Goal: Task Accomplishment & Management: Manage account settings

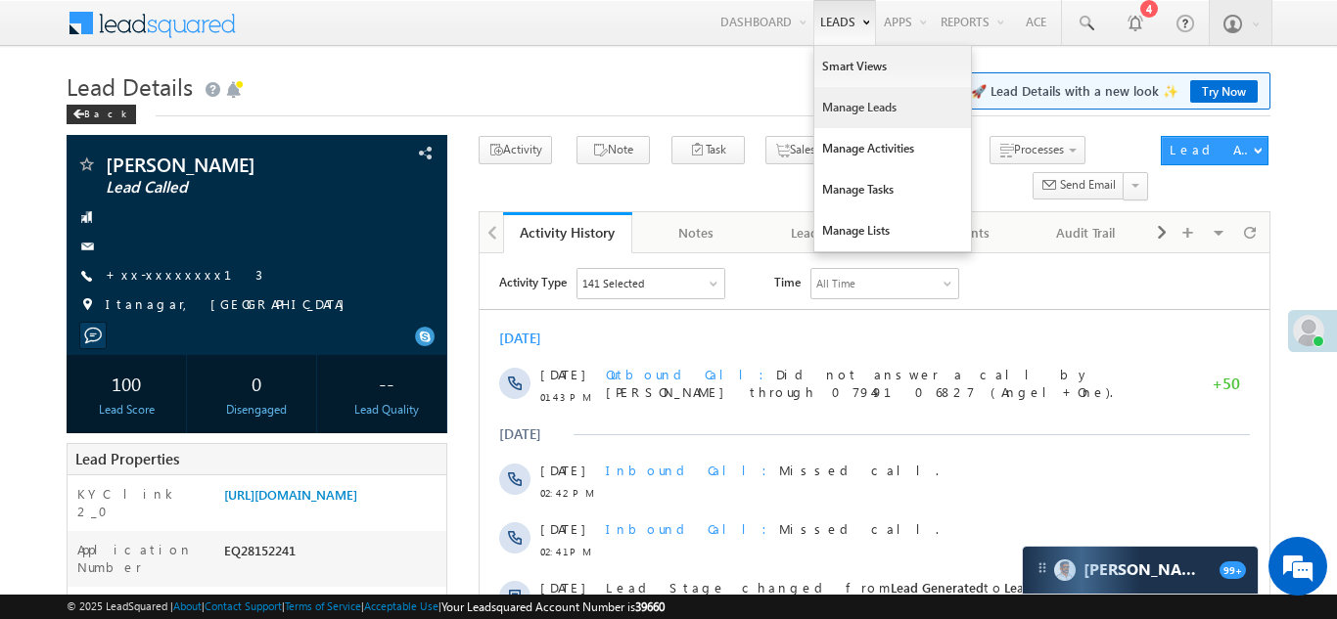
click at [836, 115] on link "Manage Leads" at bounding box center [892, 107] width 157 height 41
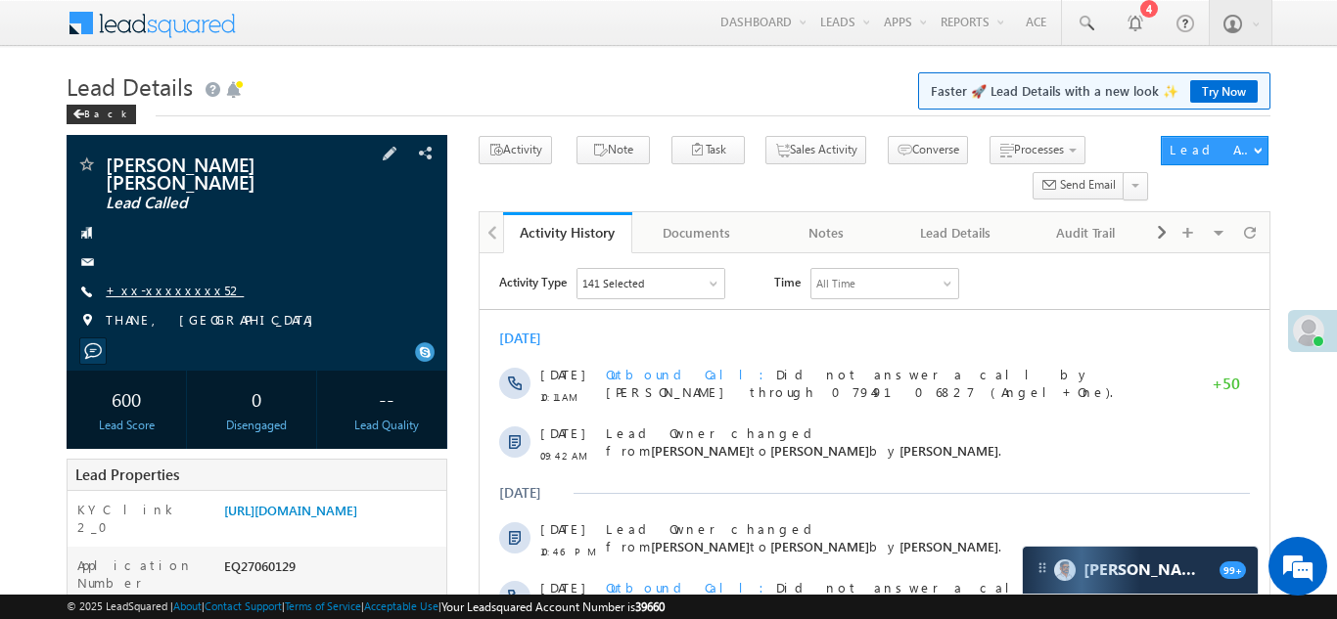
click at [159, 282] on link "+xx-xxxxxxxx52" at bounding box center [175, 290] width 138 height 17
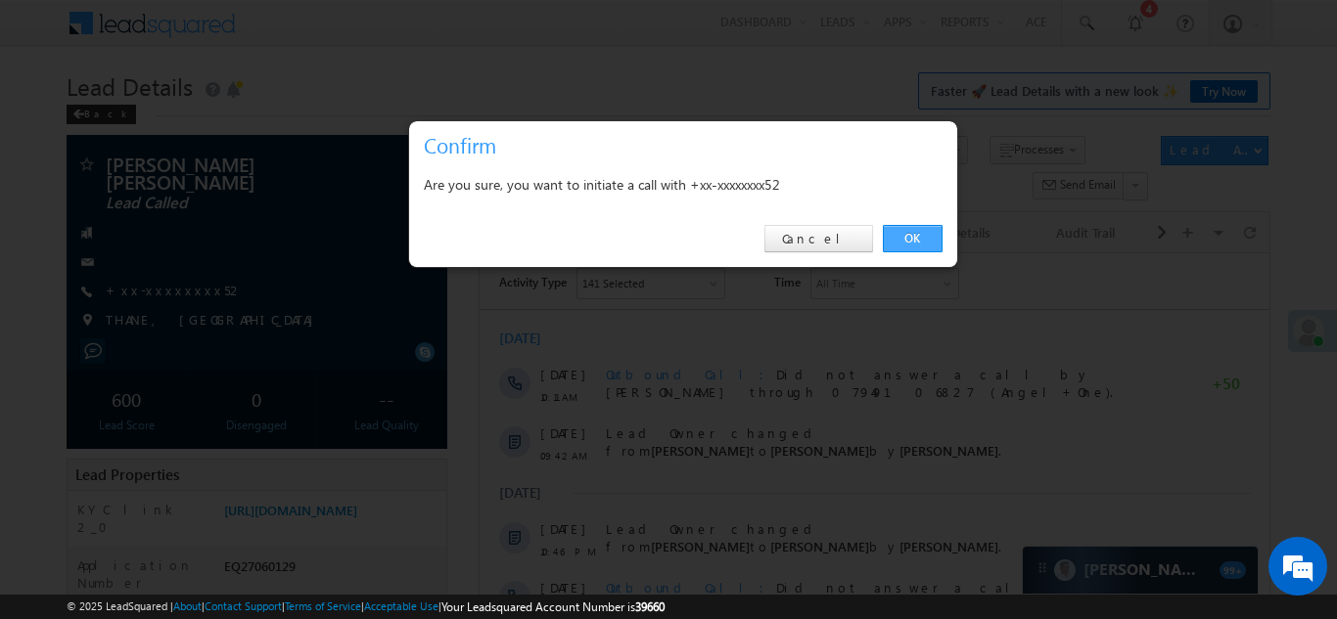
click at [914, 237] on link "OK" at bounding box center [913, 238] width 60 height 27
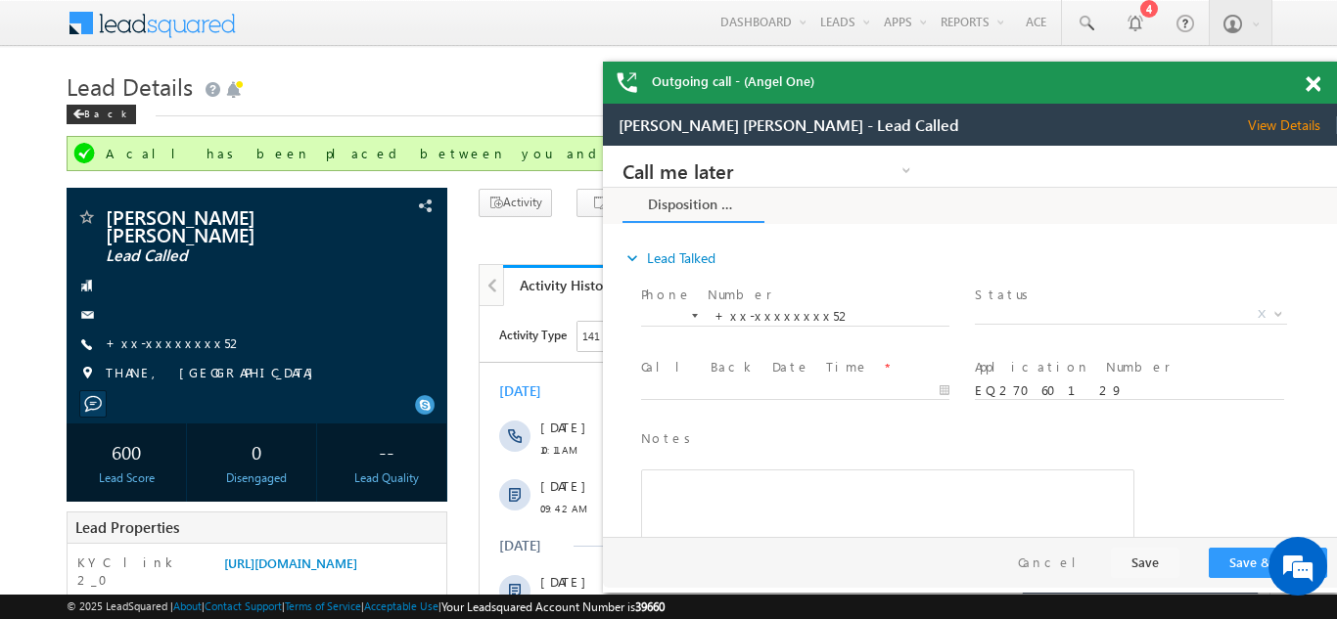
click at [1315, 80] on span at bounding box center [1313, 84] width 15 height 17
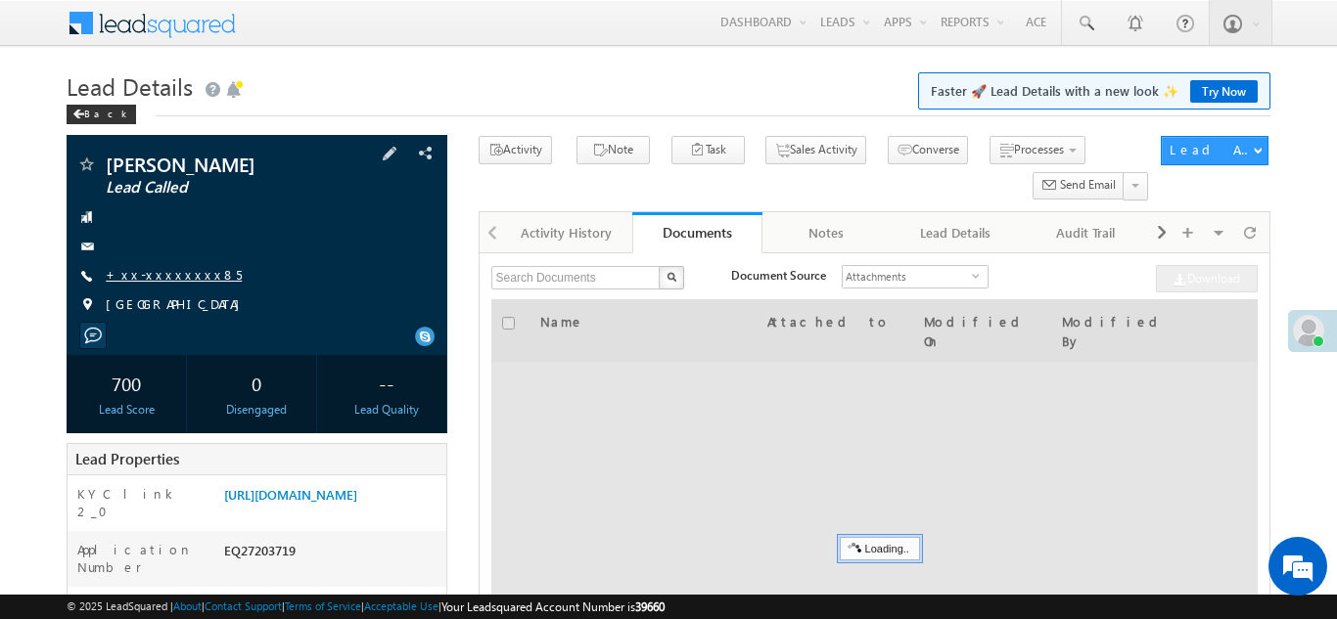
click at [153, 274] on link "+xx-xxxxxxxx85" at bounding box center [174, 274] width 136 height 17
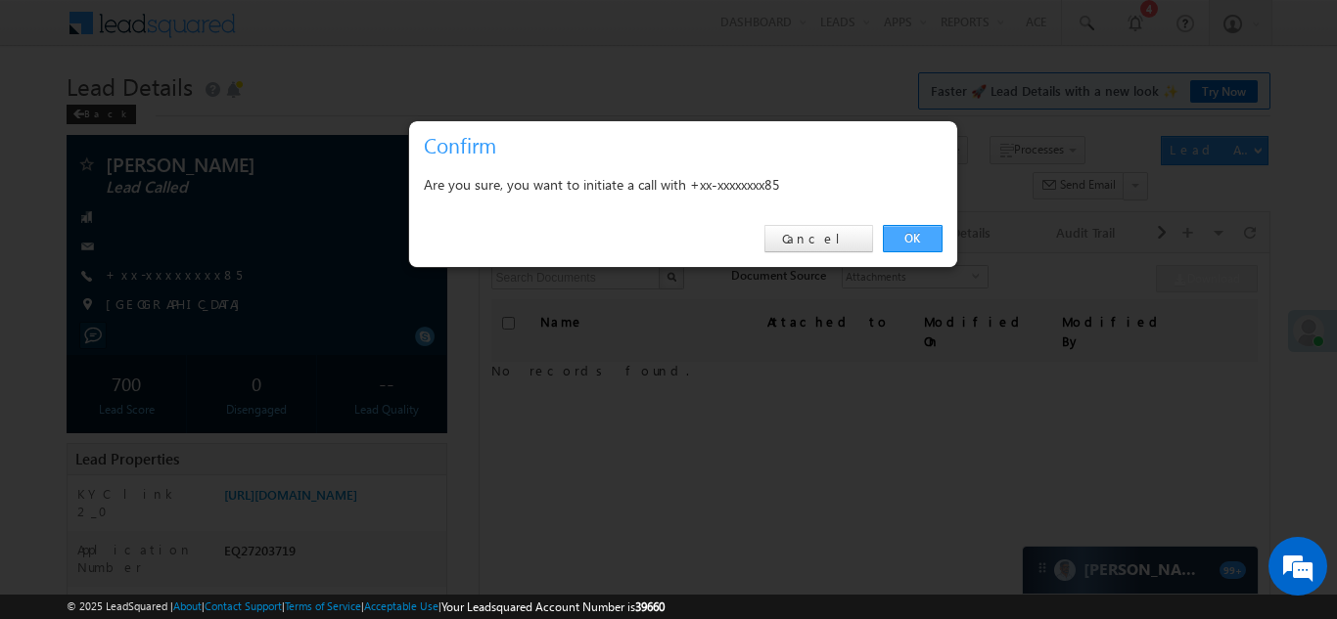
click at [914, 236] on link "OK" at bounding box center [913, 238] width 60 height 27
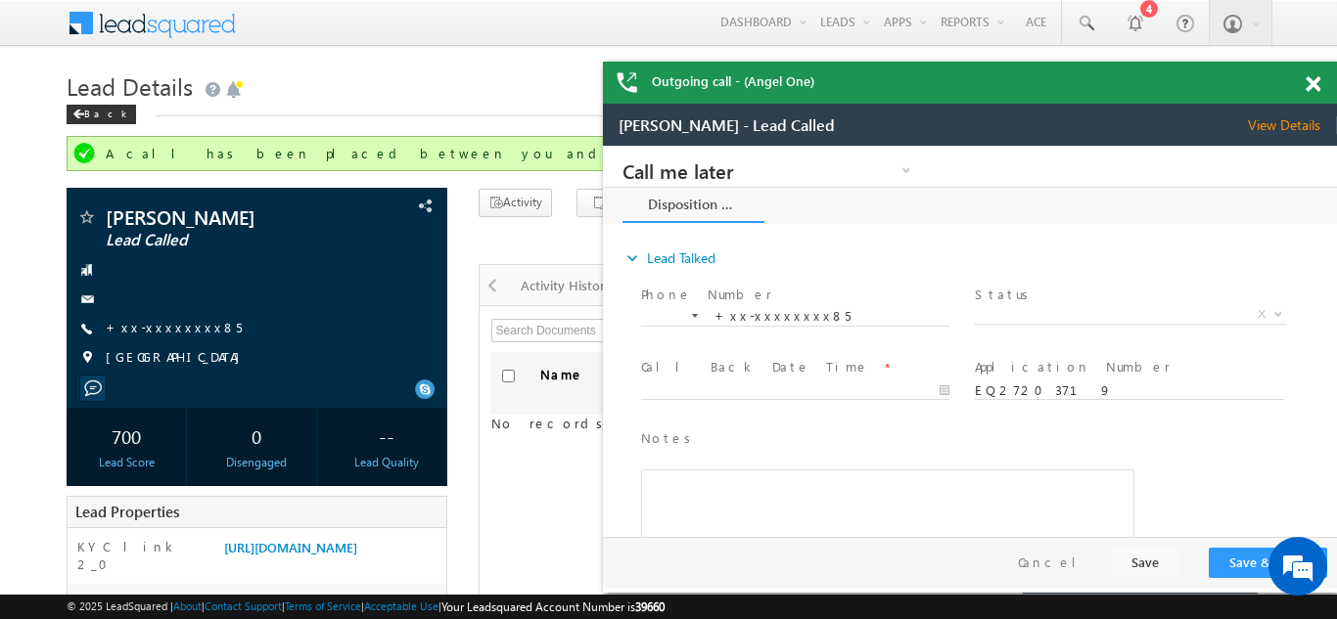
click at [1313, 80] on span at bounding box center [1313, 84] width 15 height 17
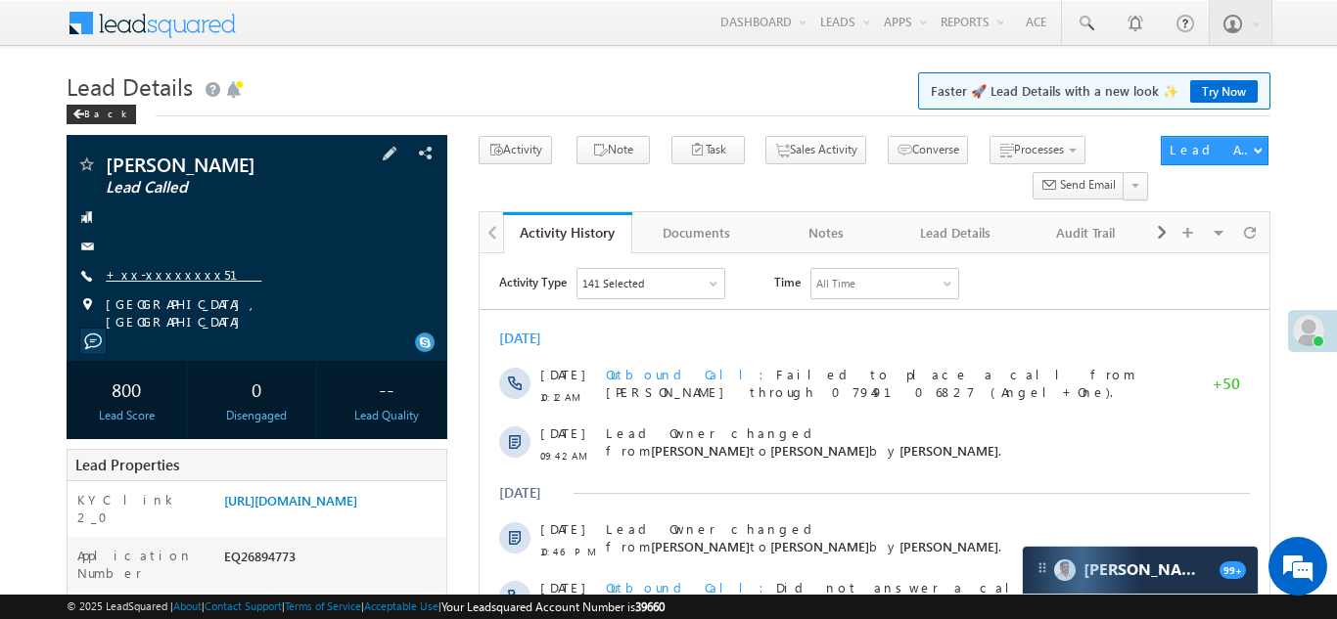
click at [154, 275] on link "+xx-xxxxxxxx51" at bounding box center [184, 274] width 156 height 17
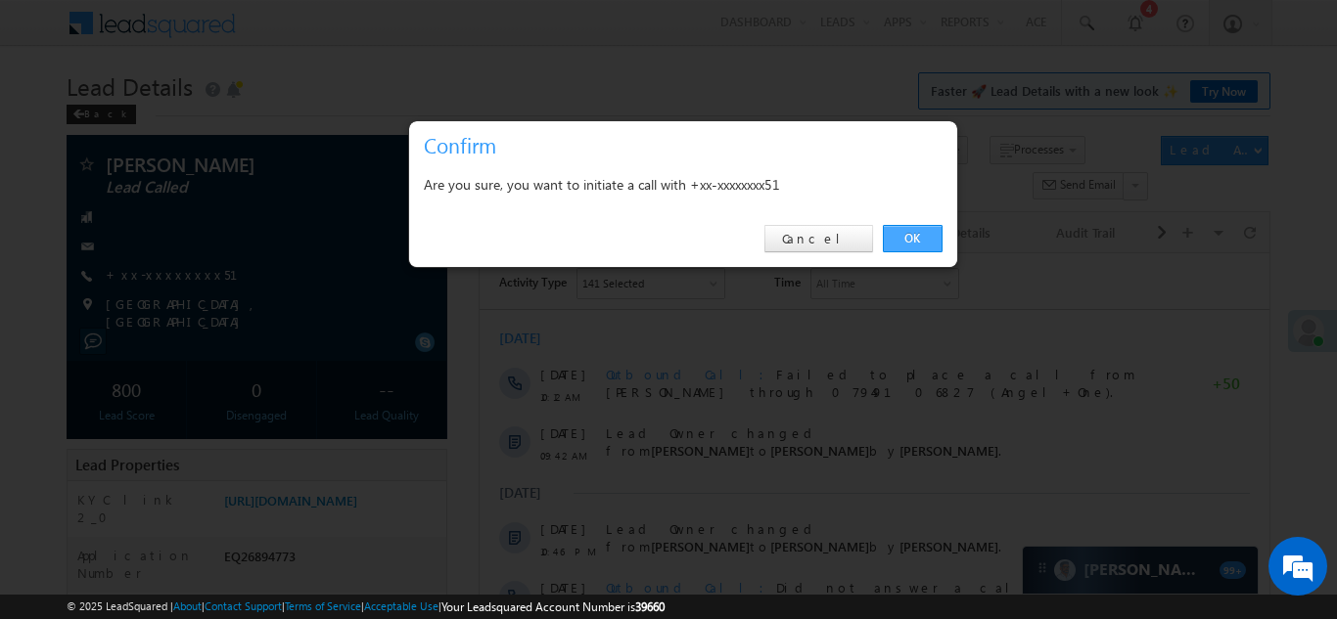
click at [910, 238] on link "OK" at bounding box center [913, 238] width 60 height 27
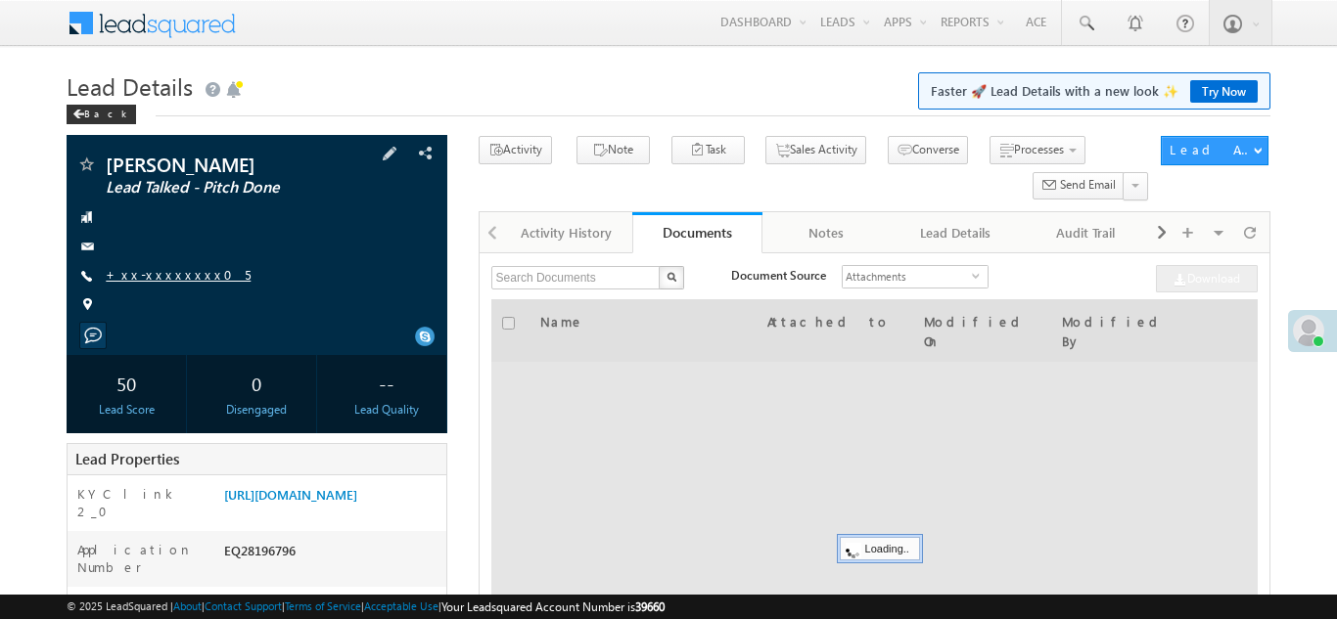
click at [155, 281] on link "+xx-xxxxxxxx05" at bounding box center [178, 274] width 145 height 17
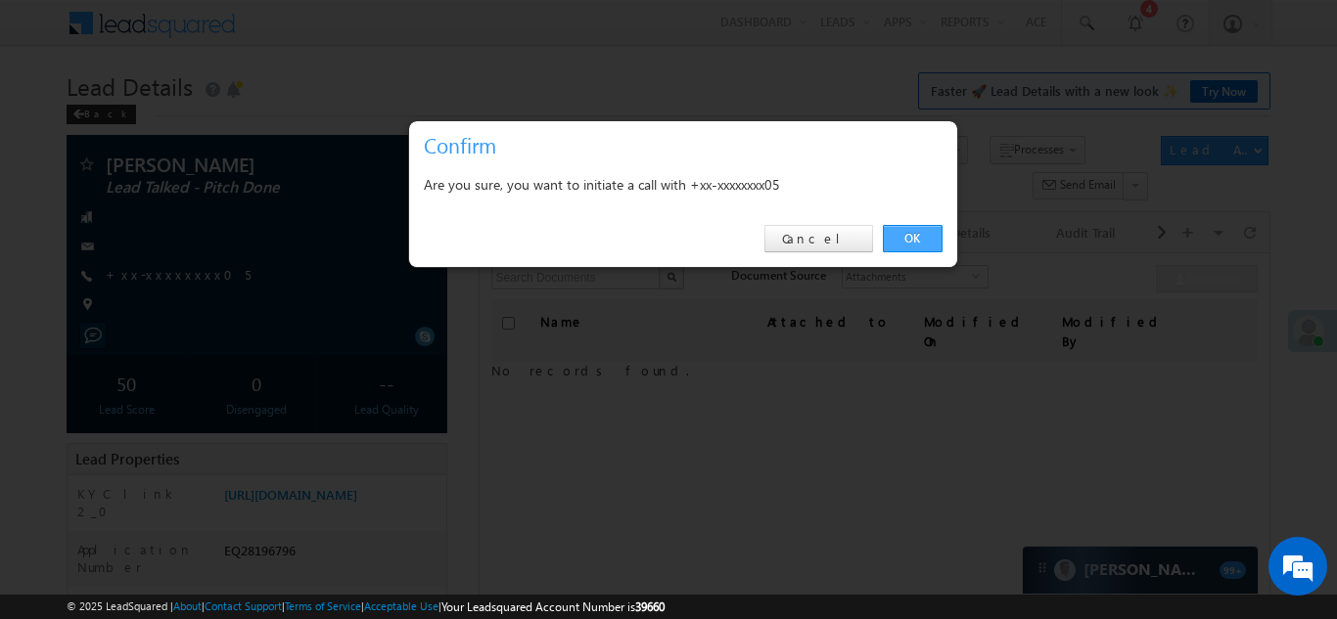
click at [911, 240] on link "OK" at bounding box center [913, 238] width 60 height 27
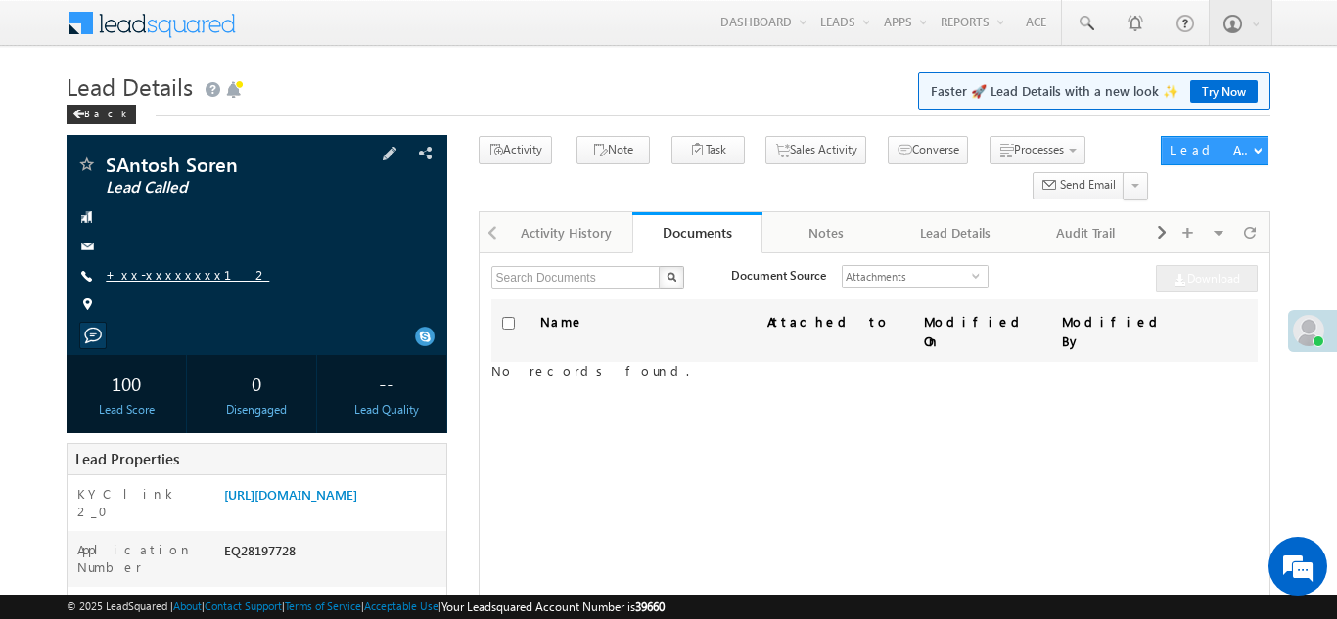
click at [151, 271] on link "+xx-xxxxxxxx12" at bounding box center [187, 274] width 163 height 17
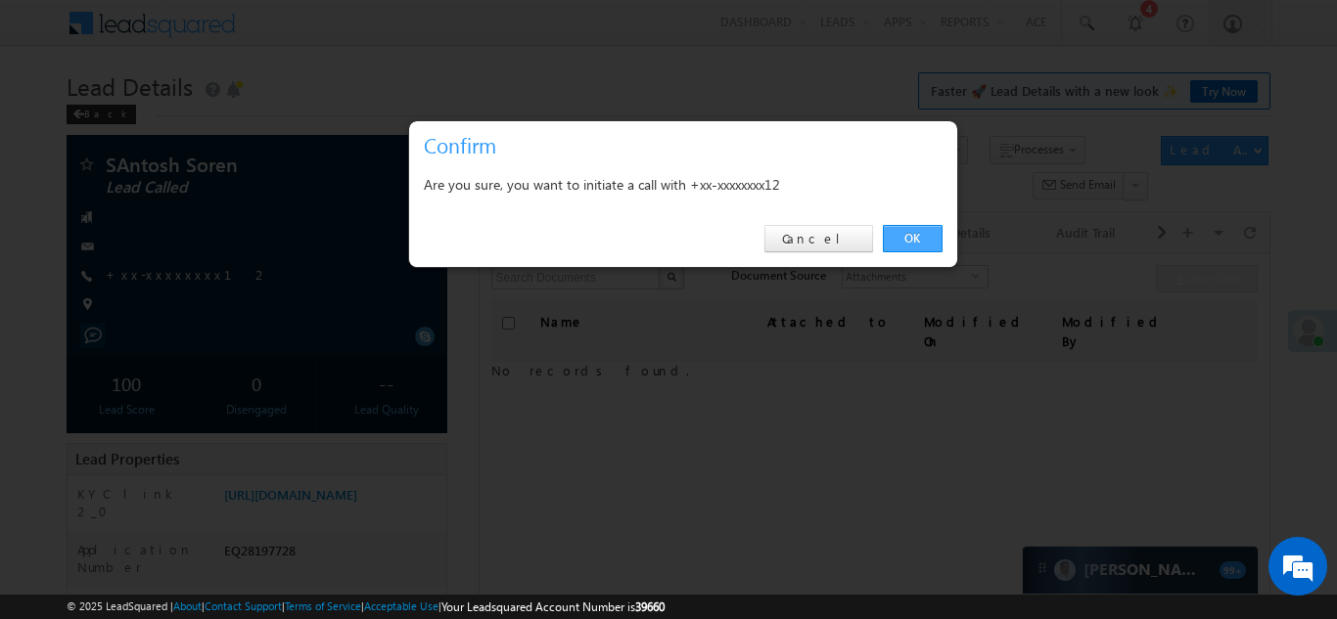
click at [914, 239] on link "OK" at bounding box center [913, 238] width 60 height 27
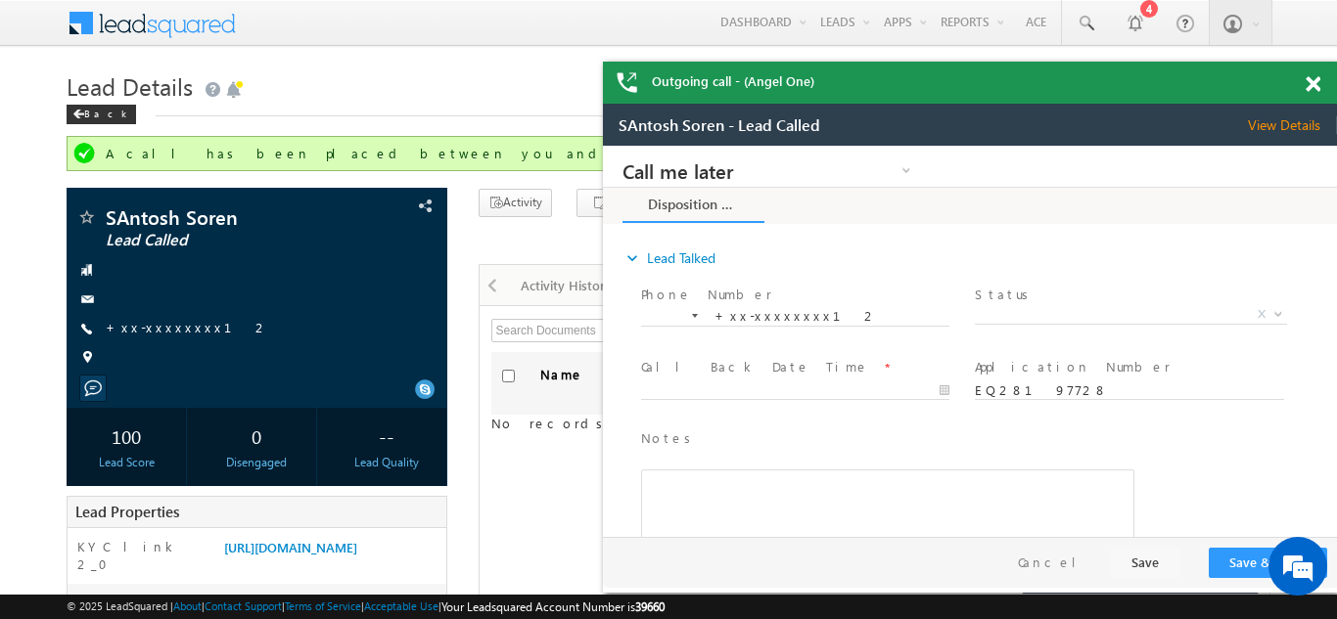
click at [1318, 86] on span at bounding box center [1313, 84] width 15 height 17
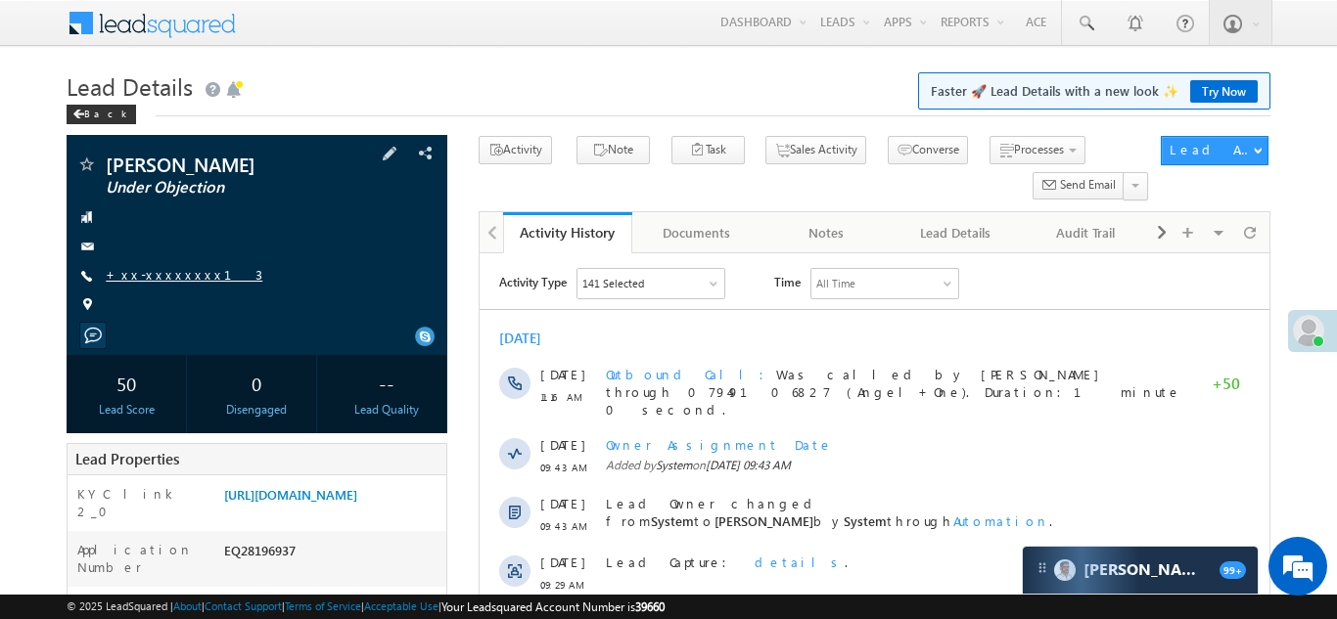
click at [150, 277] on link "+xx-xxxxxxxx13" at bounding box center [184, 274] width 157 height 17
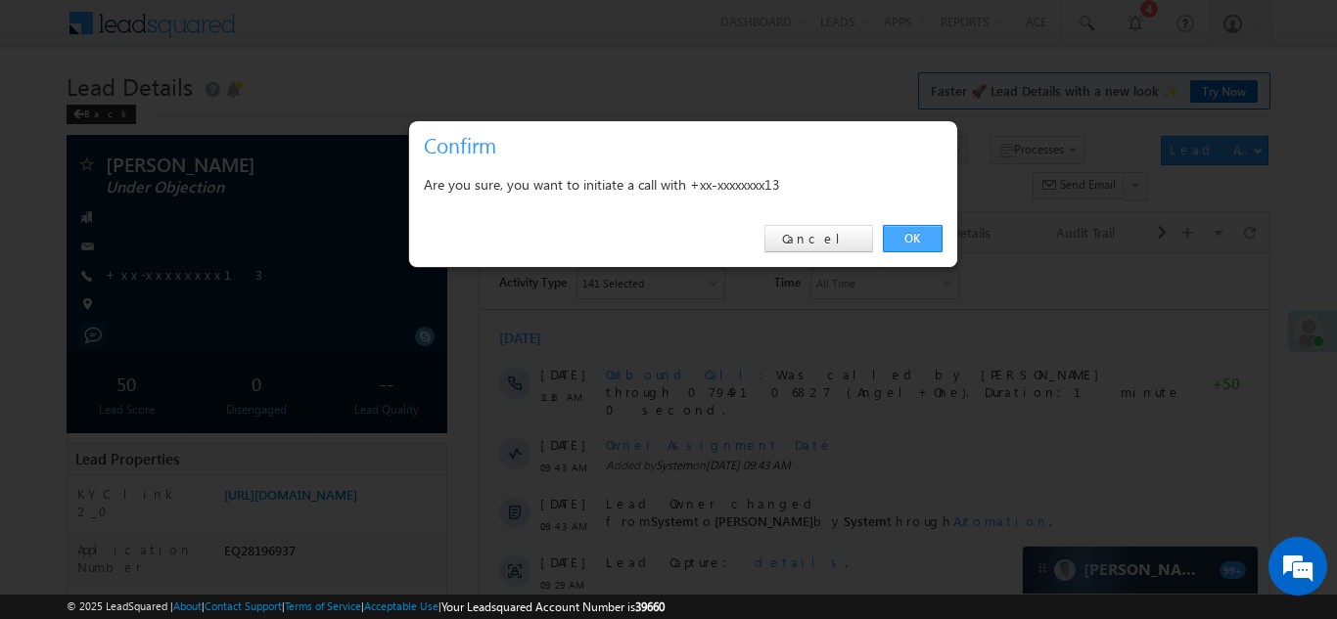
click at [910, 240] on link "OK" at bounding box center [913, 238] width 60 height 27
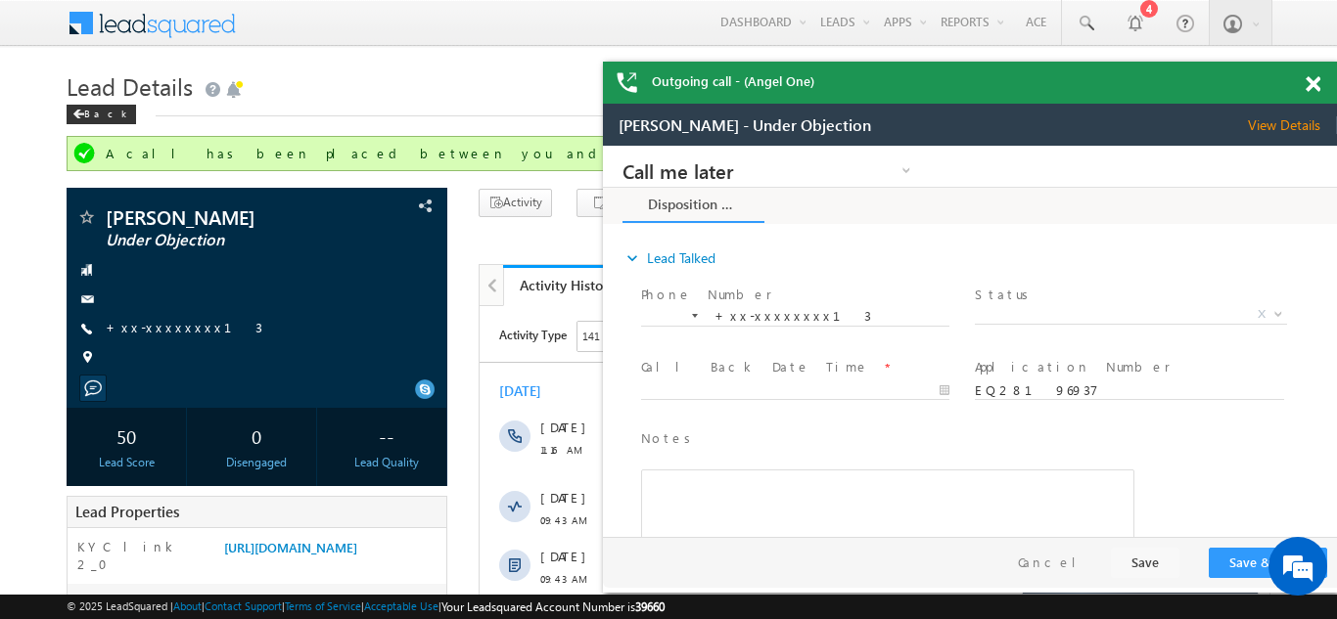
click at [1314, 81] on span at bounding box center [1313, 84] width 15 height 17
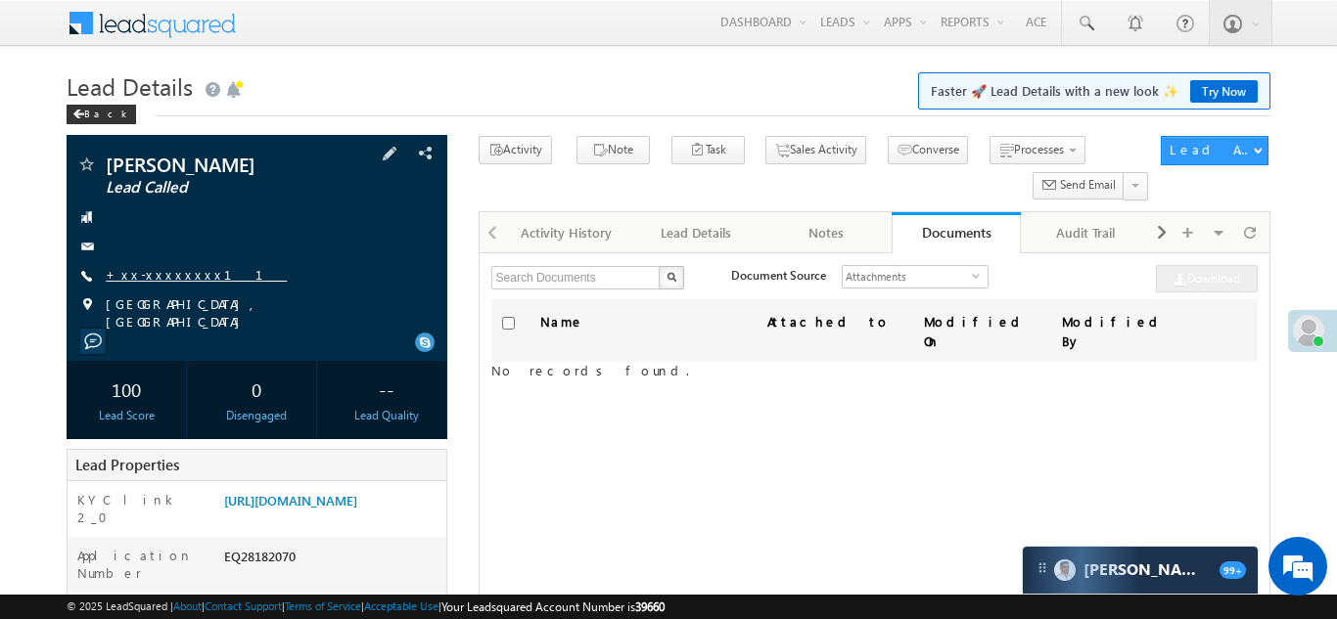
click at [150, 279] on link "+xx-xxxxxxxx11" at bounding box center [196, 274] width 181 height 17
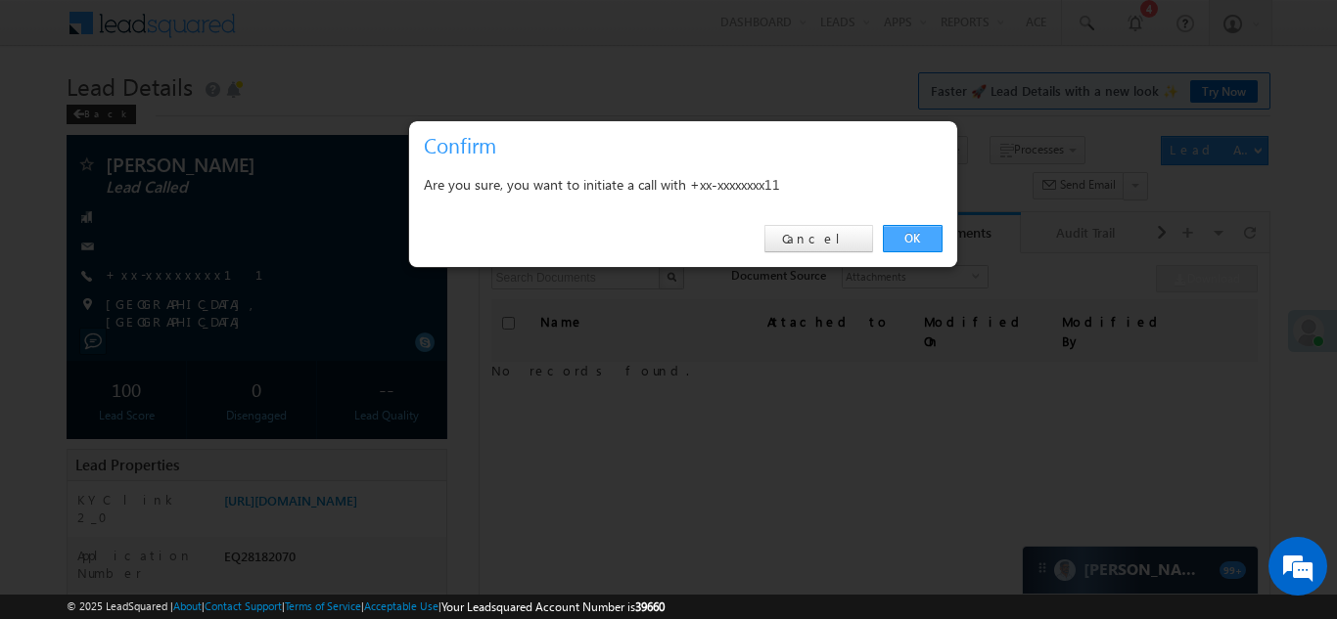
click at [909, 238] on link "OK" at bounding box center [913, 238] width 60 height 27
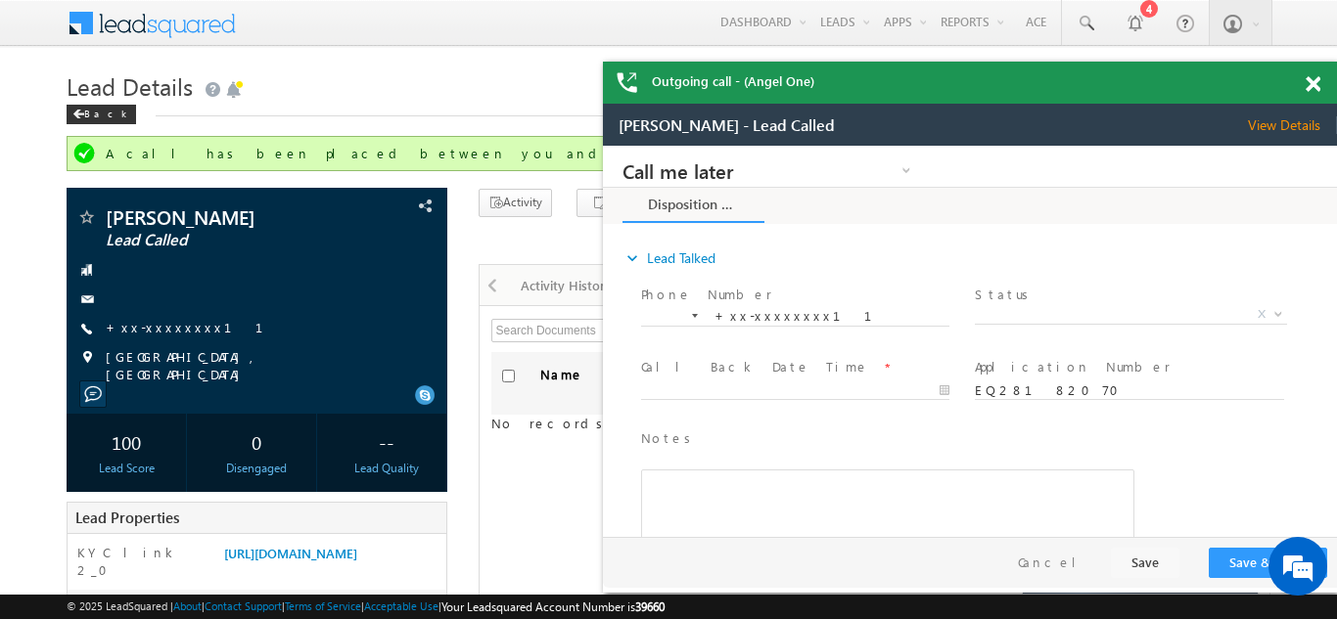
click at [1314, 78] on span at bounding box center [1313, 84] width 15 height 17
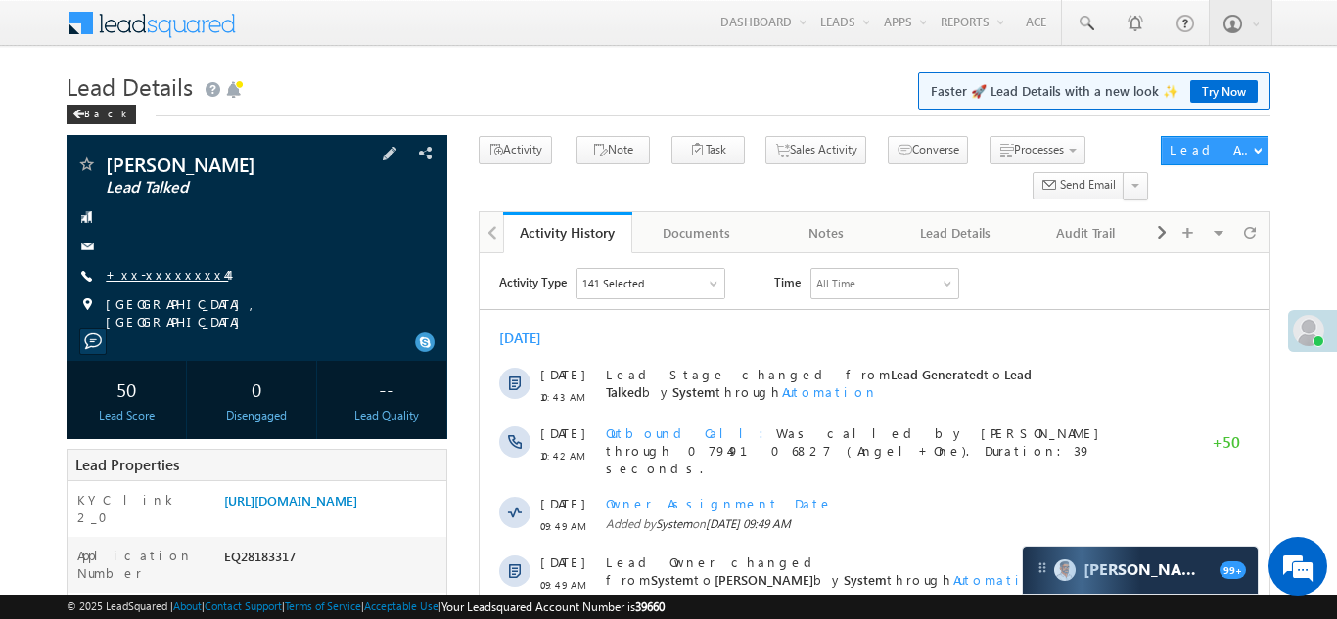
click at [158, 273] on link "+xx-xxxxxxxx44" at bounding box center [167, 274] width 122 height 17
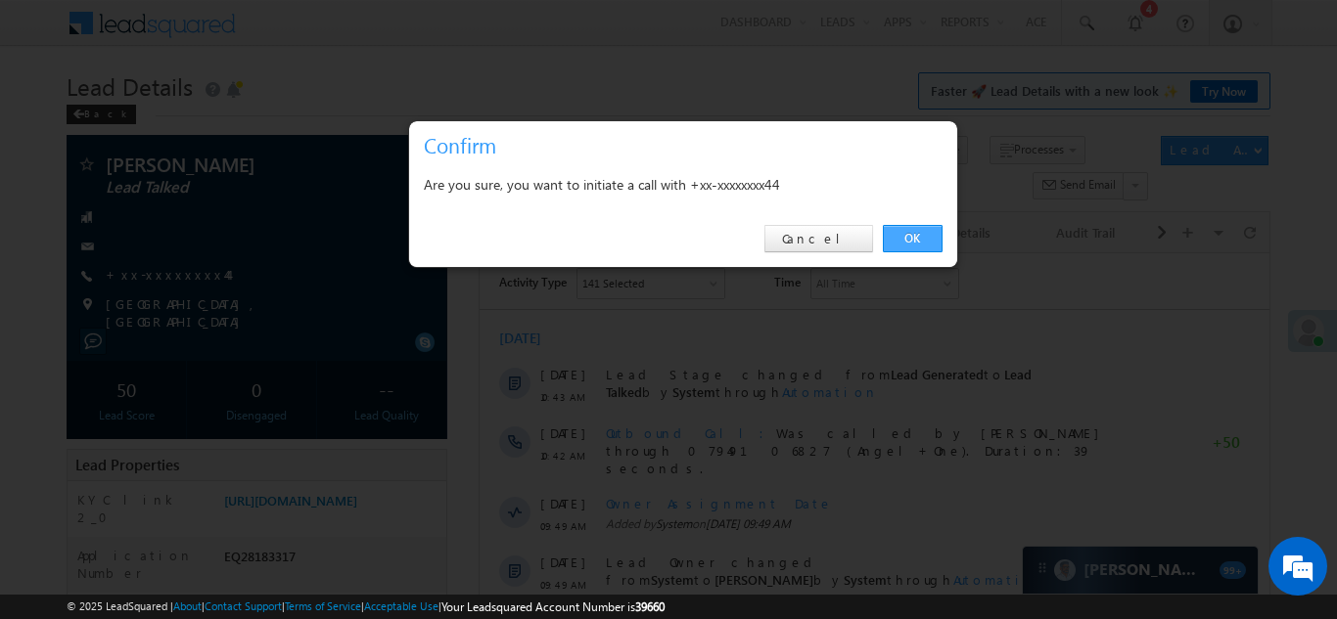
click at [916, 237] on link "OK" at bounding box center [913, 238] width 60 height 27
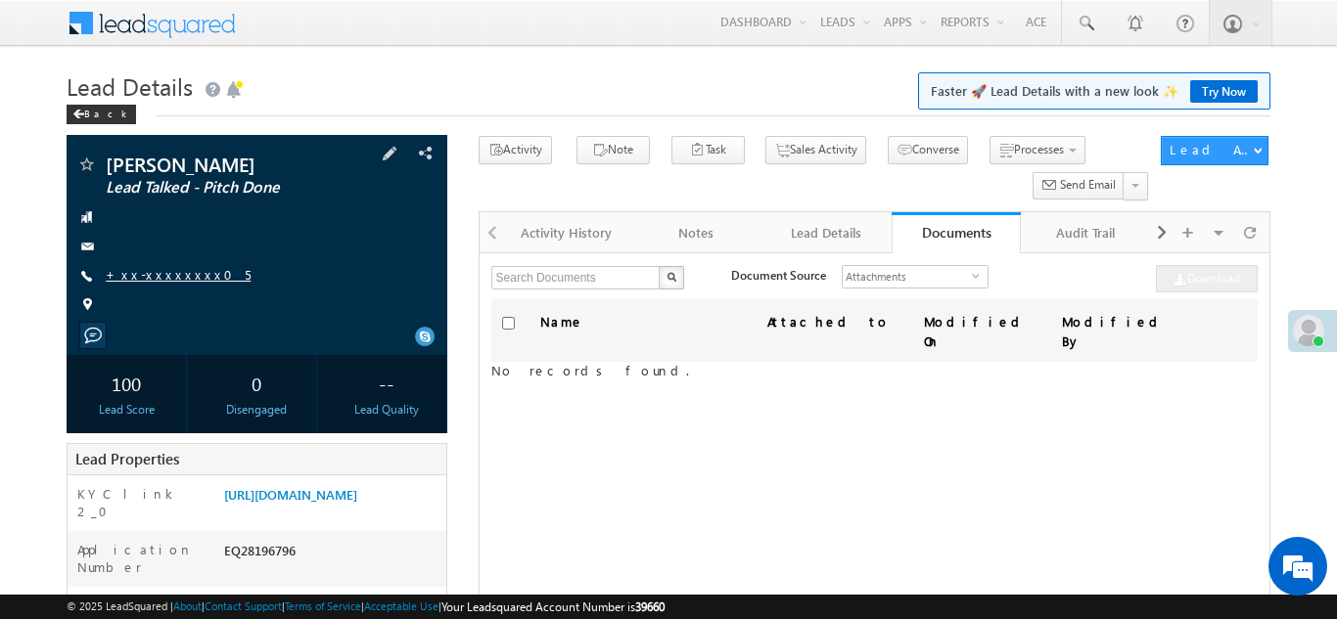
click at [152, 272] on link "+xx-xxxxxxxx05" at bounding box center [178, 274] width 145 height 17
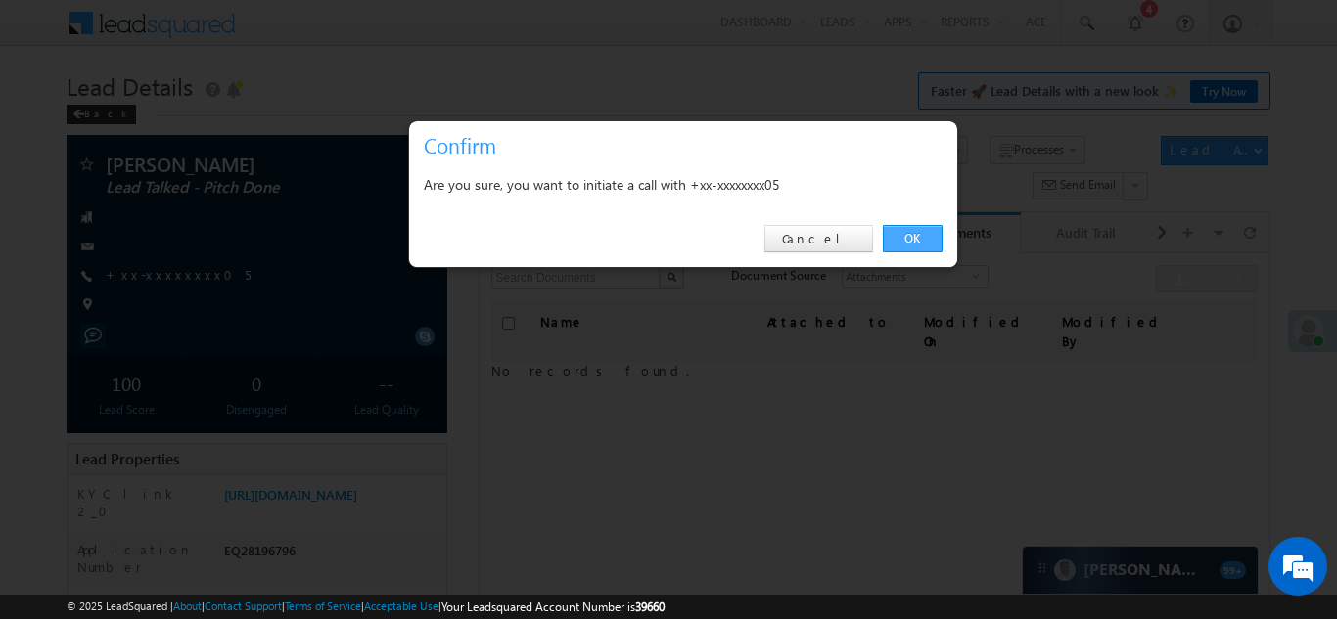
click at [905, 235] on link "OK" at bounding box center [913, 238] width 60 height 27
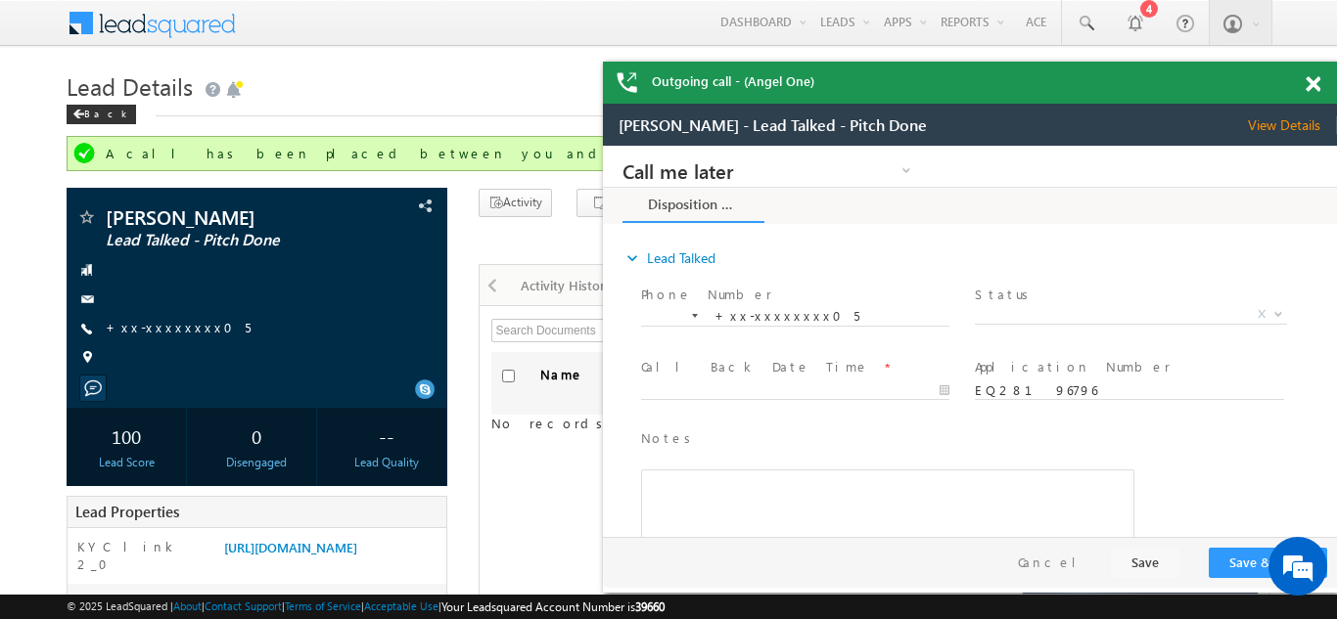
click at [1309, 81] on span at bounding box center [1313, 84] width 15 height 17
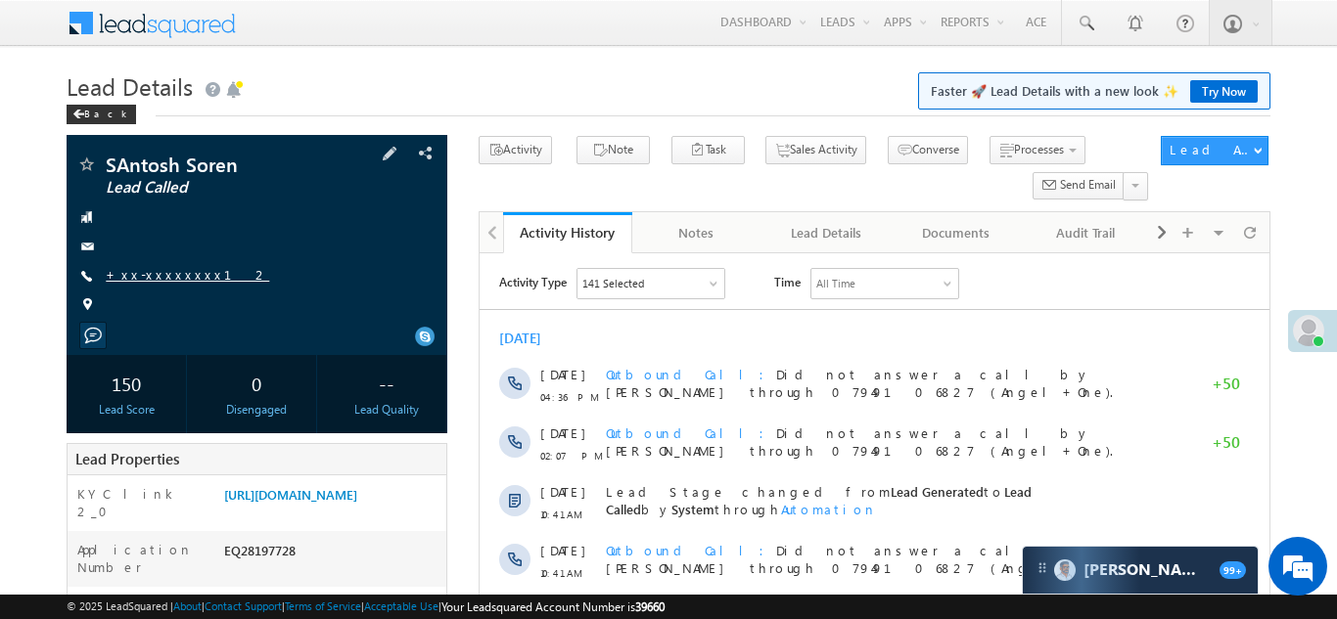
click at [161, 275] on link "+xx-xxxxxxxx12" at bounding box center [187, 274] width 163 height 17
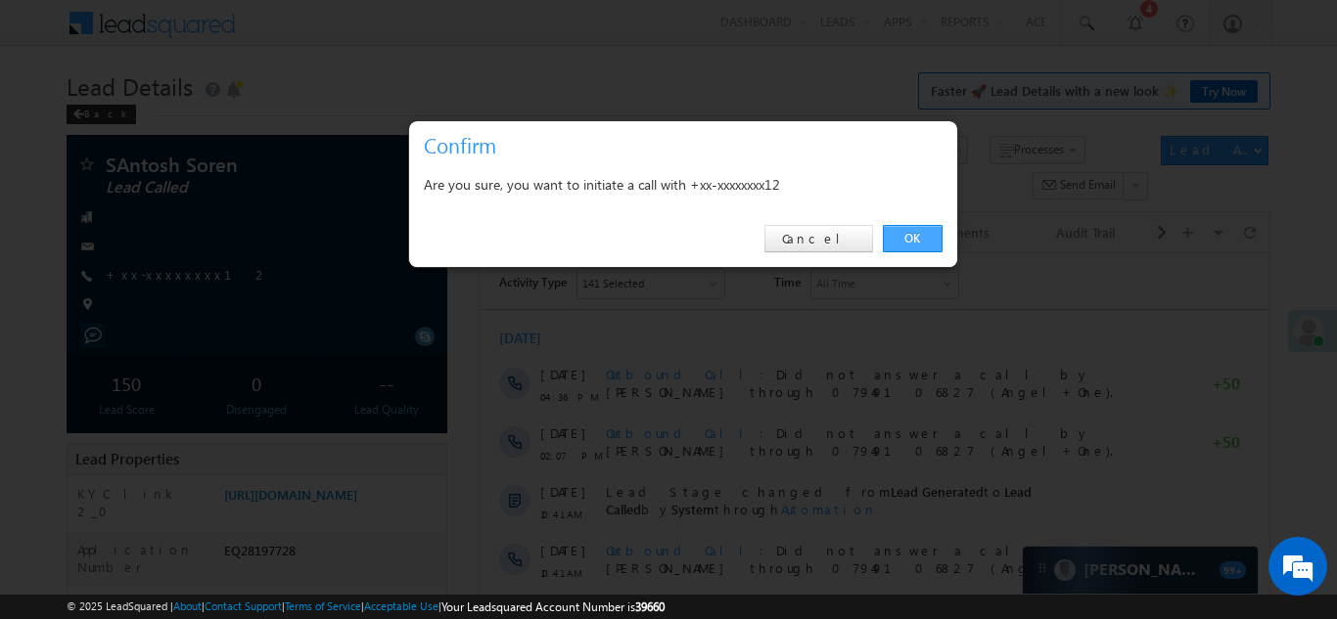
click at [911, 240] on link "OK" at bounding box center [913, 238] width 60 height 27
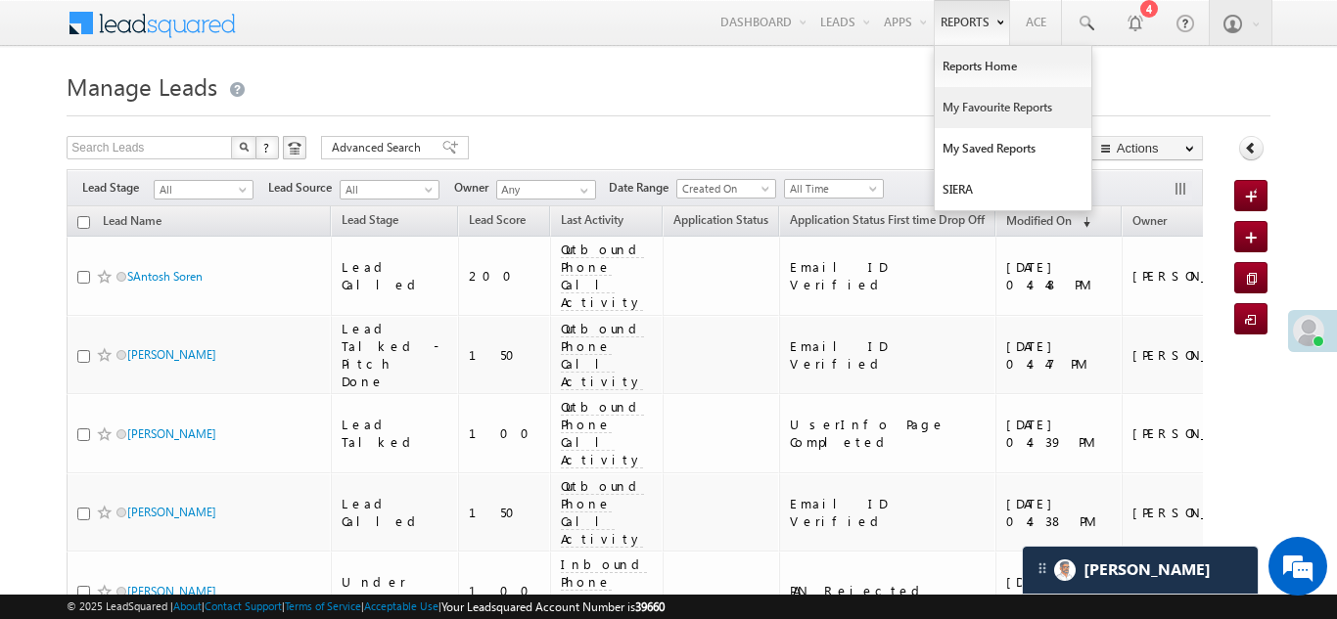
click at [965, 114] on link "My Favourite Reports" at bounding box center [1013, 107] width 157 height 41
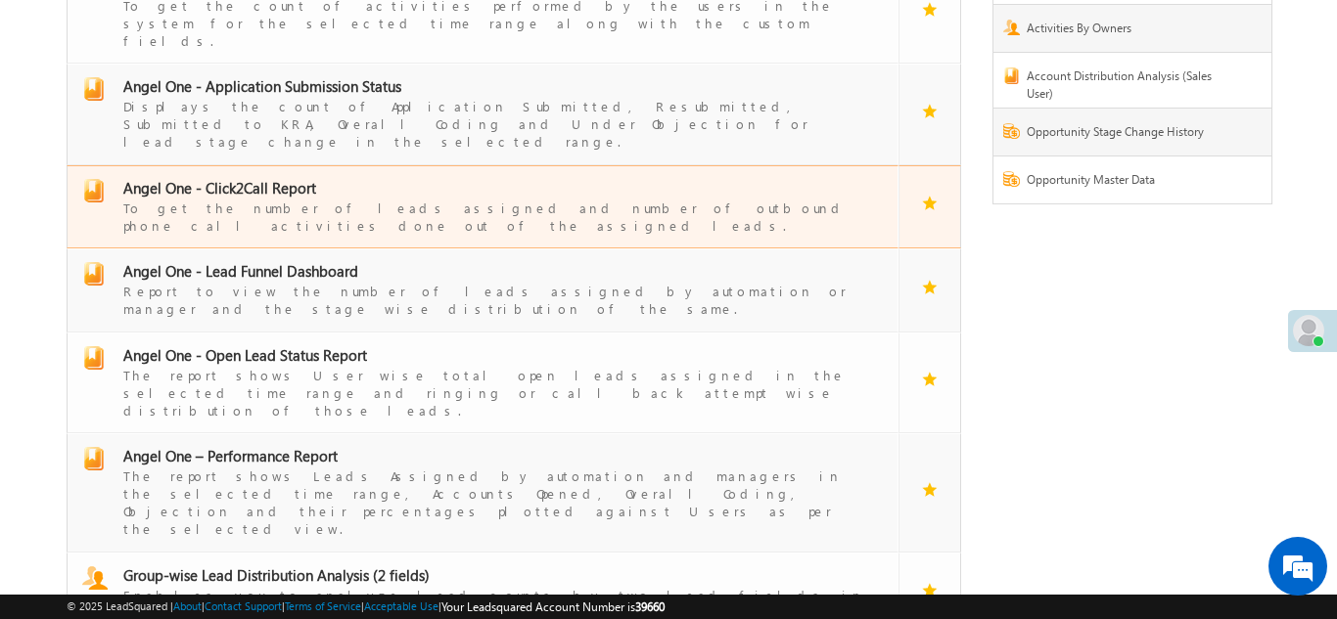
scroll to position [250, 0]
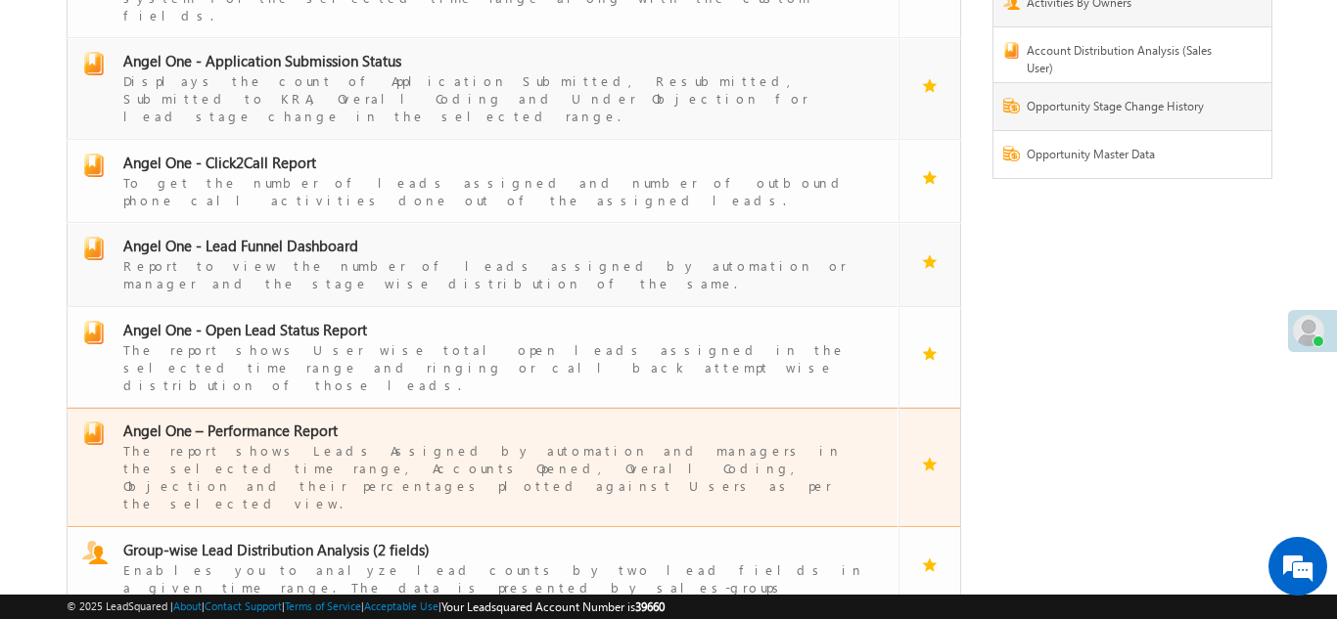
click at [226, 421] on span "Angel One – Performance Report" at bounding box center [230, 431] width 214 height 20
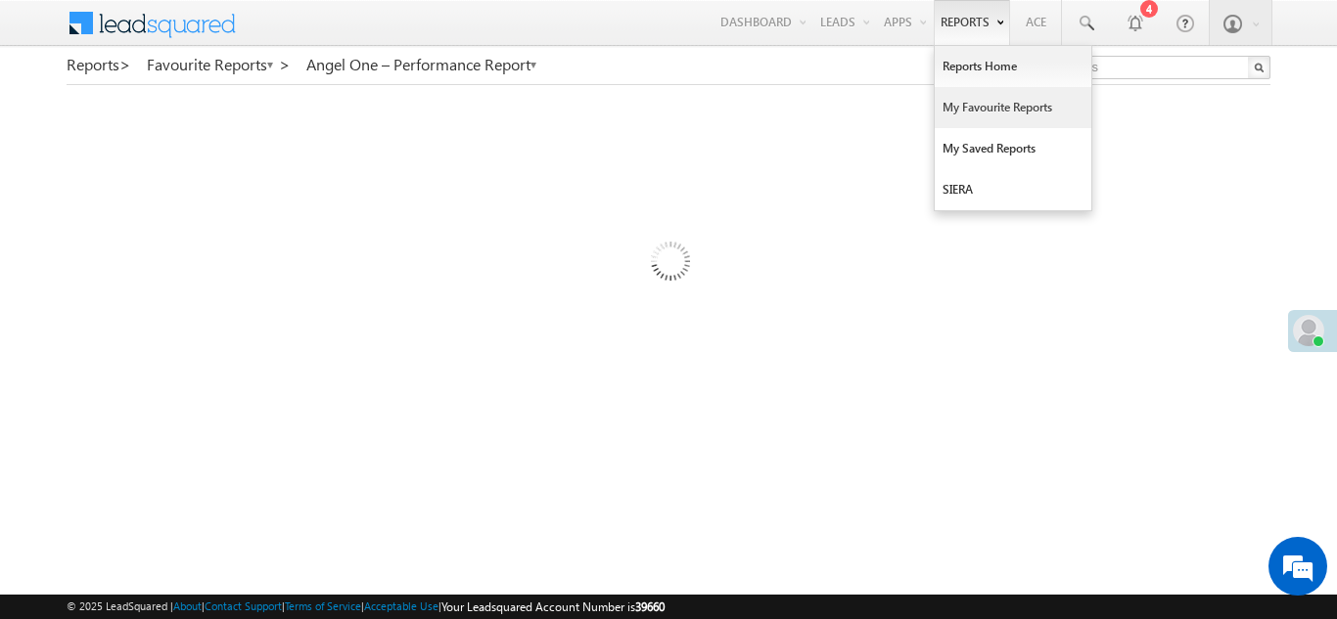
click at [946, 111] on link "My Favourite Reports" at bounding box center [1013, 107] width 157 height 41
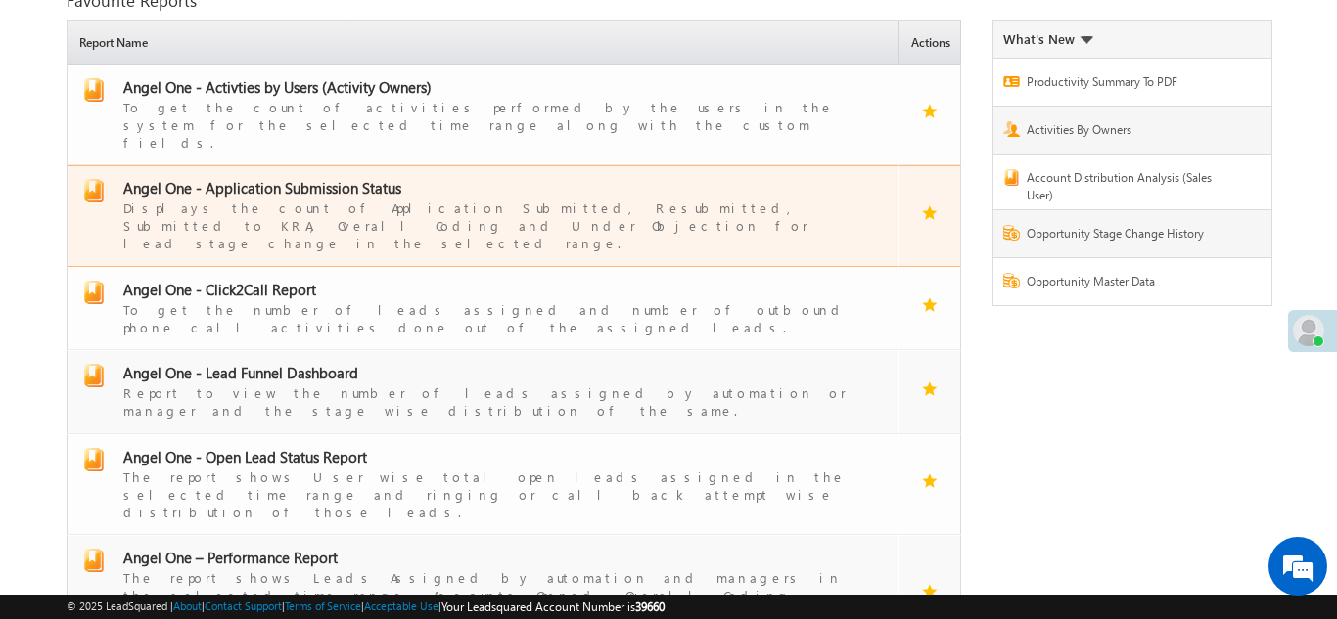
scroll to position [198, 0]
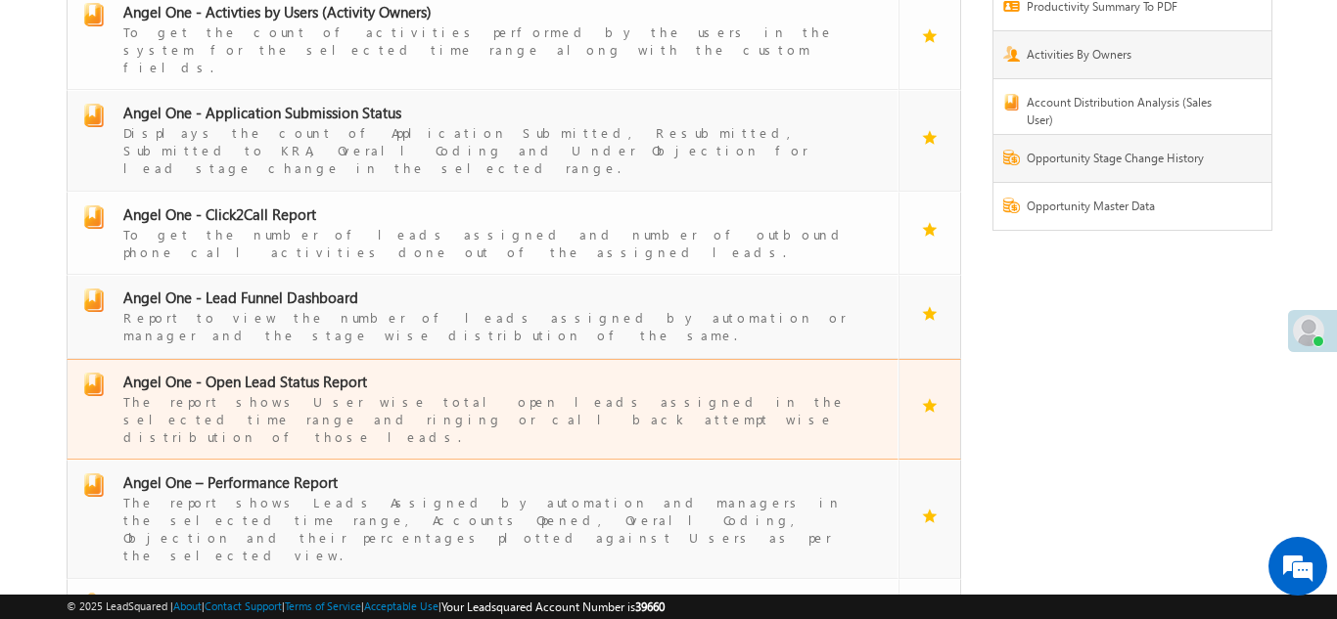
click at [252, 372] on span "Angel One - Open Lead Status Report" at bounding box center [245, 382] width 244 height 20
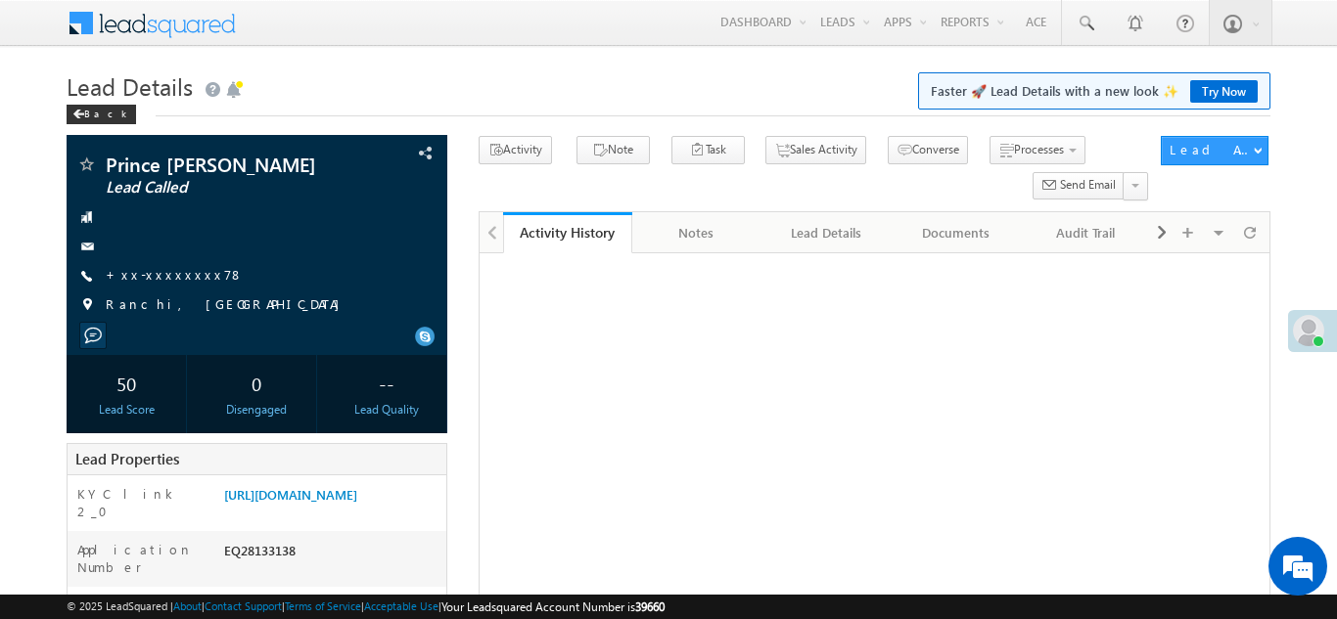
click at [147, 271] on link "+xx-xxxxxxxx78" at bounding box center [175, 274] width 138 height 17
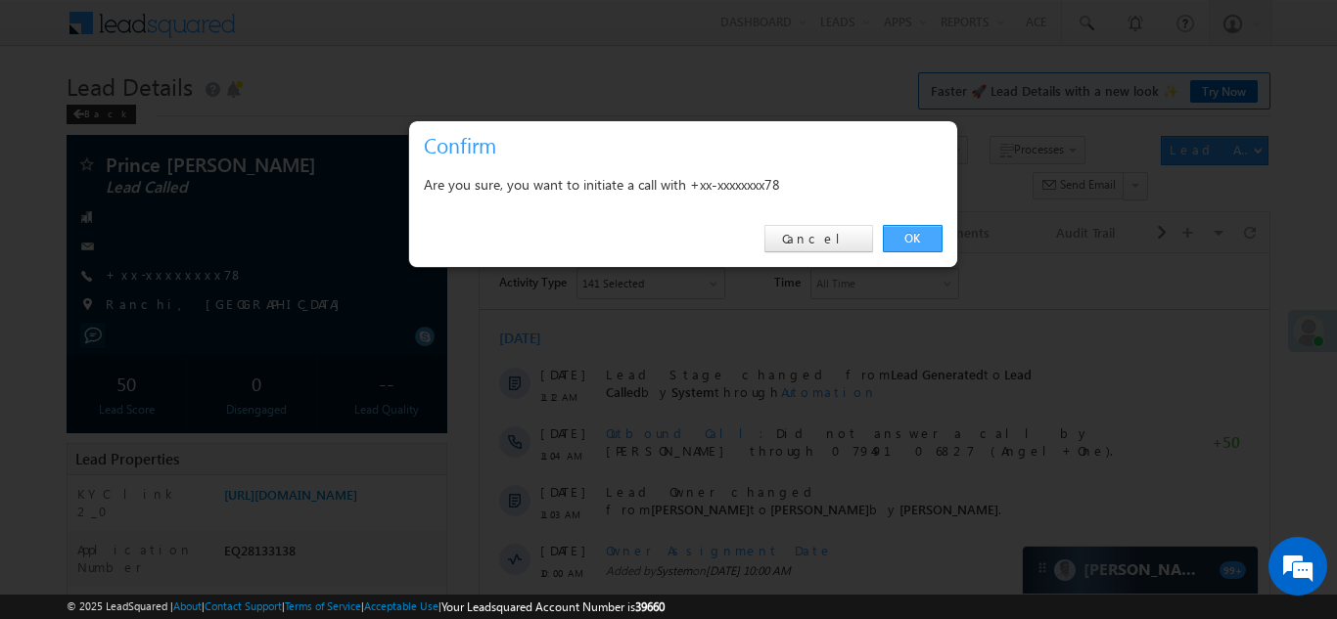
click at [904, 238] on link "OK" at bounding box center [913, 238] width 60 height 27
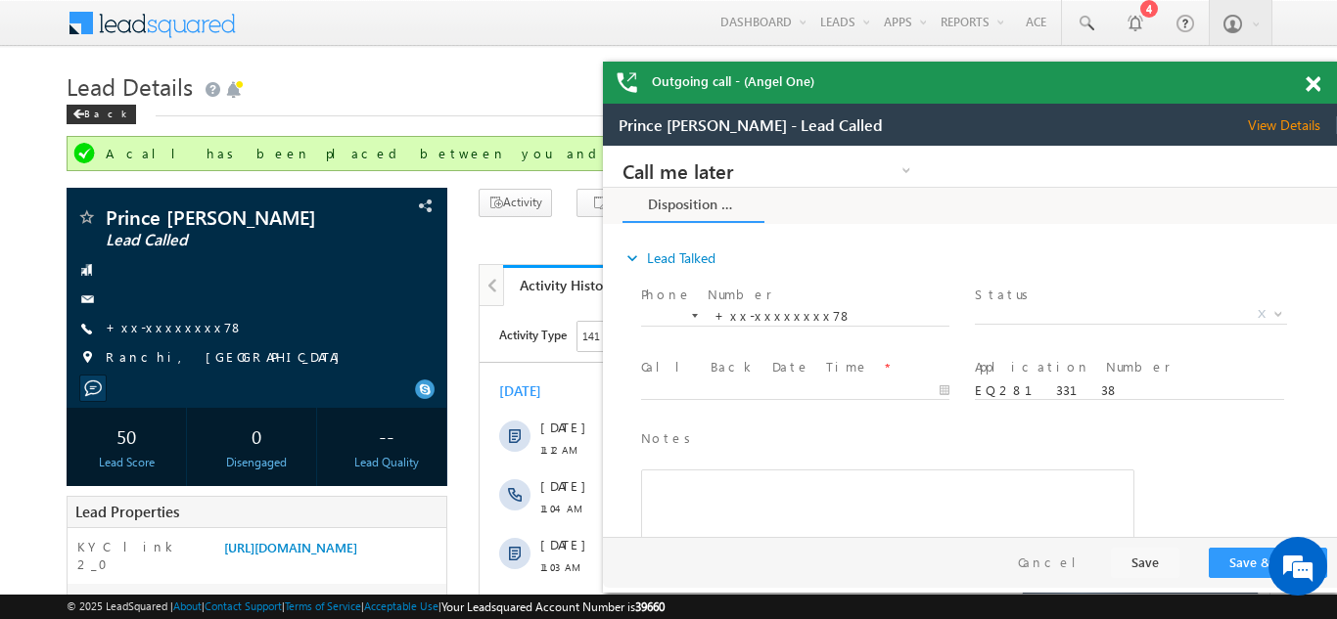
click at [1310, 81] on span at bounding box center [1313, 84] width 15 height 17
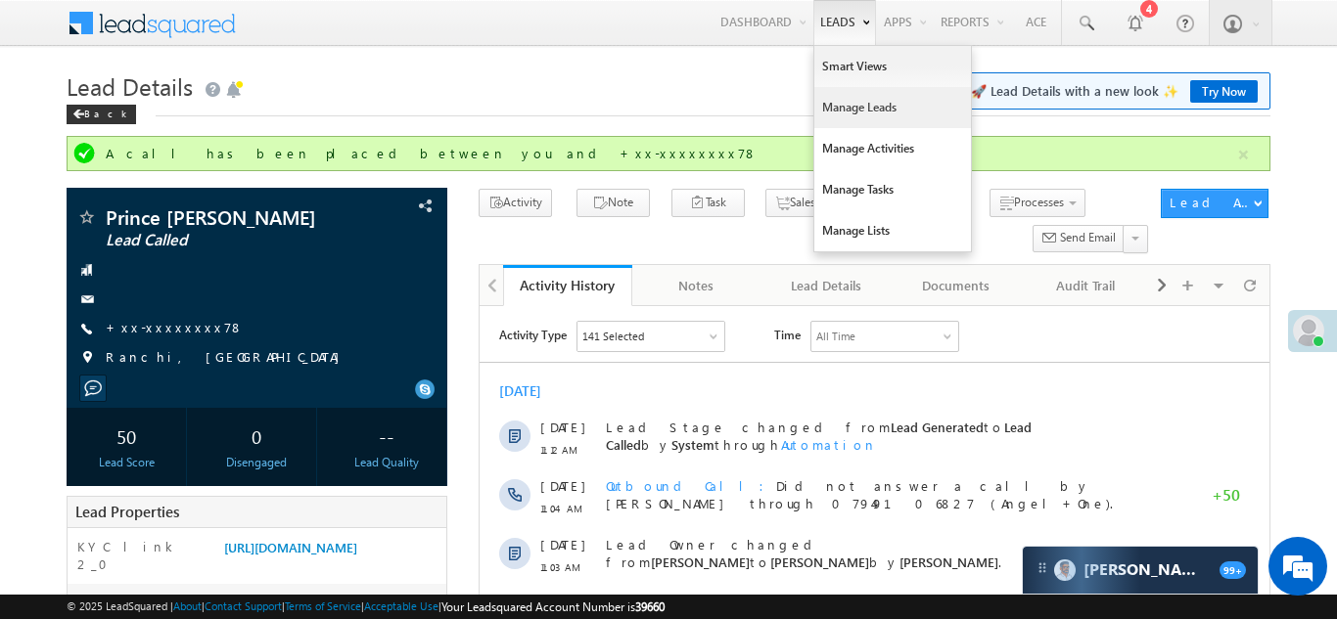
click at [846, 110] on link "Manage Leads" at bounding box center [892, 107] width 157 height 41
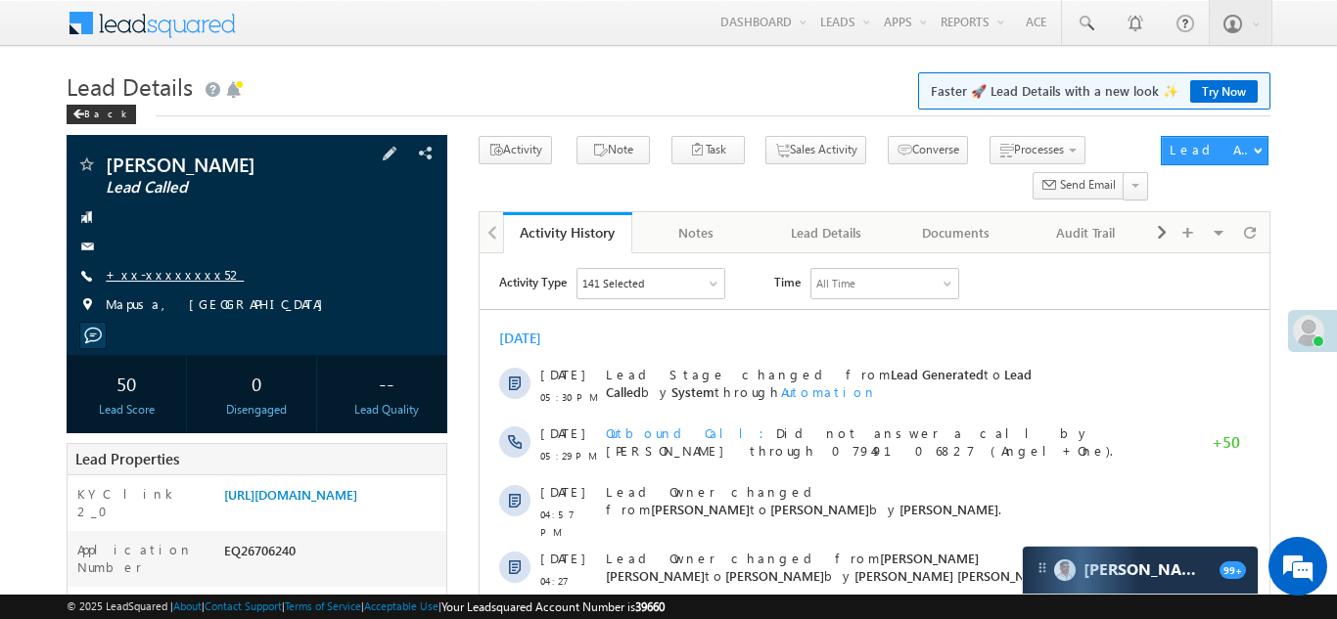
click at [153, 274] on link "+xx-xxxxxxxx52" at bounding box center [175, 274] width 138 height 17
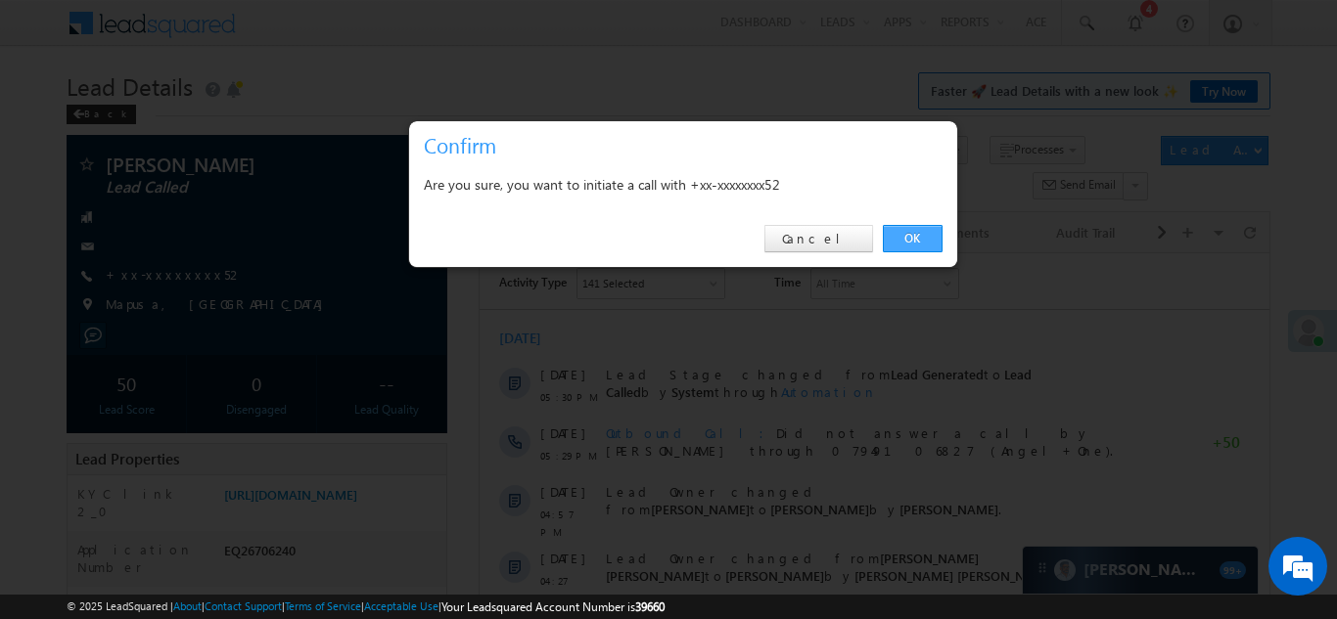
click at [896, 240] on link "OK" at bounding box center [913, 238] width 60 height 27
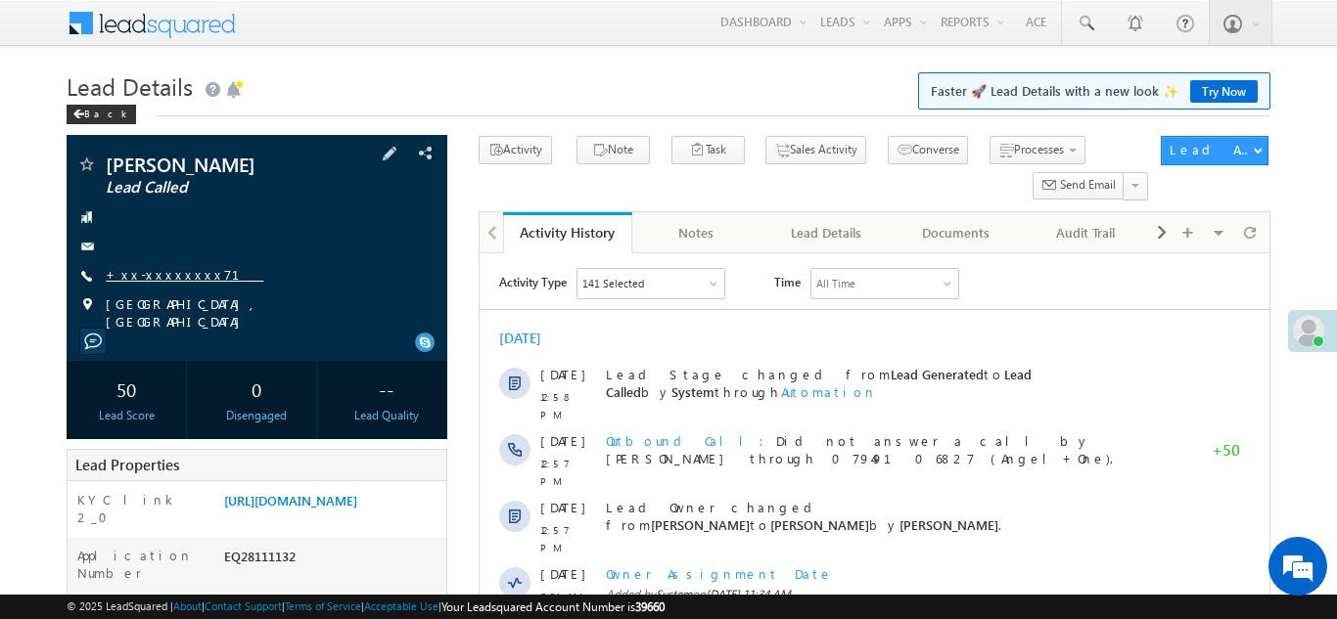
click at [147, 278] on link "+xx-xxxxxxxx71" at bounding box center [185, 274] width 158 height 17
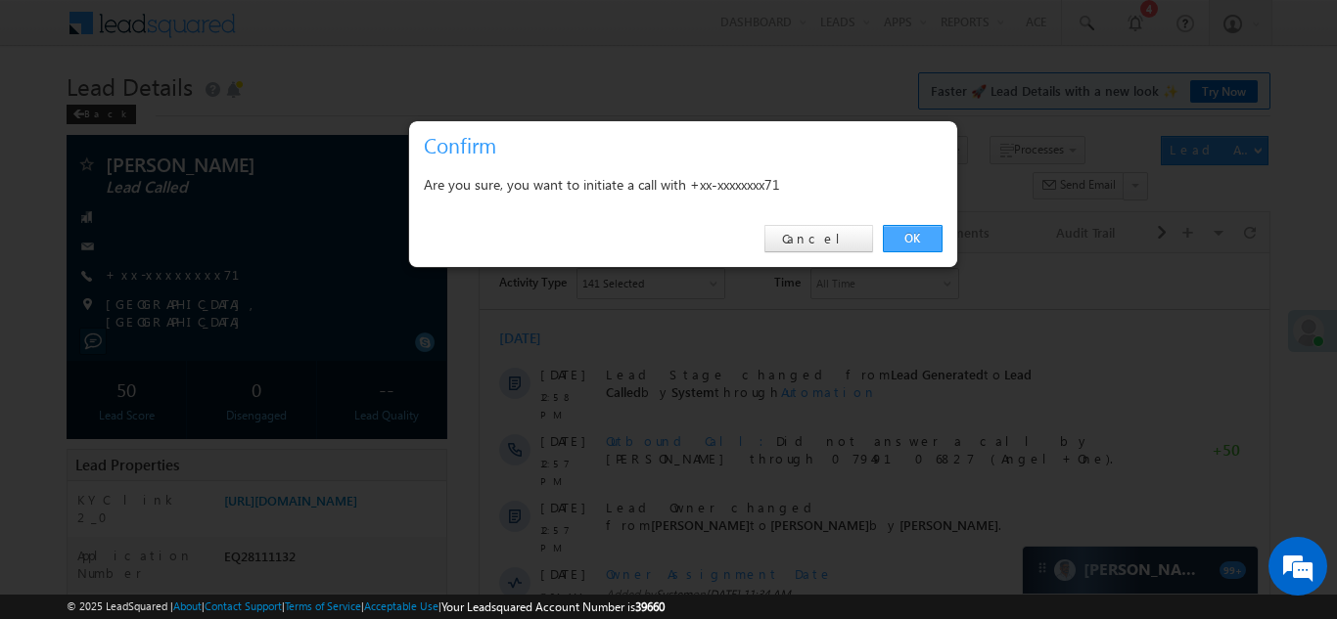
click at [900, 237] on link "OK" at bounding box center [913, 238] width 60 height 27
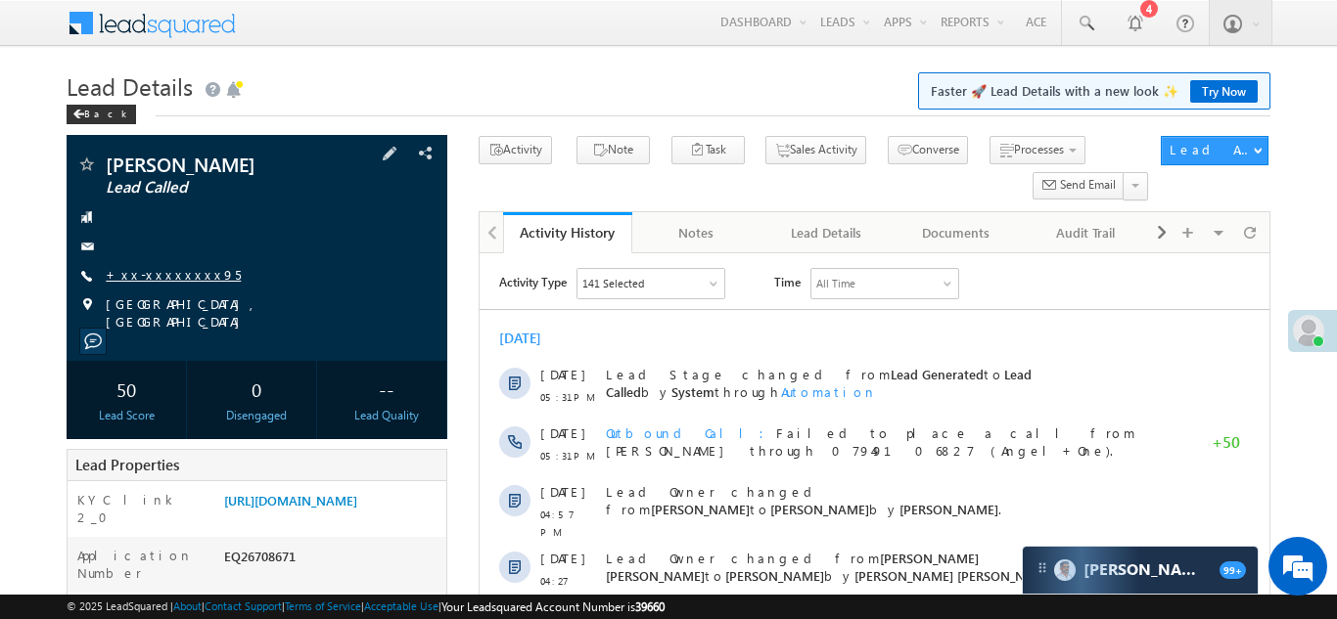
click at [161, 273] on link "+xx-xxxxxxxx95" at bounding box center [173, 274] width 135 height 17
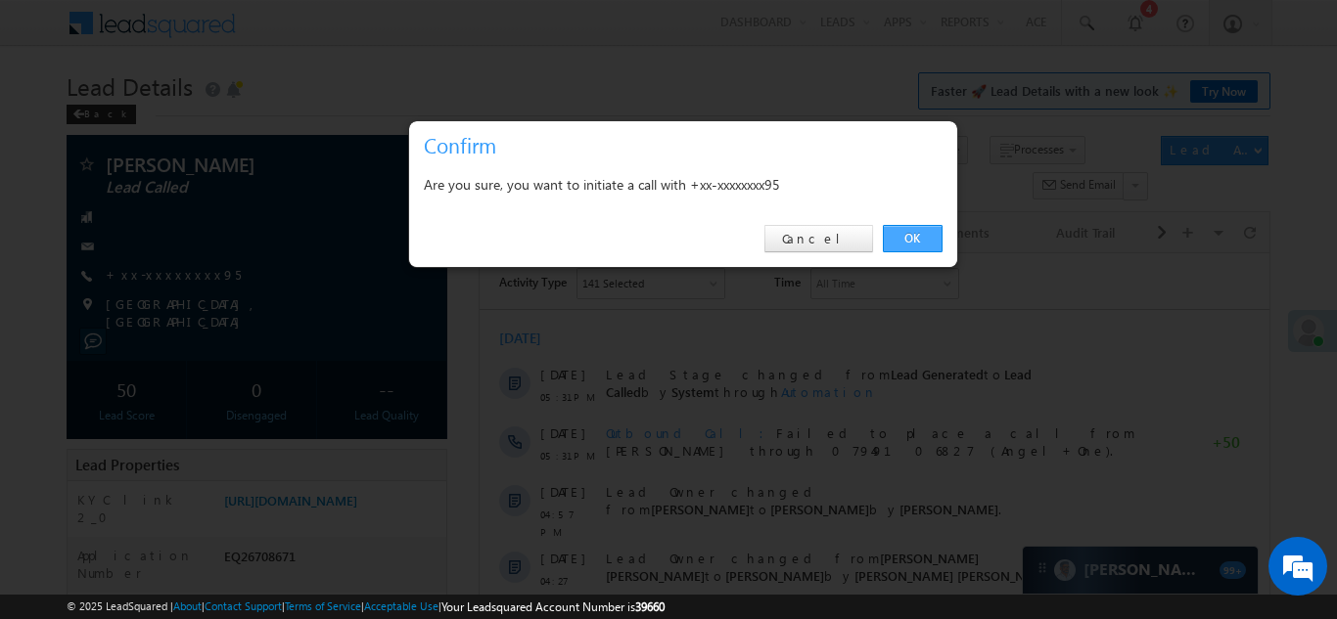
click at [904, 241] on link "OK" at bounding box center [913, 238] width 60 height 27
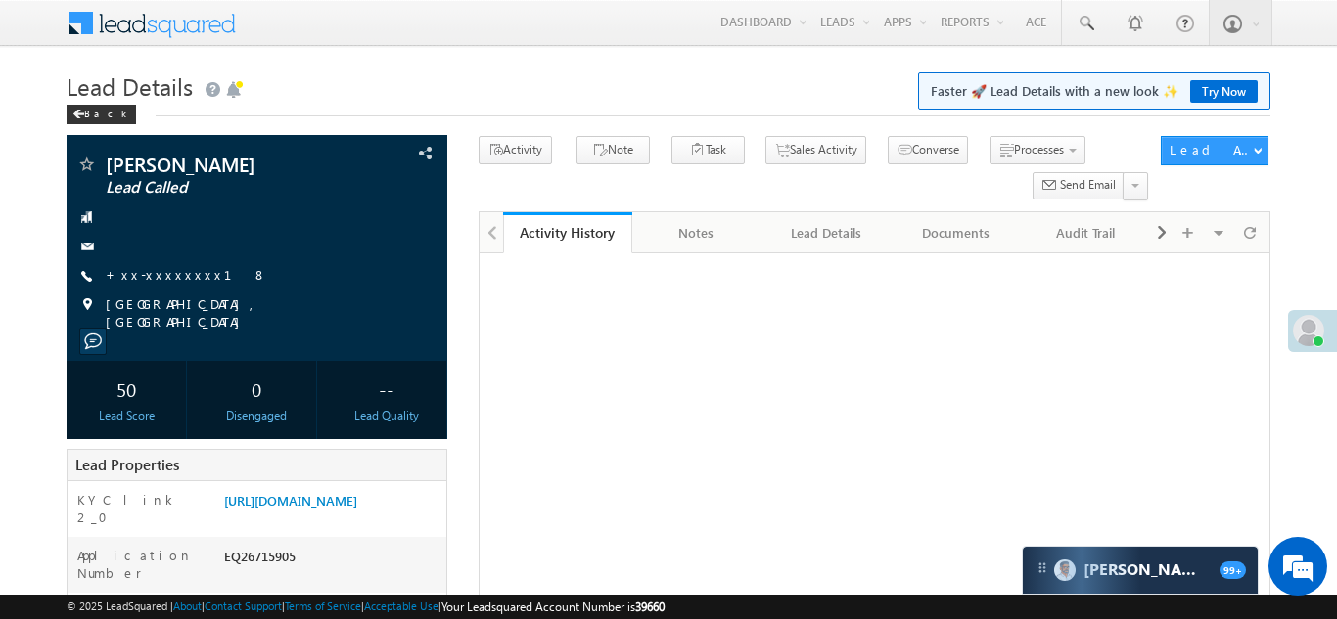
click at [155, 274] on link "+xx-xxxxxxxx18" at bounding box center [186, 274] width 161 height 17
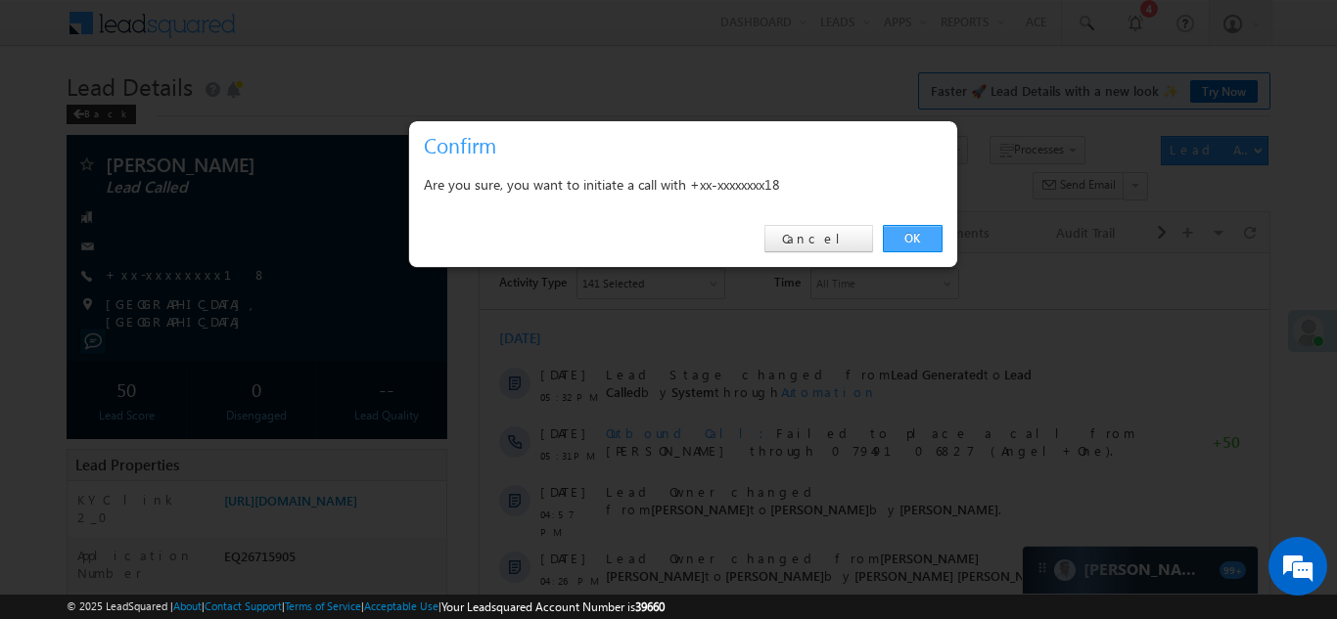
click at [909, 235] on link "OK" at bounding box center [913, 238] width 60 height 27
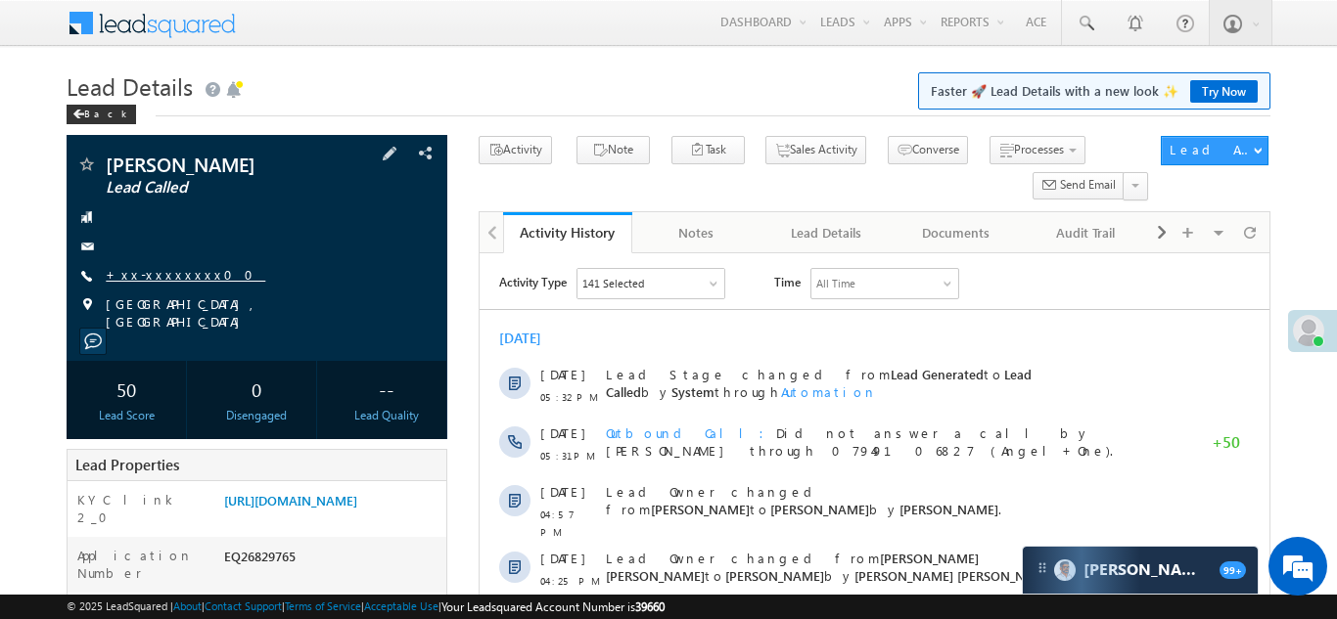
click at [158, 276] on link "+xx-xxxxxxxx00" at bounding box center [186, 274] width 160 height 17
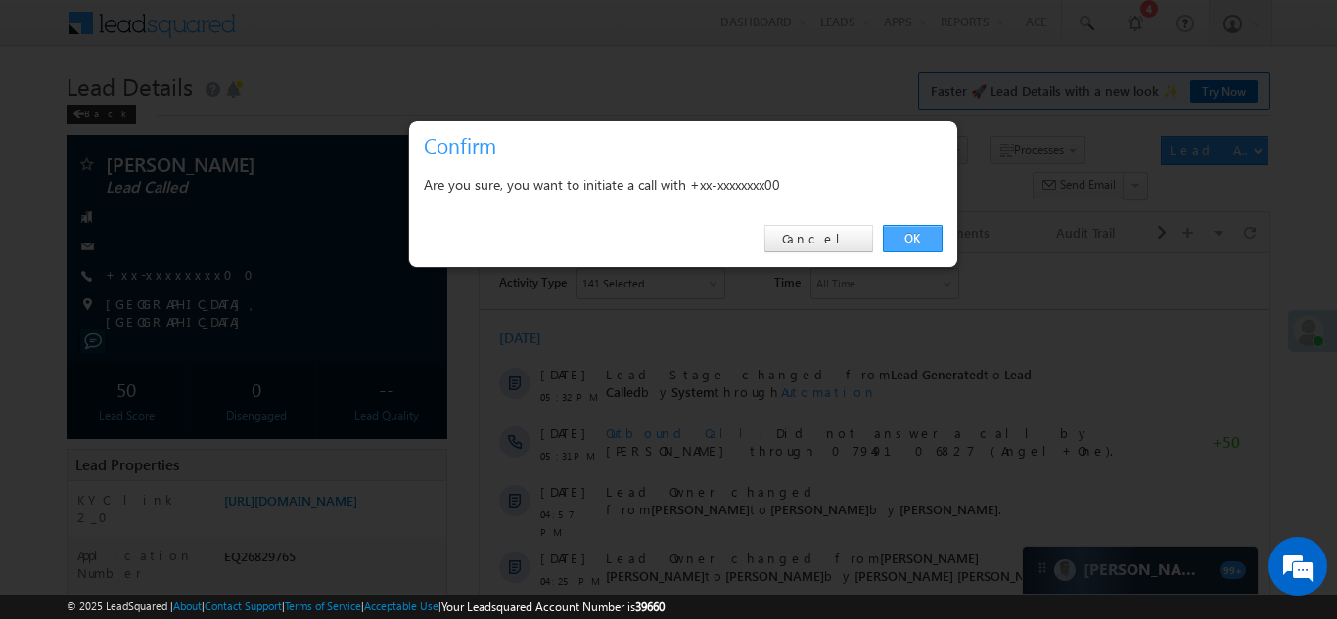
click at [905, 240] on link "OK" at bounding box center [913, 238] width 60 height 27
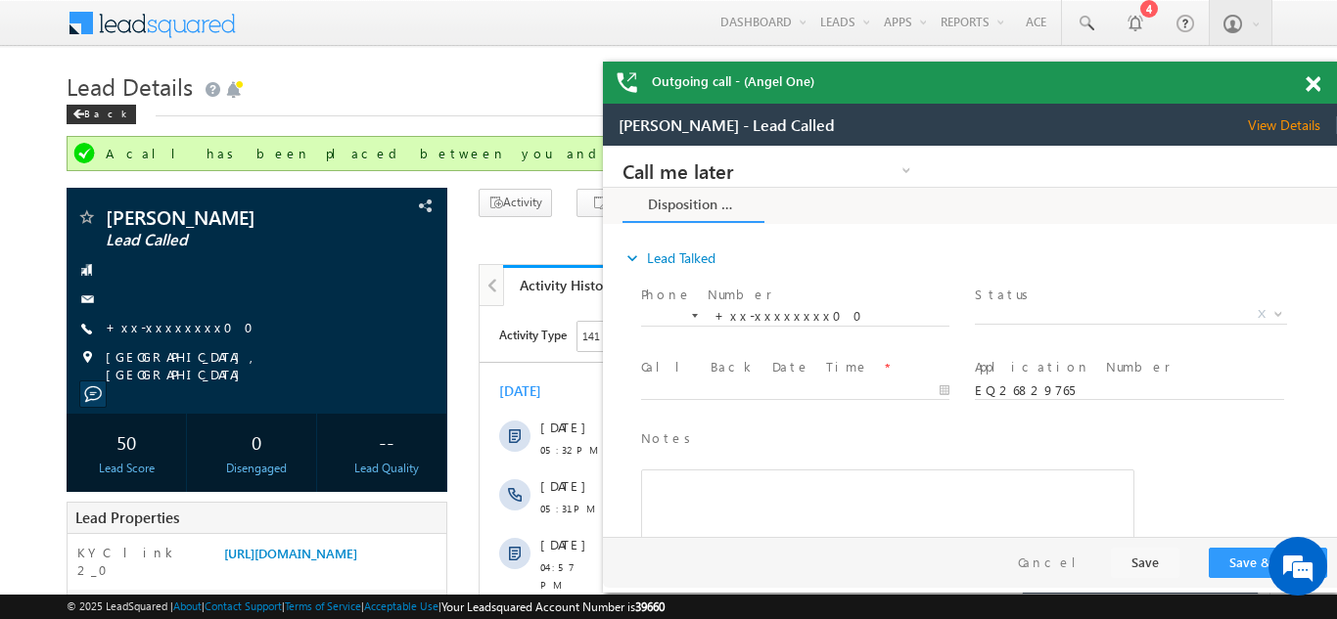
click at [1309, 82] on span at bounding box center [1313, 84] width 15 height 17
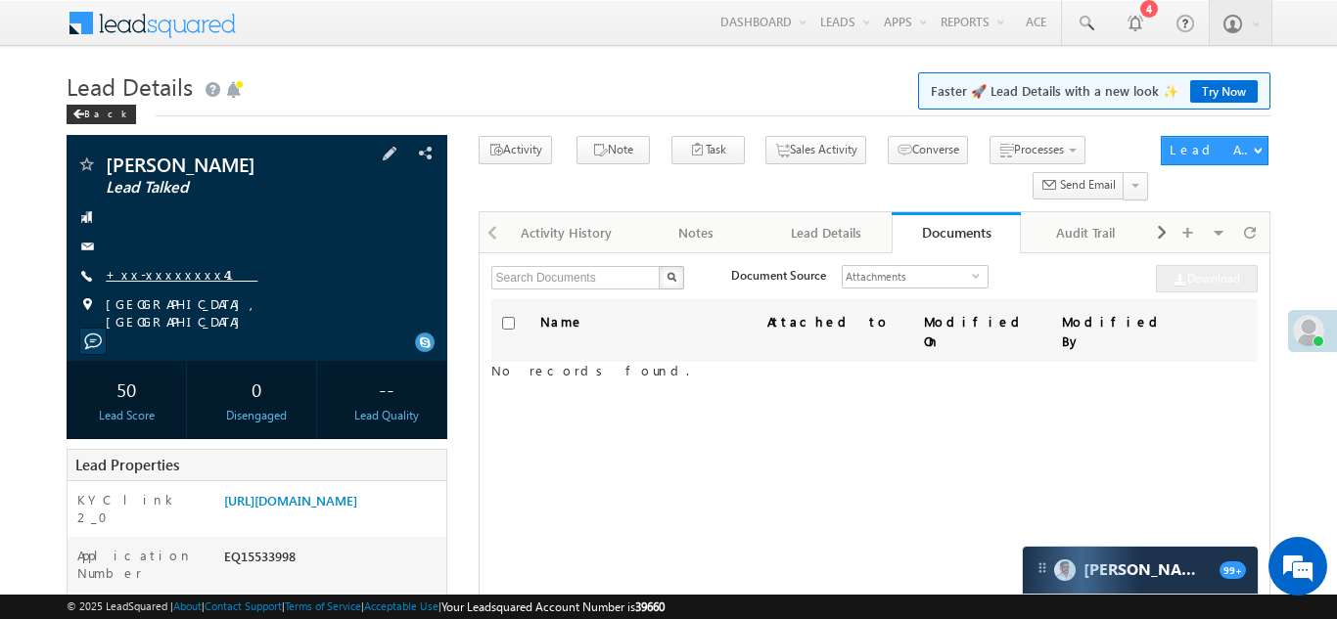
click at [149, 274] on link "+xx-xxxxxxxx41" at bounding box center [182, 274] width 152 height 17
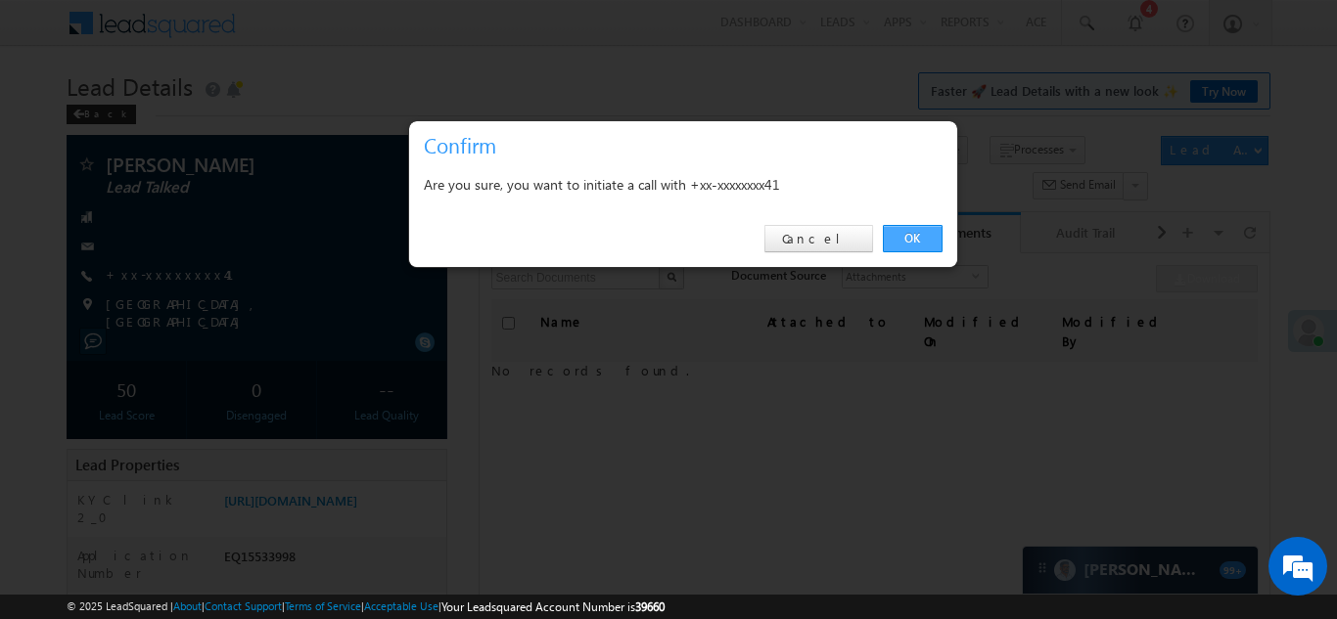
click at [910, 238] on link "OK" at bounding box center [913, 238] width 60 height 27
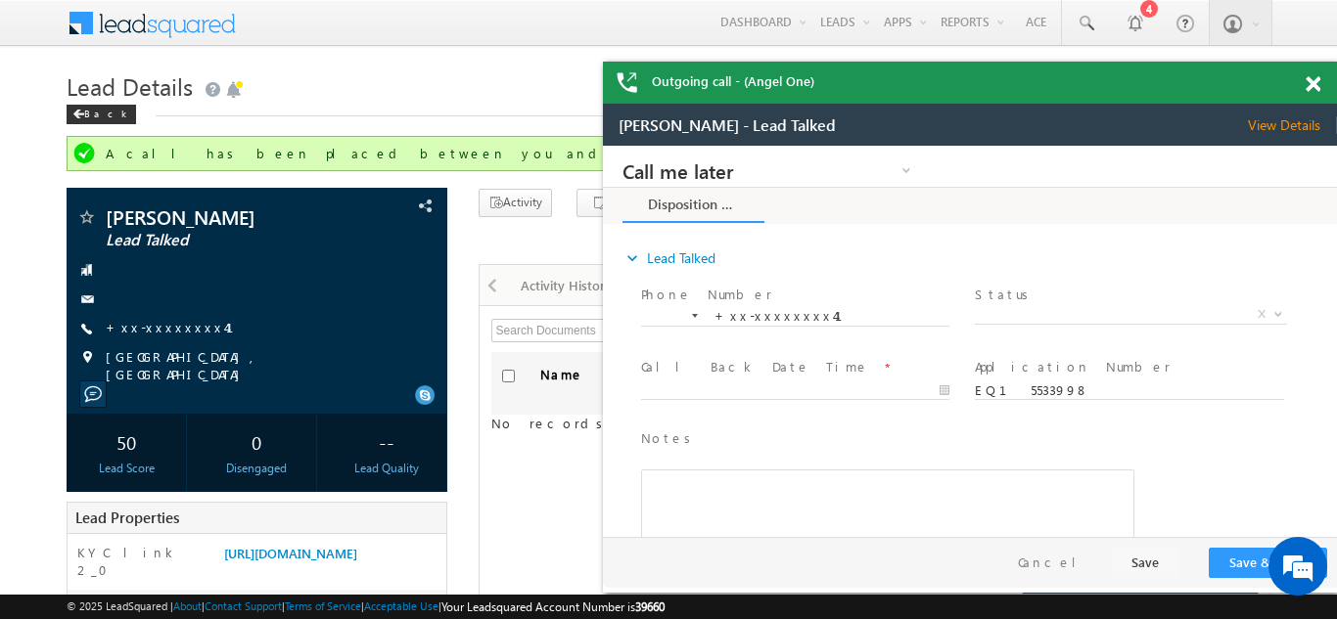
click at [1310, 79] on span at bounding box center [1313, 84] width 15 height 17
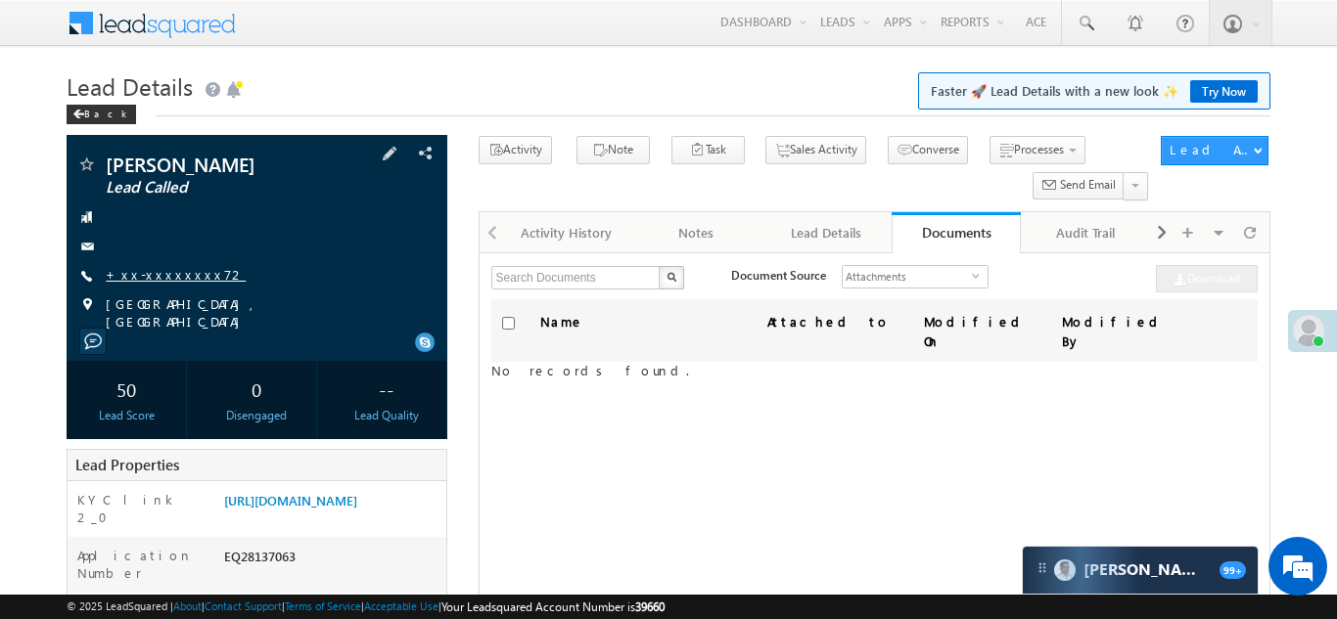
click at [149, 273] on link "+xx-xxxxxxxx72" at bounding box center [176, 274] width 140 height 17
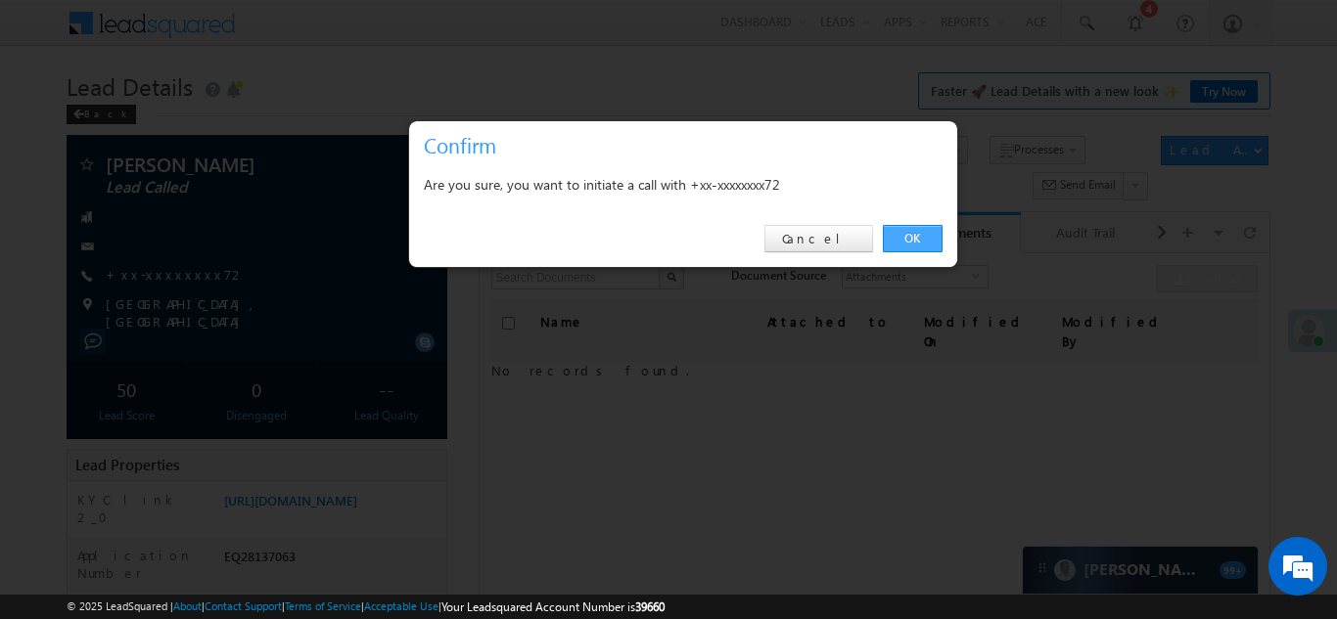
click at [906, 236] on link "OK" at bounding box center [913, 238] width 60 height 27
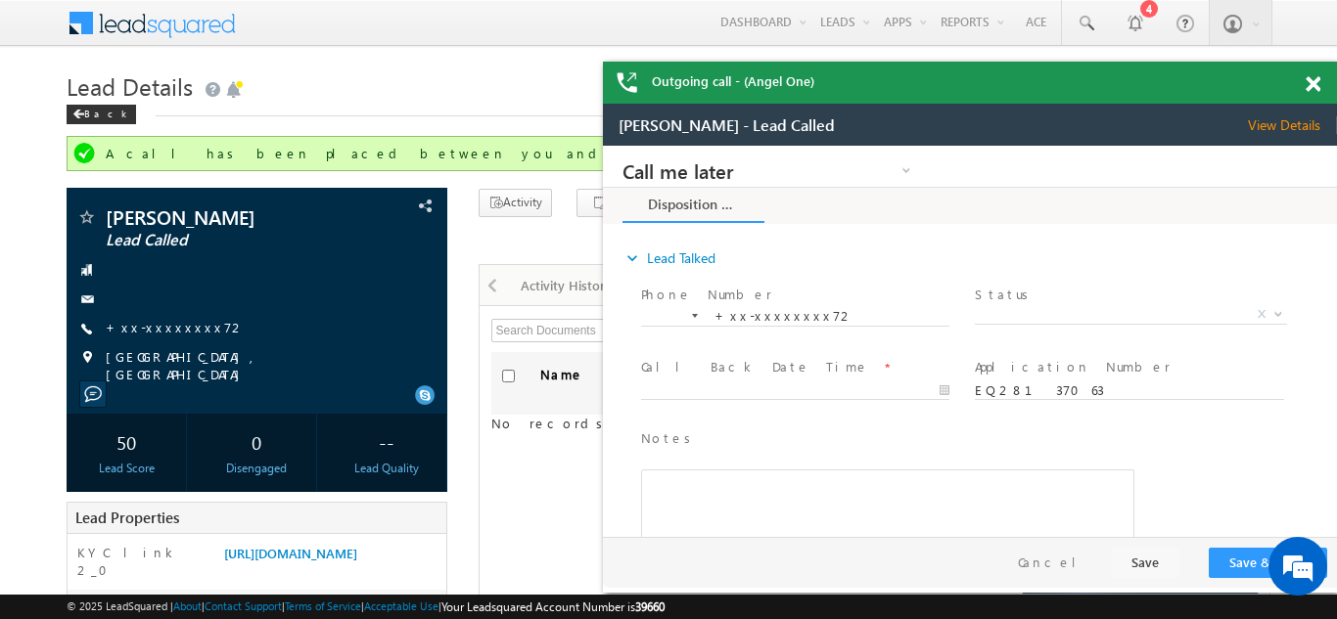
click at [1310, 84] on span at bounding box center [1313, 84] width 15 height 17
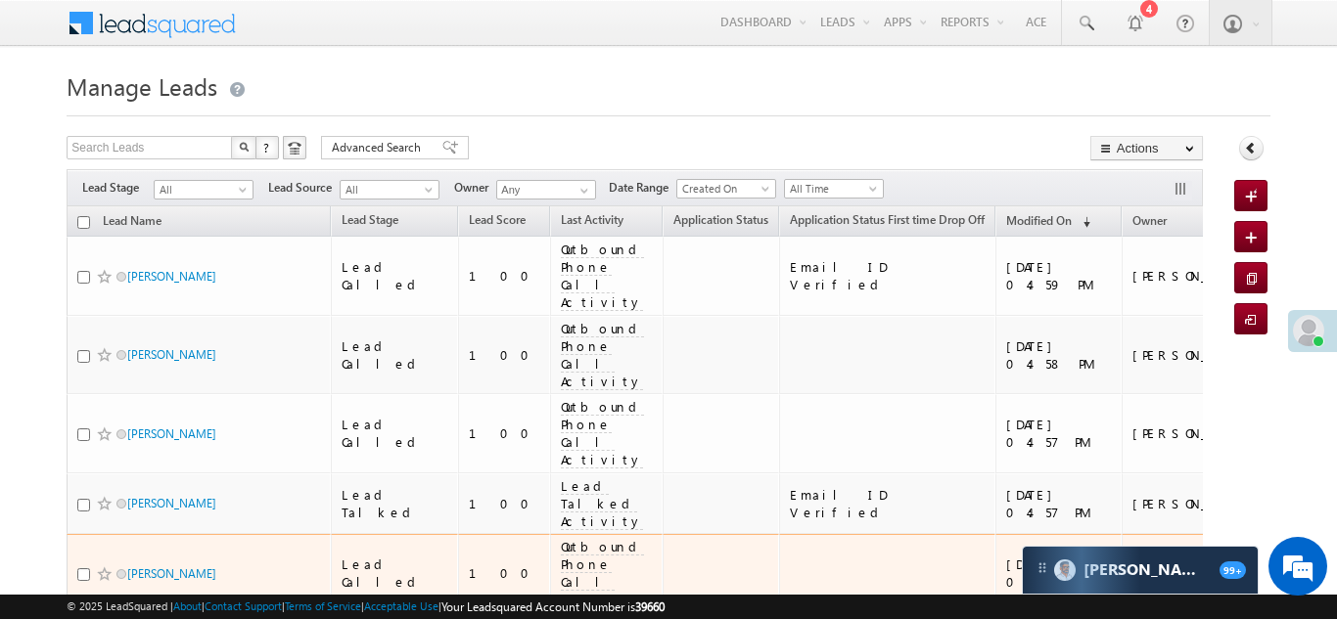
click at [663, 534] on td at bounding box center [721, 573] width 116 height 79
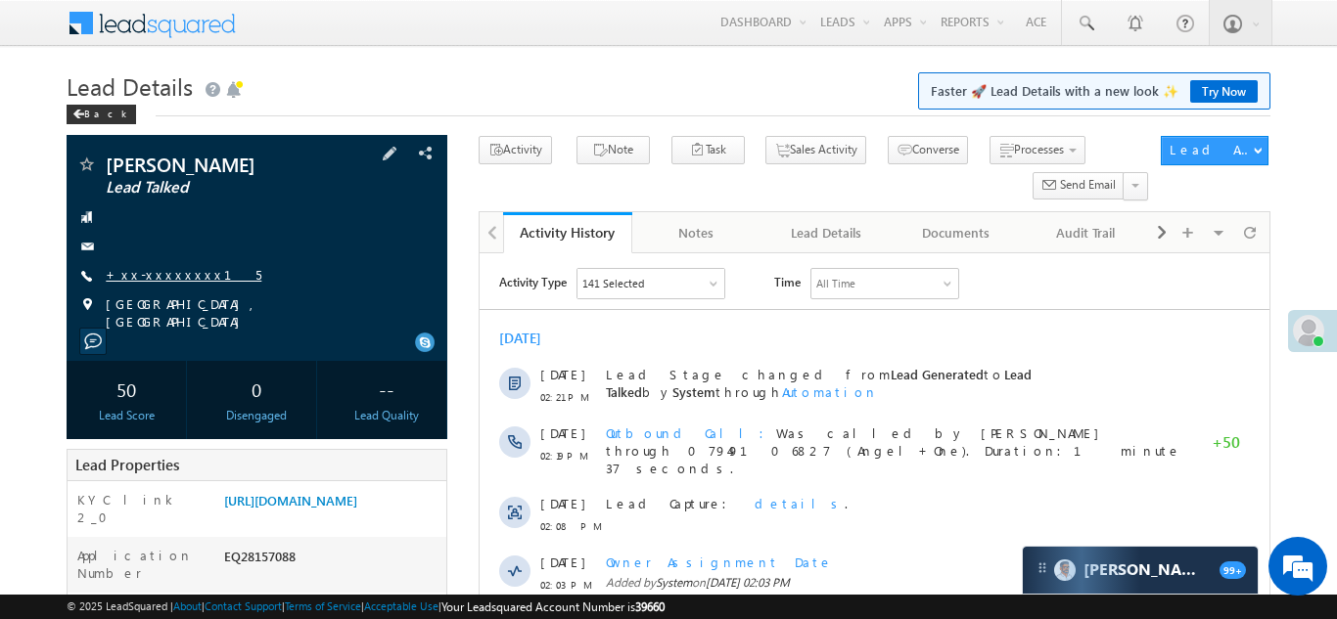
click at [148, 276] on link "+xx-xxxxxxxx15" at bounding box center [184, 274] width 156 height 17
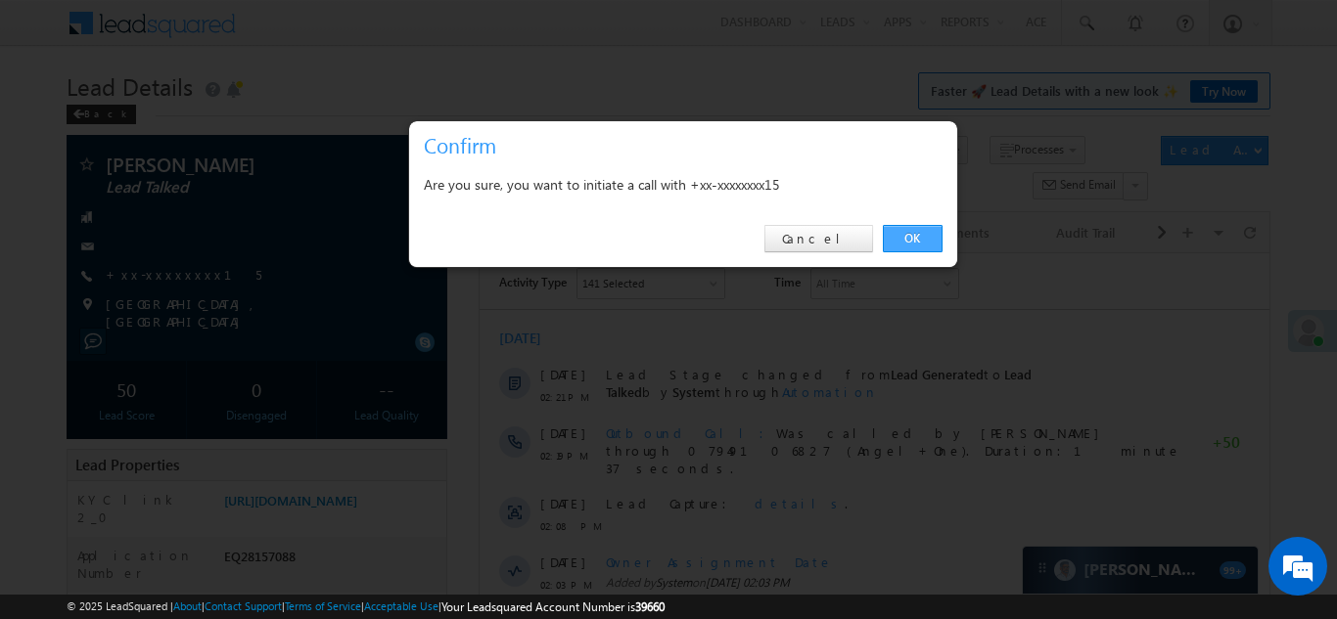
click at [909, 243] on link "OK" at bounding box center [913, 238] width 60 height 27
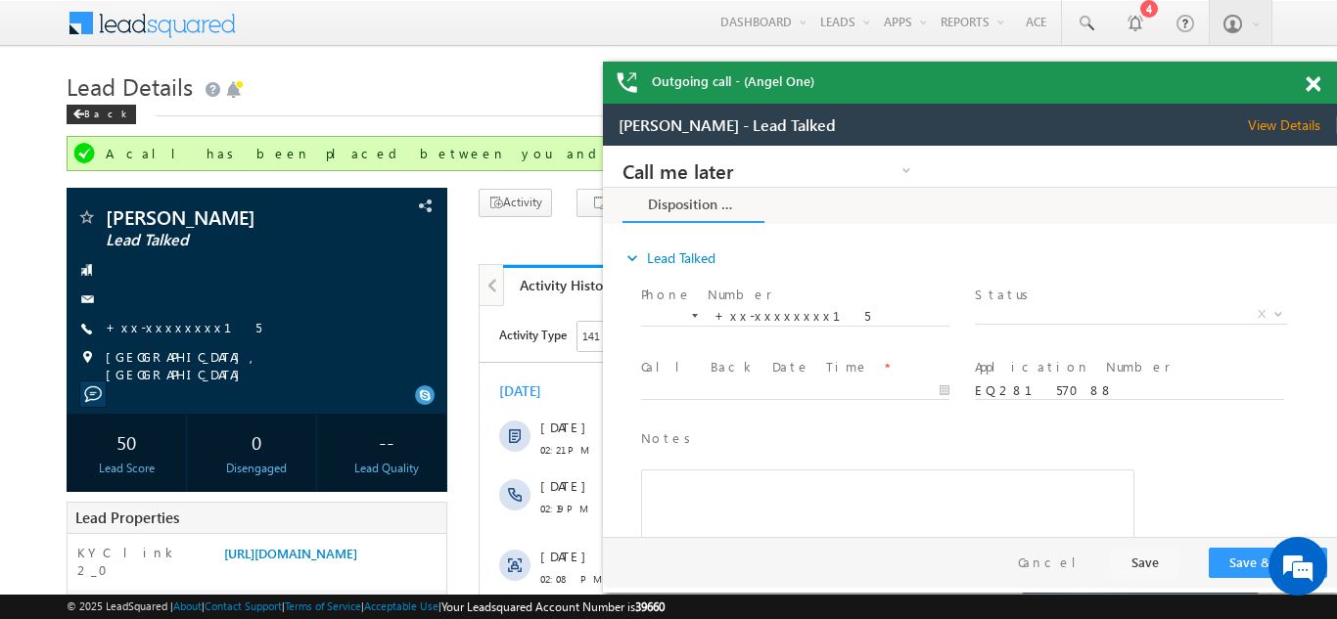
click at [1308, 86] on span at bounding box center [1313, 84] width 15 height 17
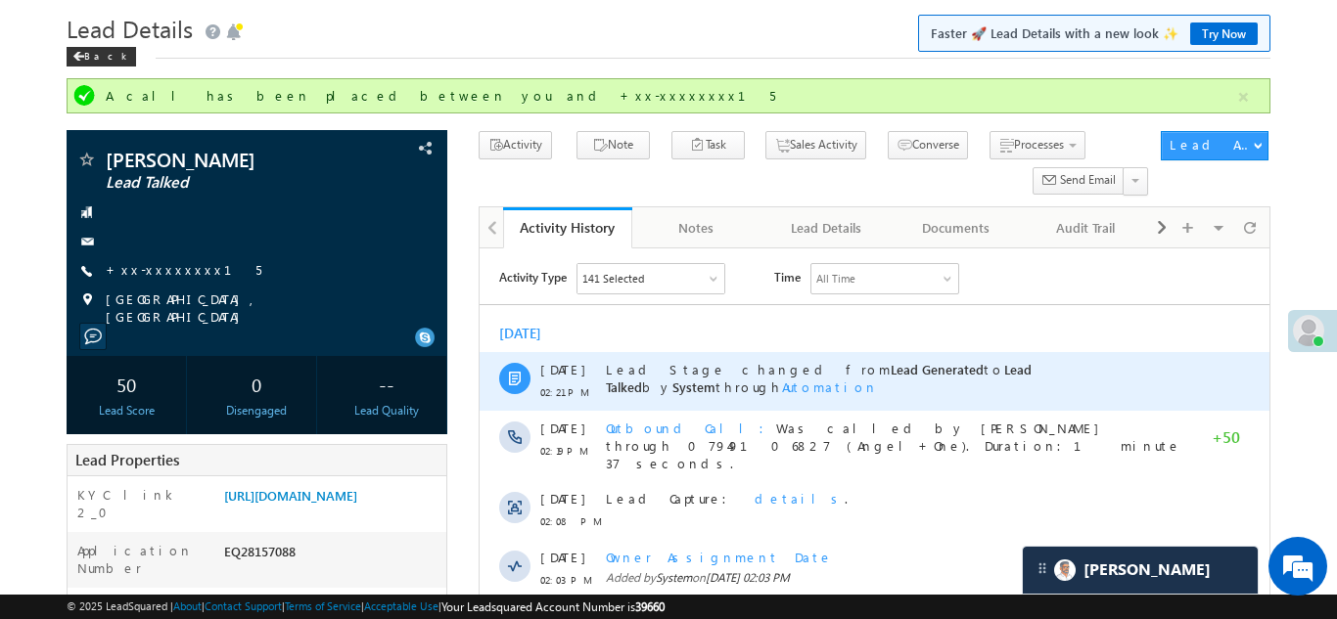
scroll to position [57, 0]
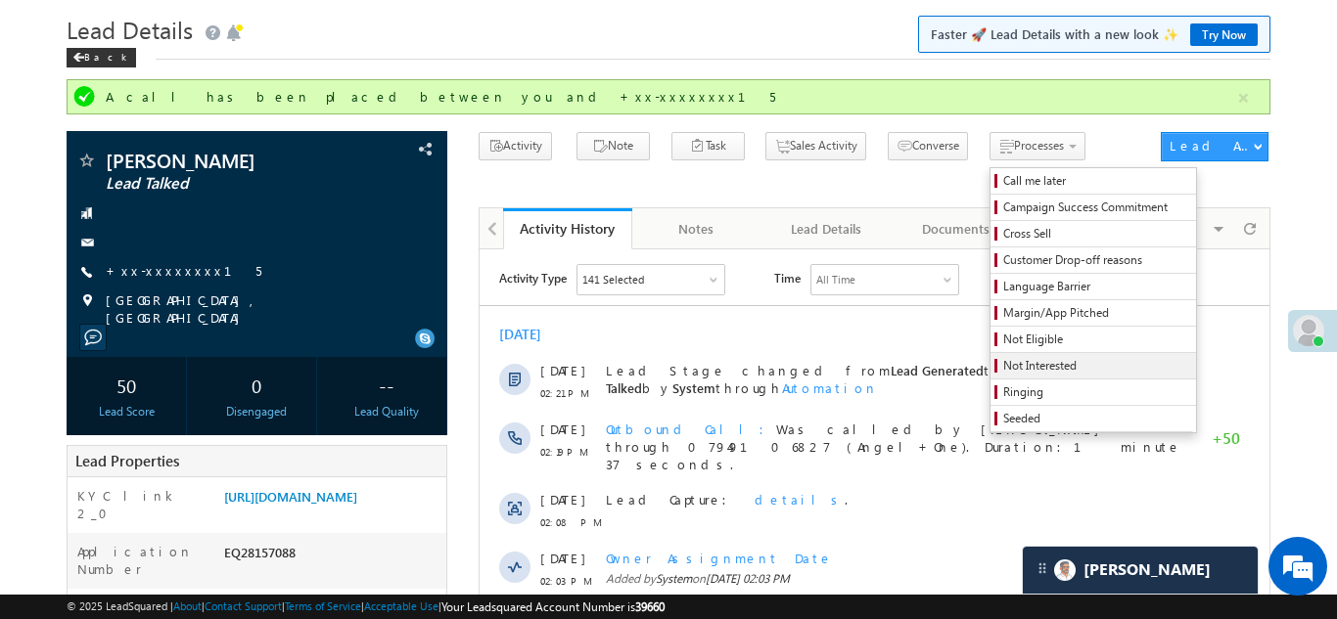
click at [1003, 365] on span "Not Interested" at bounding box center [1096, 366] width 186 height 18
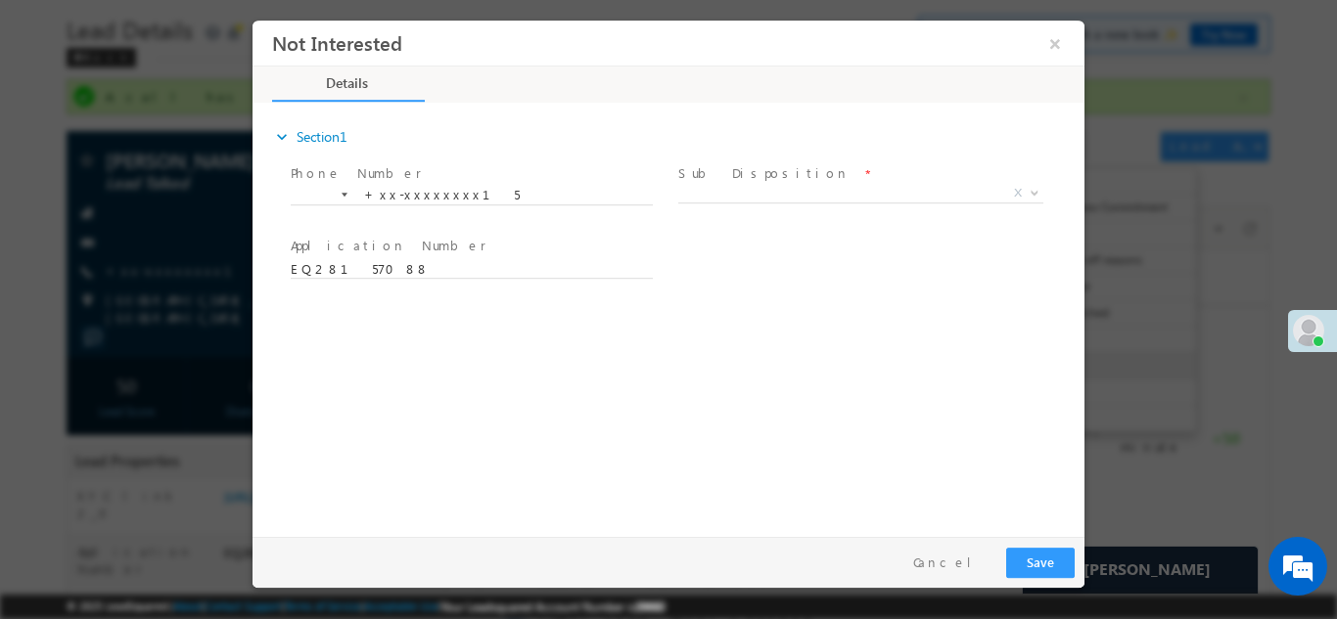
scroll to position [0, 0]
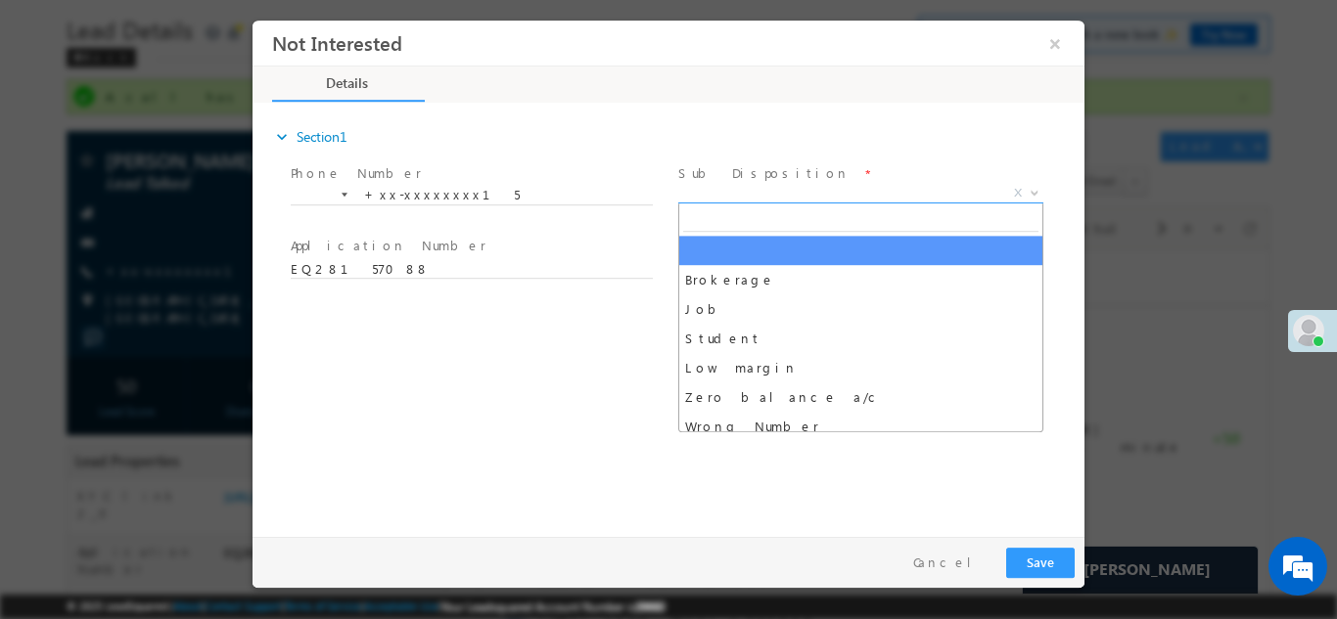
click at [789, 190] on span "X" at bounding box center [860, 193] width 365 height 20
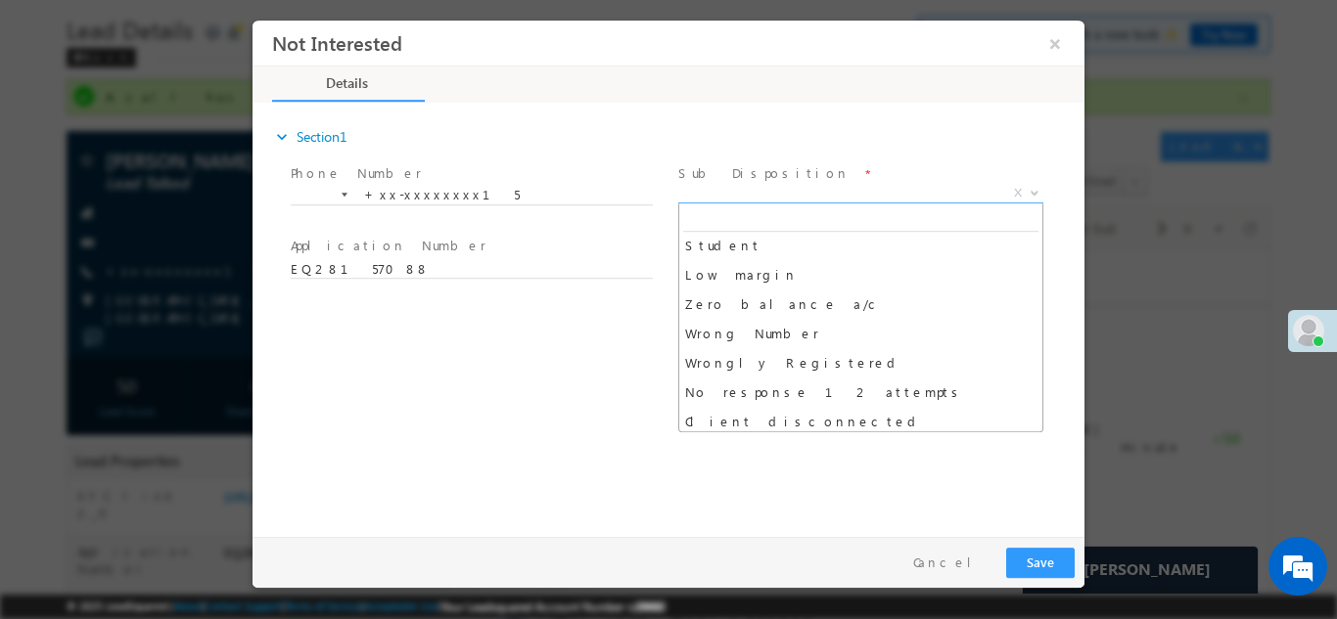
scroll to position [148, 0]
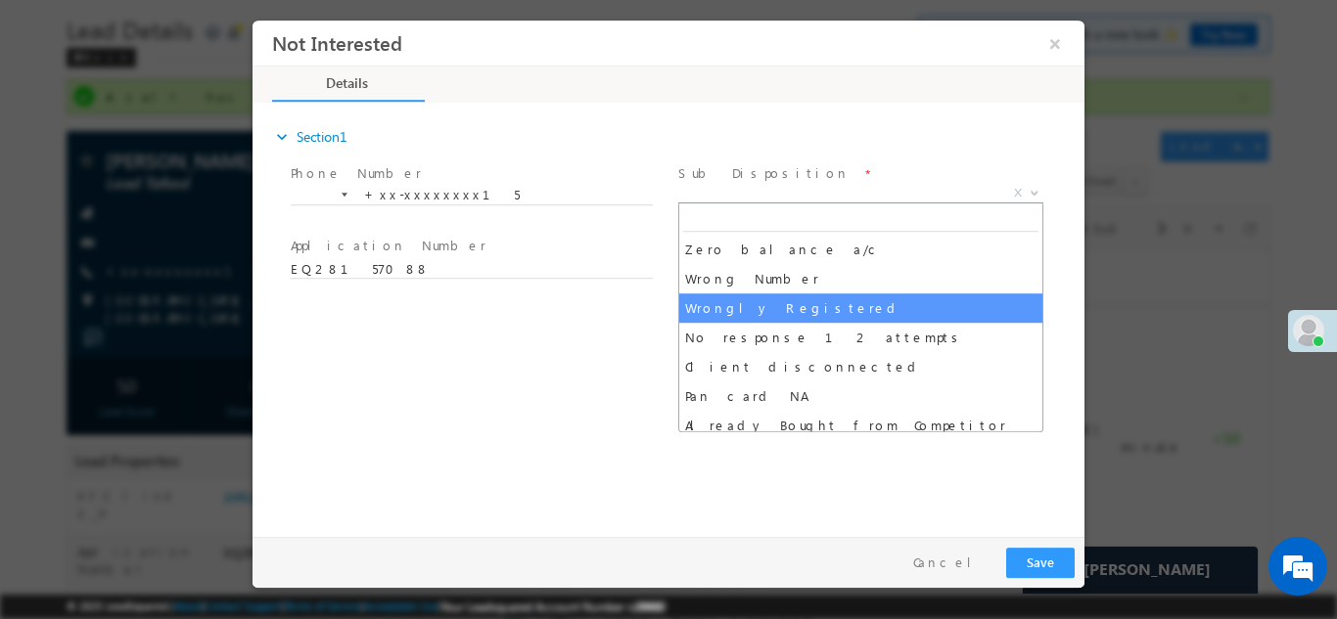
select select "Wrongly Registered"
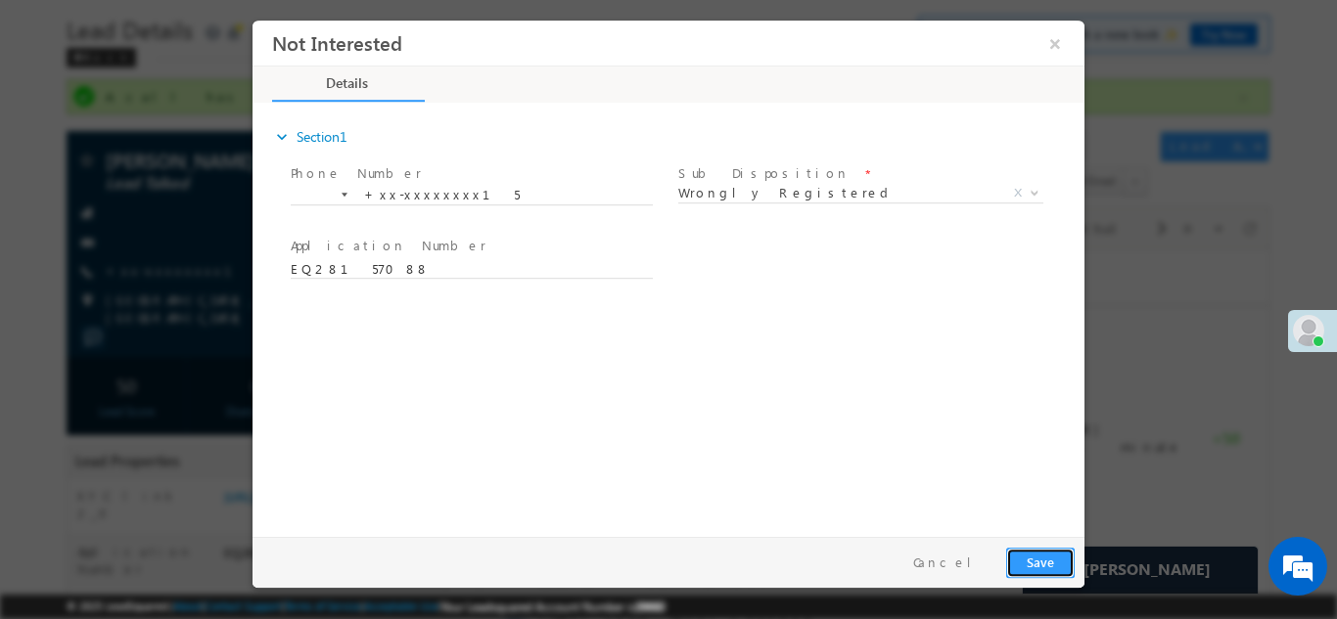
click at [1023, 569] on button "Save" at bounding box center [1040, 562] width 69 height 30
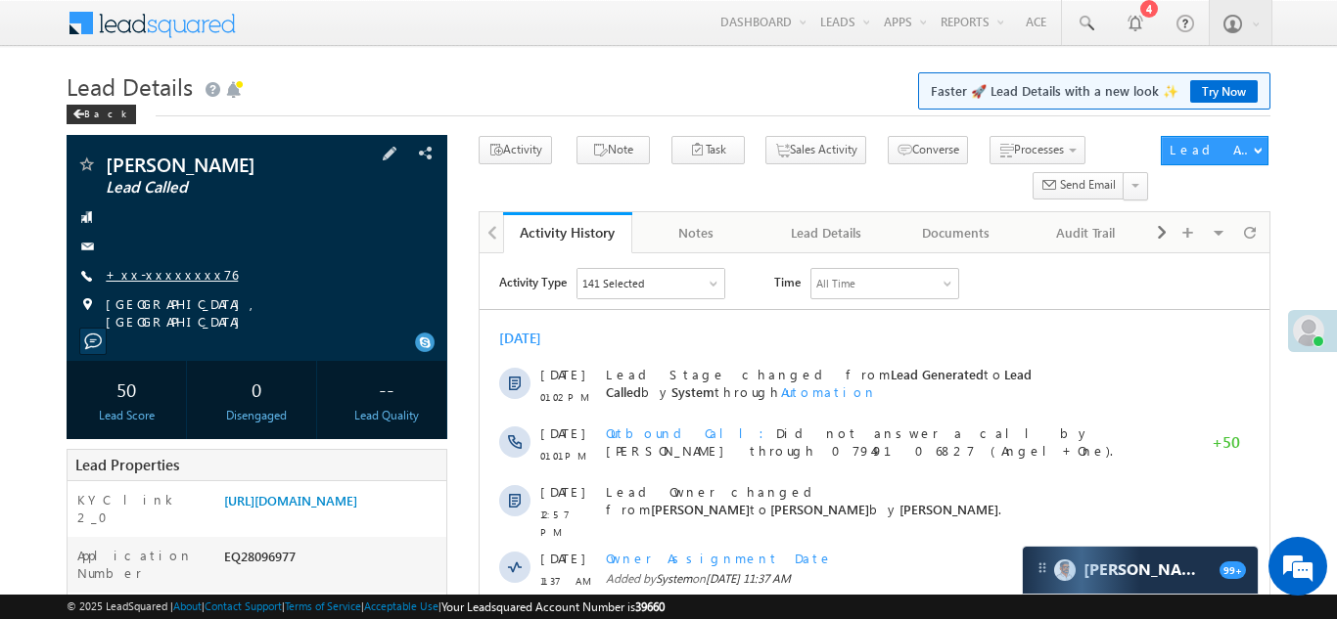
click at [156, 276] on link "+xx-xxxxxxxx76" at bounding box center [172, 274] width 132 height 17
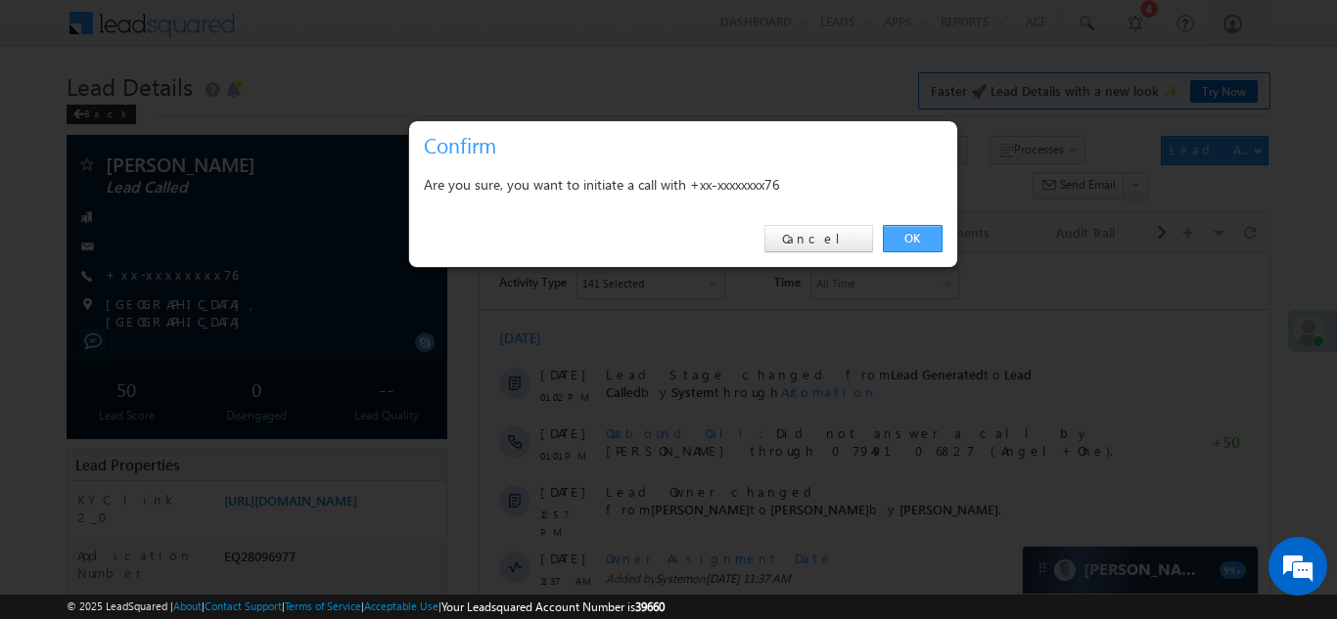
click at [912, 235] on link "OK" at bounding box center [913, 238] width 60 height 27
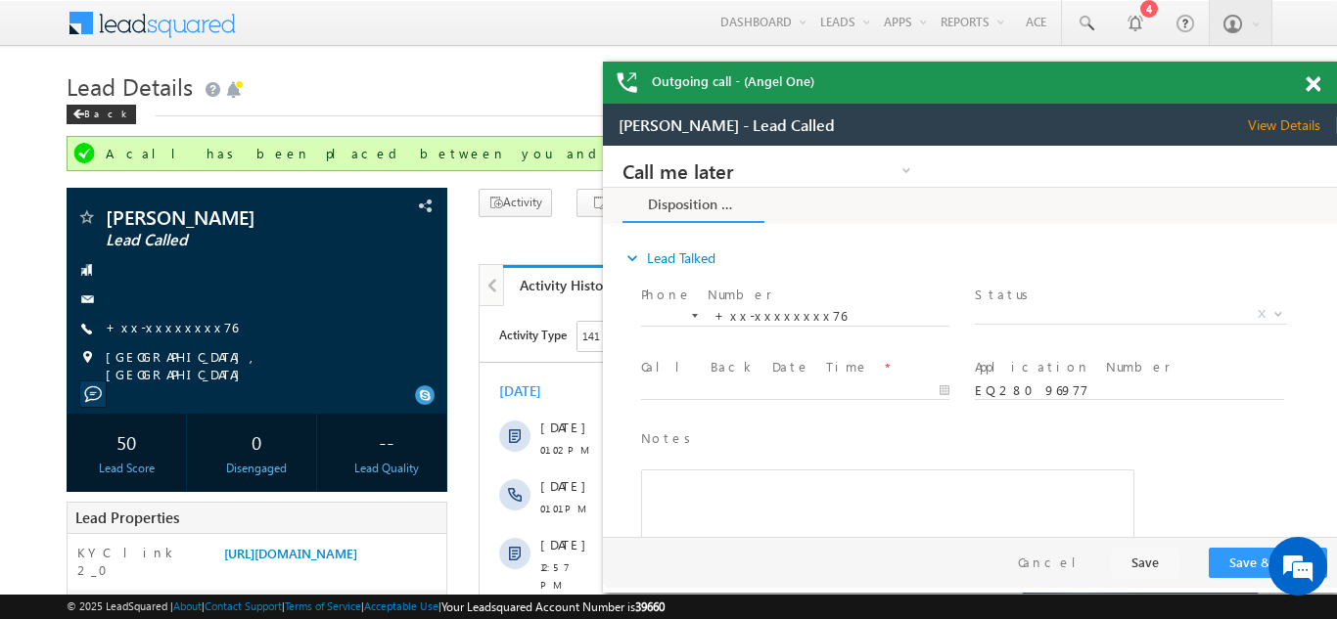
click at [1310, 85] on span at bounding box center [1313, 84] width 15 height 17
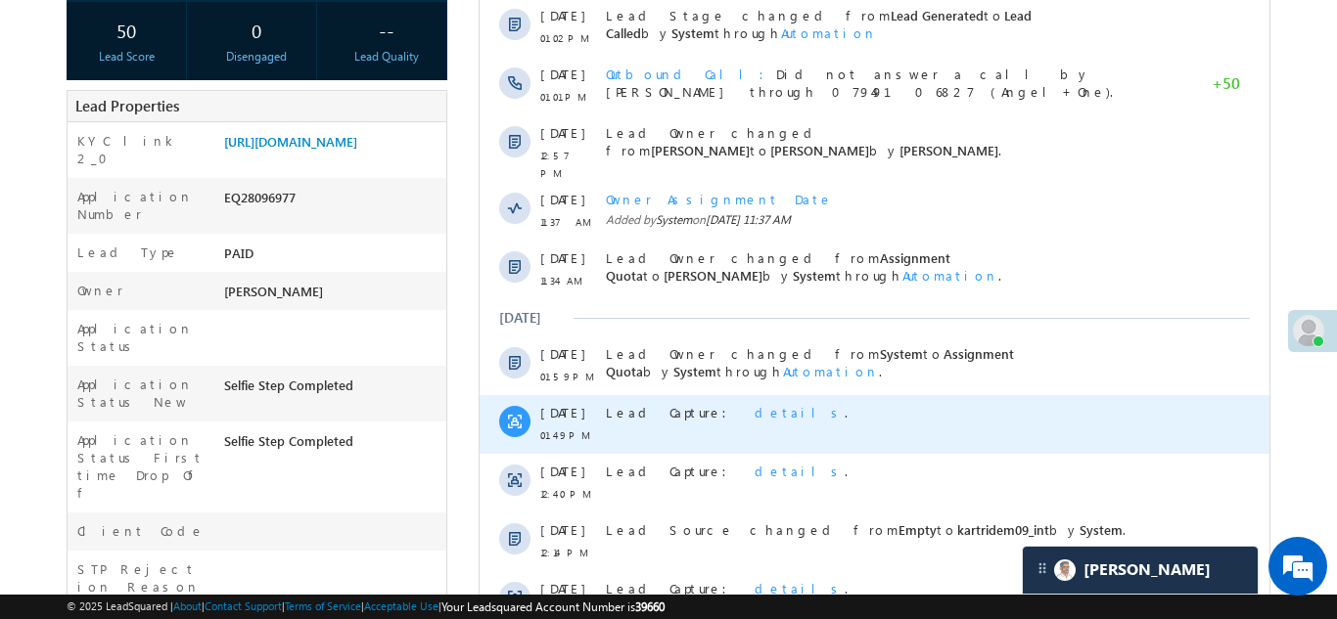
scroll to position [673, 0]
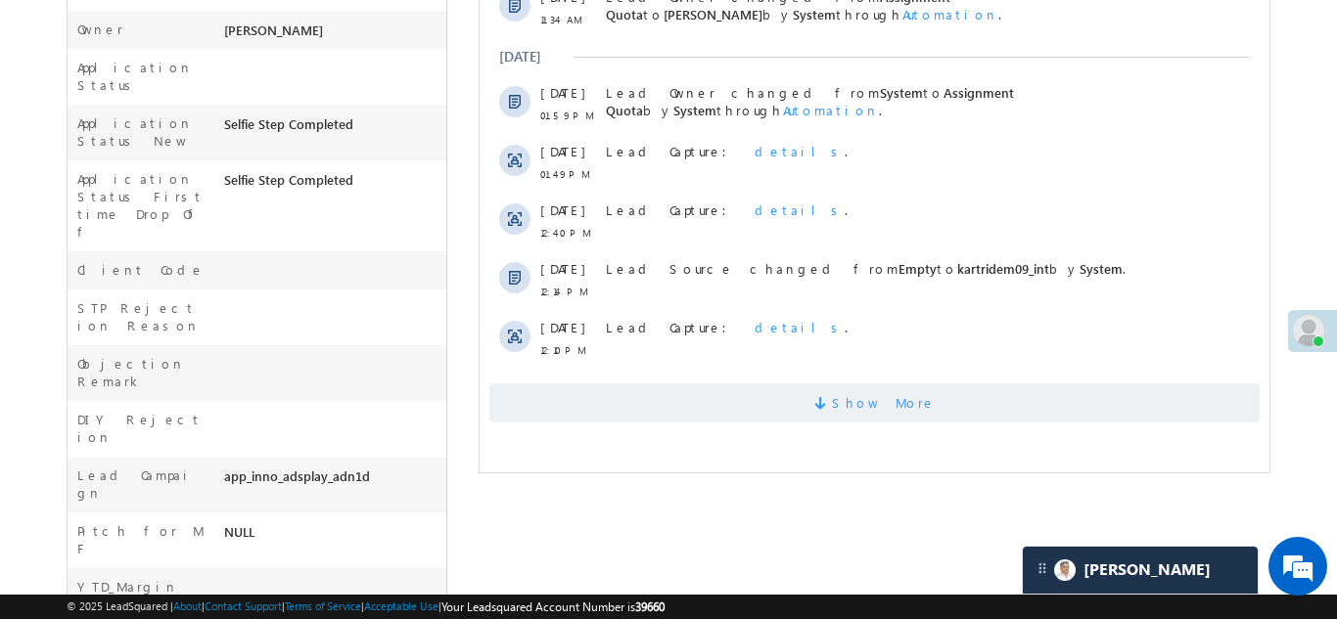
click at [774, 392] on span "Show More" at bounding box center [873, 403] width 770 height 39
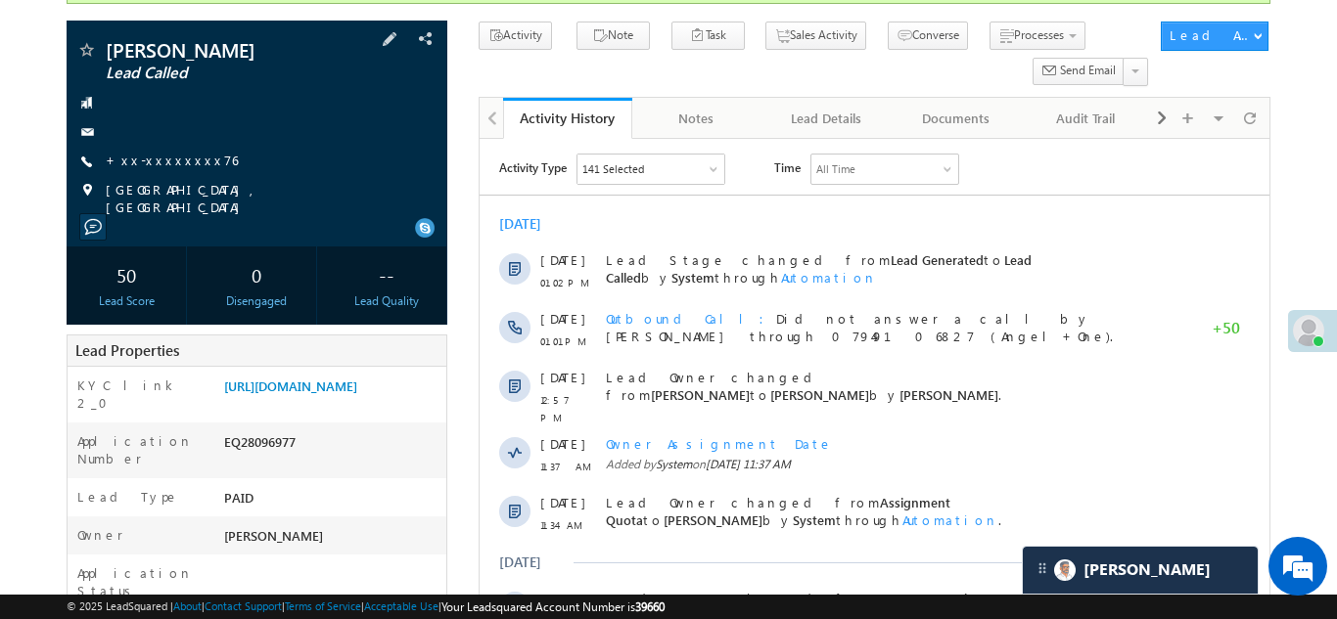
scroll to position [214, 0]
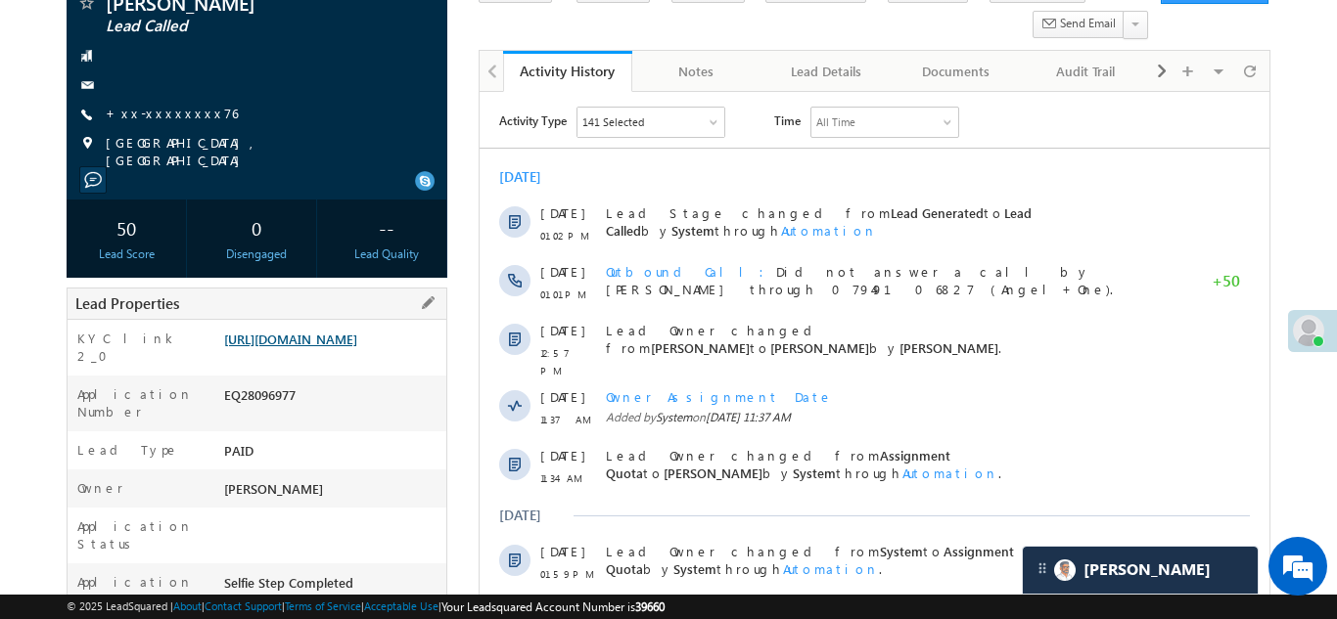
click at [325, 347] on link "https://angelbroking1-pk3em7sa.customui-test.leadsquared.com?leadId=1a83aa07-1a…" at bounding box center [290, 339] width 133 height 17
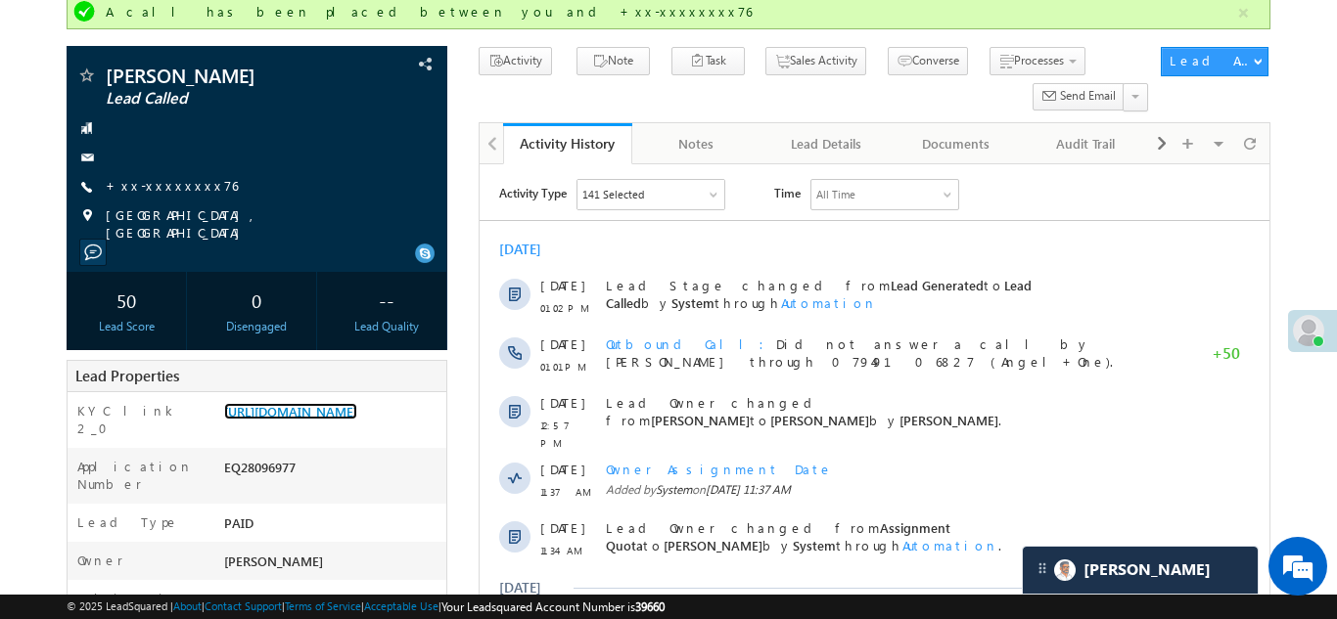
scroll to position [0, 0]
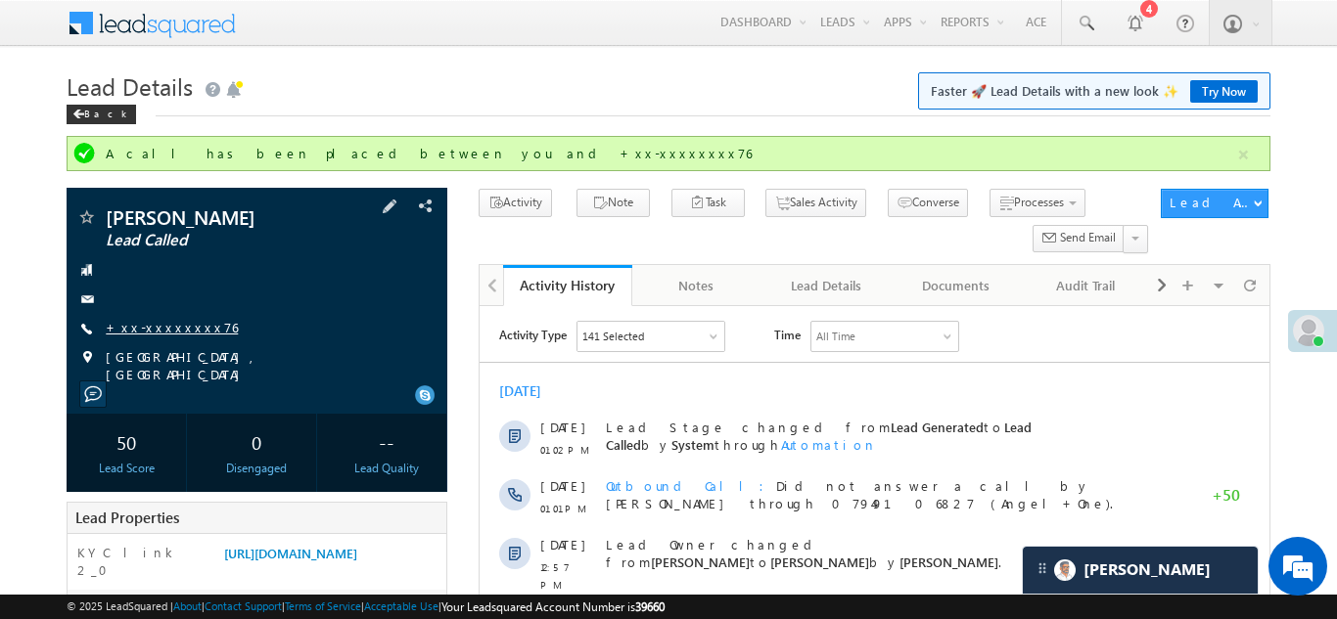
click at [162, 326] on link "+xx-xxxxxxxx76" at bounding box center [172, 327] width 132 height 17
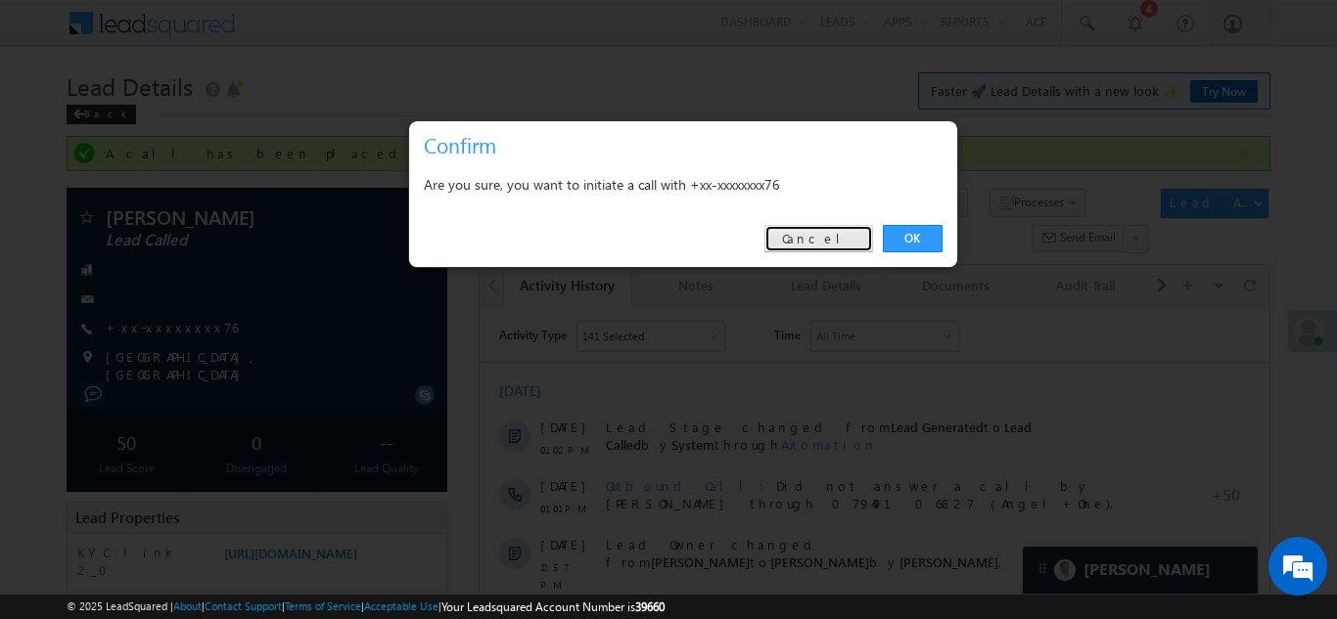
click at [812, 236] on link "Cancel" at bounding box center [818, 238] width 109 height 27
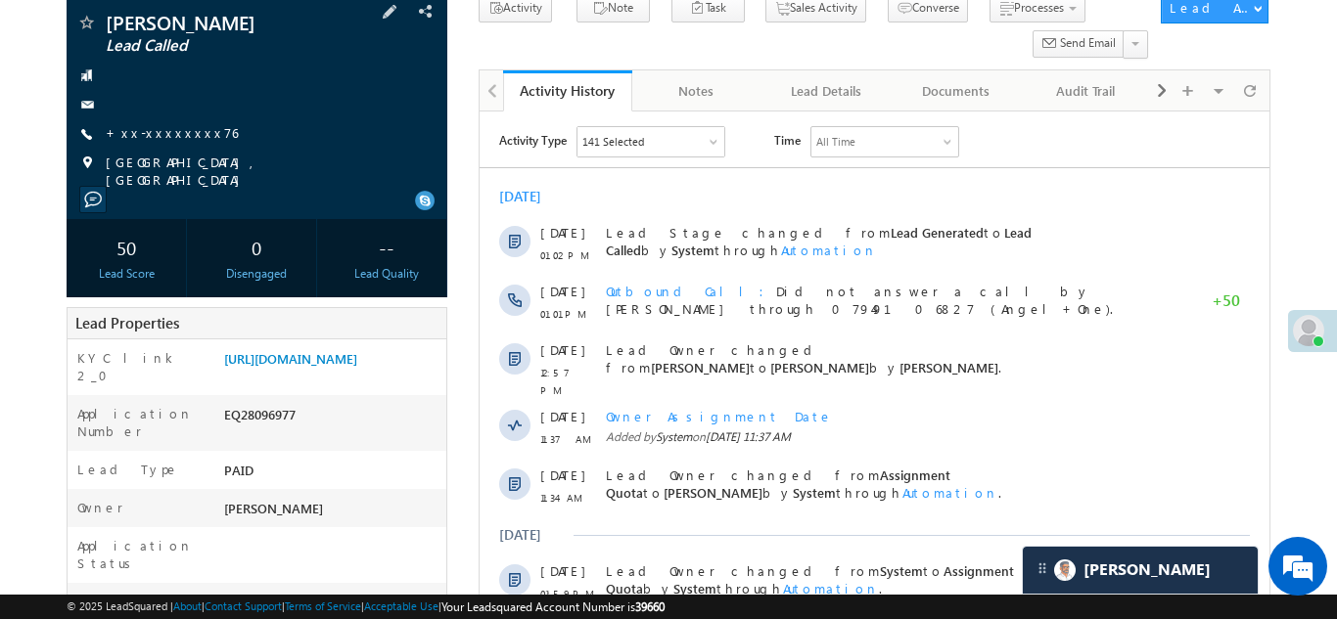
scroll to position [212, 0]
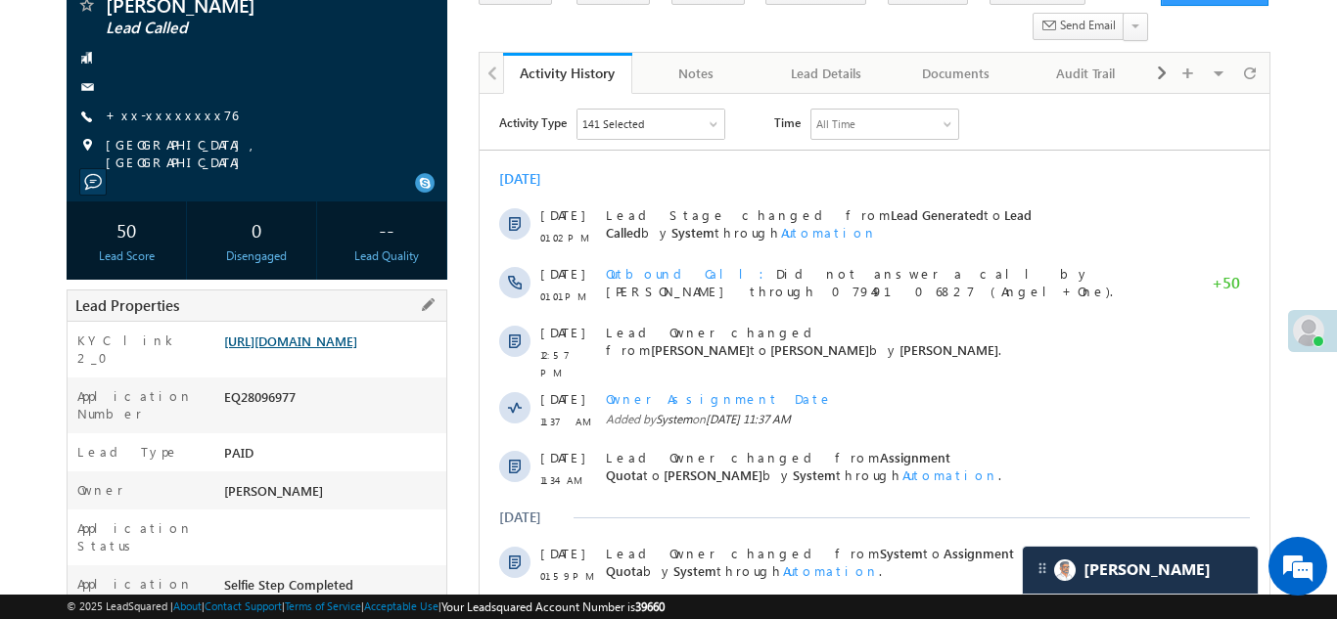
click at [323, 343] on link "https://angelbroking1-pk3em7sa.customui-test.leadsquared.com?leadId=1a83aa07-1a…" at bounding box center [290, 341] width 133 height 17
click at [170, 113] on link "+xx-xxxxxxxx76" at bounding box center [172, 115] width 132 height 17
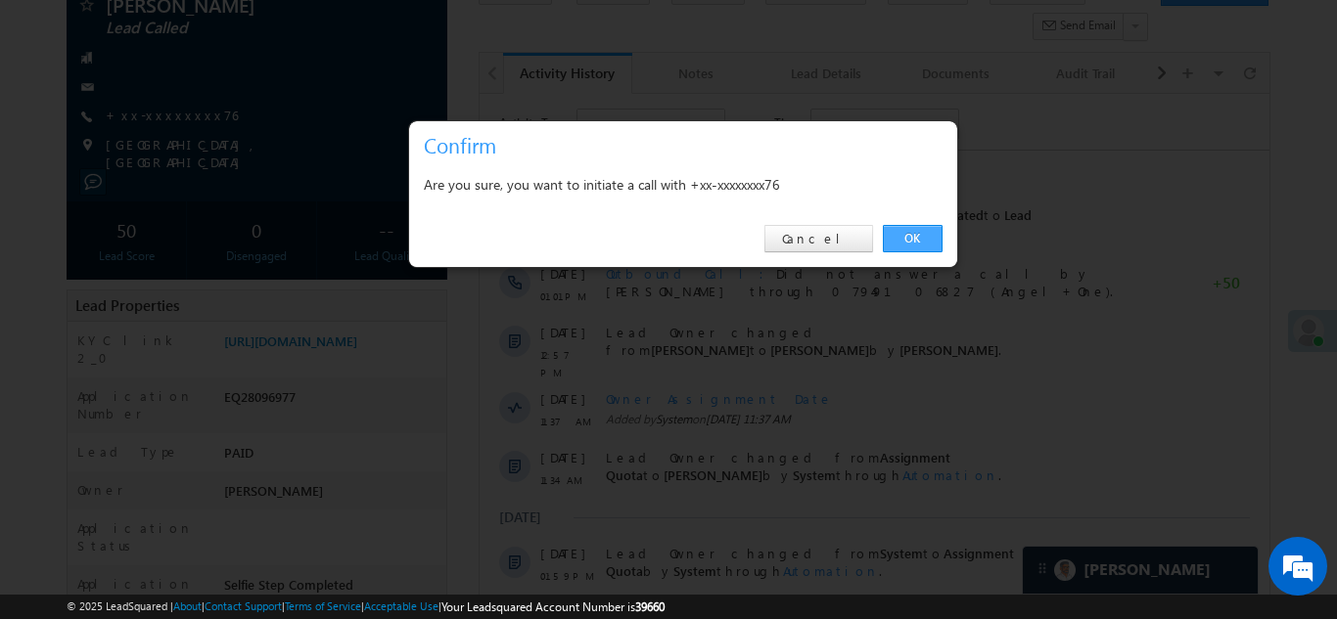
click at [918, 238] on link "OK" at bounding box center [913, 238] width 60 height 27
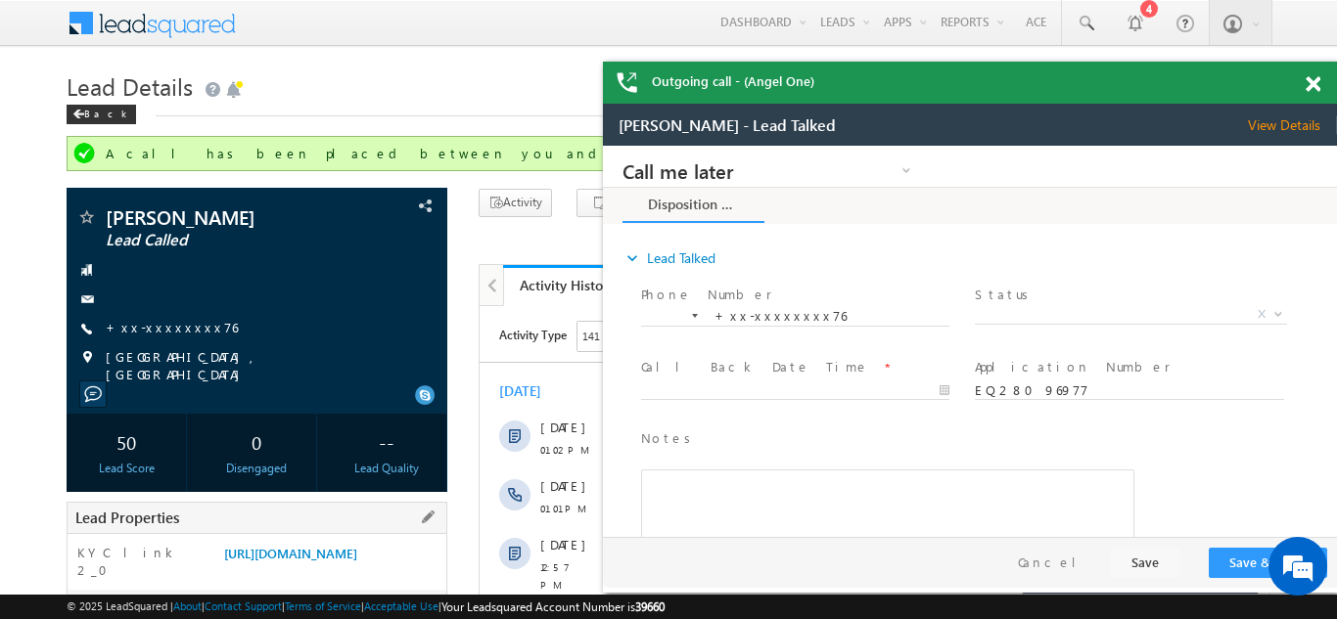
scroll to position [0, 0]
click at [1312, 88] on span at bounding box center [1313, 84] width 15 height 17
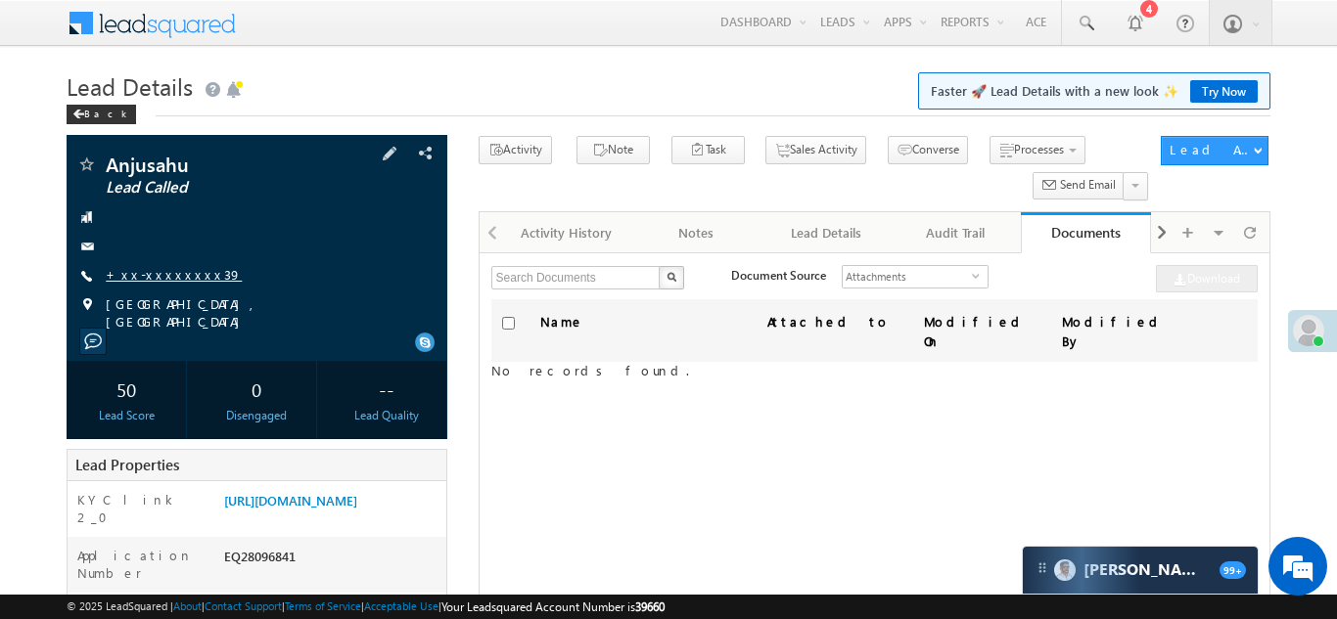
click at [163, 273] on link "+xx-xxxxxxxx39" at bounding box center [174, 274] width 136 height 17
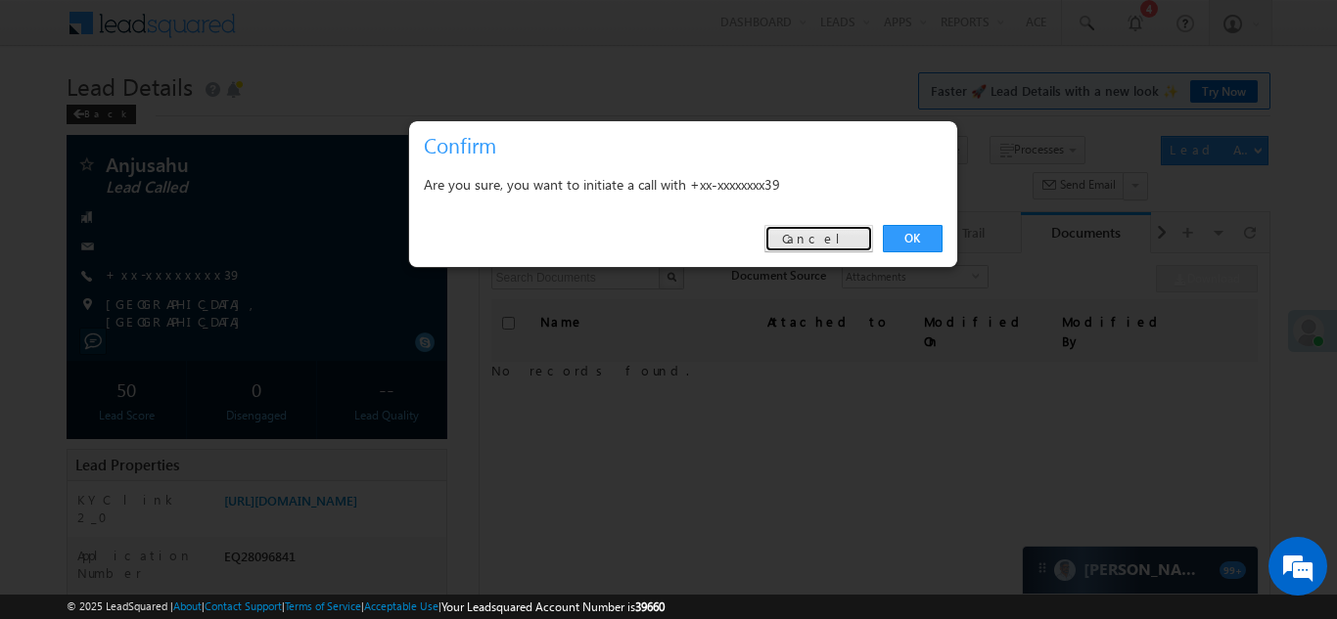
click at [815, 243] on link "Cancel" at bounding box center [818, 238] width 109 height 27
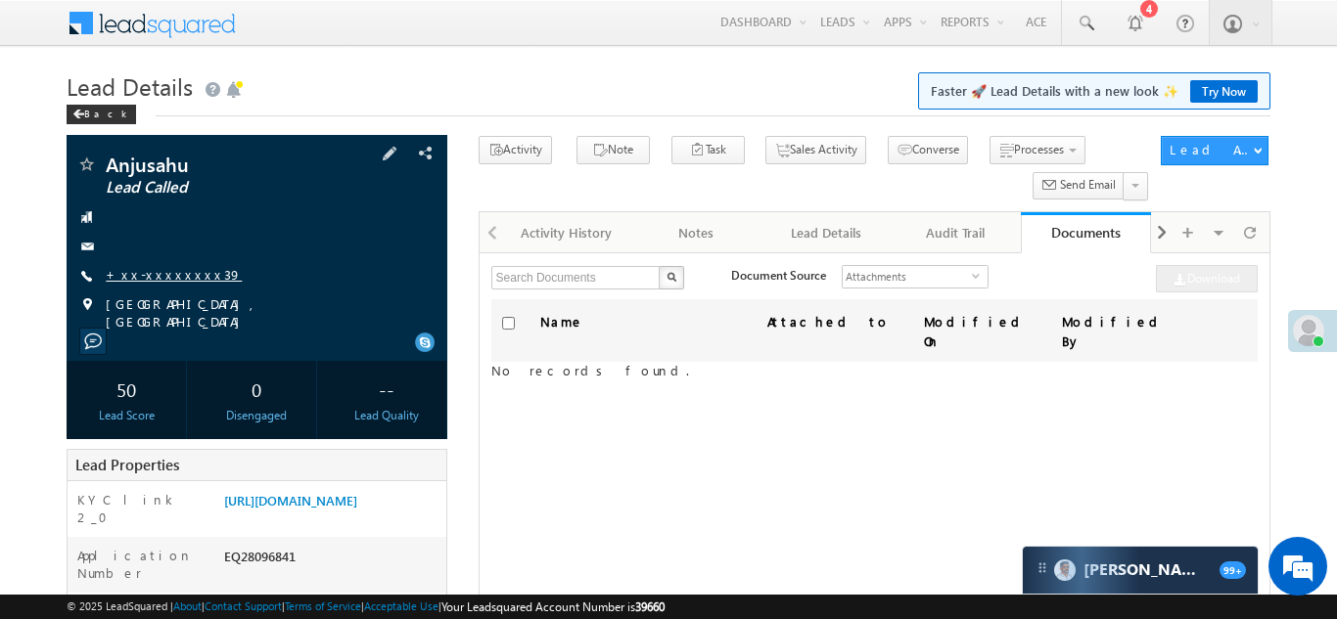
click at [157, 277] on link "+xx-xxxxxxxx39" at bounding box center [174, 274] width 136 height 17
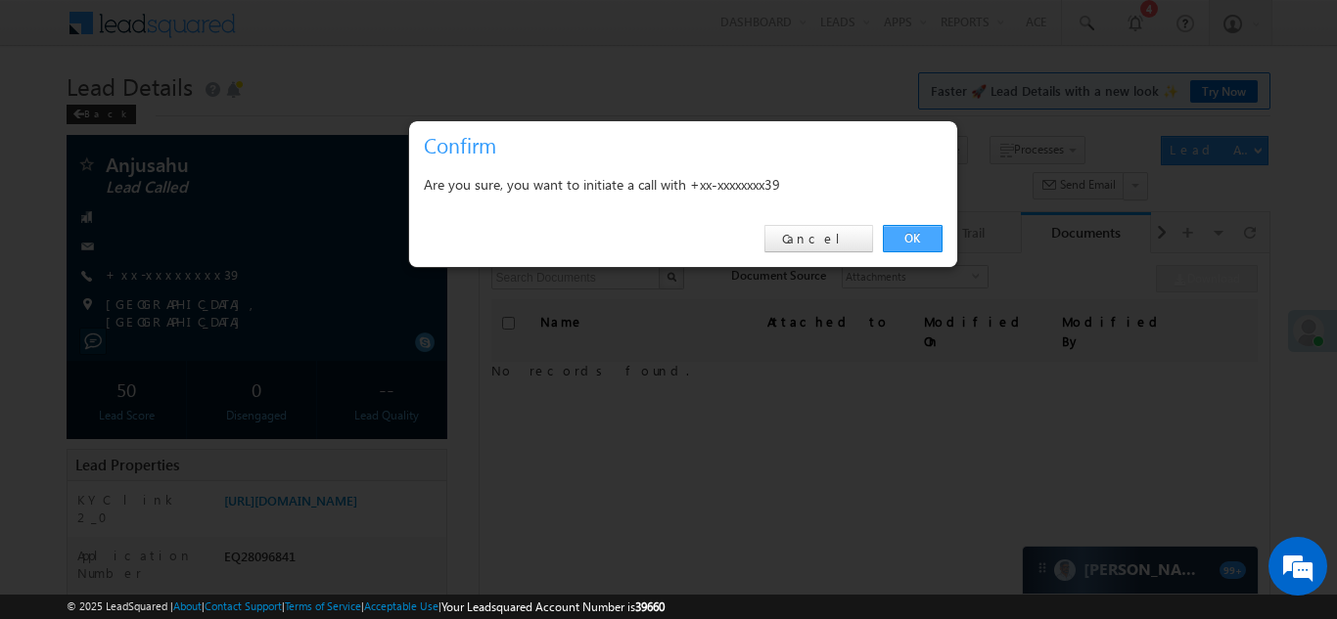
click at [912, 241] on link "OK" at bounding box center [913, 238] width 60 height 27
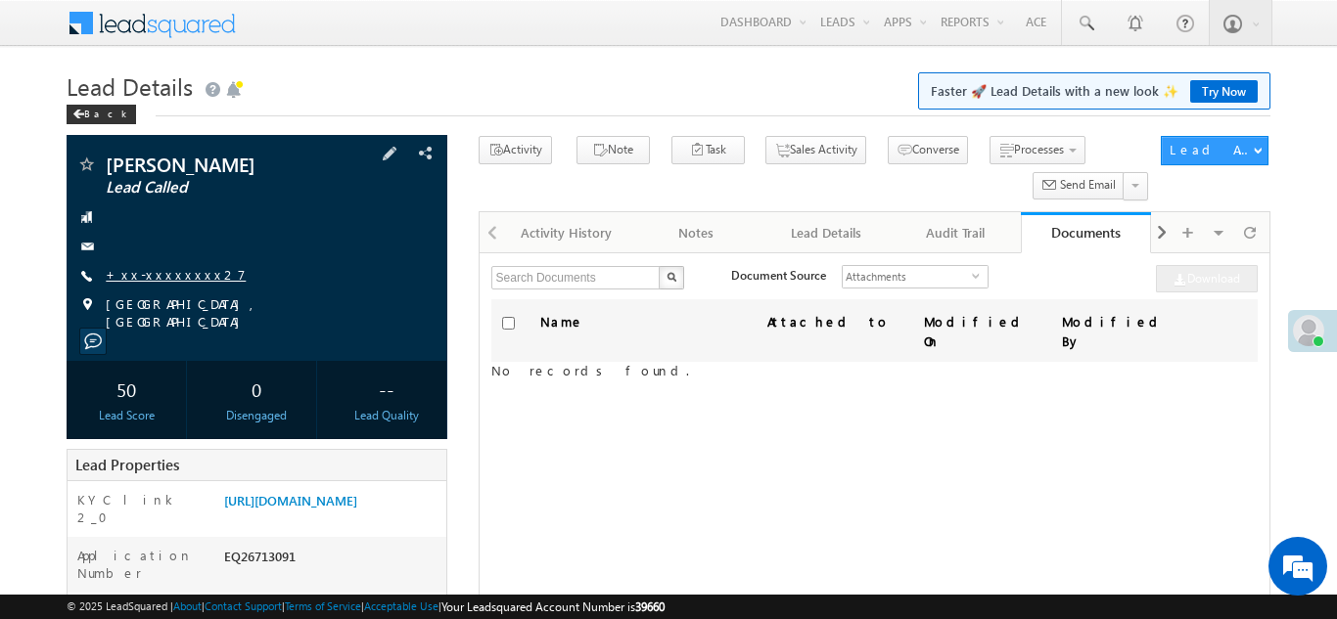
click at [165, 272] on link "+xx-xxxxxxxx27" at bounding box center [176, 274] width 140 height 17
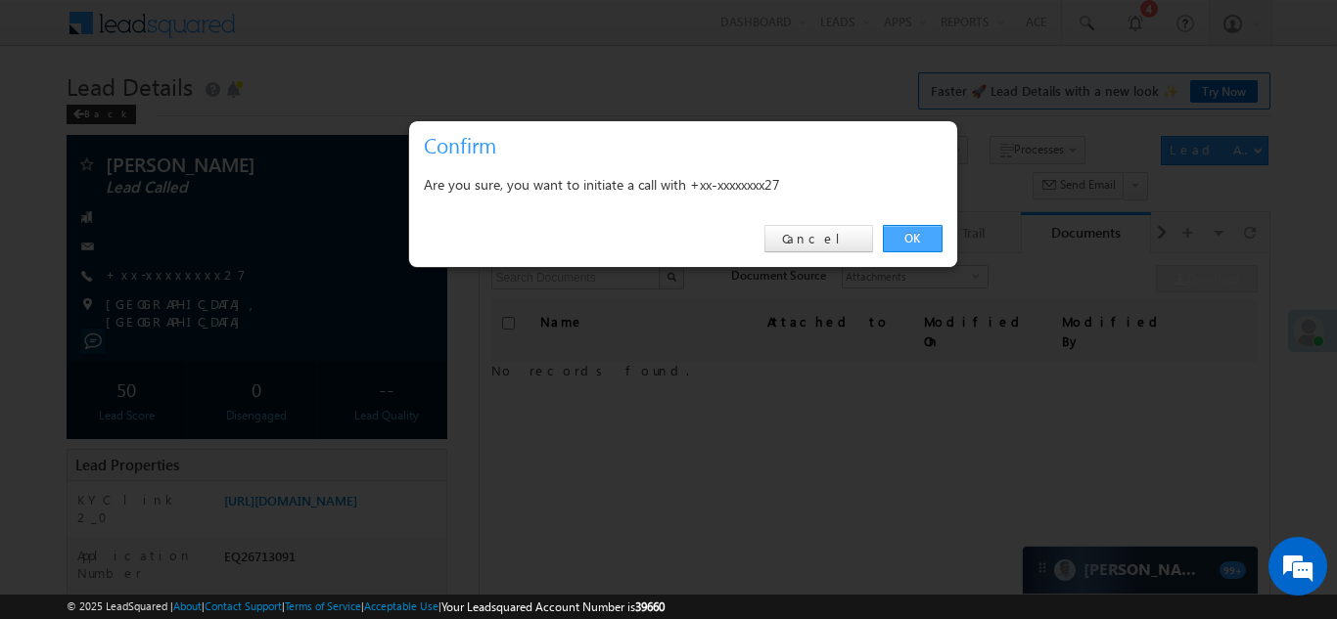
click at [906, 237] on link "OK" at bounding box center [913, 238] width 60 height 27
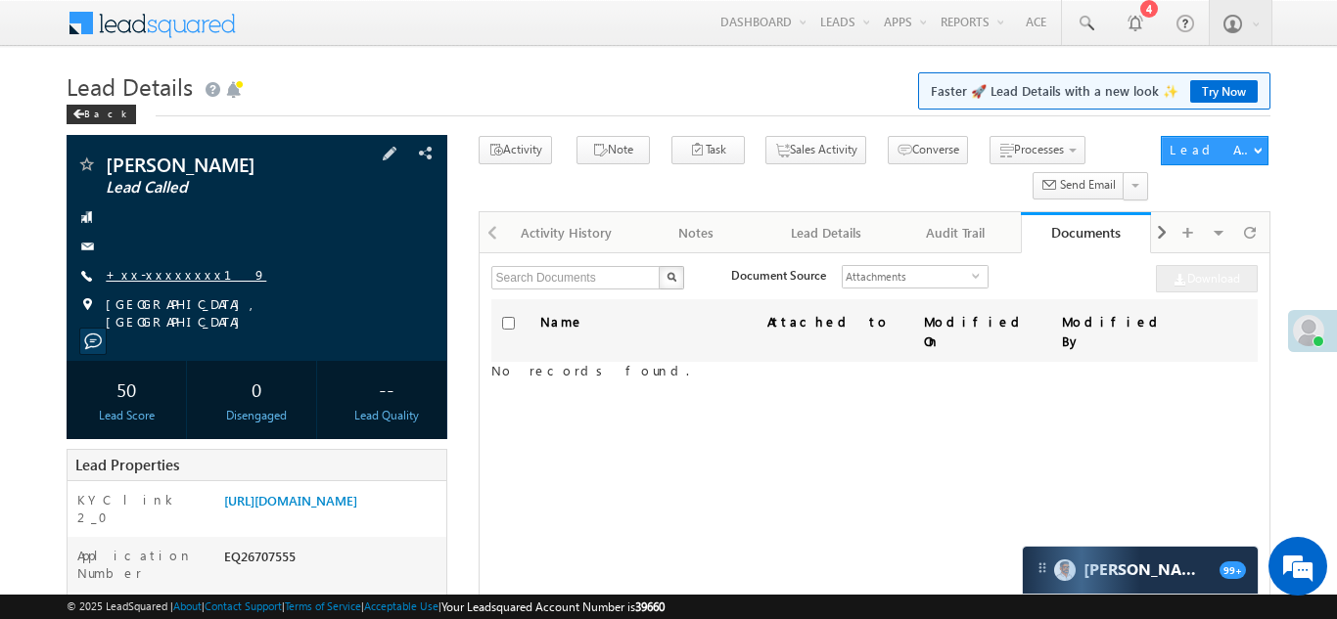
click at [162, 272] on link "+xx-xxxxxxxx19" at bounding box center [186, 274] width 161 height 17
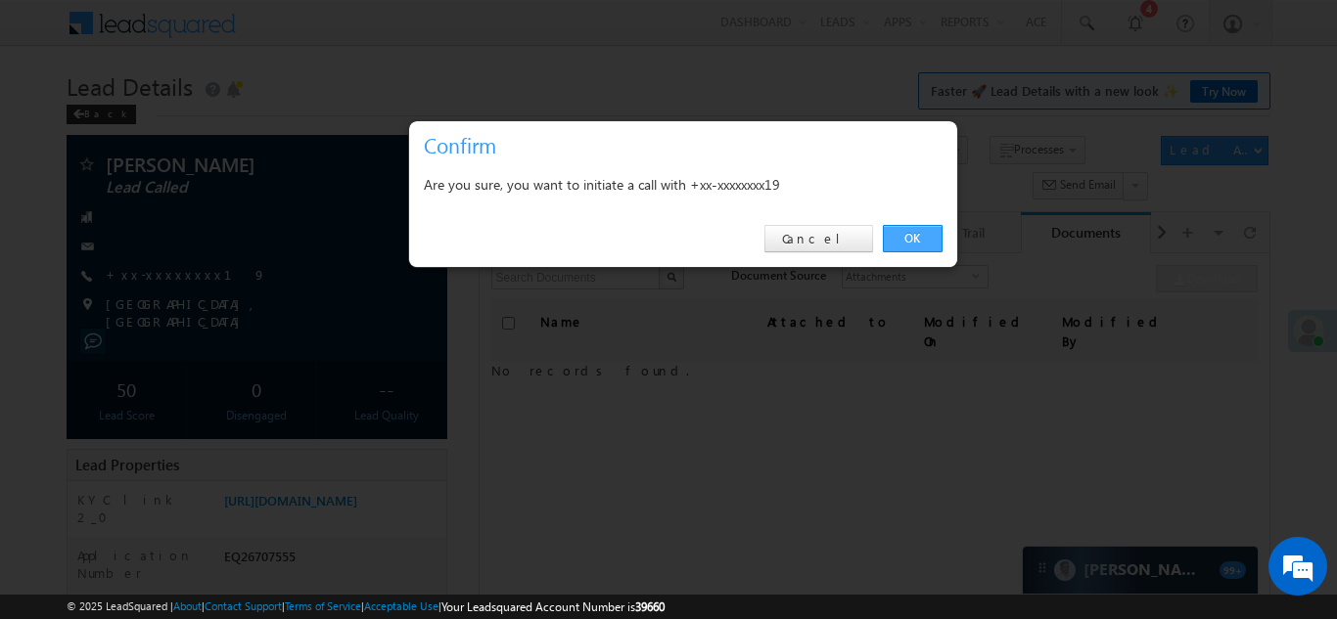
click at [902, 239] on link "OK" at bounding box center [913, 238] width 60 height 27
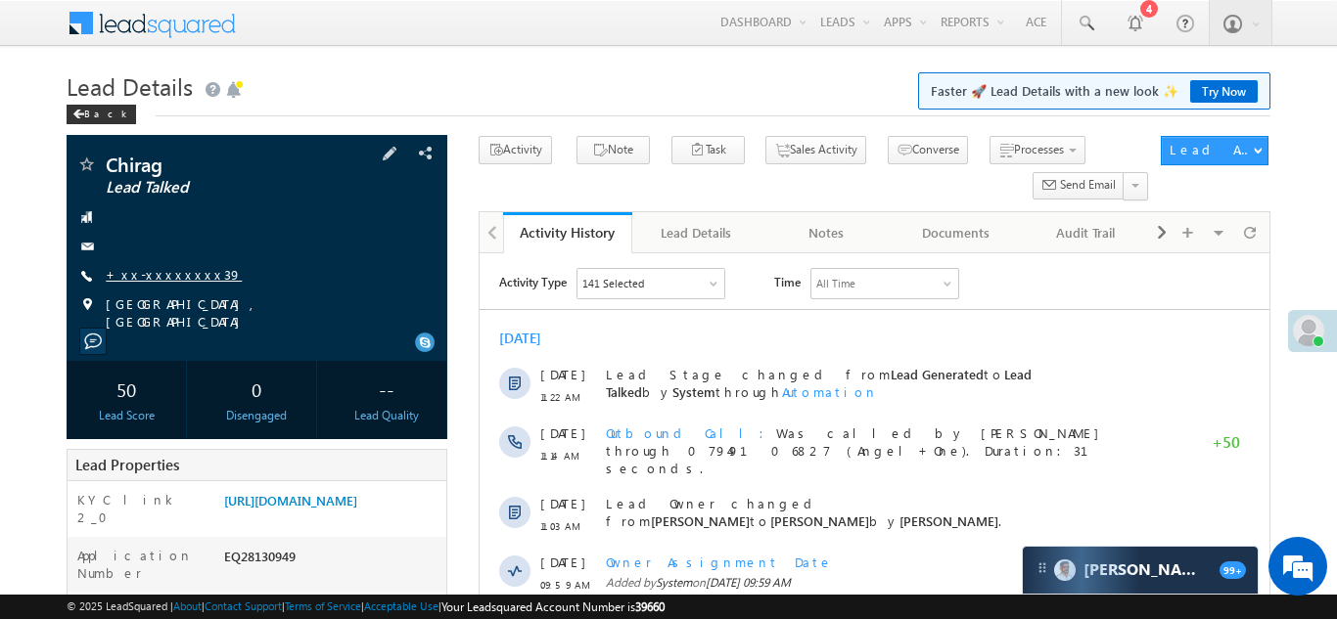
click at [152, 278] on link "+xx-xxxxxxxx39" at bounding box center [174, 274] width 136 height 17
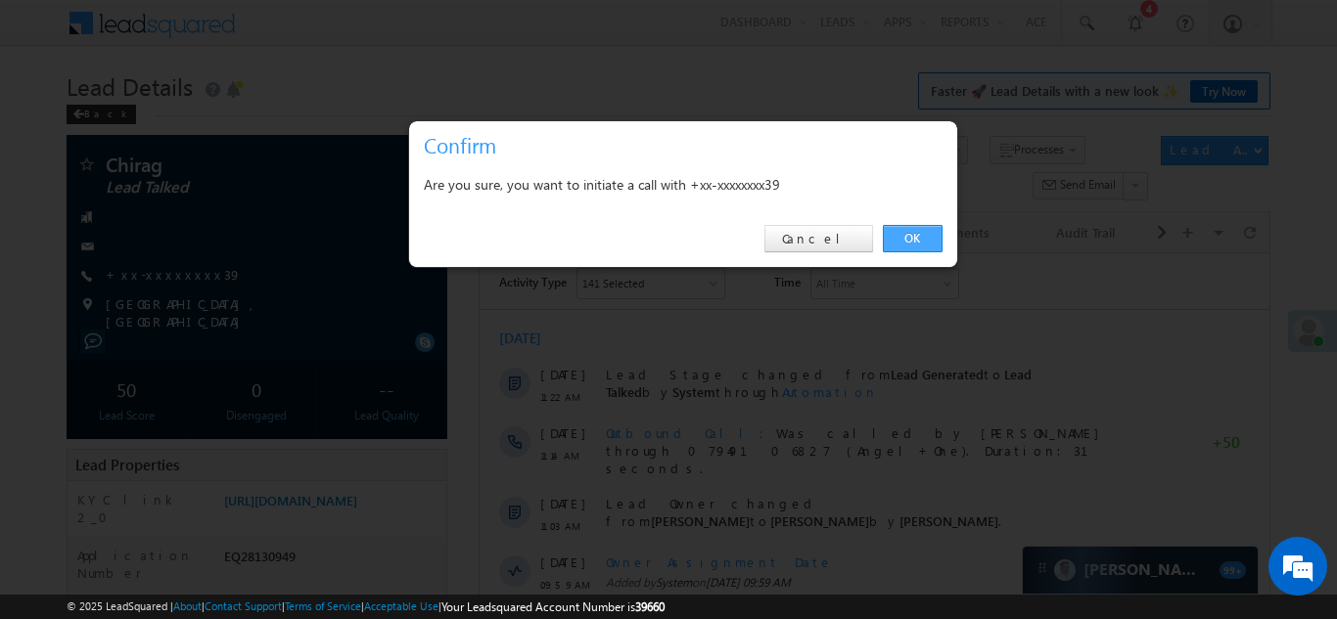
click at [912, 239] on link "OK" at bounding box center [913, 238] width 60 height 27
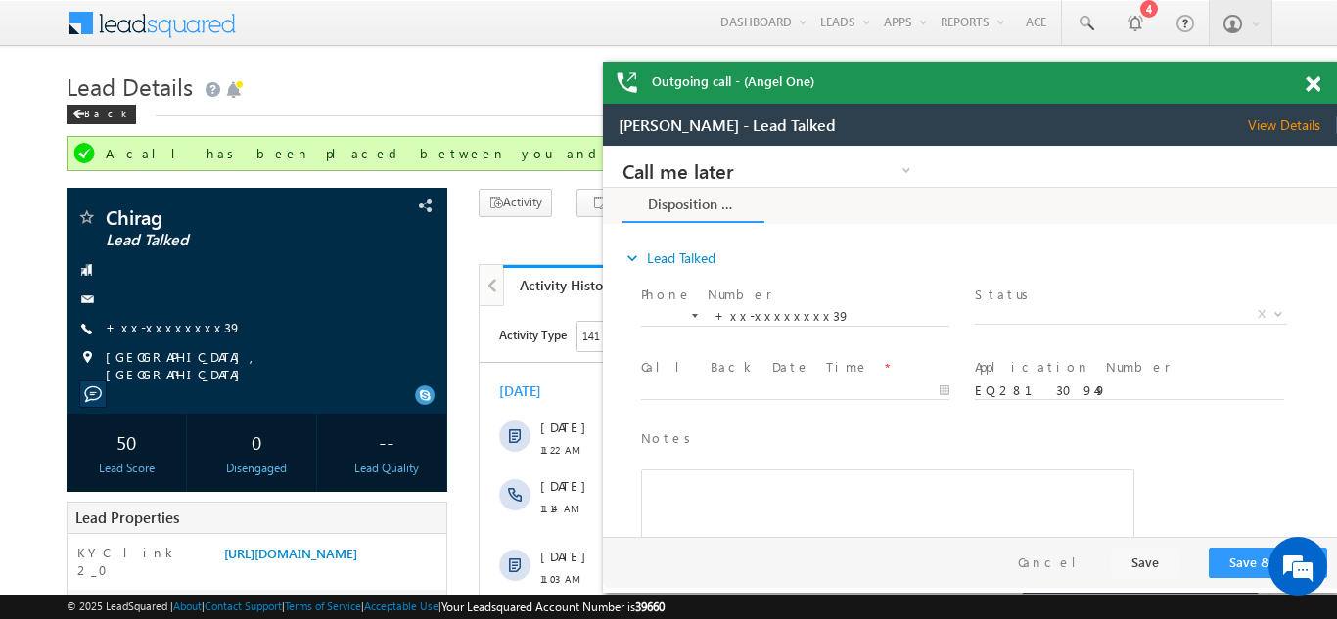
click at [1313, 84] on span at bounding box center [1313, 84] width 15 height 17
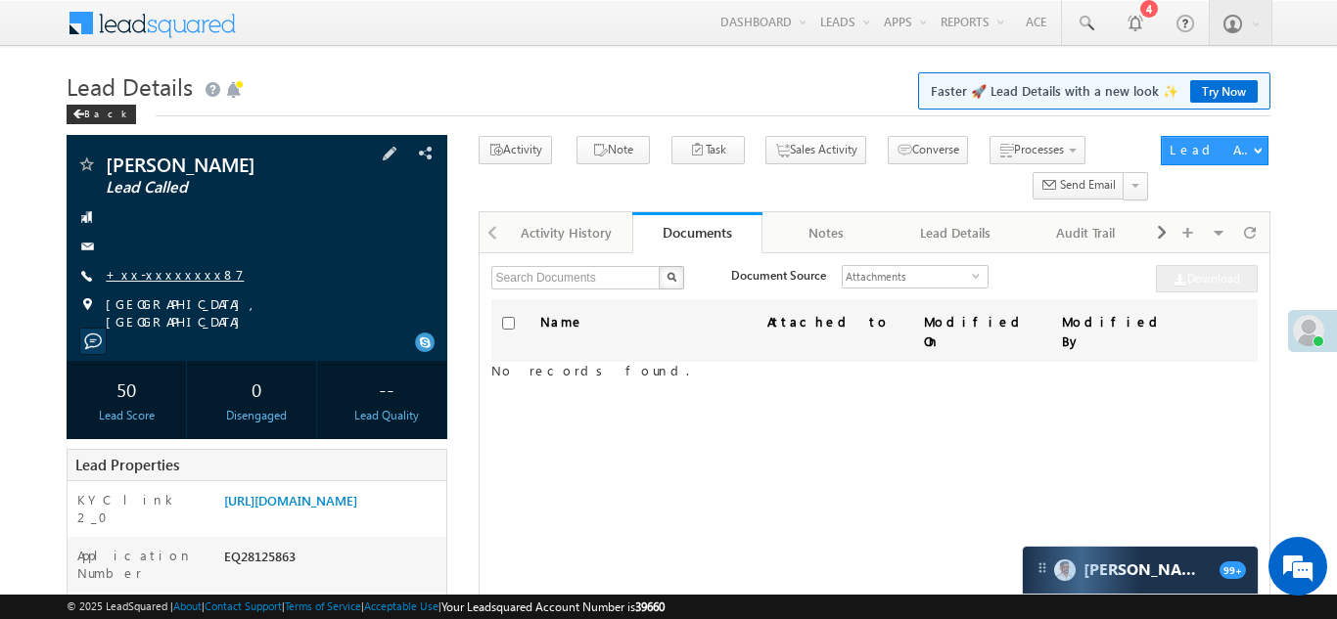
click at [151, 275] on link "+xx-xxxxxxxx87" at bounding box center [175, 274] width 138 height 17
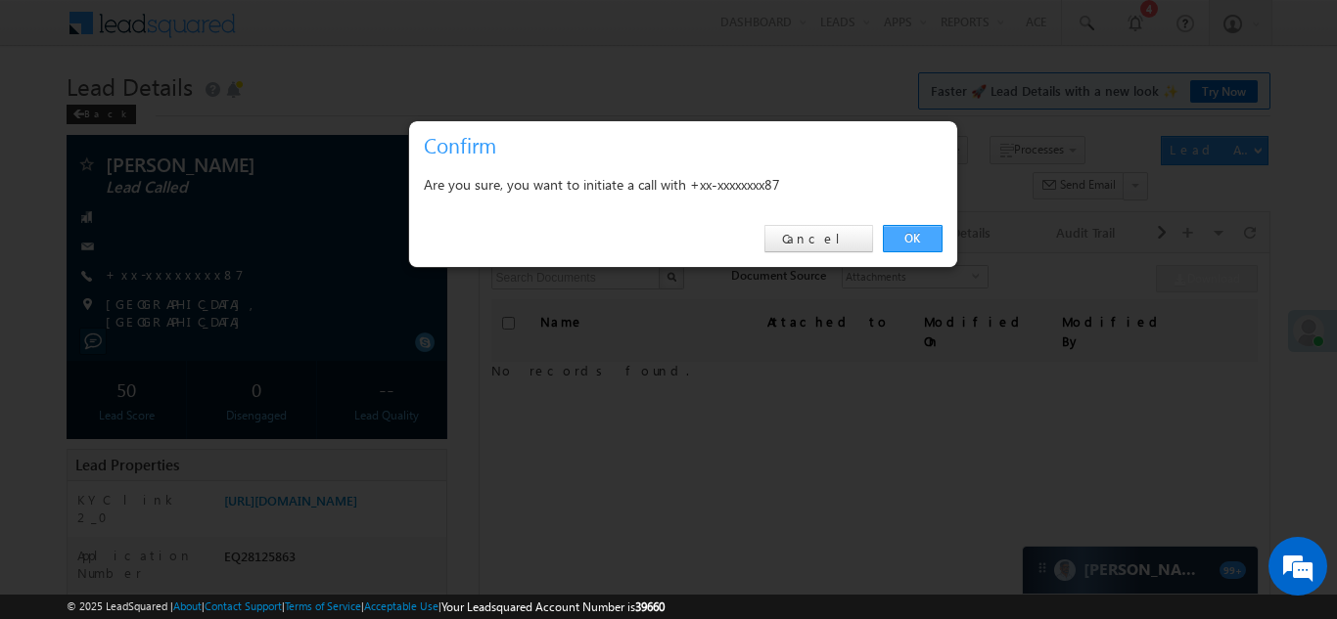
click at [914, 238] on link "OK" at bounding box center [913, 238] width 60 height 27
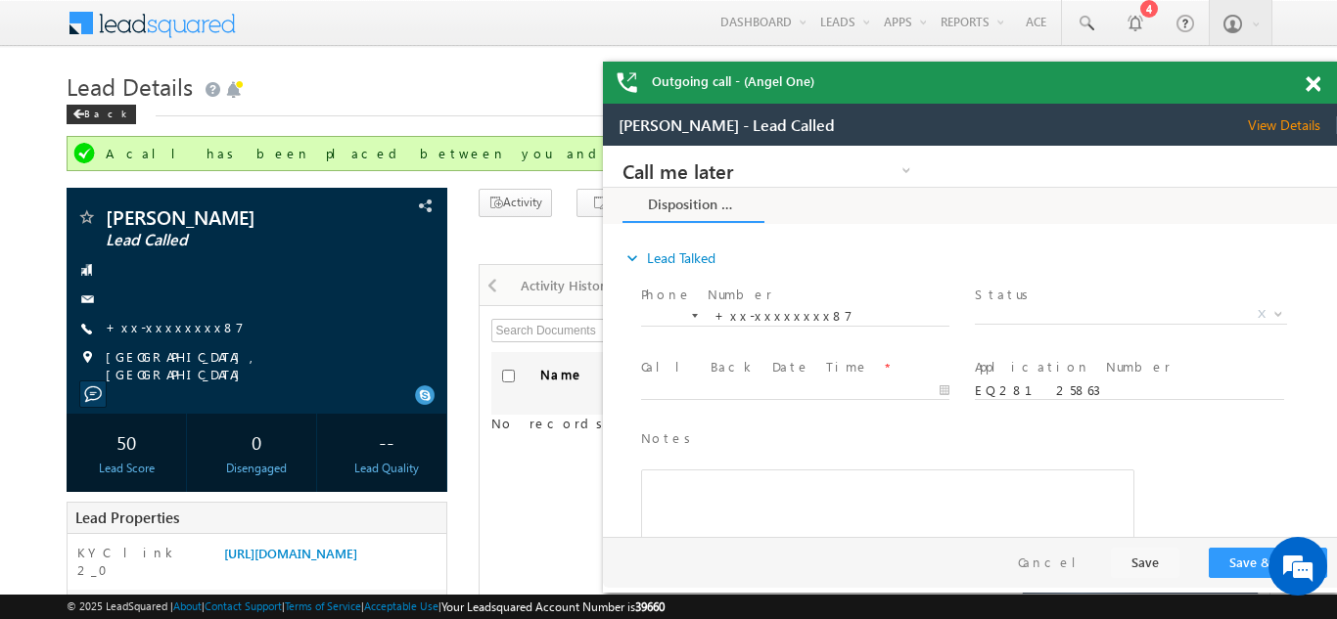
click at [1307, 88] on span at bounding box center [1313, 84] width 15 height 17
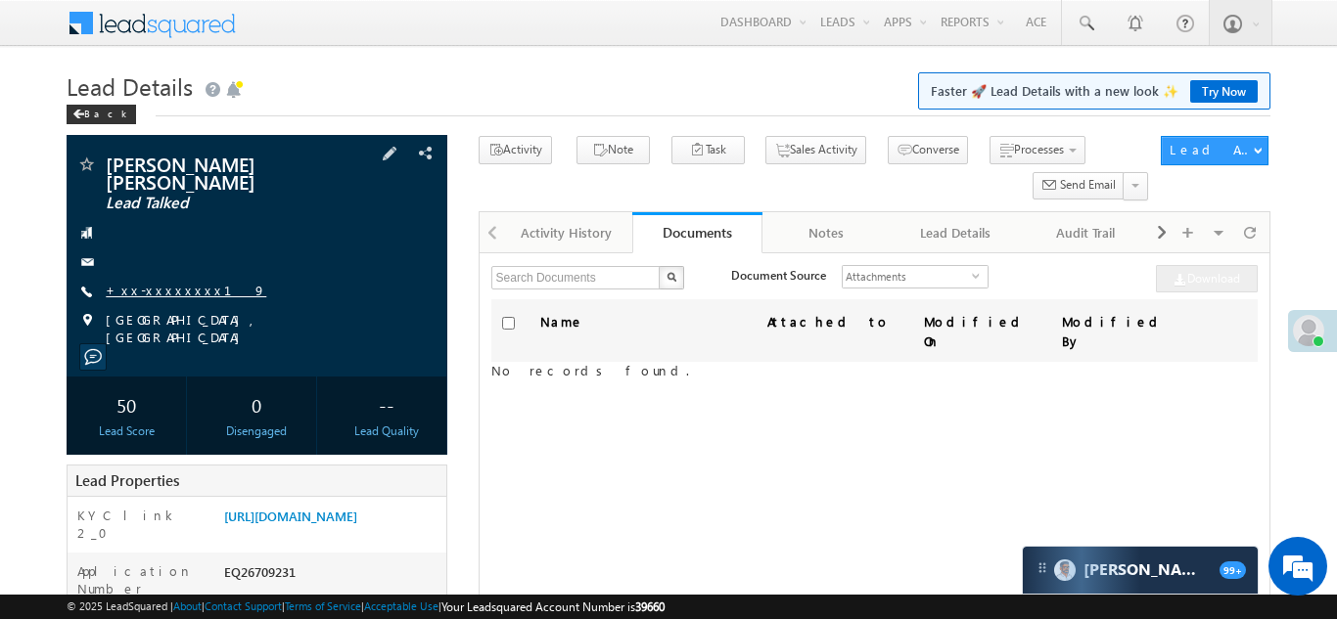
click at [154, 282] on link "+xx-xxxxxxxx19" at bounding box center [186, 290] width 161 height 17
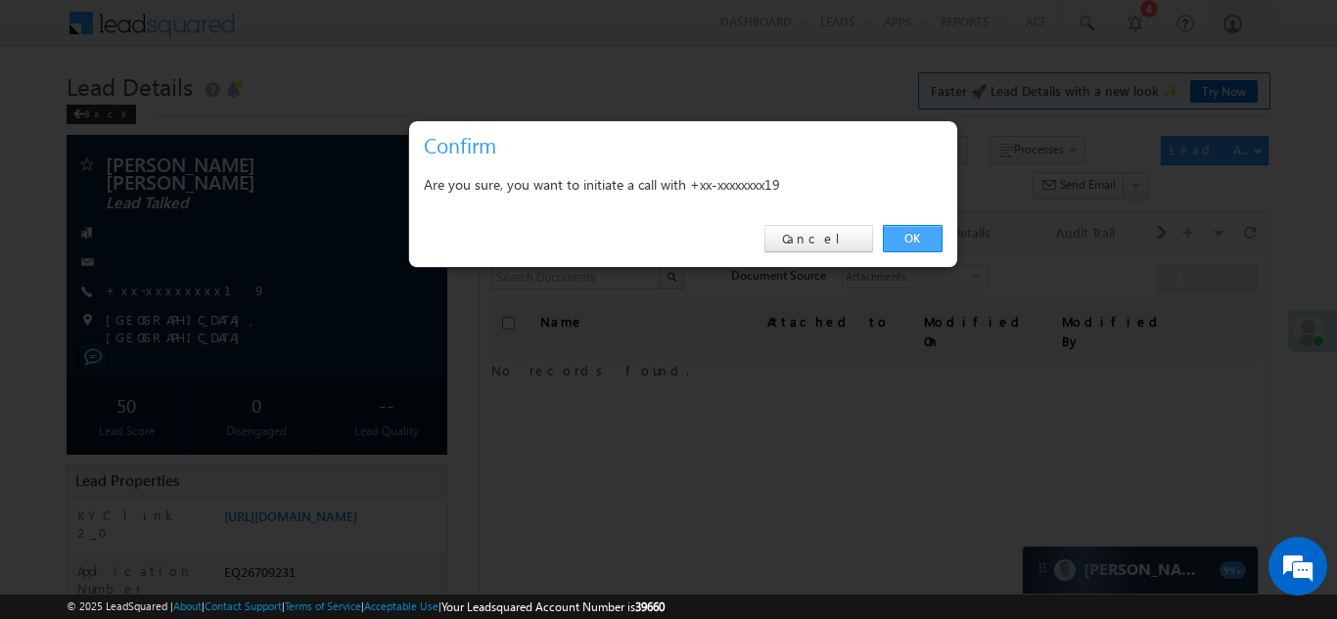
click at [907, 236] on link "OK" at bounding box center [913, 238] width 60 height 27
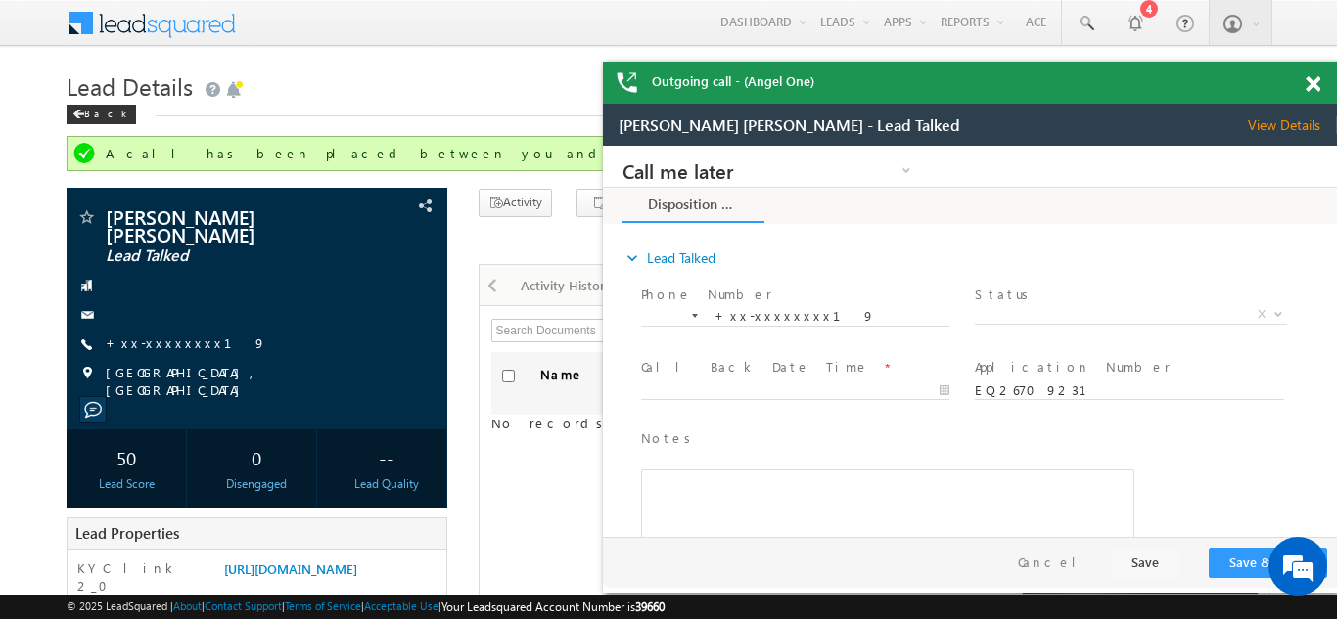
click at [1309, 88] on span at bounding box center [1313, 84] width 15 height 17
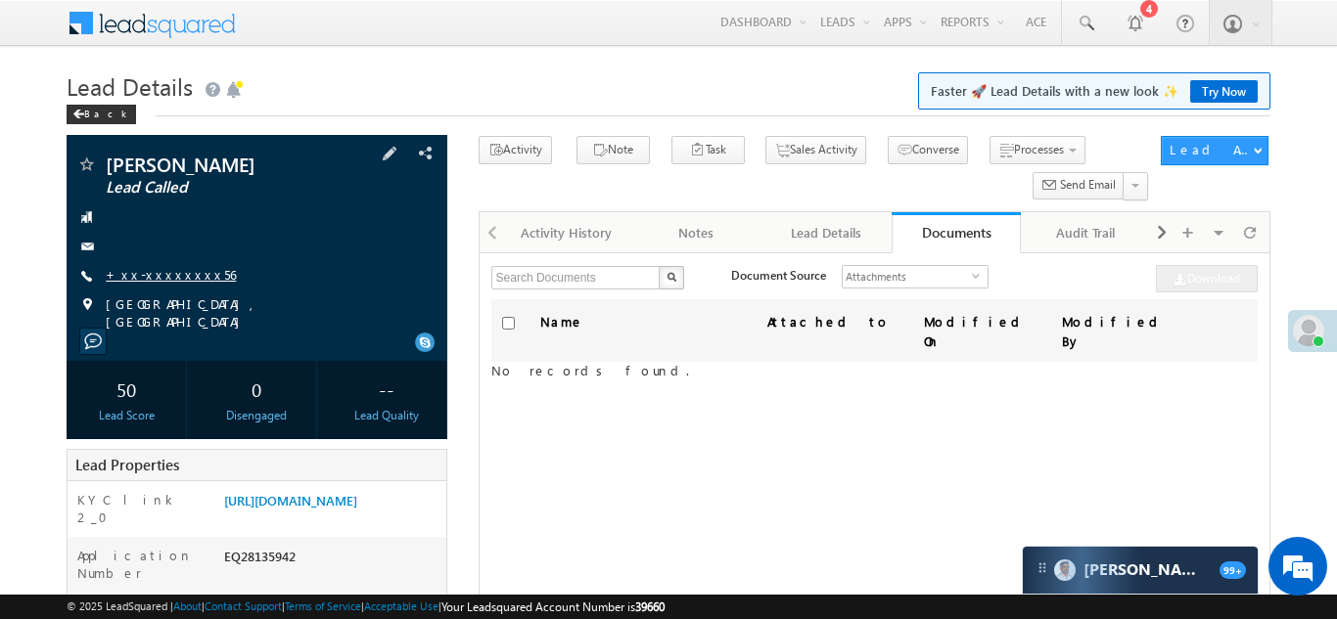
click at [144, 266] on link "+xx-xxxxxxxx56" at bounding box center [171, 274] width 130 height 17
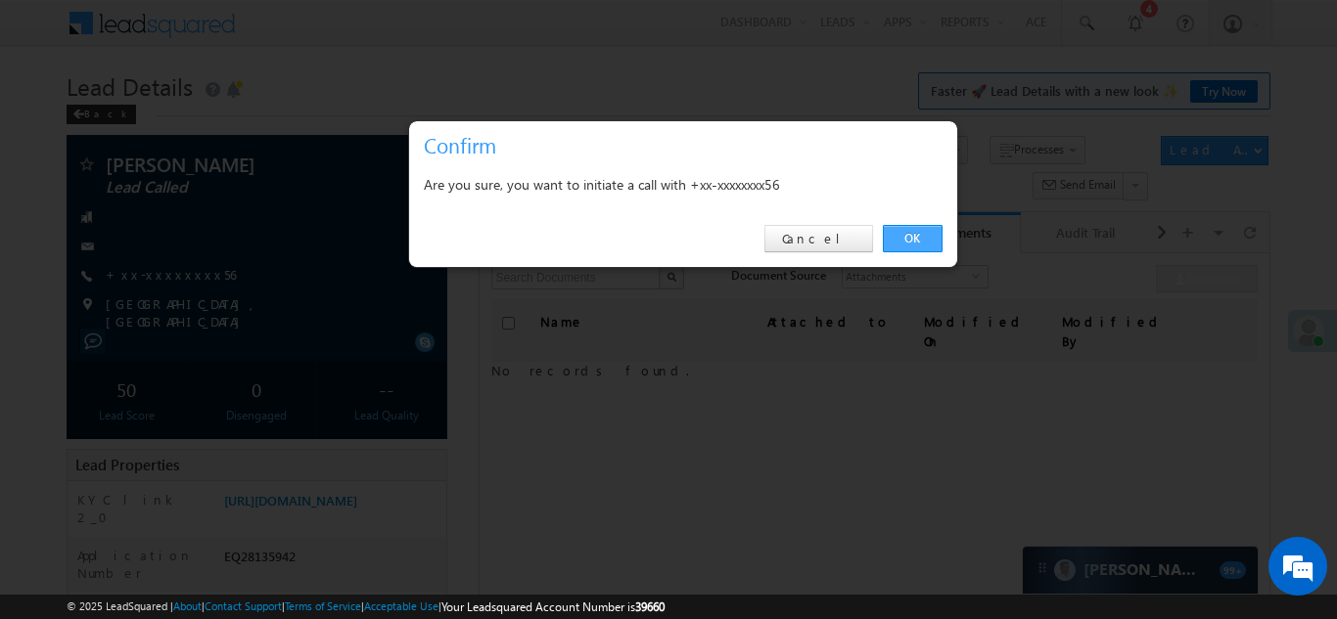
click at [903, 237] on link "OK" at bounding box center [913, 238] width 60 height 27
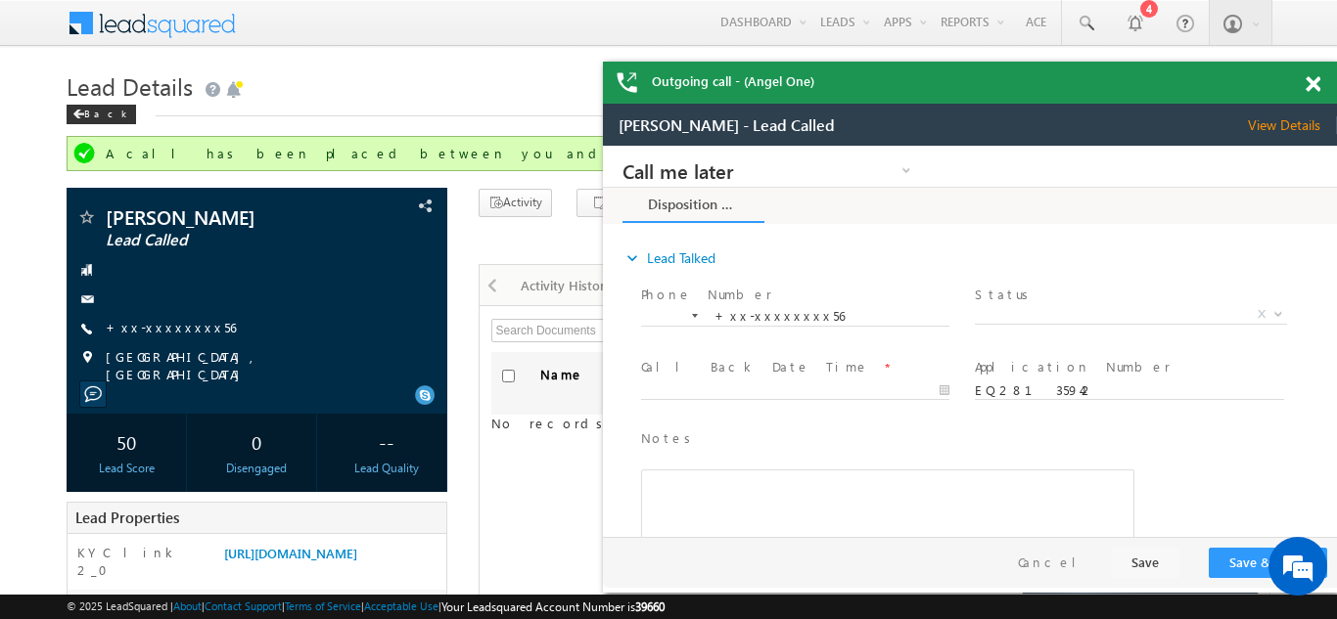
click at [1307, 85] on span at bounding box center [1313, 84] width 15 height 17
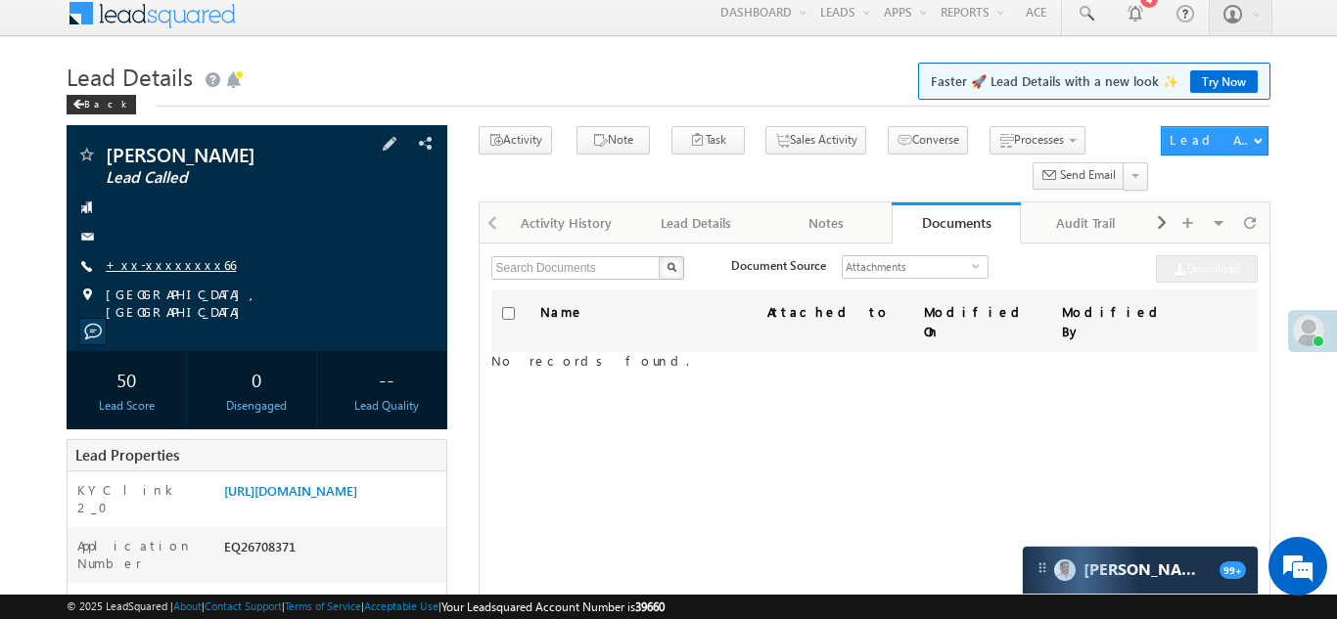
click at [152, 265] on link "+xx-xxxxxxxx66" at bounding box center [171, 264] width 130 height 17
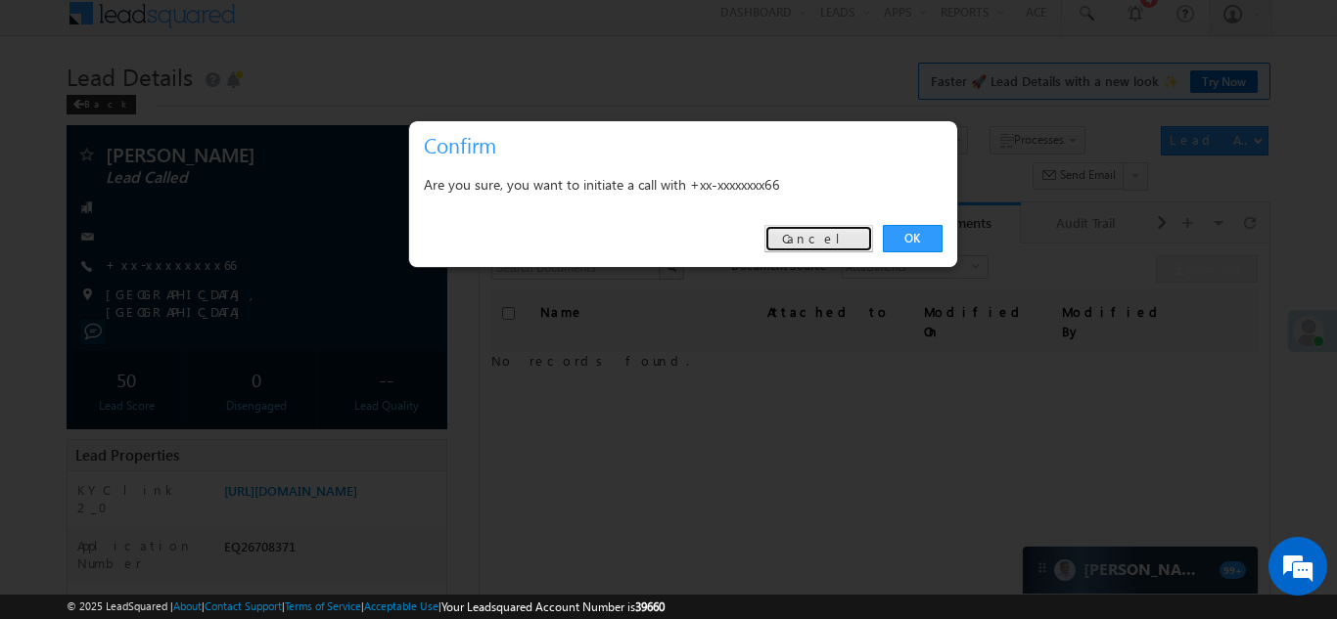
click at [847, 237] on link "Cancel" at bounding box center [818, 238] width 109 height 27
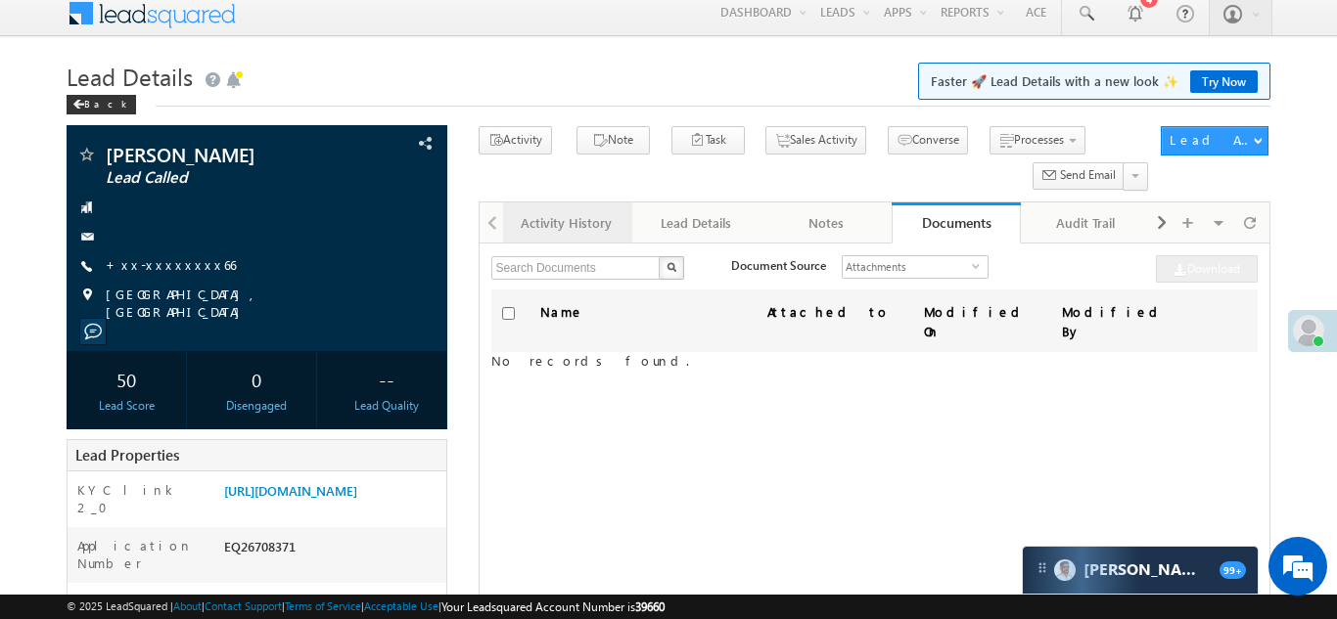
click at [522, 230] on div "Activity History" at bounding box center [567, 222] width 96 height 23
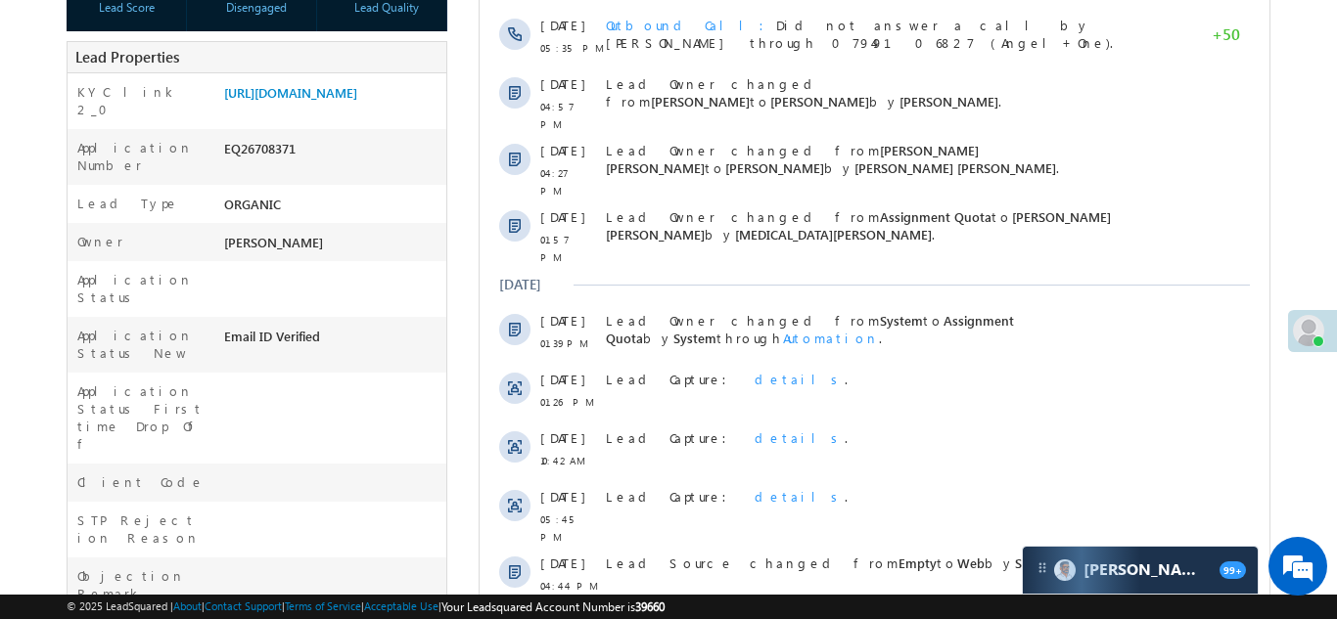
scroll to position [529, 0]
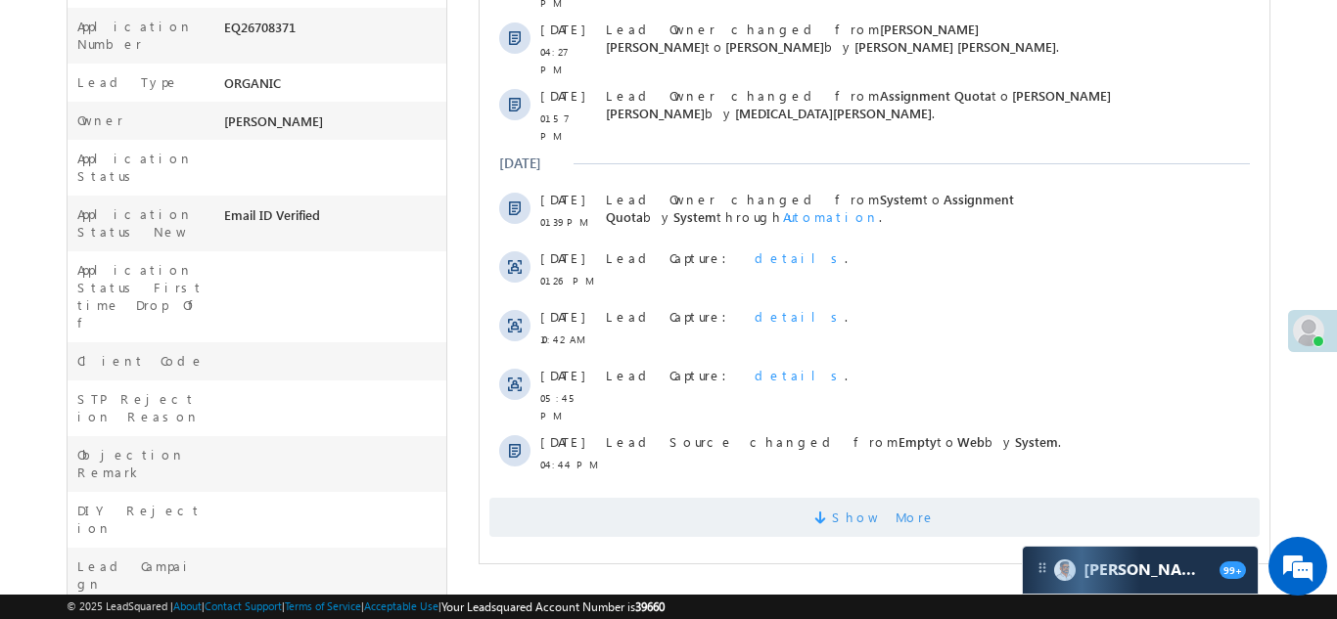
click at [657, 498] on span "Show More" at bounding box center [873, 517] width 770 height 39
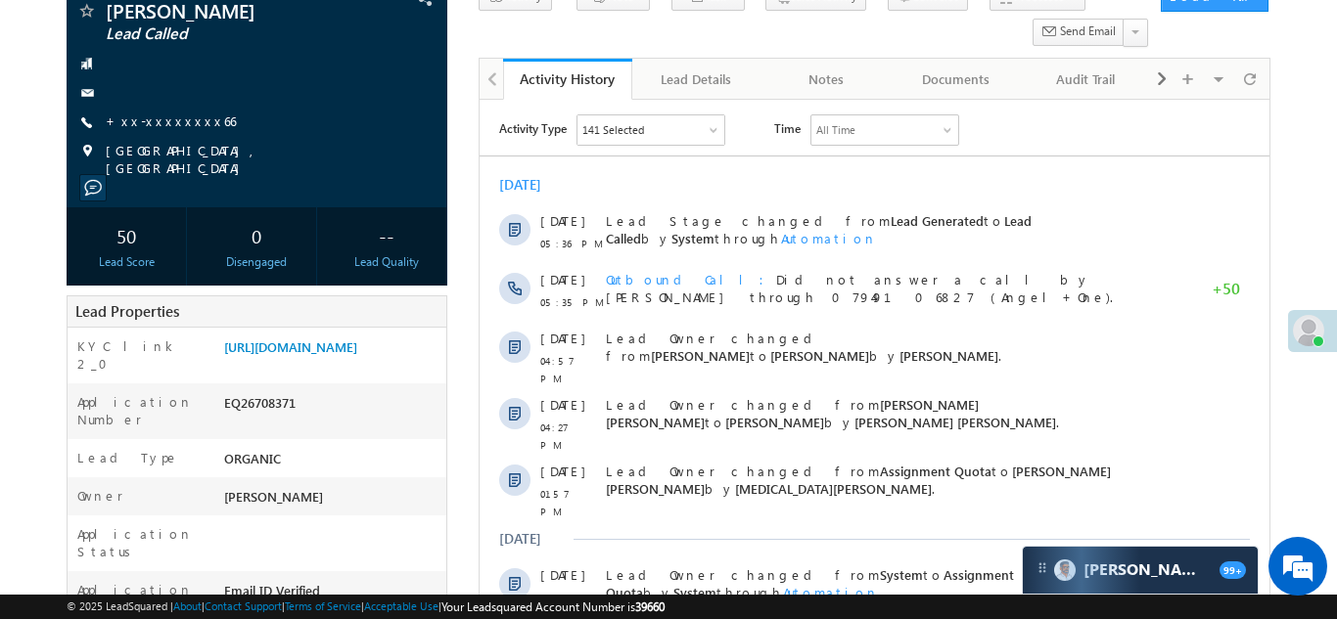
scroll to position [0, 0]
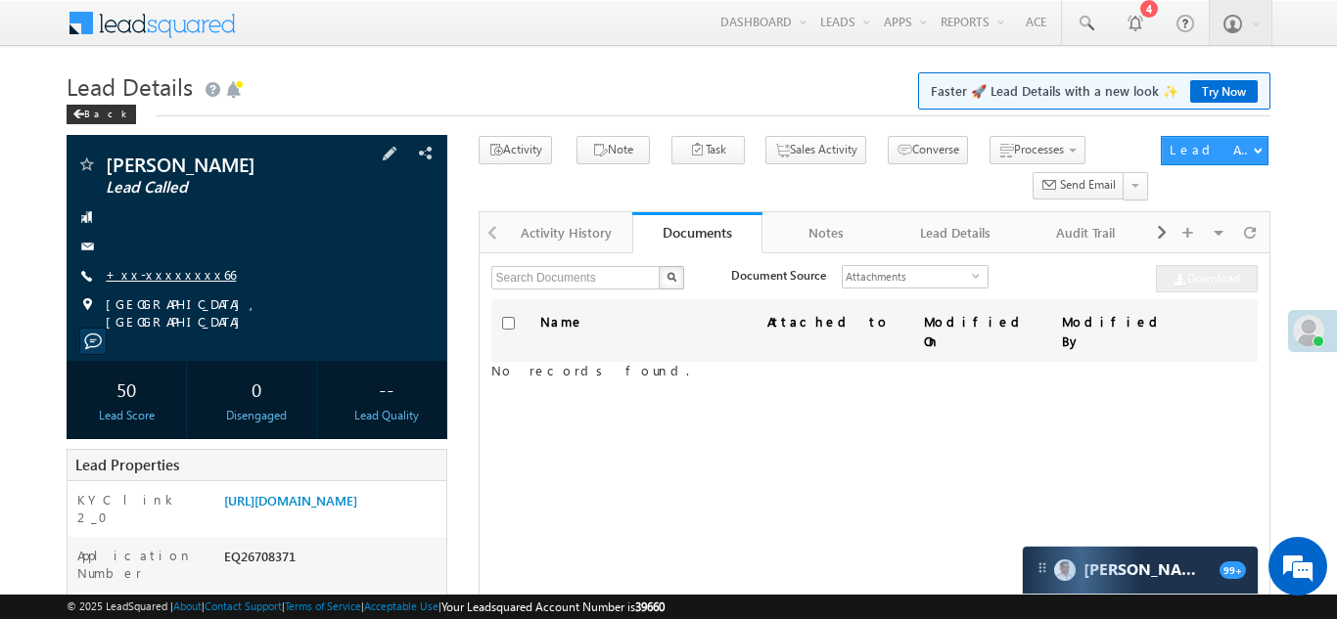
click at [155, 279] on link "+xx-xxxxxxxx66" at bounding box center [171, 274] width 130 height 17
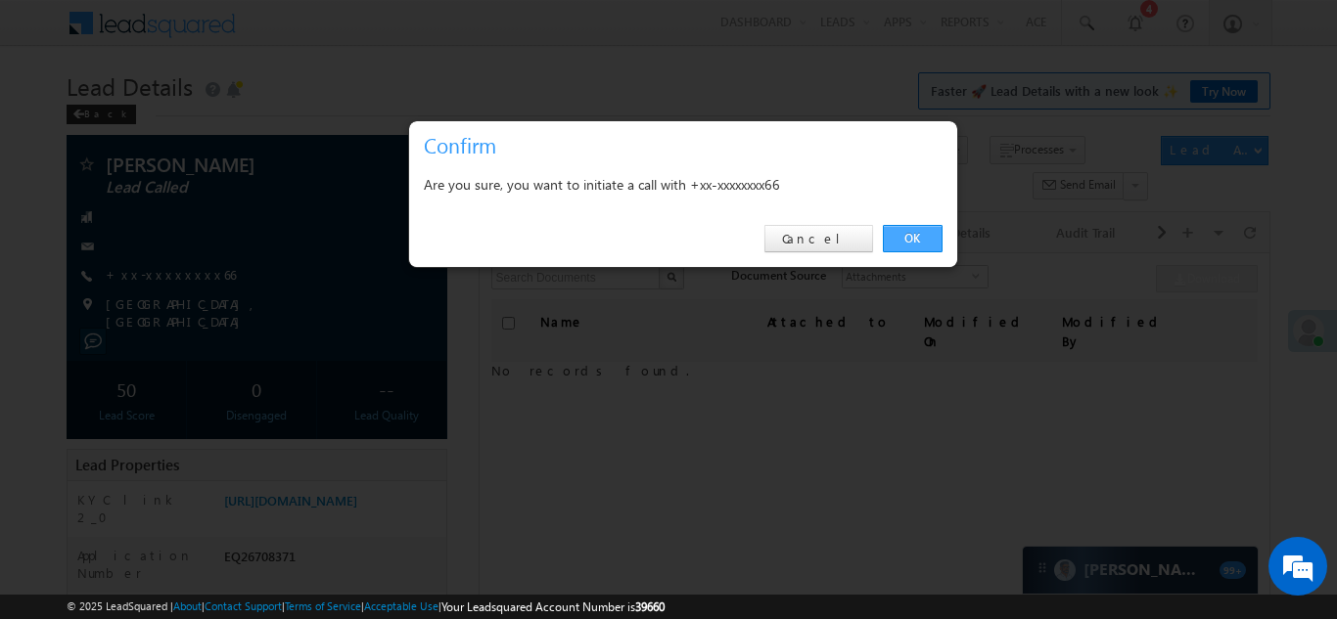
click at [897, 238] on link "OK" at bounding box center [913, 238] width 60 height 27
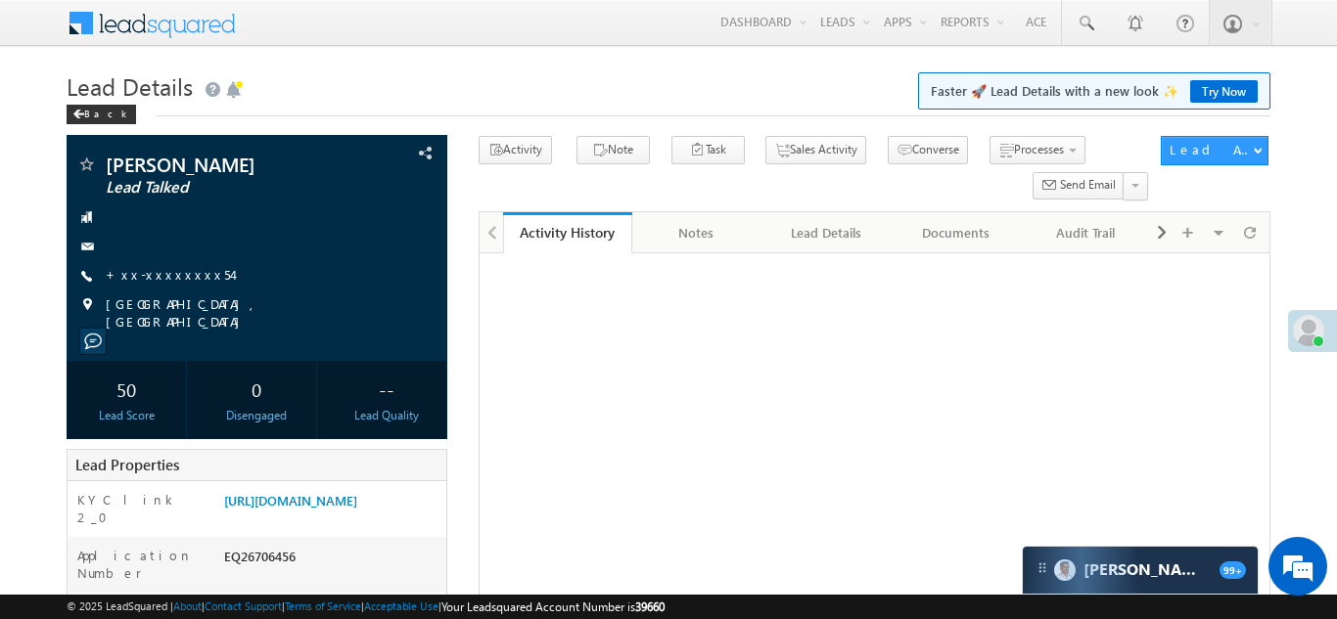
click at [150, 282] on link "+xx-xxxxxxxx54" at bounding box center [169, 274] width 126 height 17
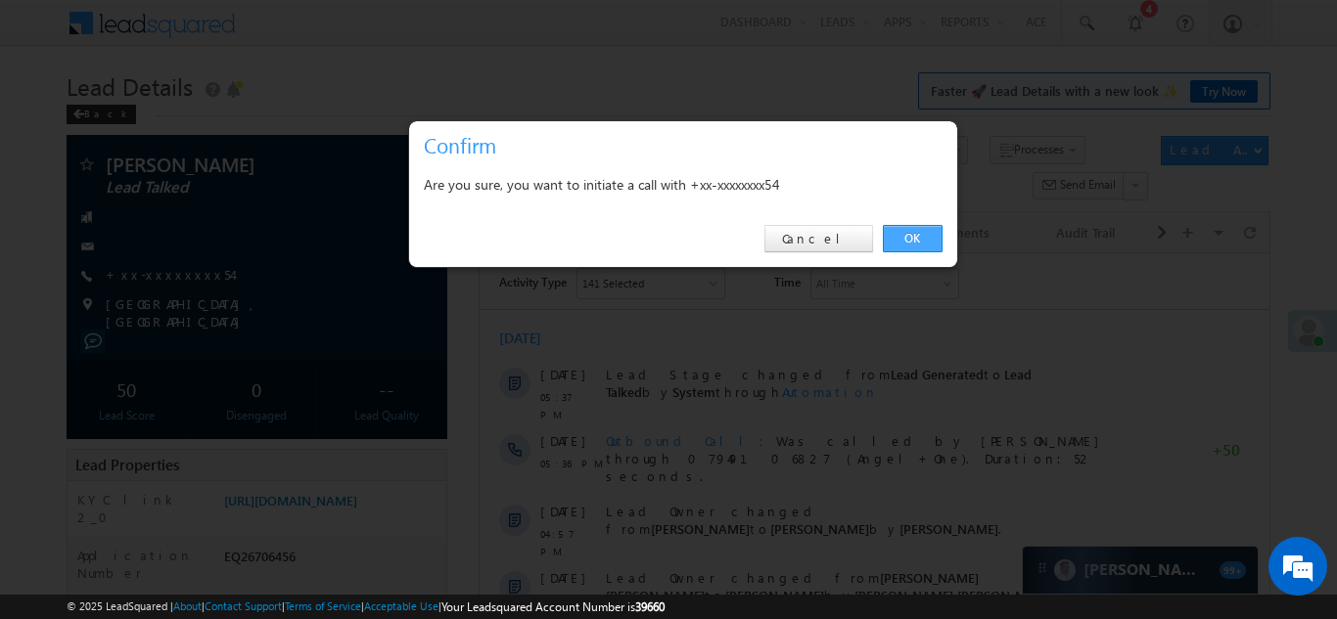
click at [898, 232] on link "OK" at bounding box center [913, 238] width 60 height 27
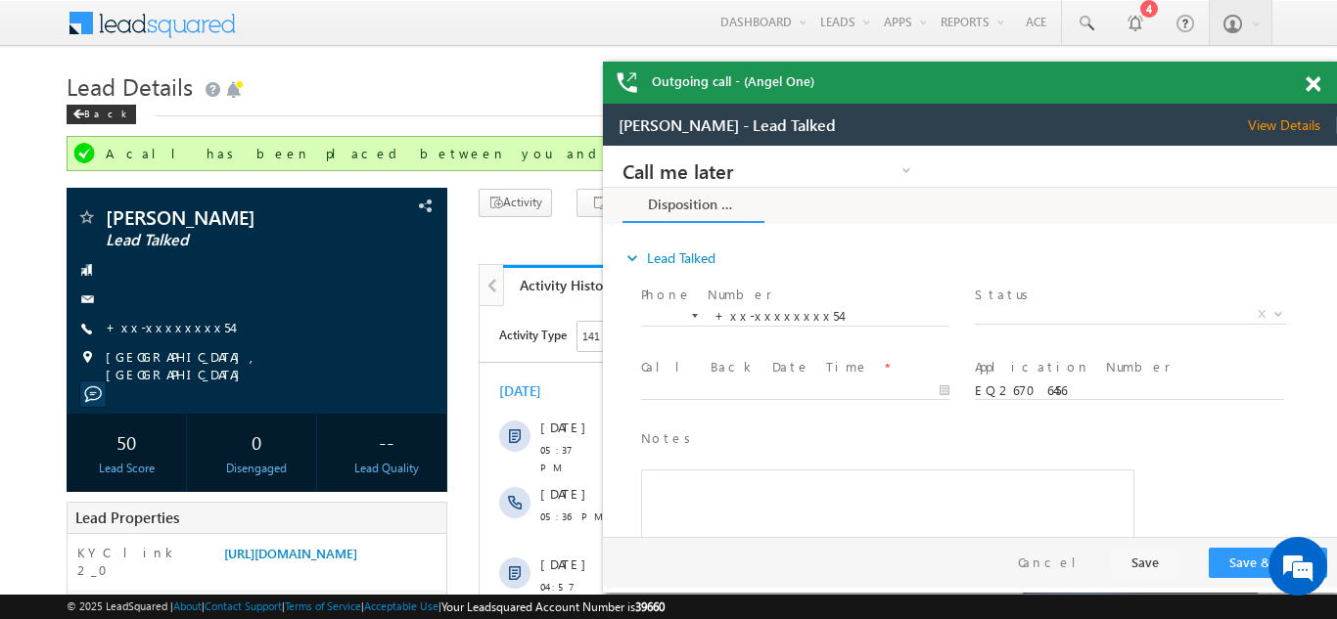
click at [1314, 79] on span at bounding box center [1313, 84] width 15 height 17
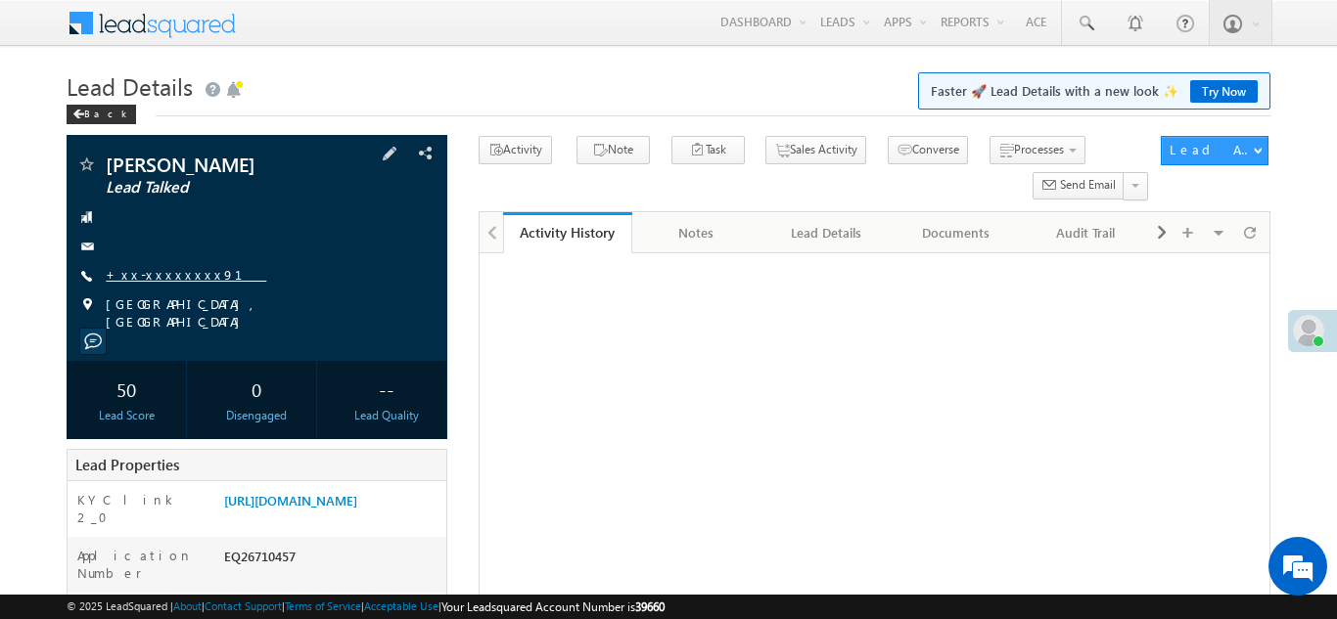
click at [161, 272] on link "+xx-xxxxxxxx91" at bounding box center [186, 274] width 161 height 17
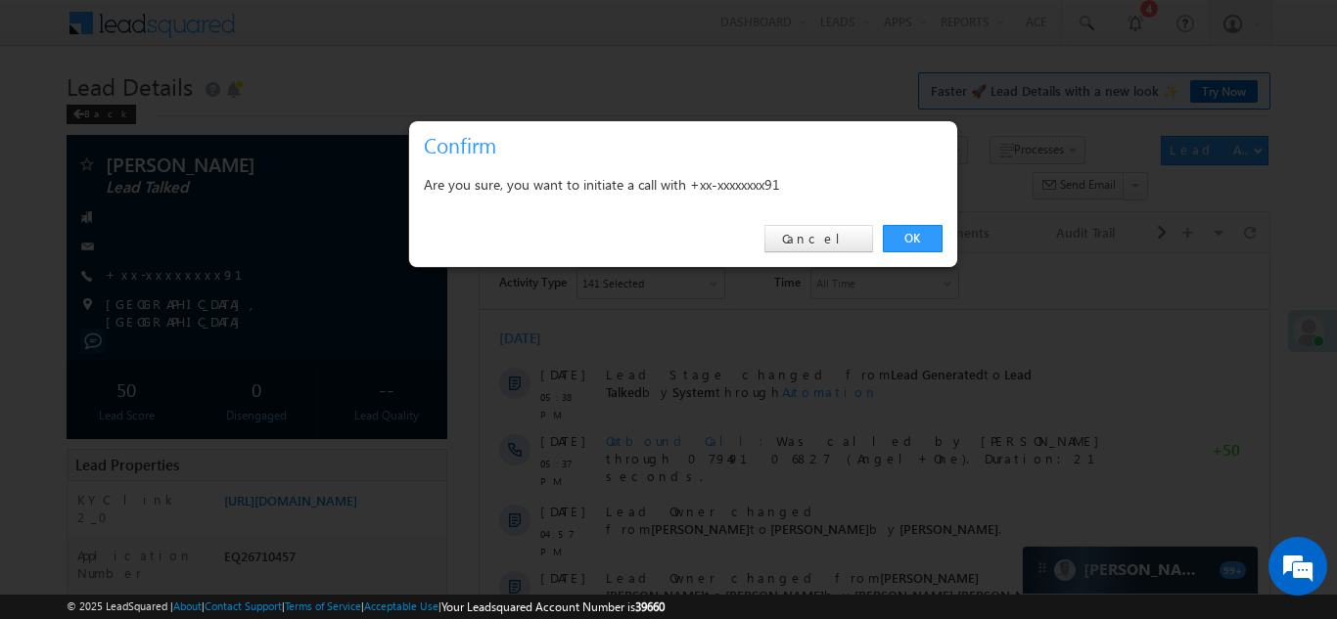
click at [909, 240] on link "OK" at bounding box center [913, 238] width 60 height 27
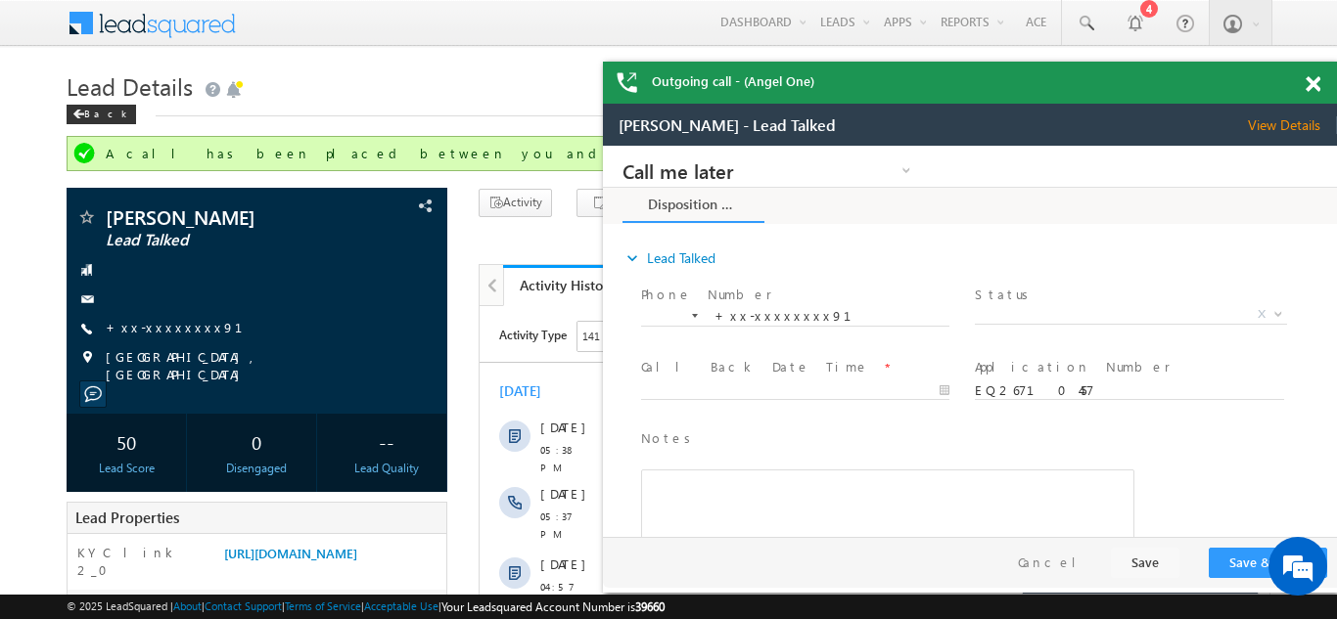
click at [1307, 83] on span at bounding box center [1313, 84] width 15 height 17
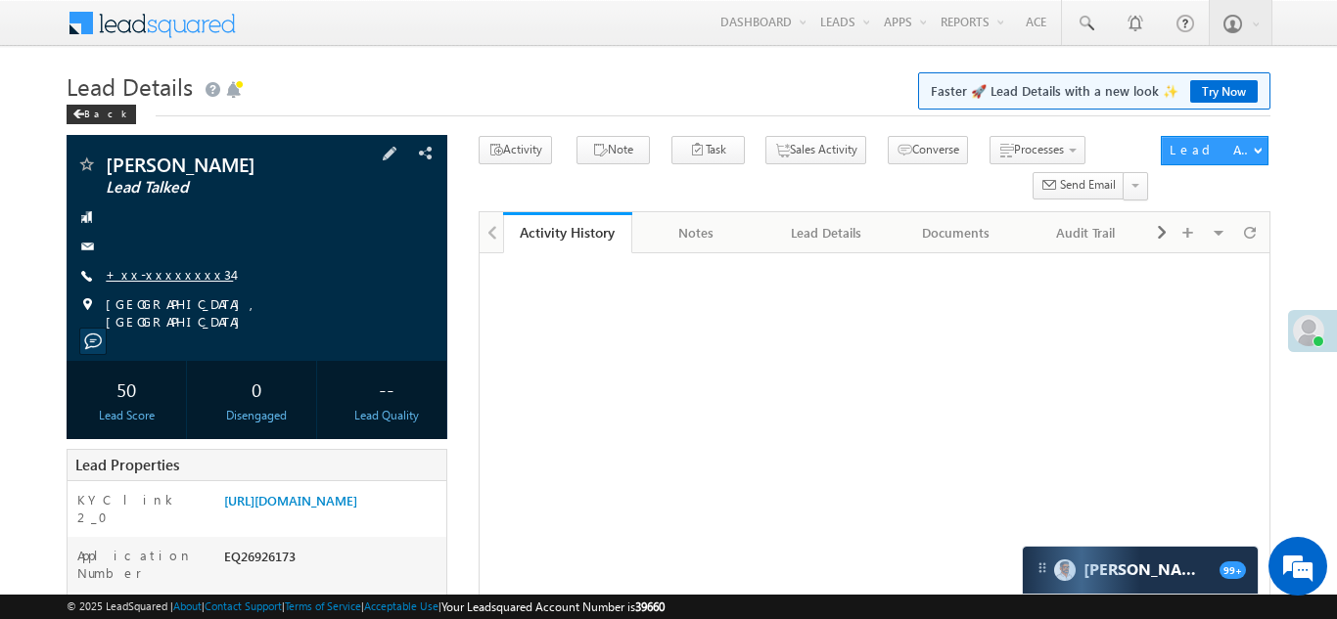
click at [159, 274] on link "+xx-xxxxxxxx34" at bounding box center [169, 274] width 127 height 17
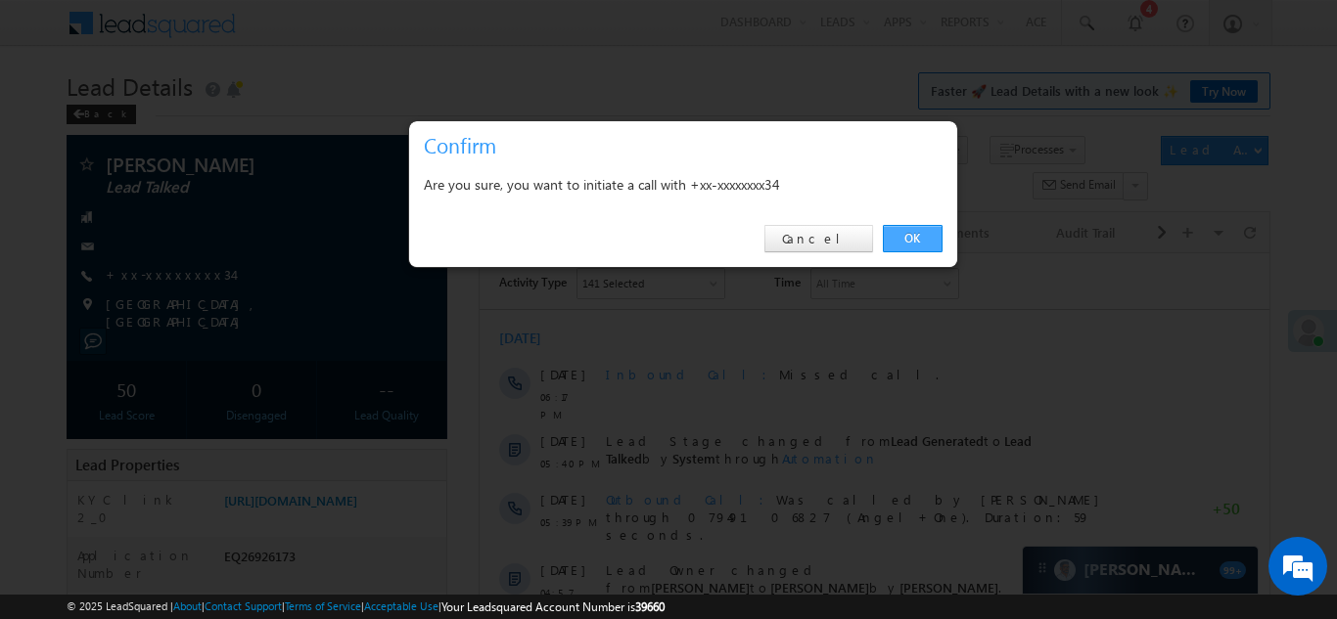
click at [902, 235] on link "OK" at bounding box center [913, 238] width 60 height 27
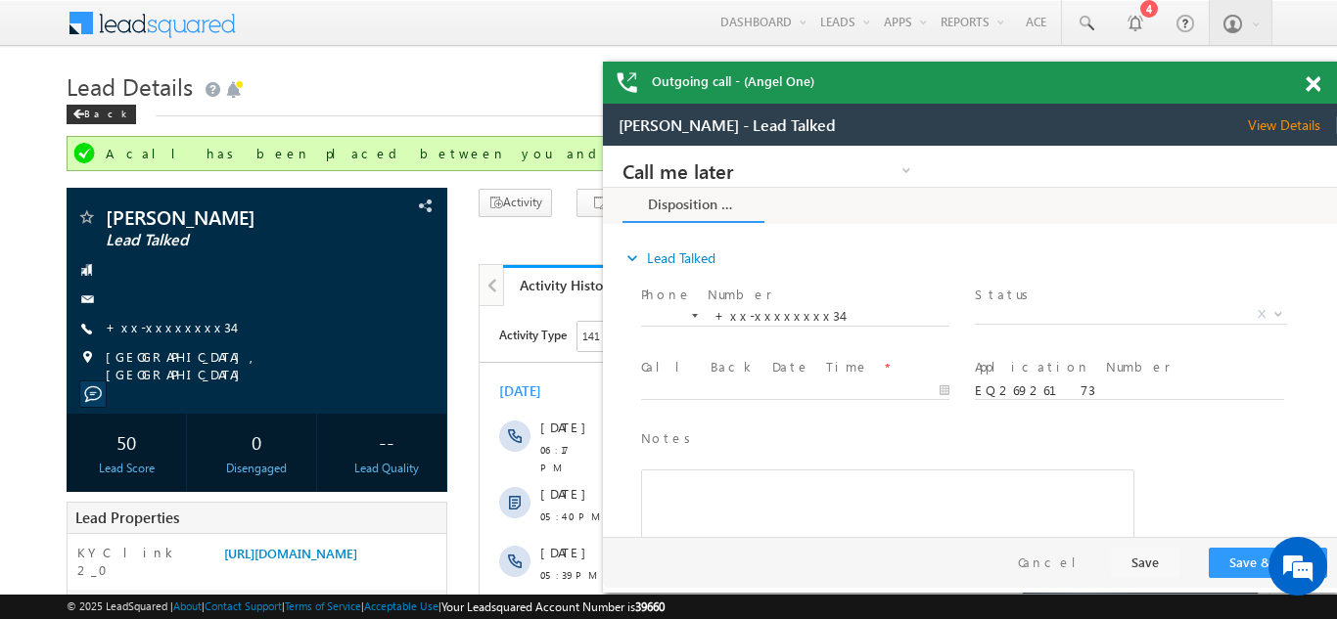
click at [1312, 81] on span at bounding box center [1313, 84] width 15 height 17
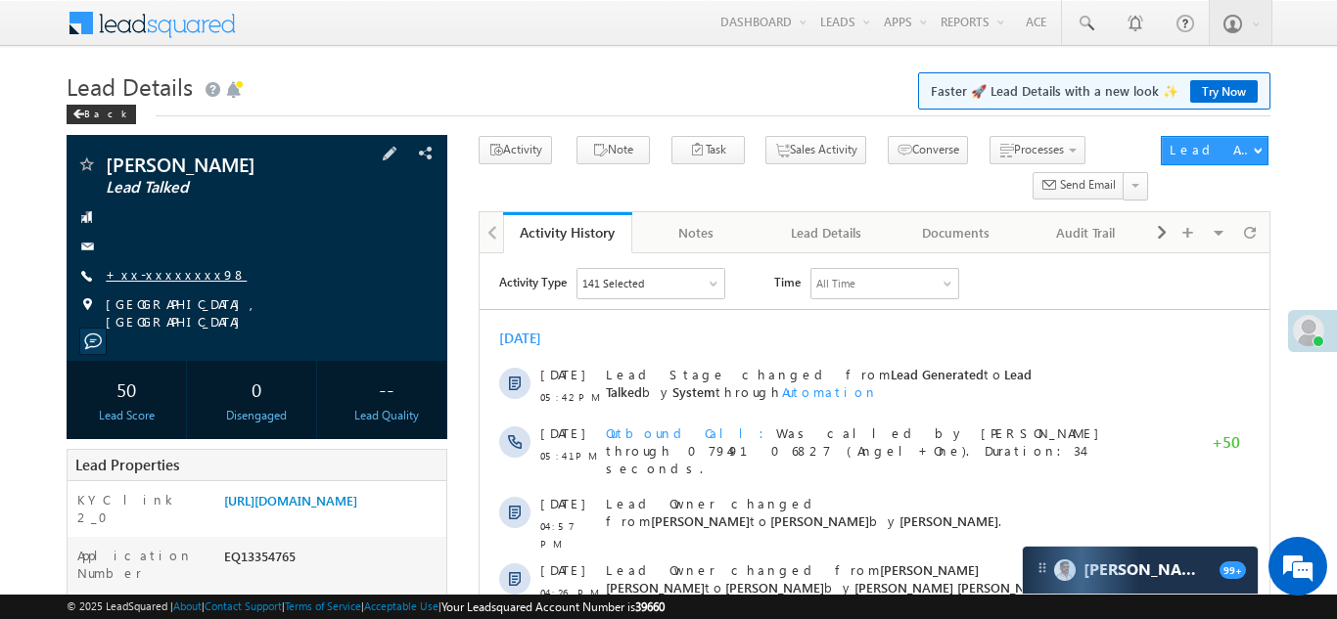
click at [157, 278] on link "+xx-xxxxxxxx98" at bounding box center [176, 274] width 141 height 17
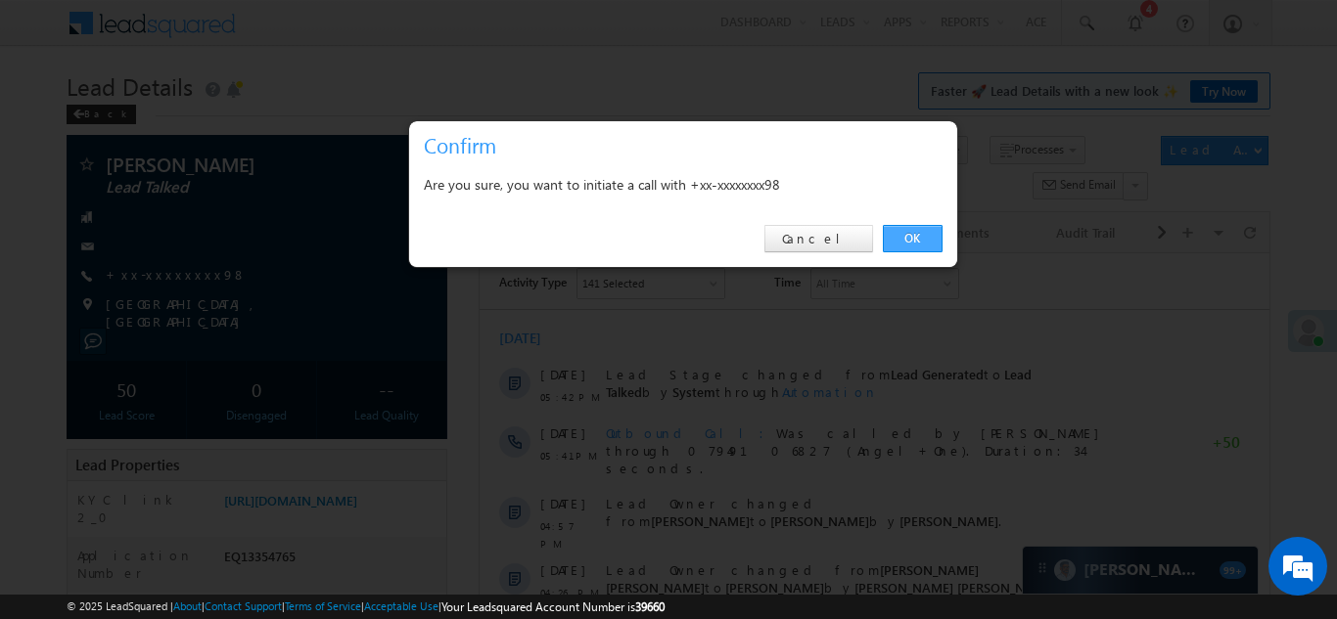
click at [907, 230] on link "OK" at bounding box center [913, 238] width 60 height 27
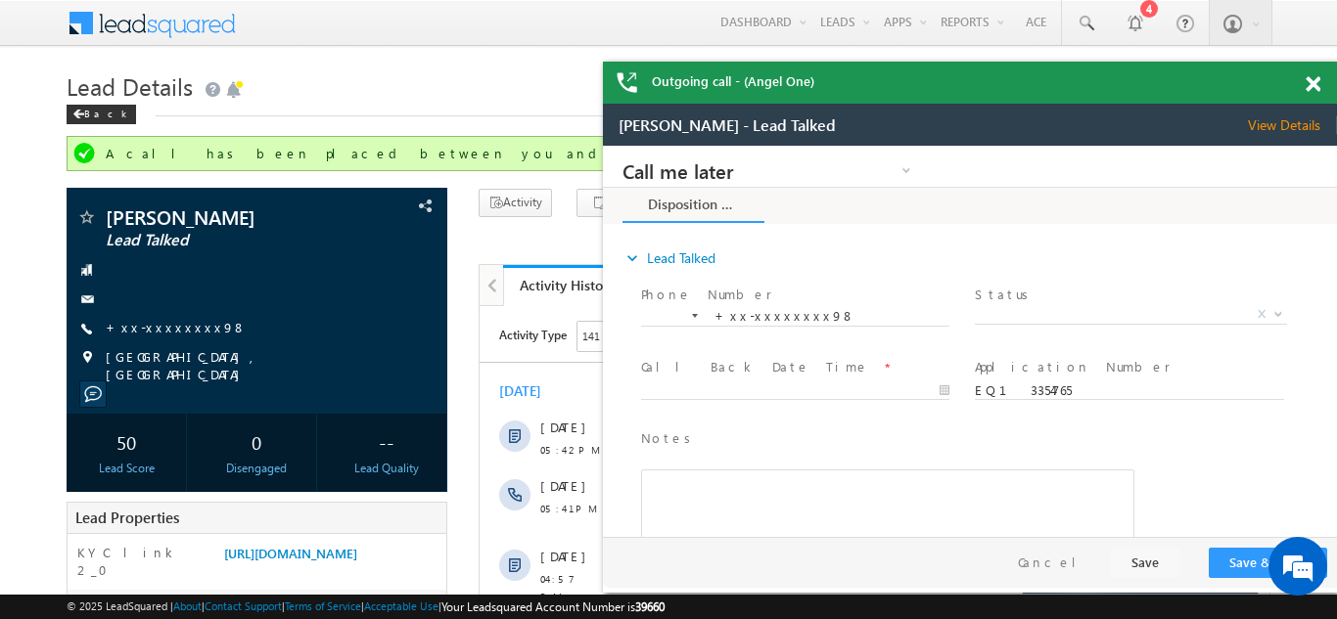
click at [1311, 79] on span at bounding box center [1313, 84] width 15 height 17
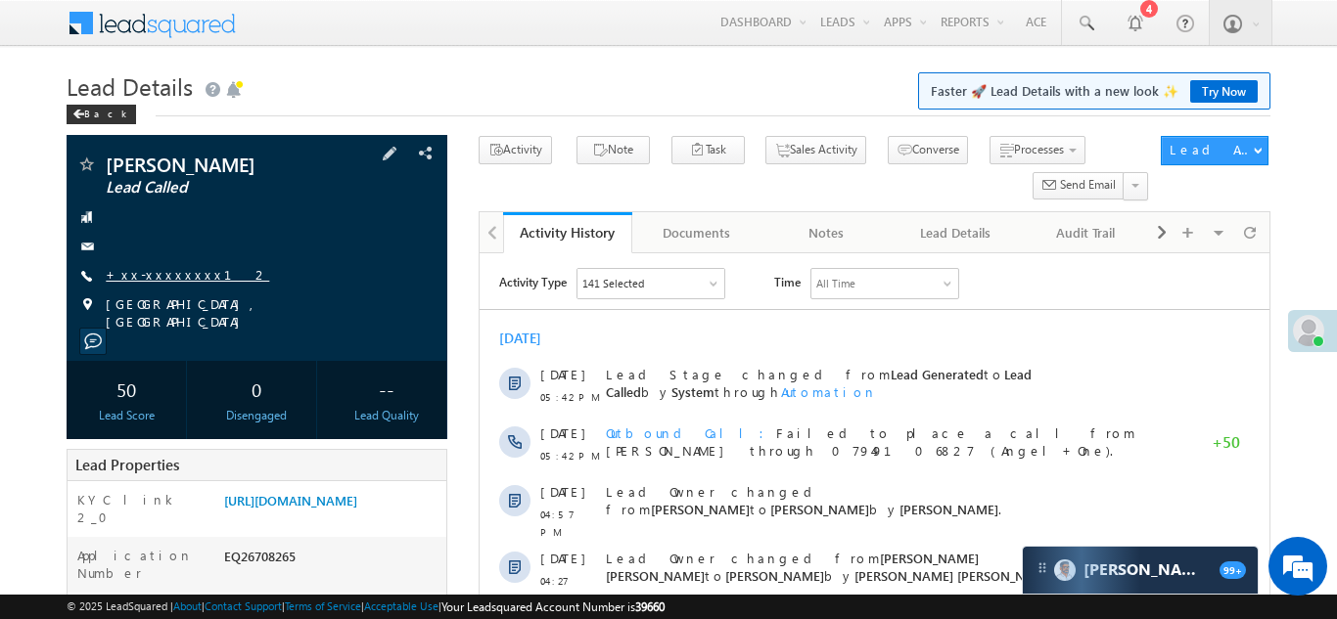
click at [153, 272] on link "+xx-xxxxxxxx12" at bounding box center [187, 274] width 163 height 17
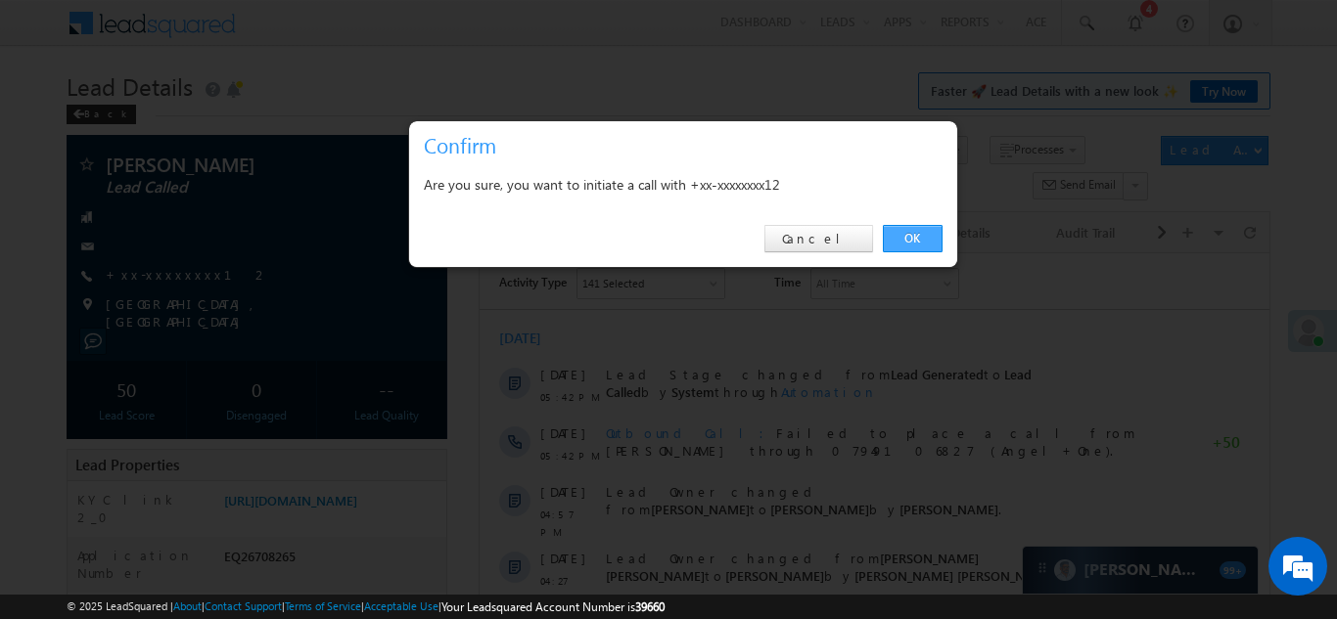
click at [906, 236] on link "OK" at bounding box center [913, 238] width 60 height 27
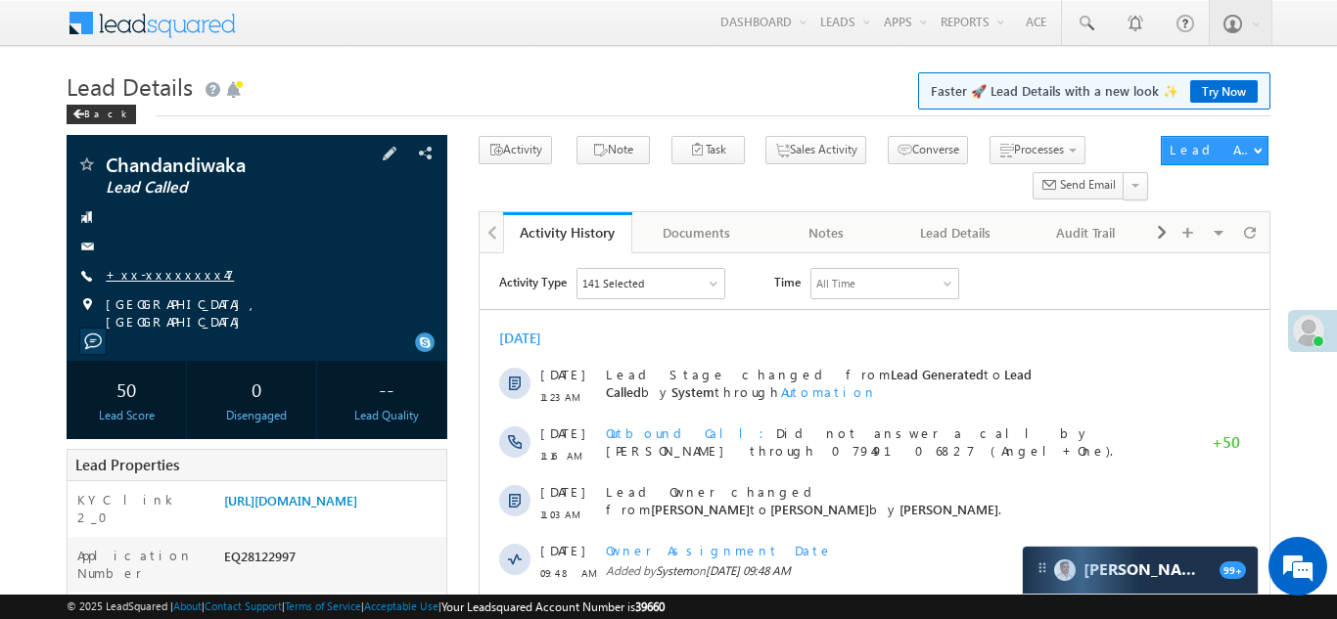
click at [156, 273] on link "+xx-xxxxxxxx47" at bounding box center [170, 274] width 128 height 17
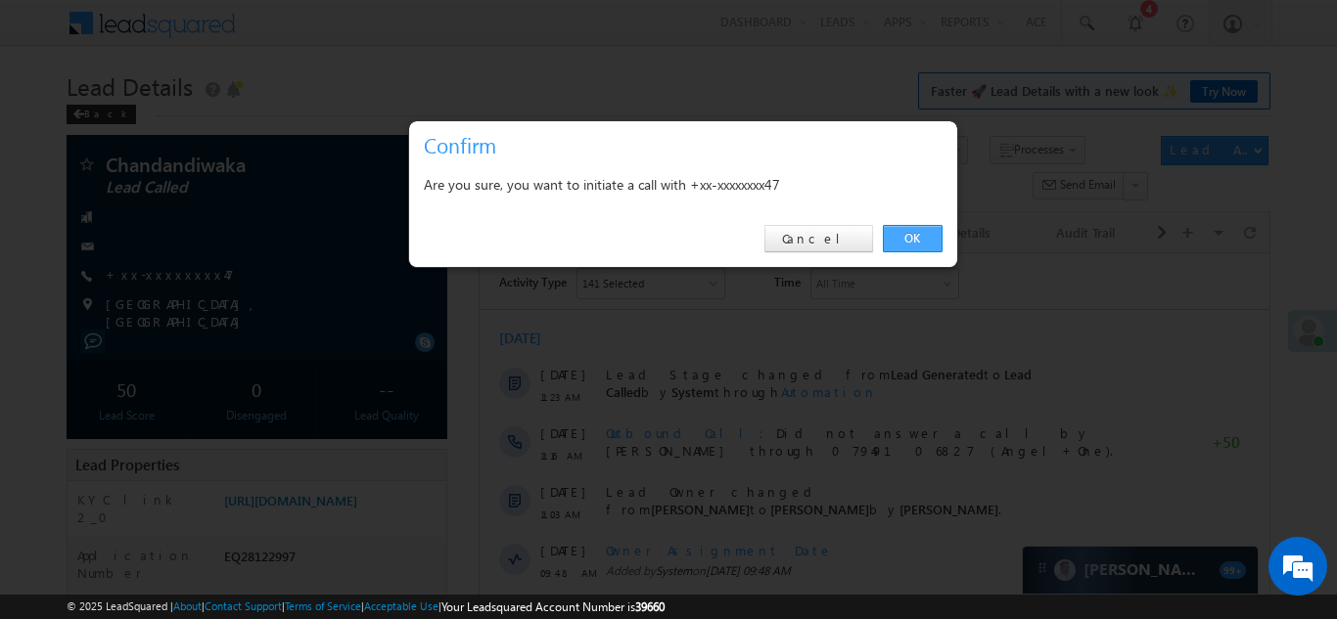
click at [898, 236] on link "OK" at bounding box center [913, 238] width 60 height 27
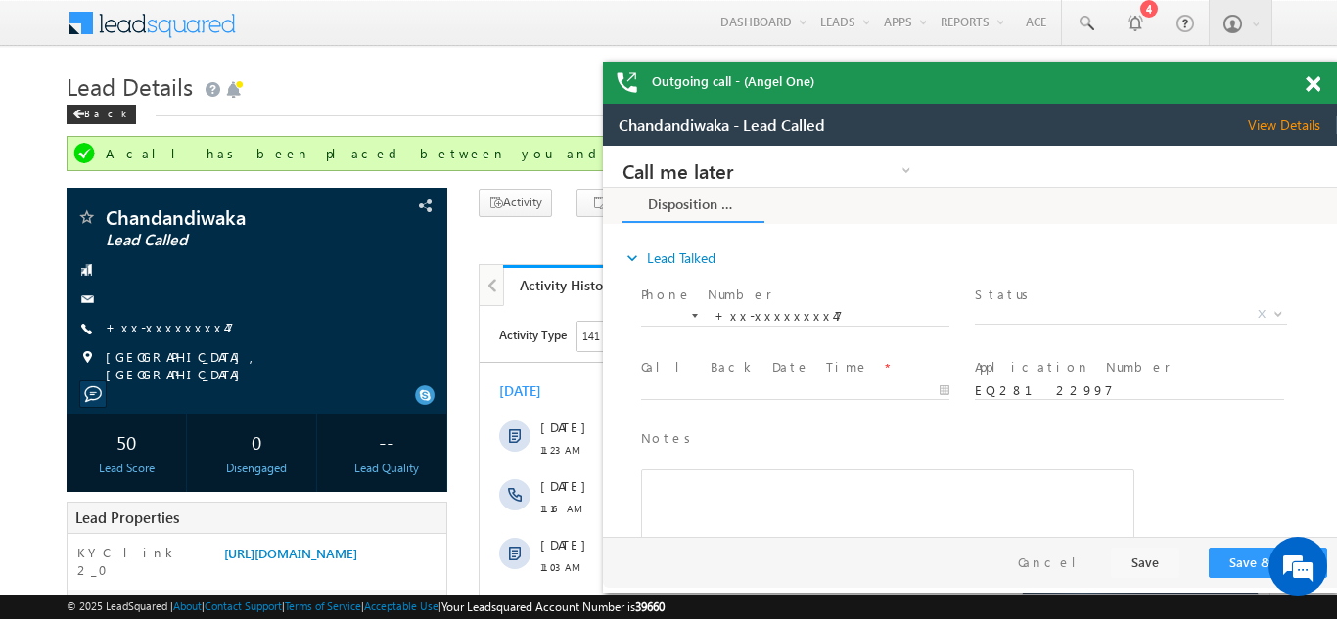
click at [1314, 85] on span at bounding box center [1313, 84] width 15 height 17
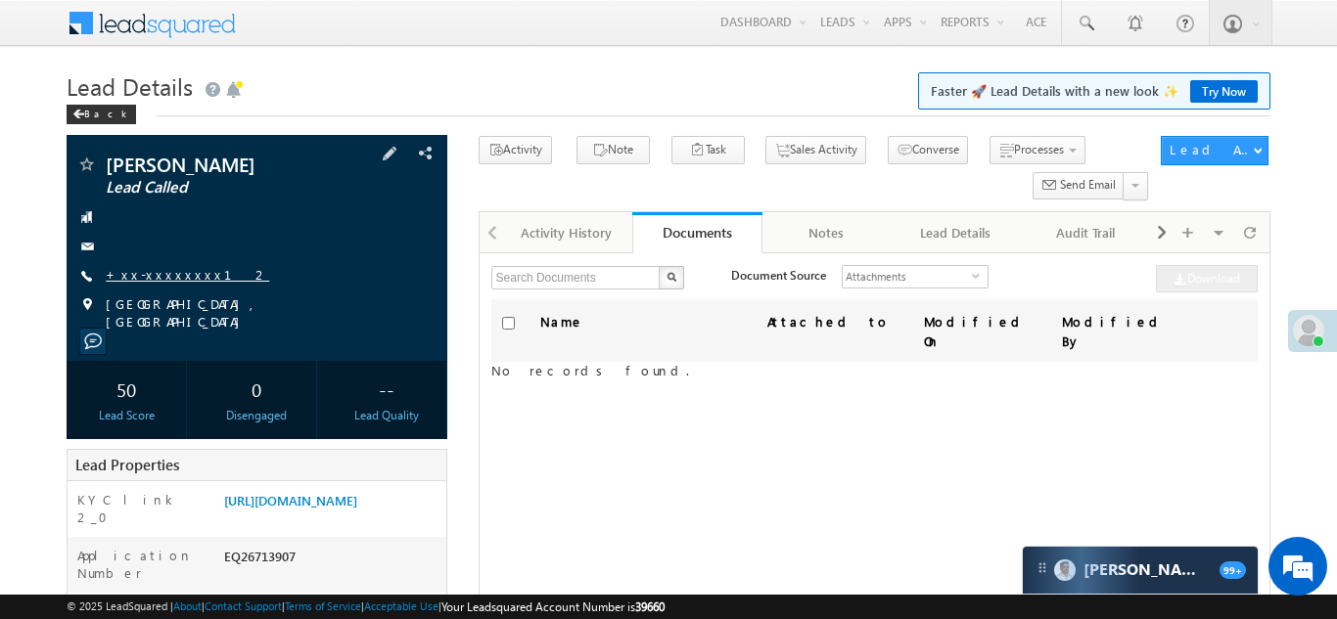
click at [159, 270] on link "+xx-xxxxxxxx12" at bounding box center [187, 274] width 163 height 17
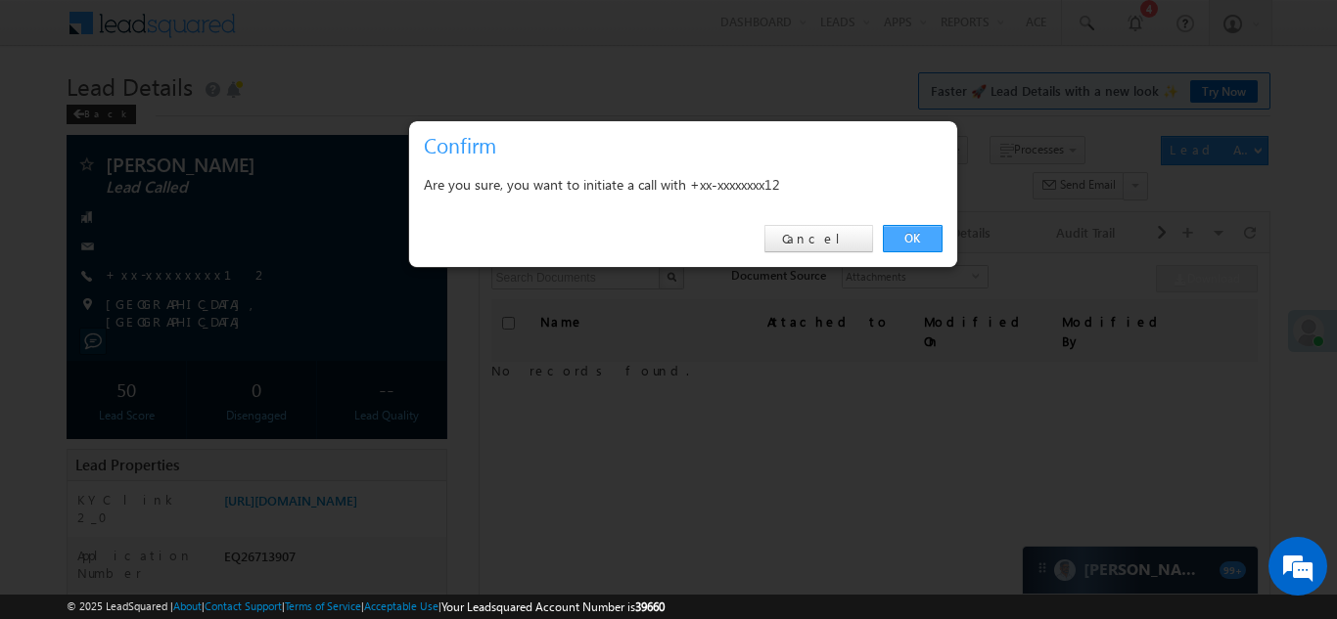
click at [912, 232] on link "OK" at bounding box center [913, 238] width 60 height 27
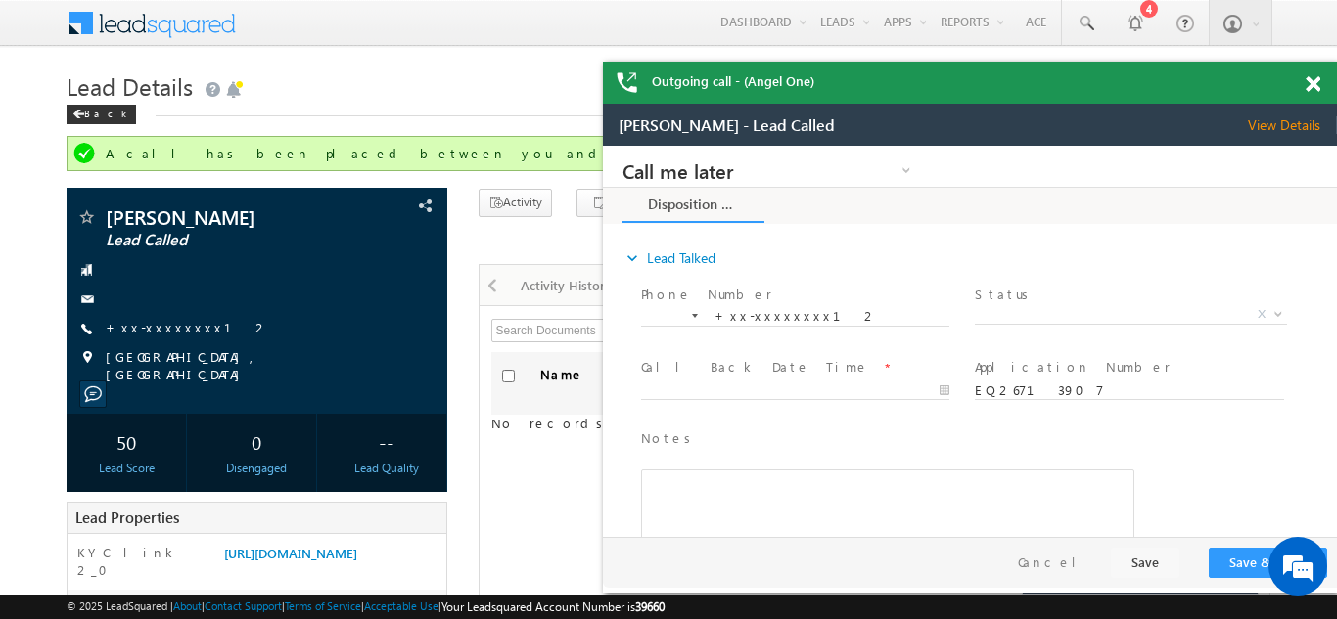
click at [1310, 81] on span at bounding box center [1313, 84] width 15 height 17
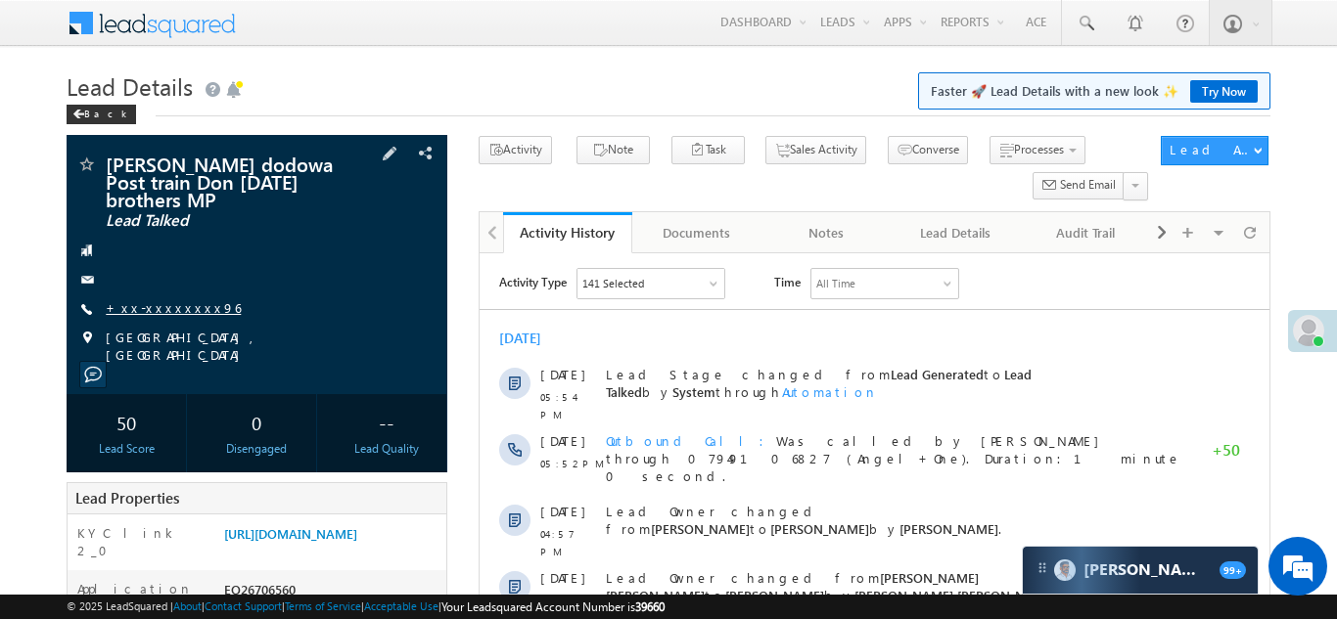
click at [135, 299] on link "+xx-xxxxxxxx96" at bounding box center [173, 307] width 135 height 17
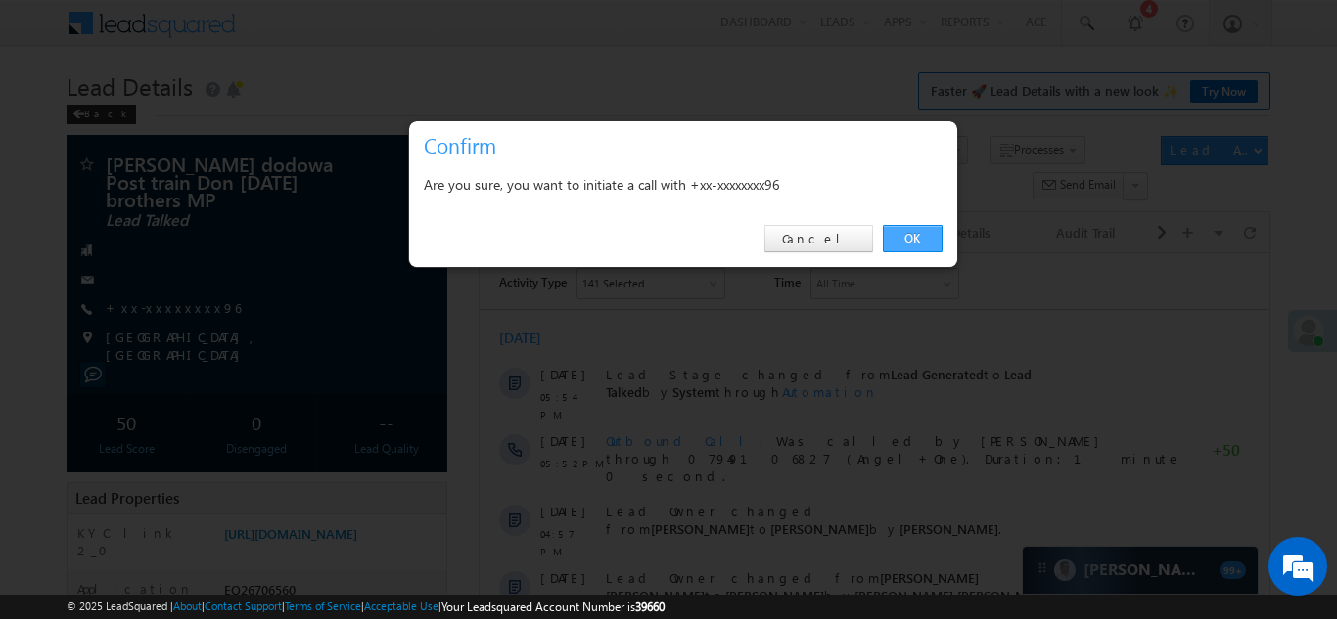
click at [910, 234] on link "OK" at bounding box center [913, 238] width 60 height 27
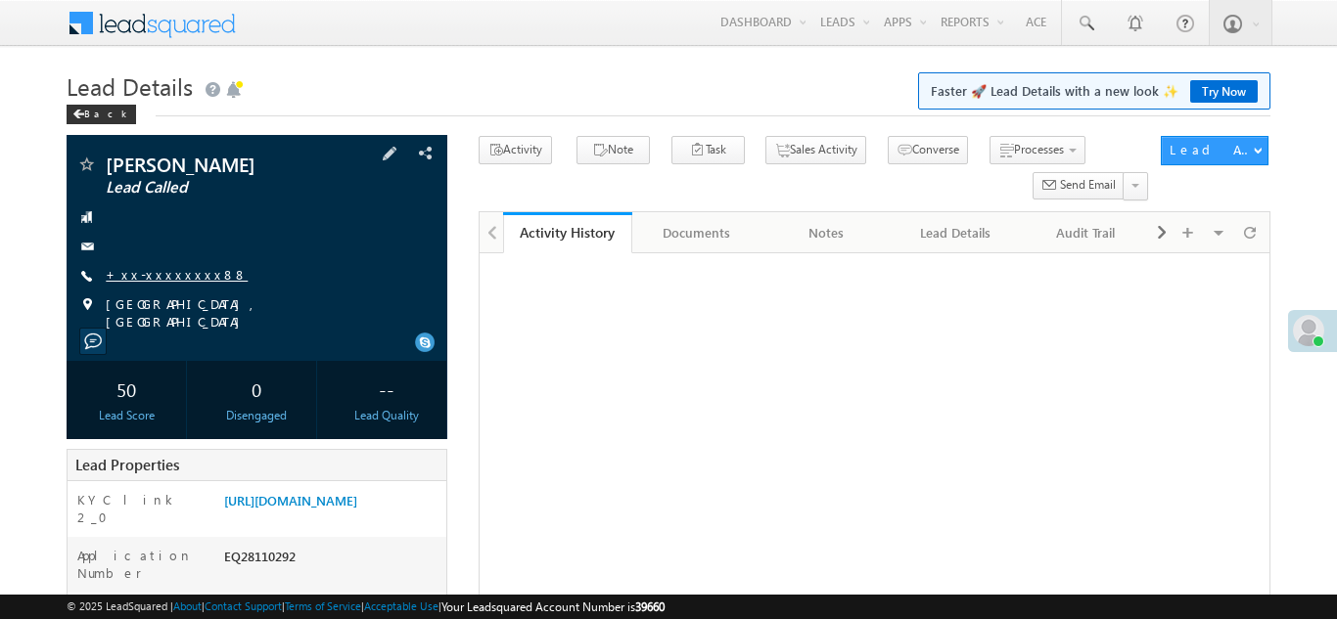
click at [169, 274] on link "+xx-xxxxxxxx88" at bounding box center [177, 274] width 142 height 17
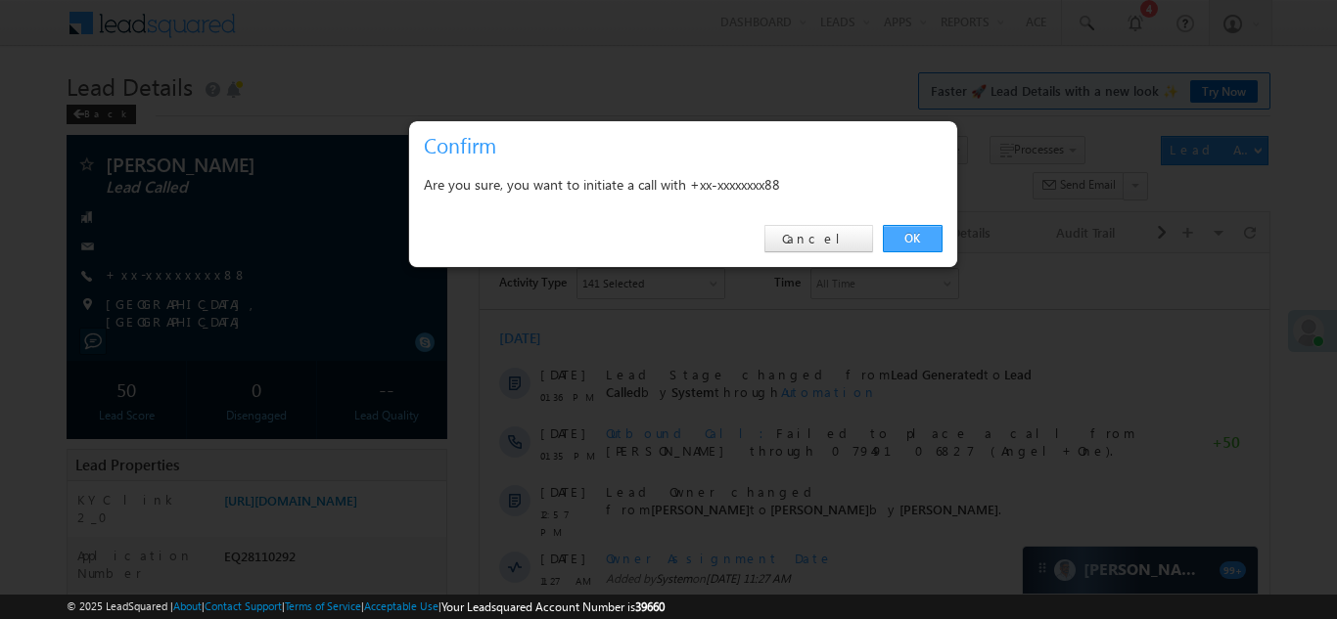
click at [911, 241] on link "OK" at bounding box center [913, 238] width 60 height 27
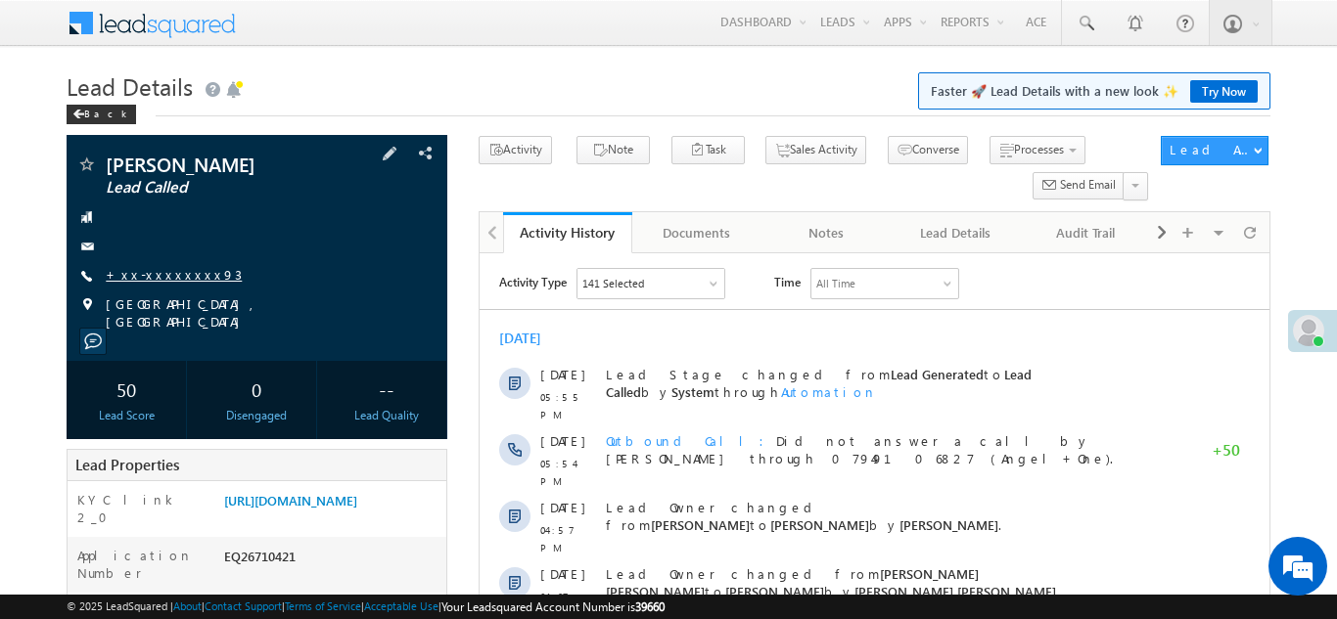
click at [152, 274] on link "+xx-xxxxxxxx93" at bounding box center [174, 274] width 136 height 17
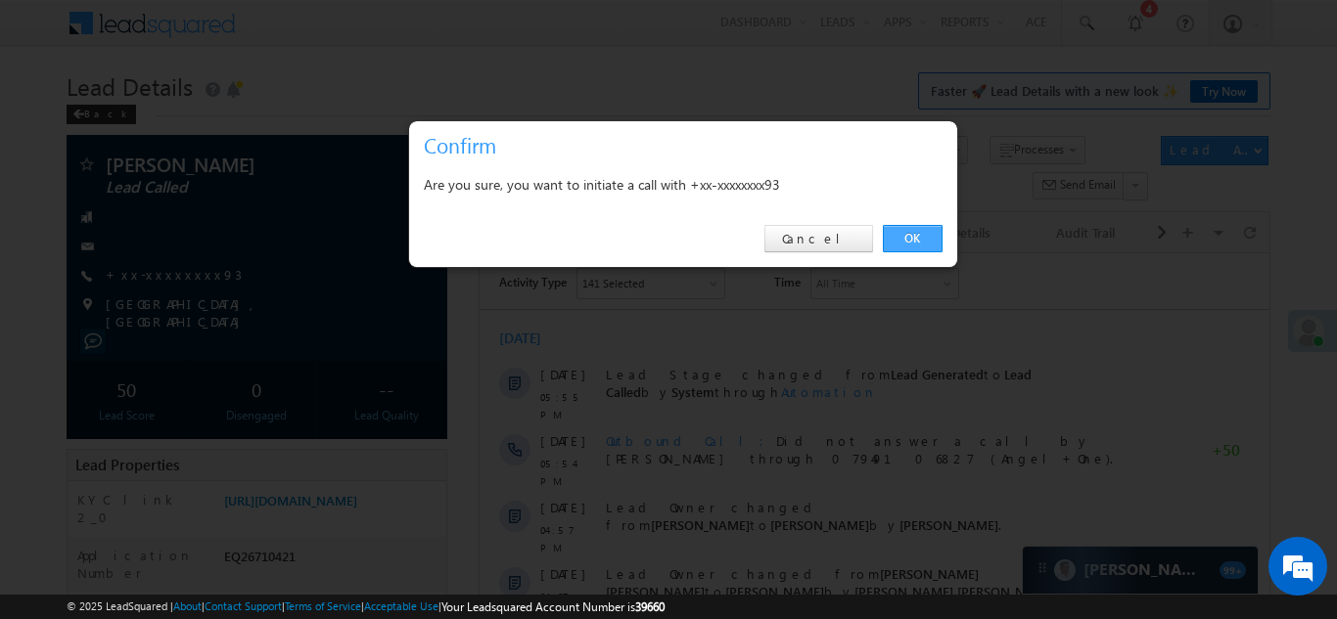
click at [907, 241] on link "OK" at bounding box center [913, 238] width 60 height 27
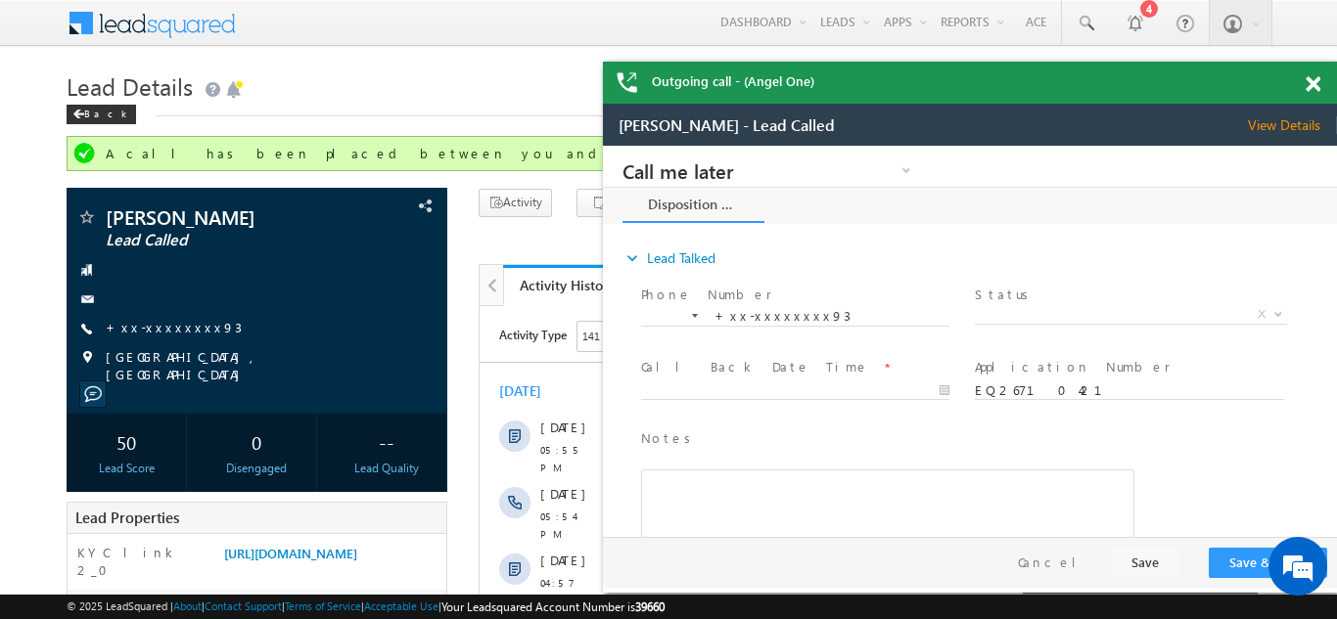
click at [1313, 77] on span at bounding box center [1313, 84] width 15 height 17
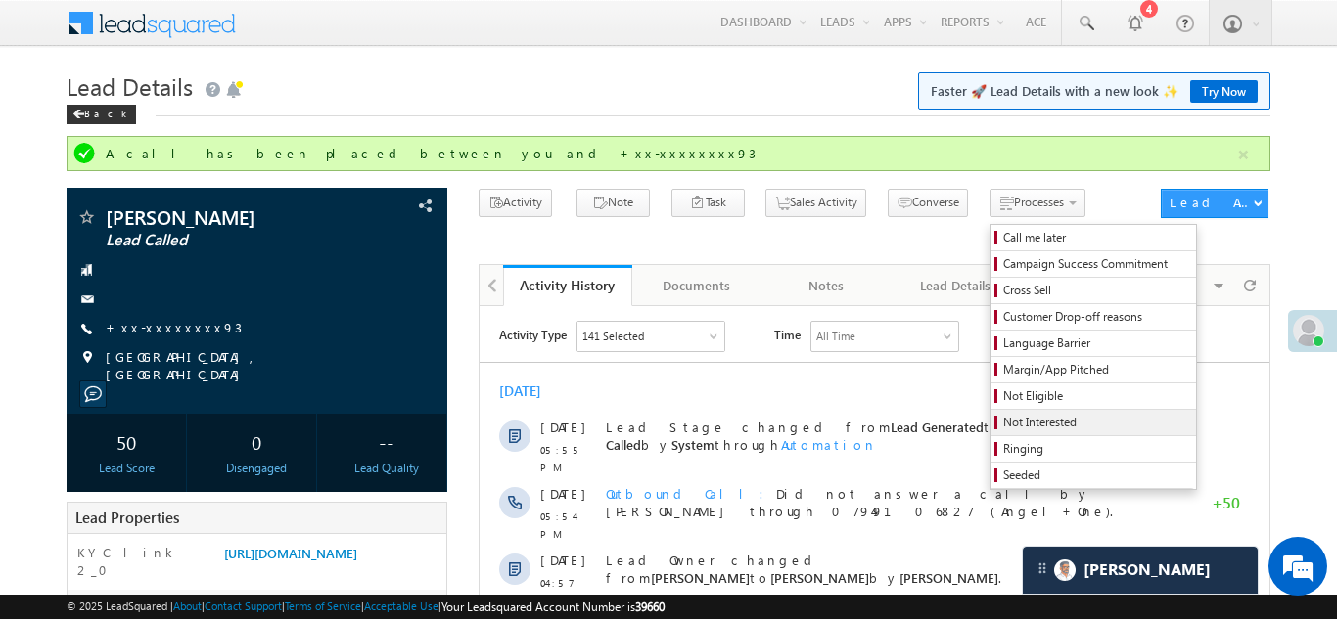
click at [1014, 420] on span "Not Interested" at bounding box center [1096, 423] width 186 height 18
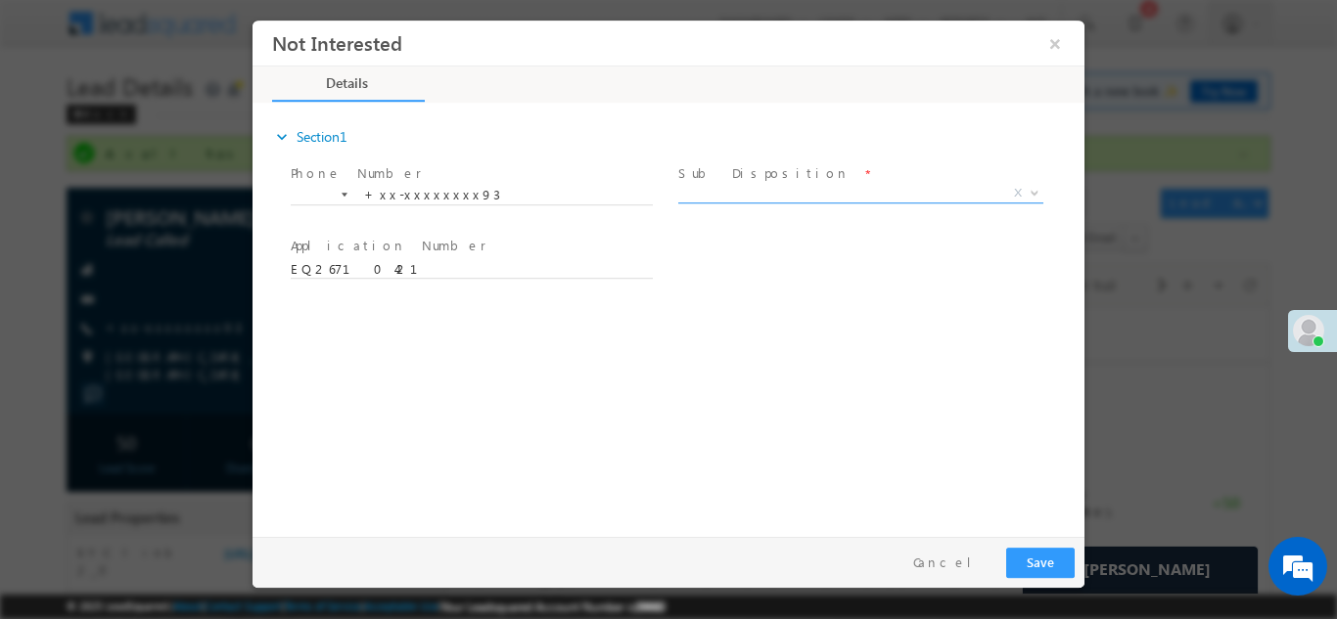
click at [816, 198] on span "X" at bounding box center [860, 193] width 365 height 20
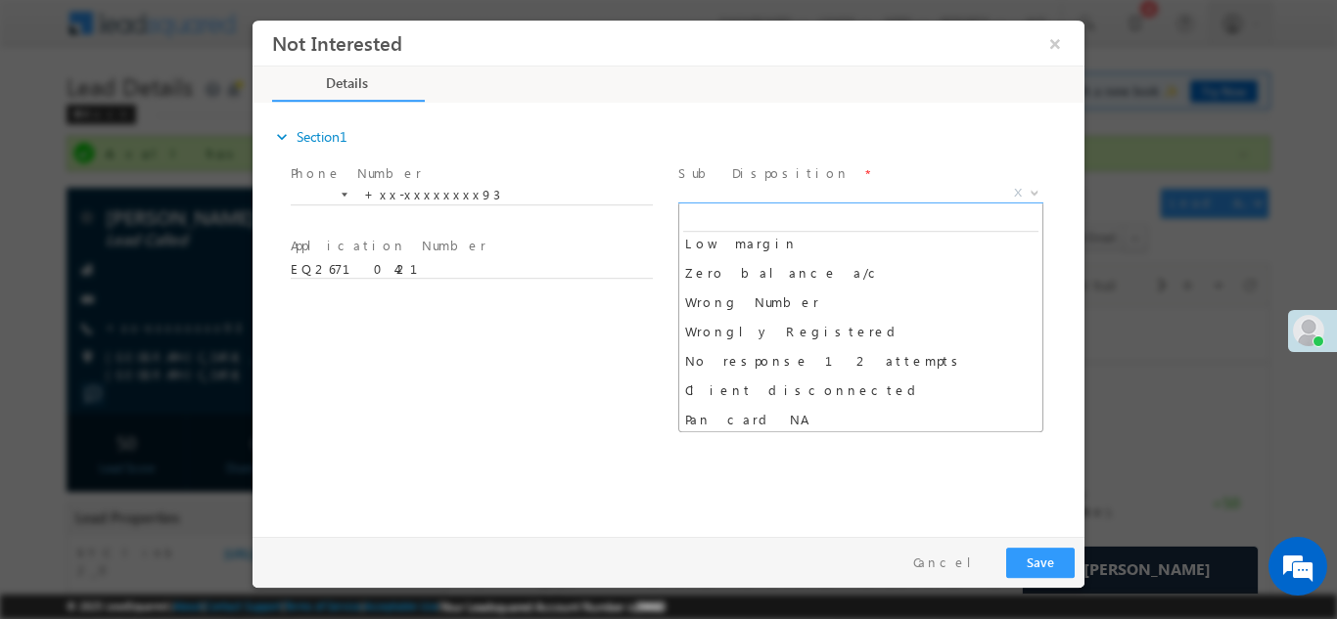
scroll to position [152, 0]
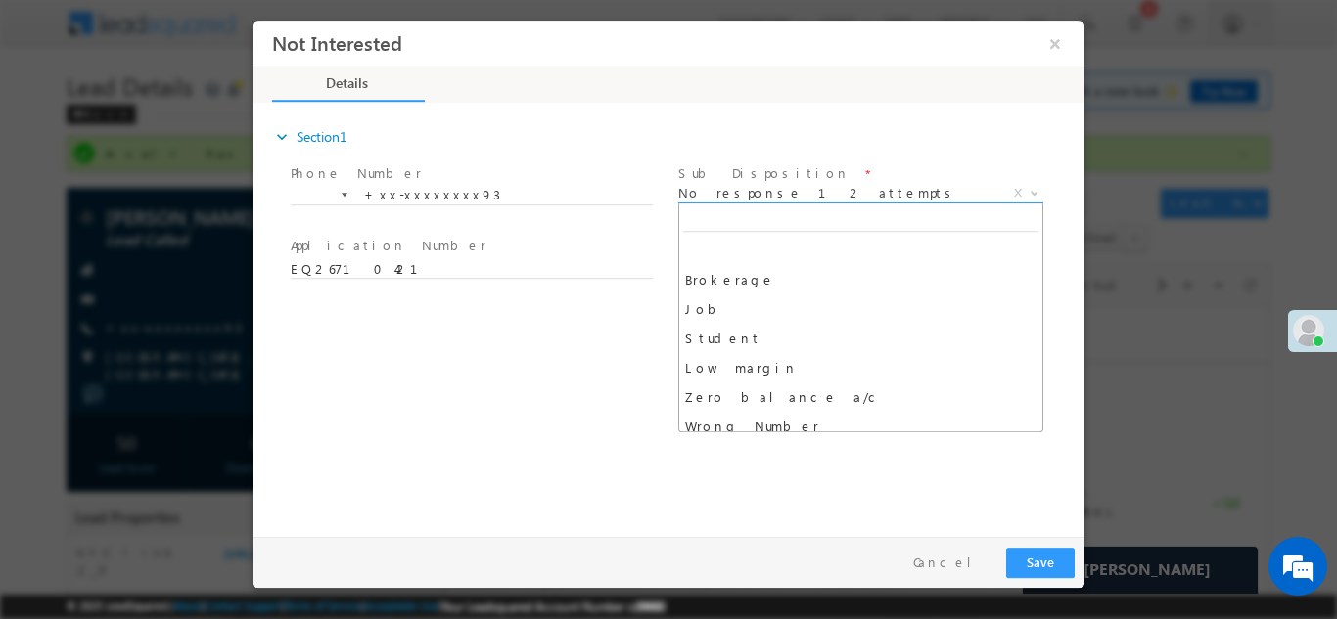
click at [846, 183] on span "No response 12 attempts" at bounding box center [837, 192] width 318 height 18
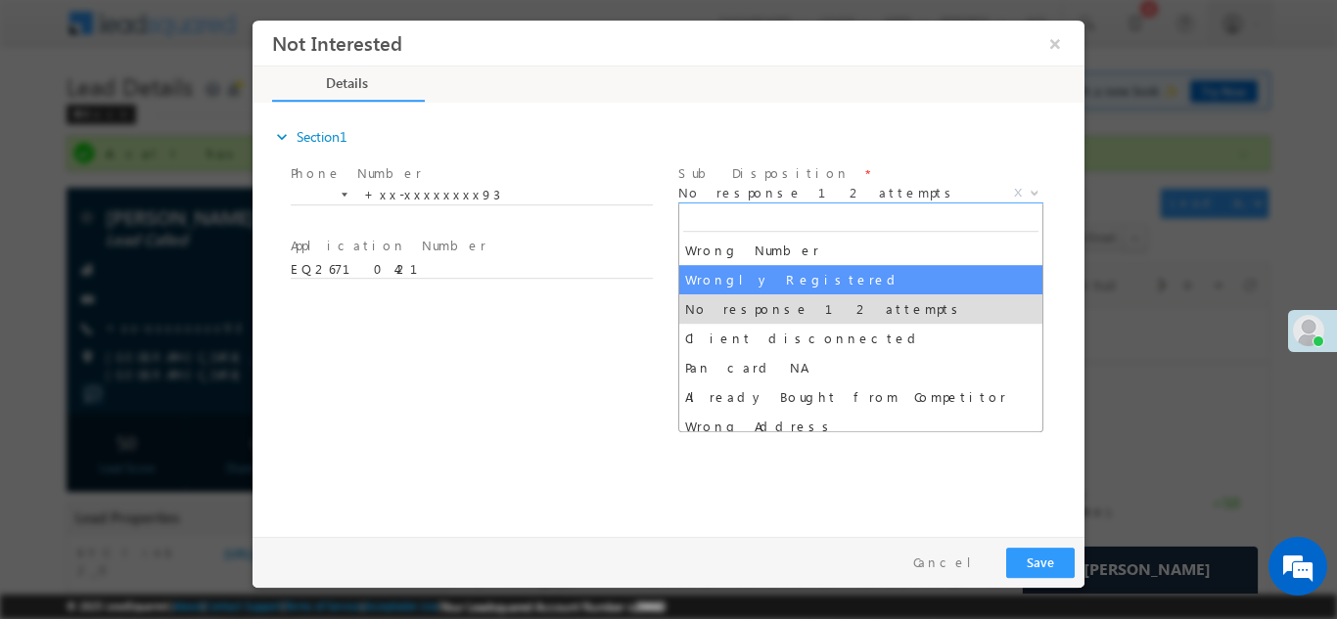
select select "Wrongly Registered"
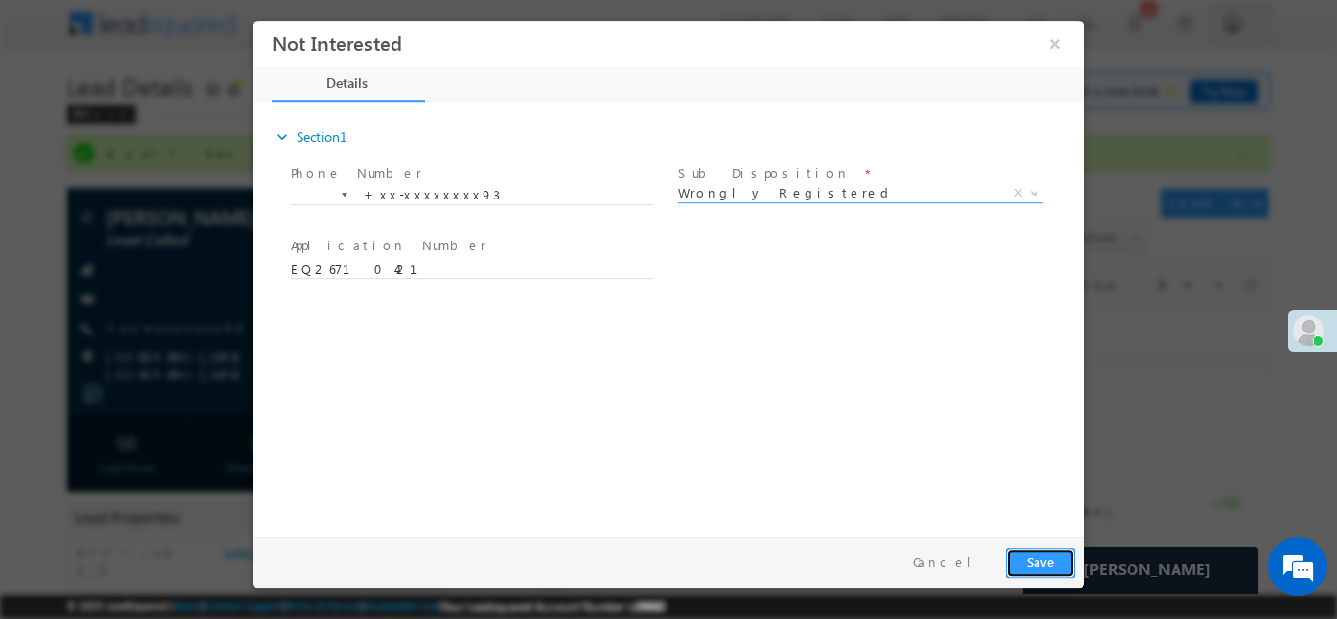
click at [1047, 564] on button "Save" at bounding box center [1040, 562] width 69 height 30
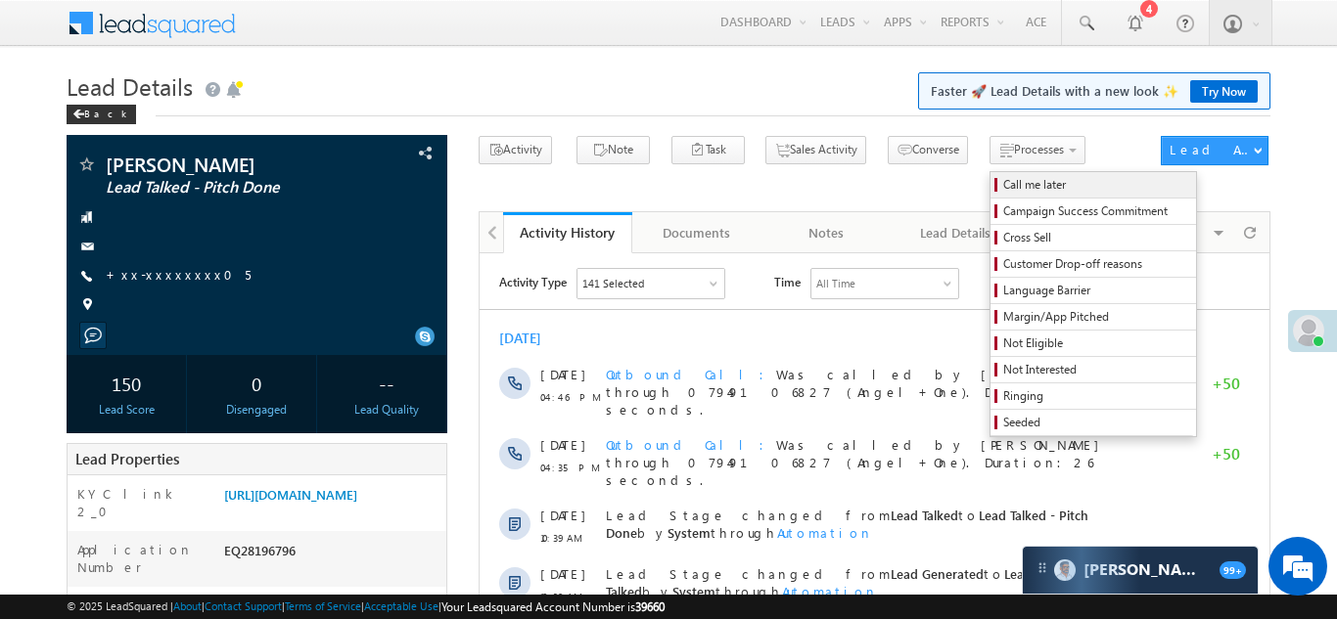
click at [1003, 182] on span "Call me later" at bounding box center [1096, 185] width 186 height 18
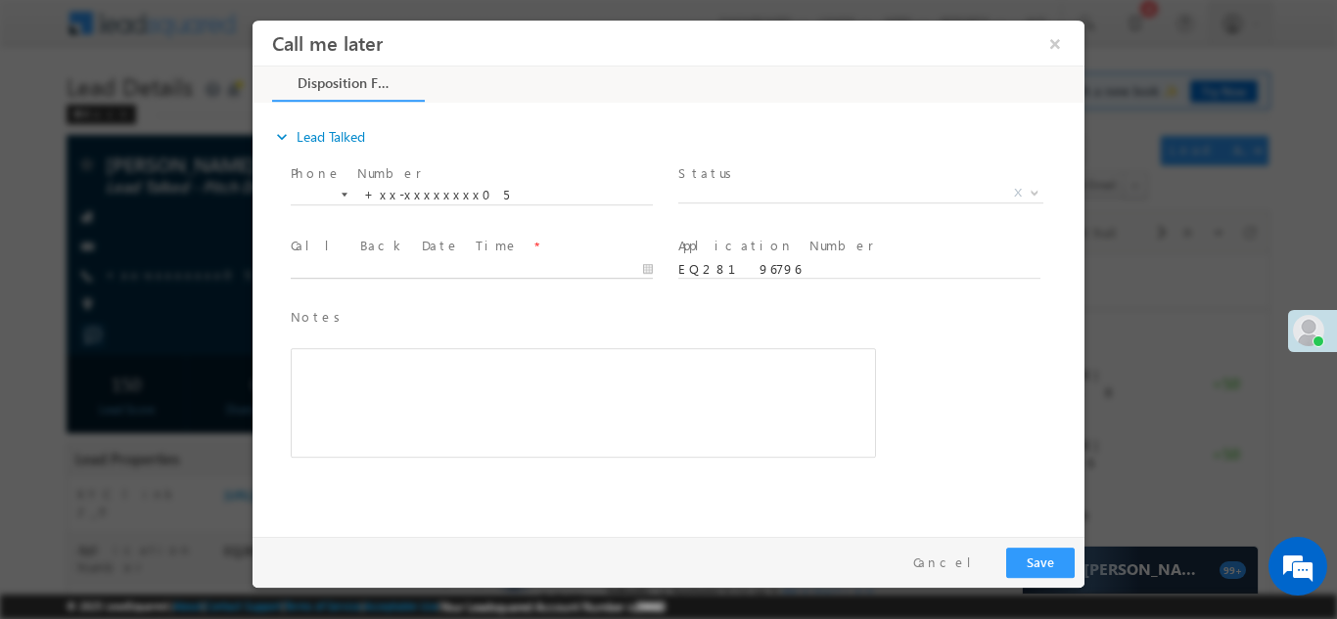
type input "09/02/25 5:25 PM"
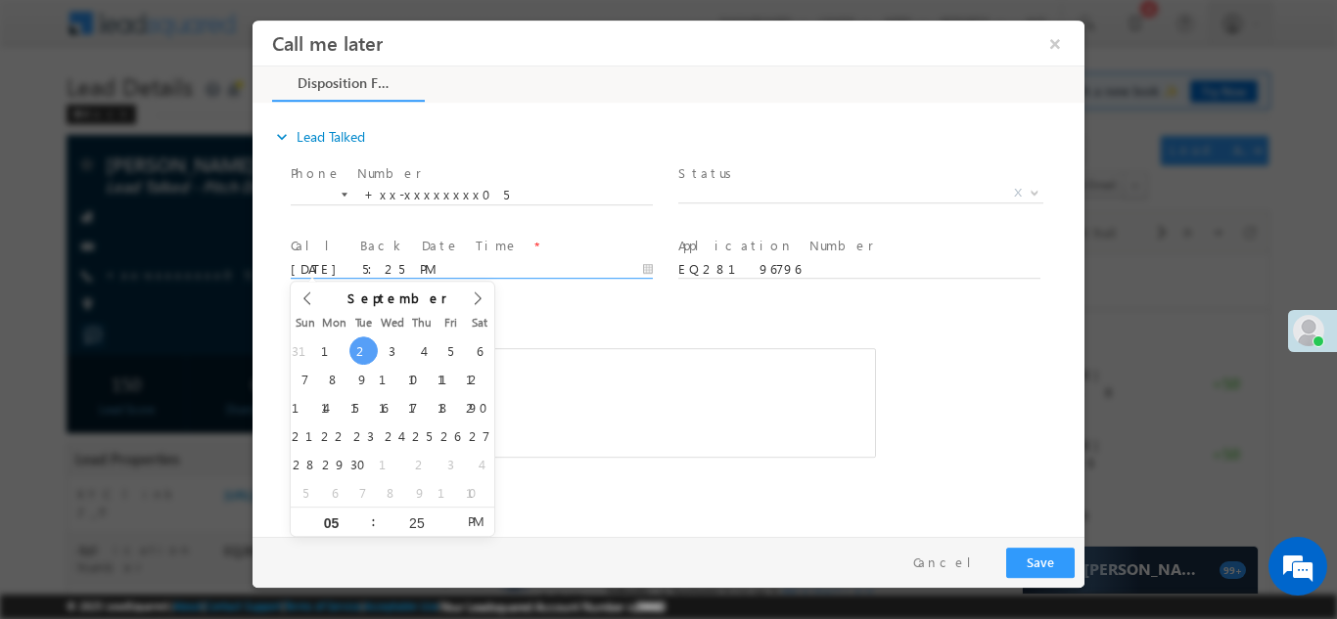
click at [392, 264] on input "09/02/25 5:25 PM" at bounding box center [472, 269] width 362 height 20
click at [650, 327] on span "Notes *" at bounding box center [569, 317] width 556 height 22
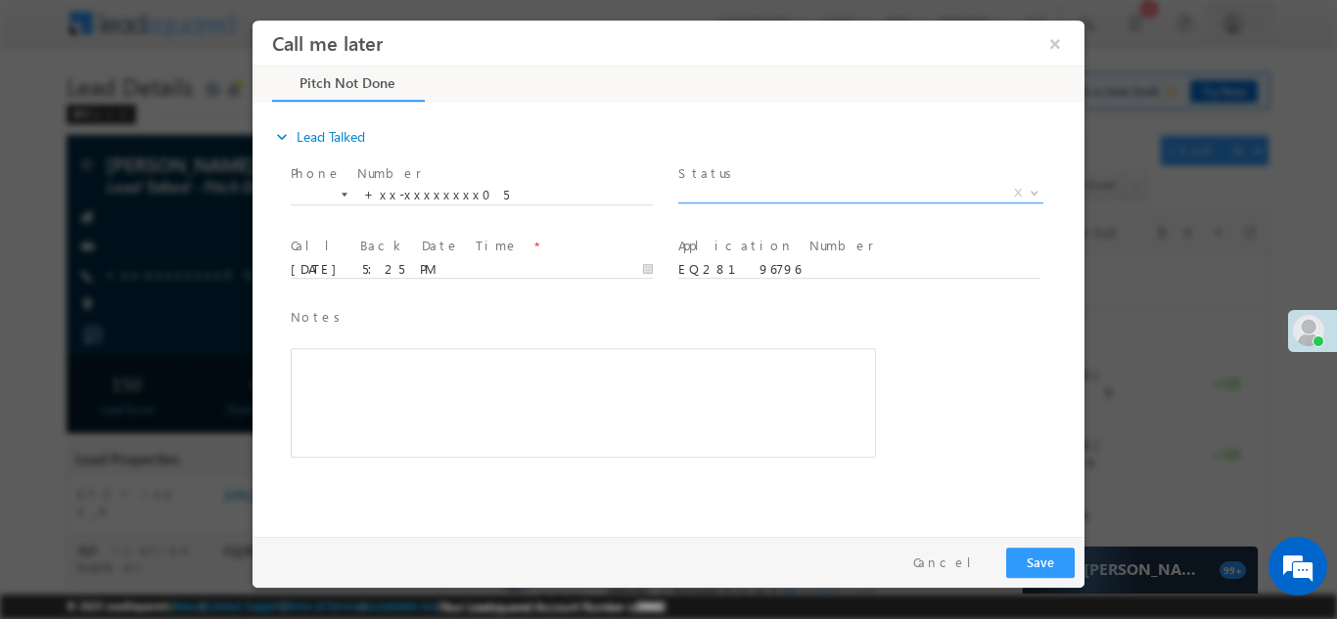
click at [793, 185] on span "X" at bounding box center [860, 193] width 365 height 20
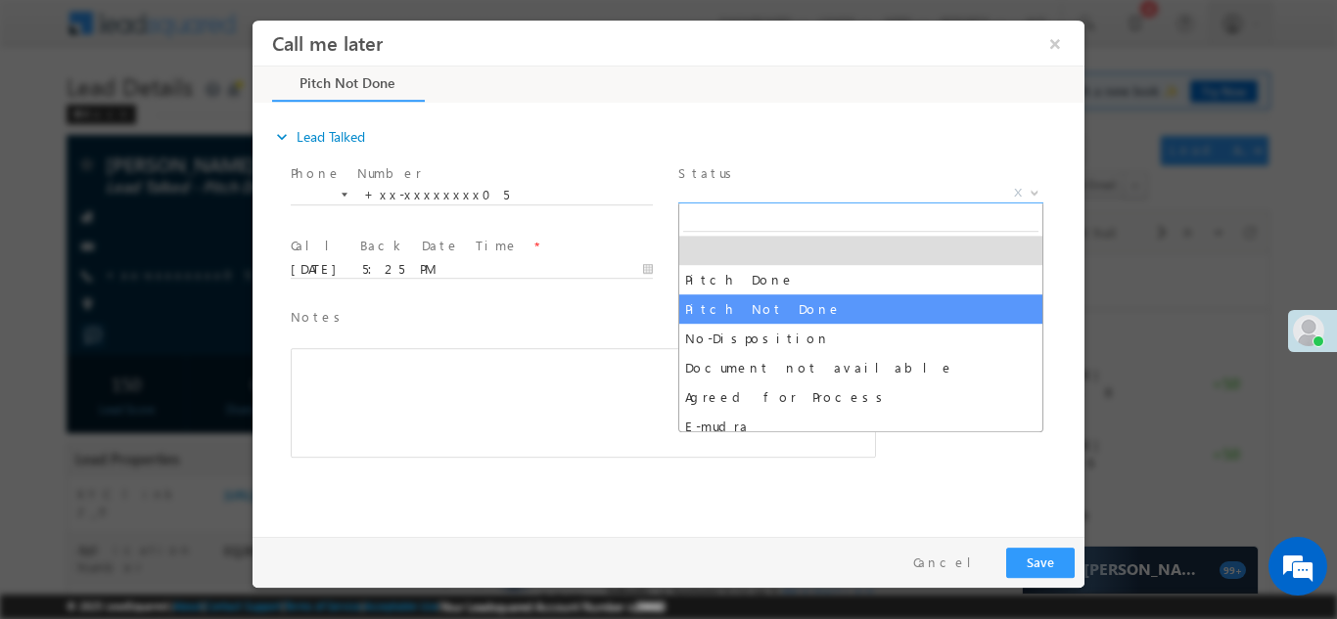
select select "Pitch Not Done"
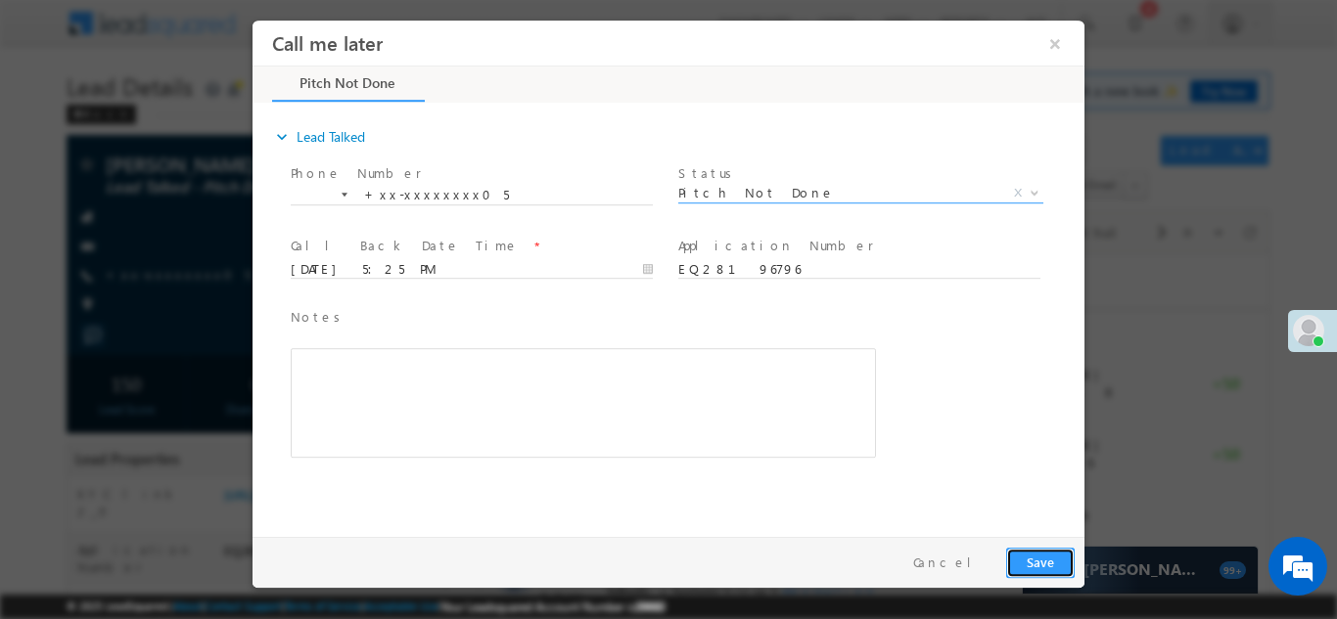
click at [1048, 562] on button "Save" at bounding box center [1040, 562] width 69 height 30
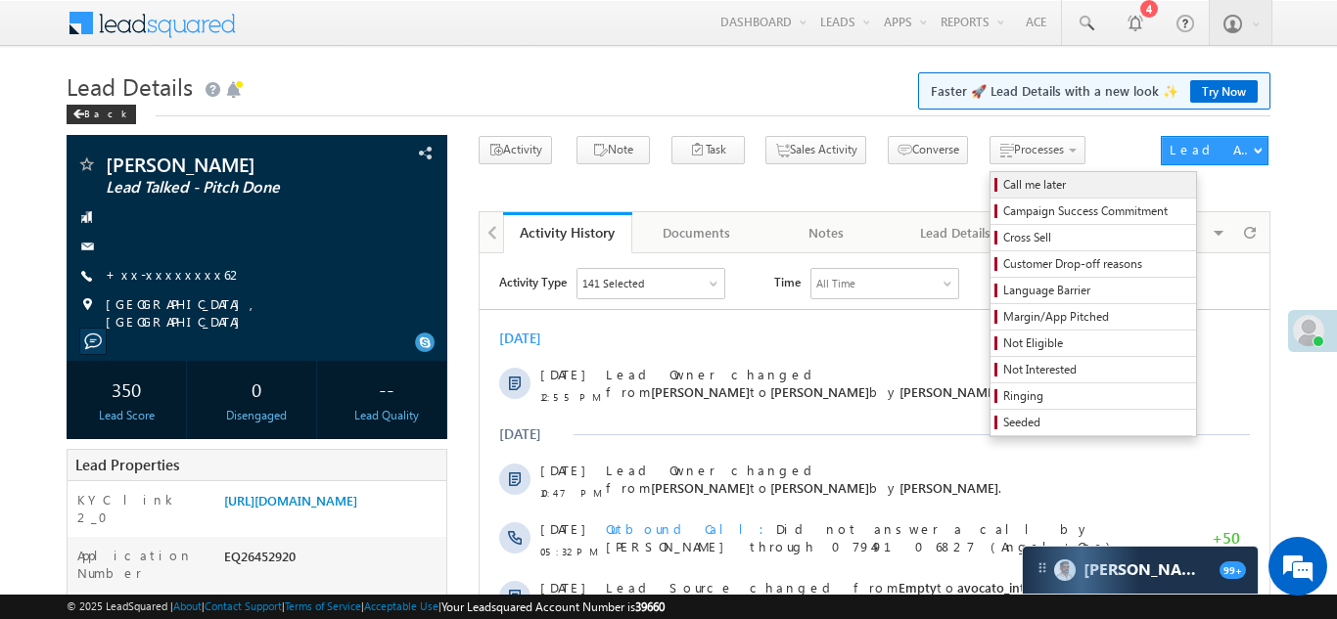
click at [1003, 187] on span "Call me later" at bounding box center [1096, 185] width 186 height 18
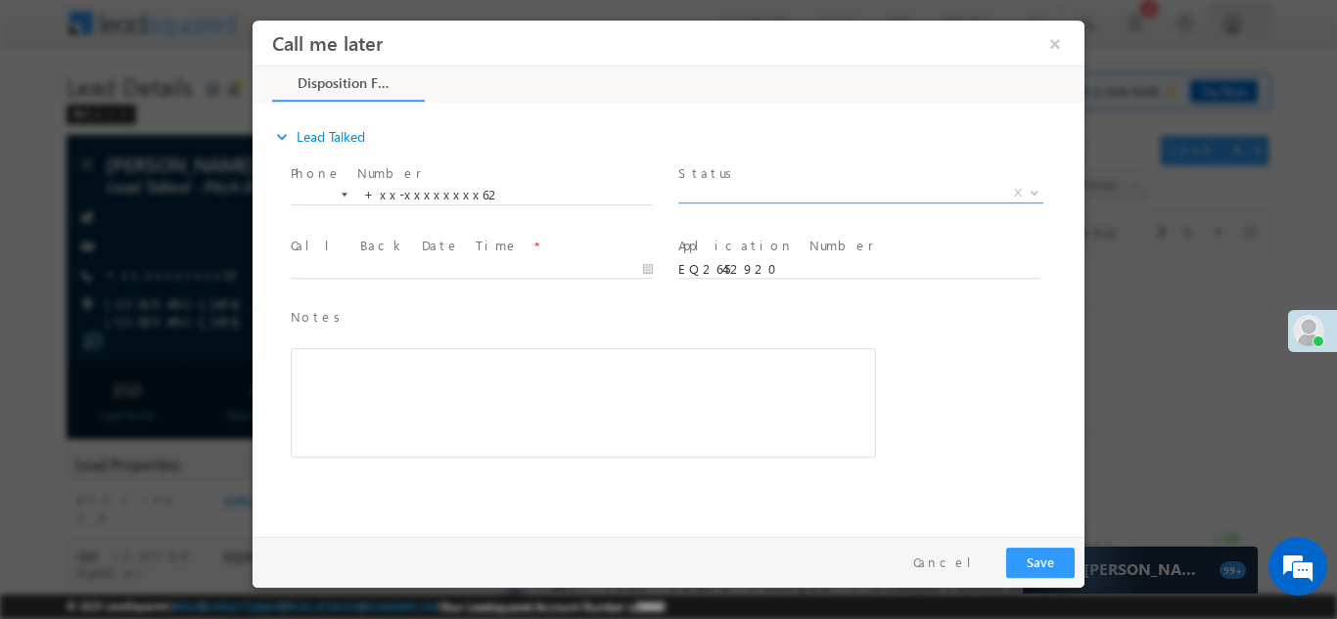
click at [764, 191] on span "X" at bounding box center [860, 193] width 365 height 20
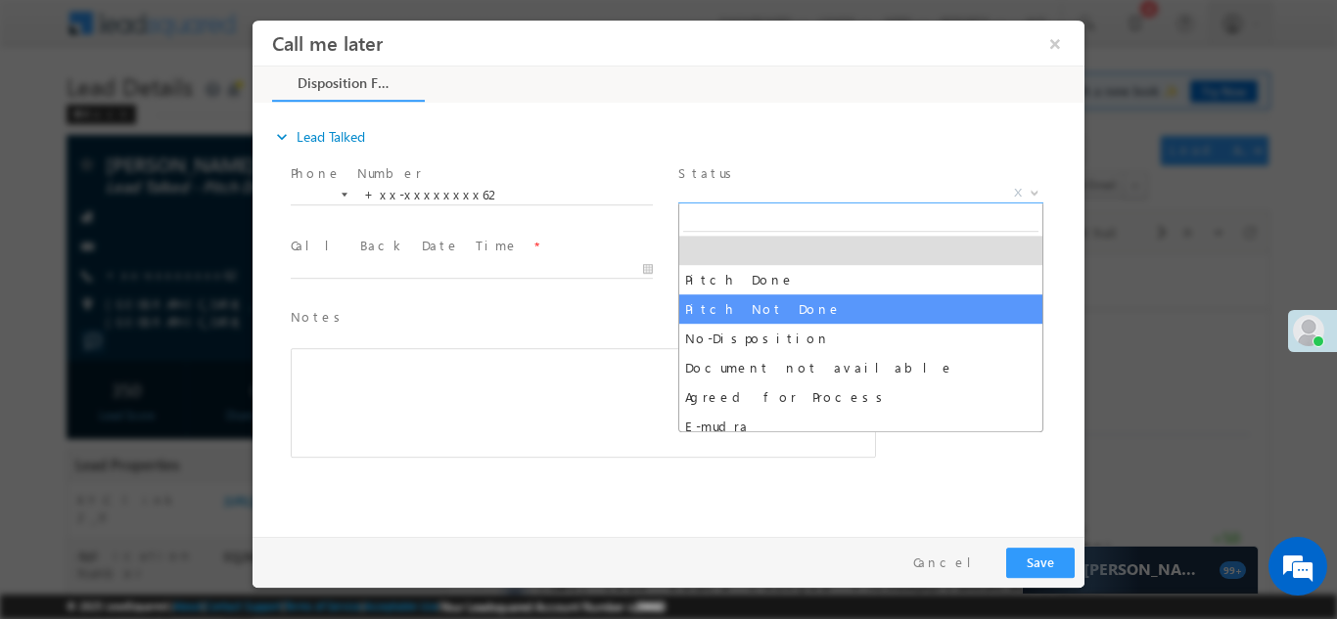
select select "Pitch Not Done"
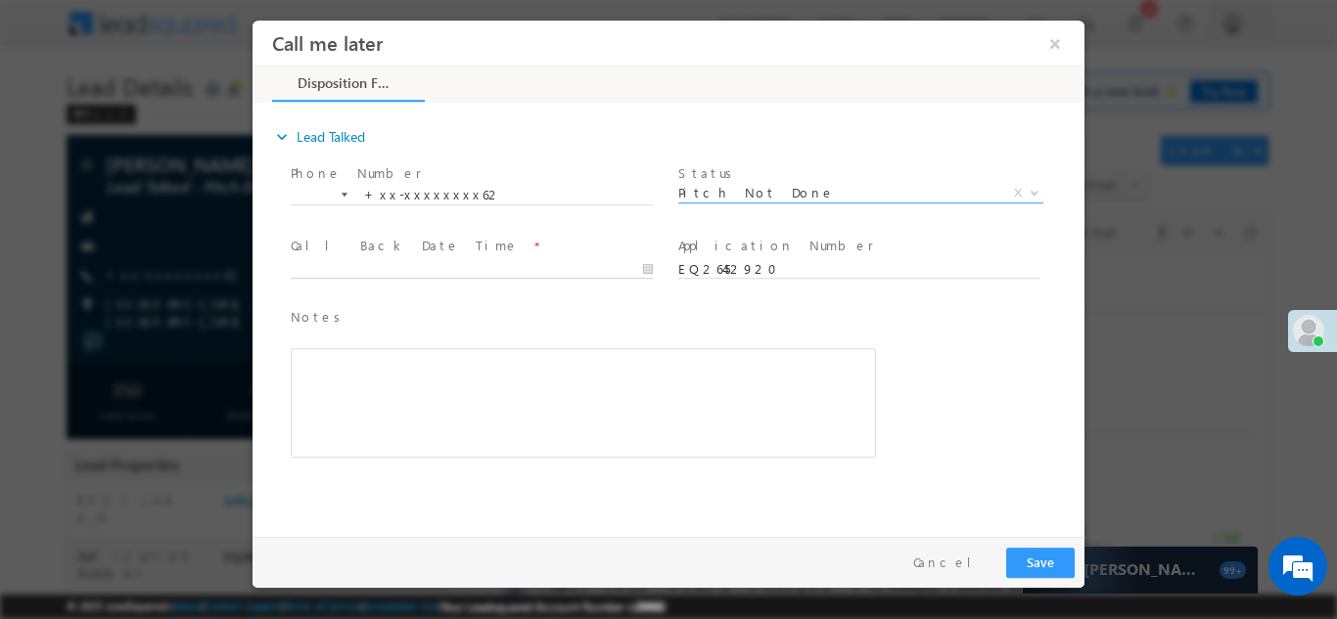
type input "09/02/25 5:26 PM"
click at [422, 272] on body "Call me later ×" at bounding box center [668, 274] width 832 height 508
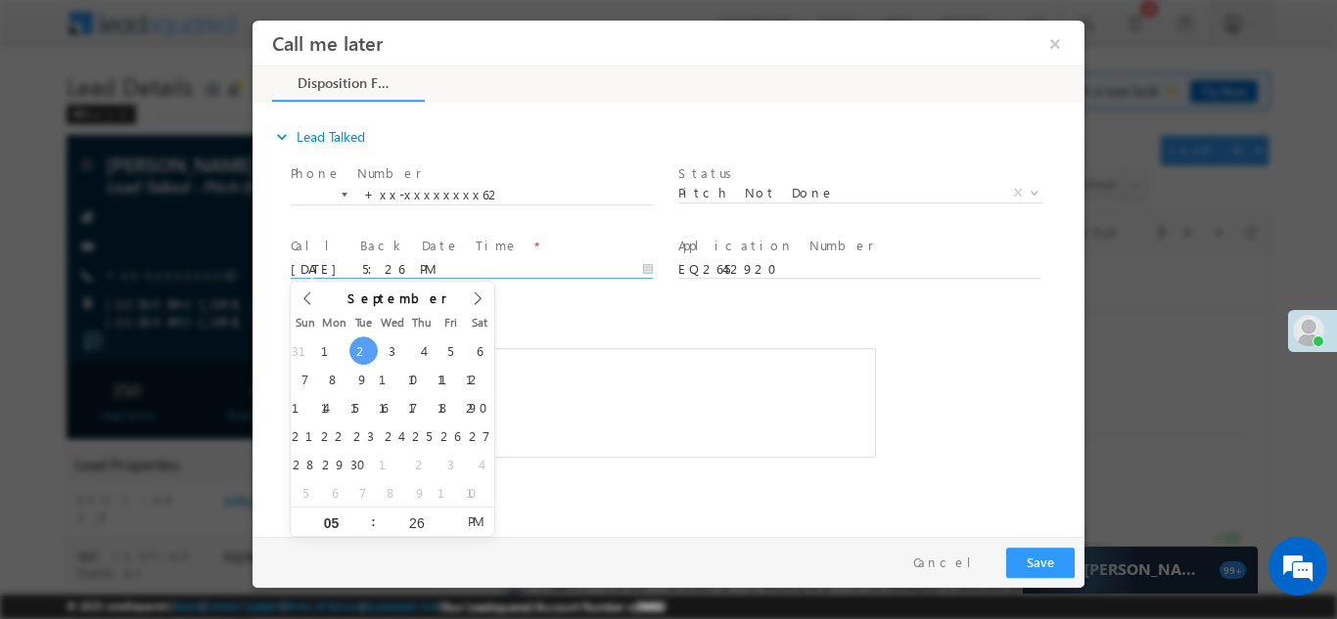
click at [595, 330] on div "Notes * Editor toolbars Basic Styles Bold Italic Underline Paragraph Insert/Rem…" at bounding box center [583, 382] width 585 height 152
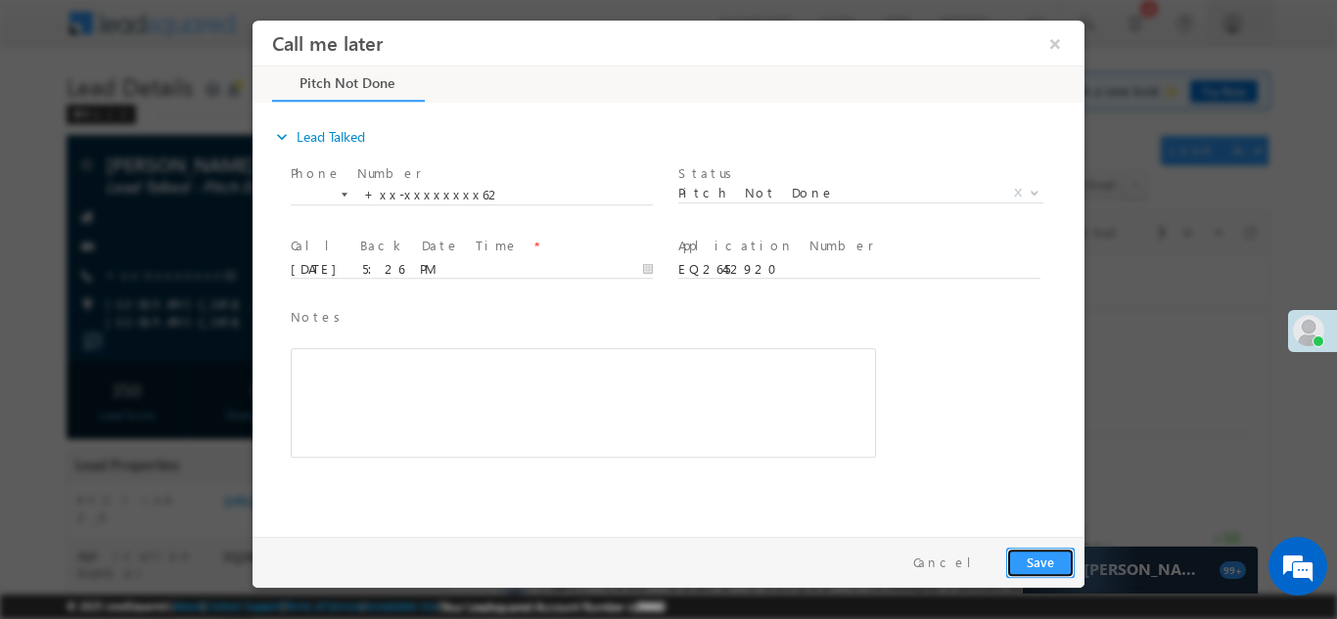
click at [1053, 570] on button "Save" at bounding box center [1040, 562] width 69 height 30
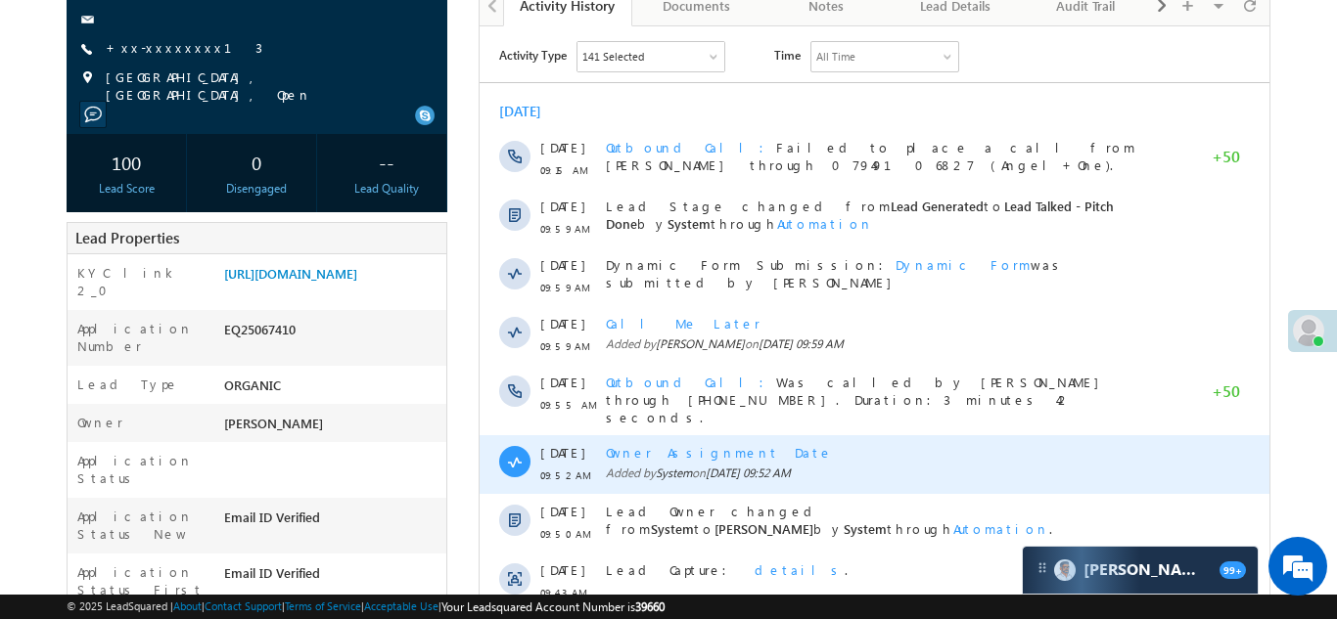
scroll to position [213, 0]
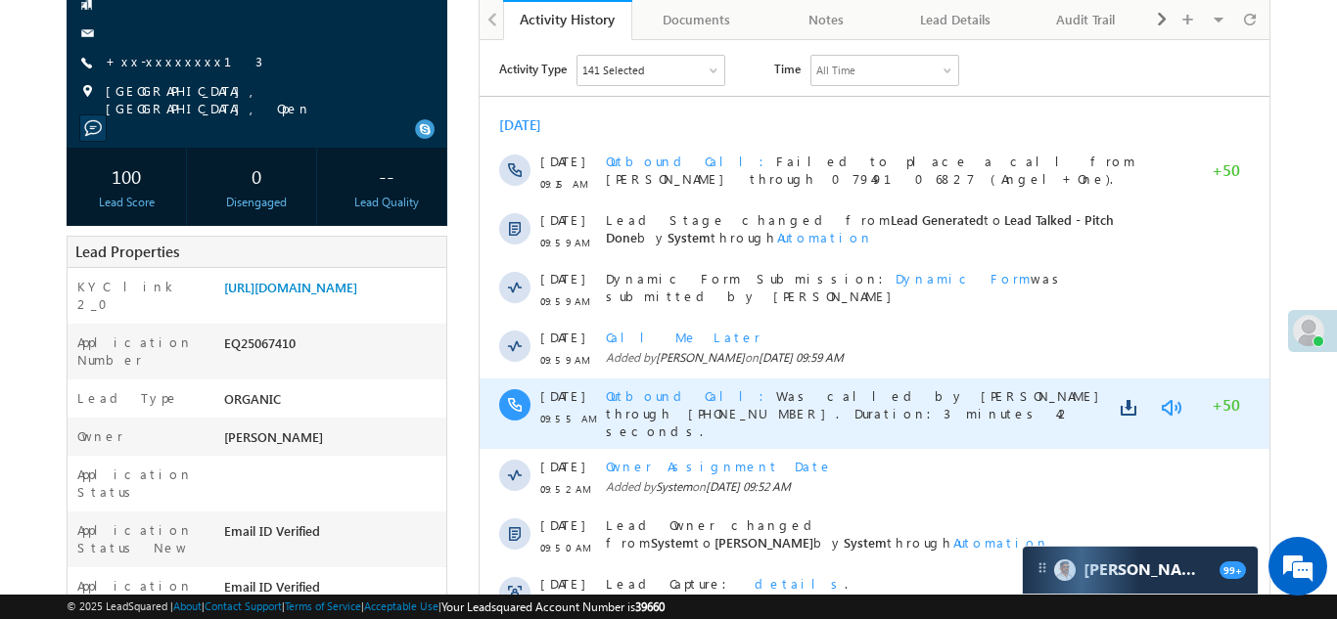
click at [1172, 403] on link at bounding box center [1169, 408] width 23 height 20
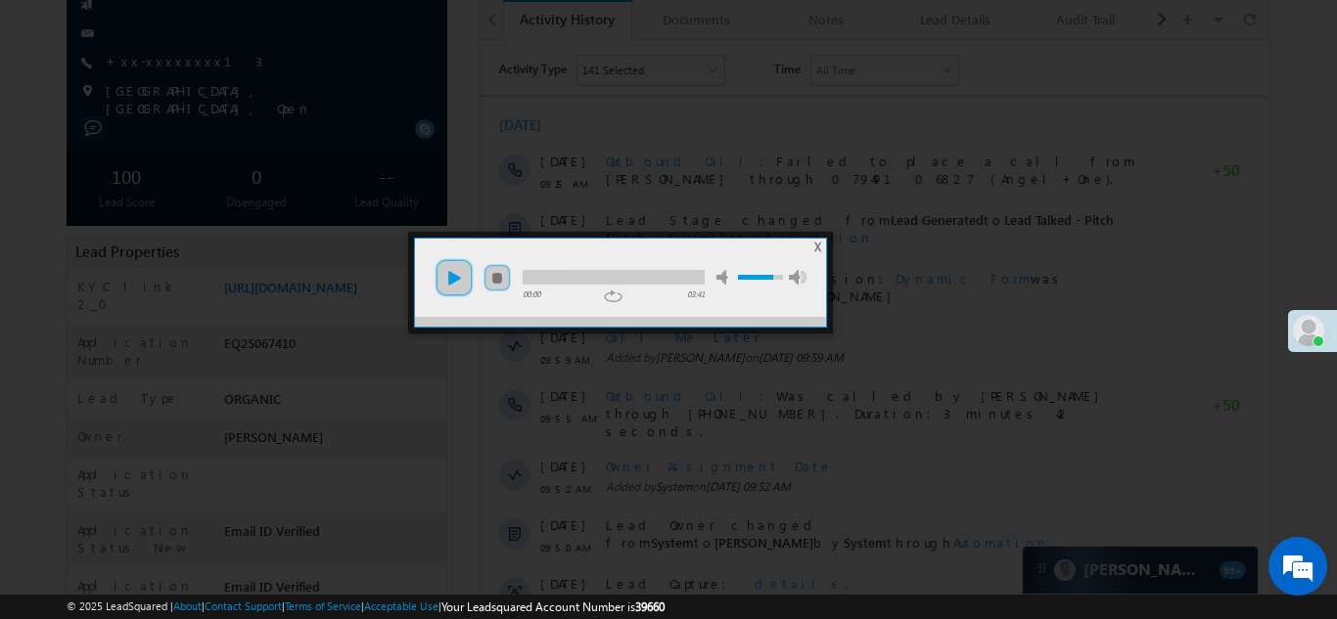
click at [445, 278] on link "play" at bounding box center [454, 277] width 39 height 39
click at [820, 242] on span "X" at bounding box center [817, 247] width 7 height 15
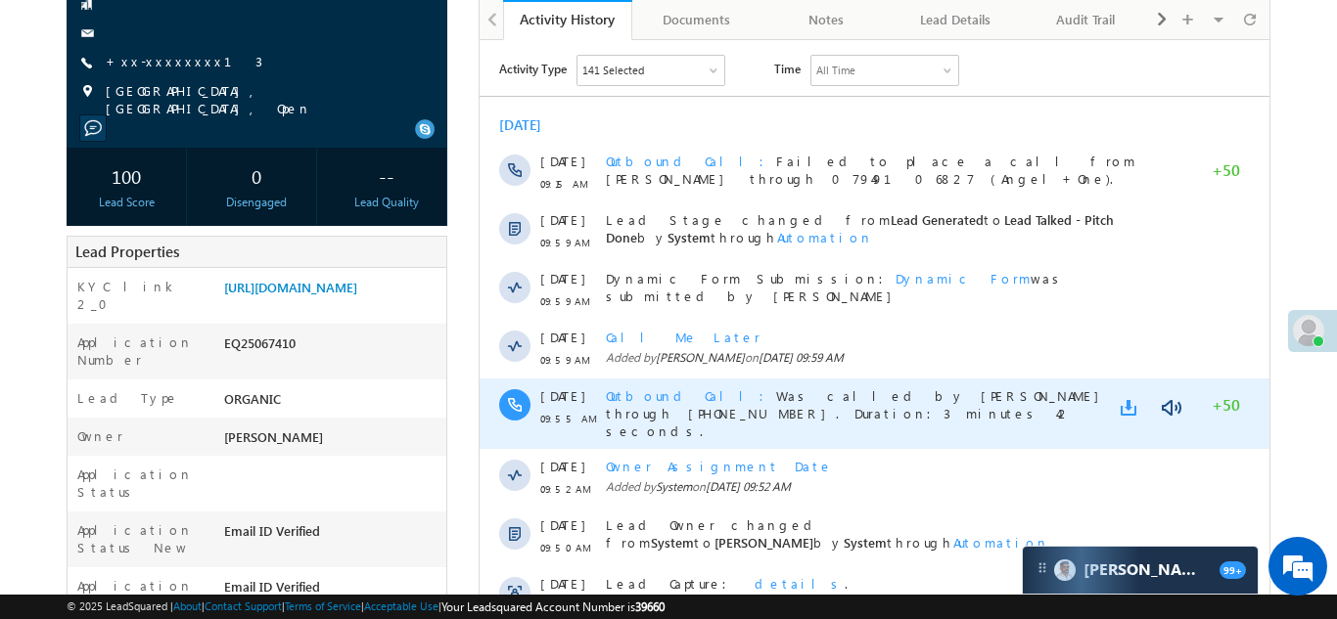
click at [1130, 403] on link at bounding box center [1131, 408] width 23 height 20
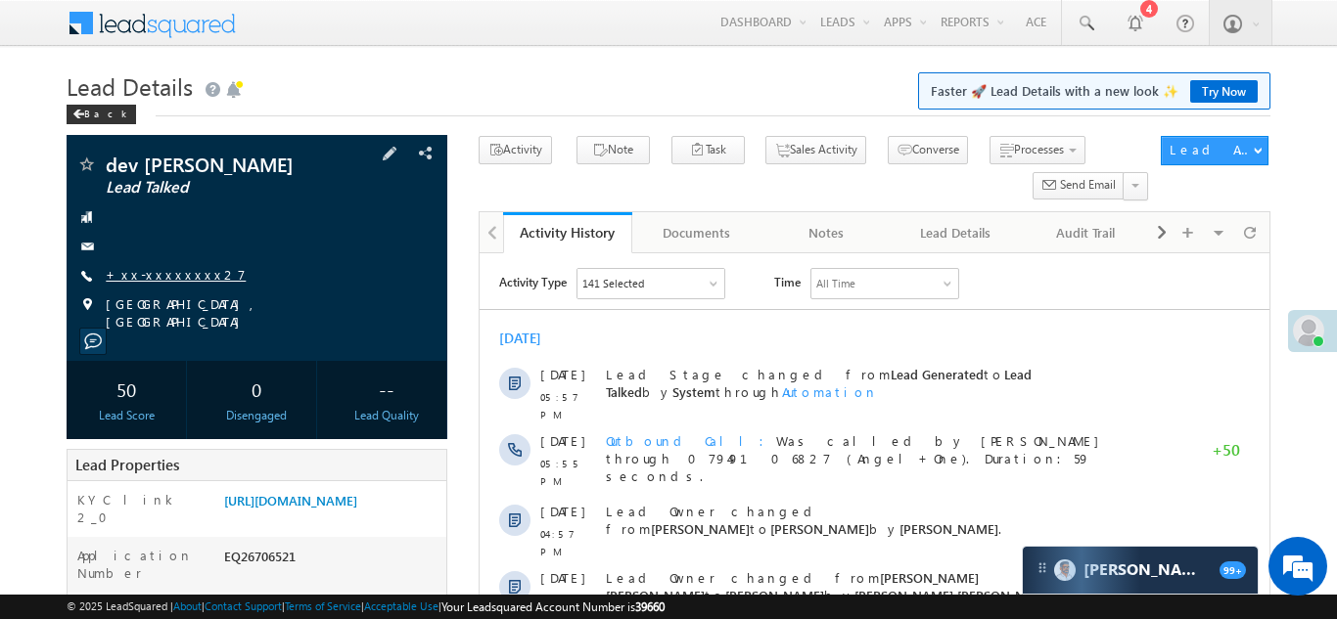
click at [153, 275] on link "+xx-xxxxxxxx27" at bounding box center [176, 274] width 140 height 17
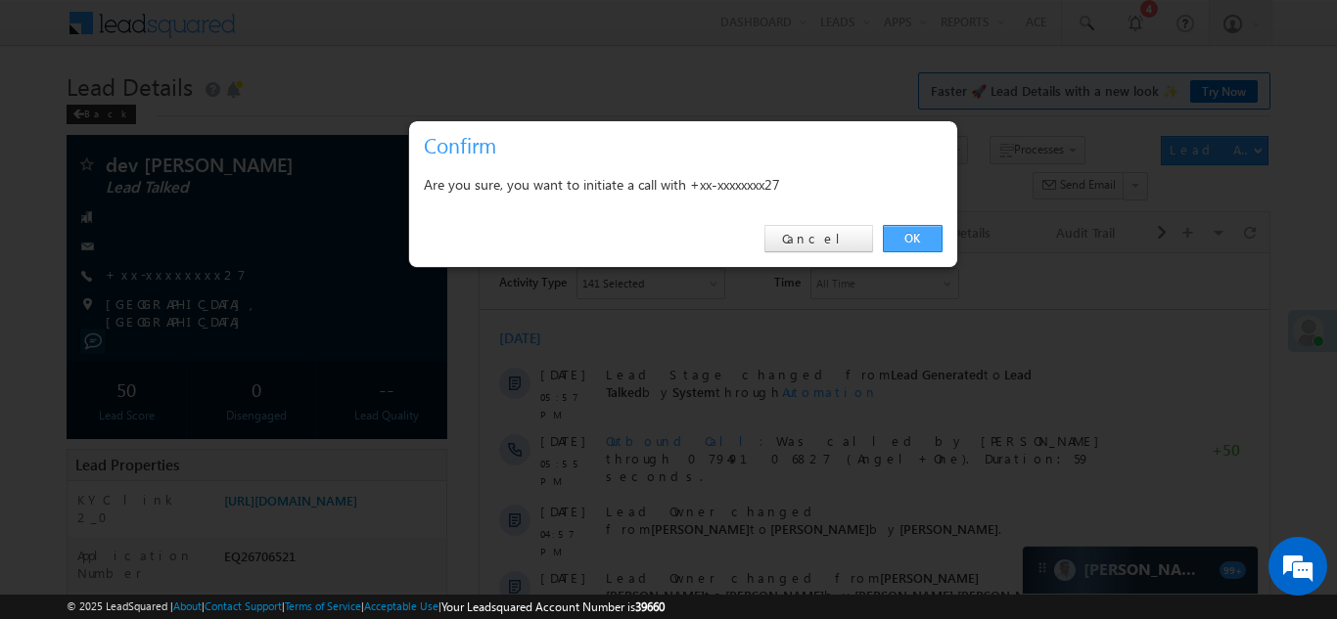
click at [919, 236] on link "OK" at bounding box center [913, 238] width 60 height 27
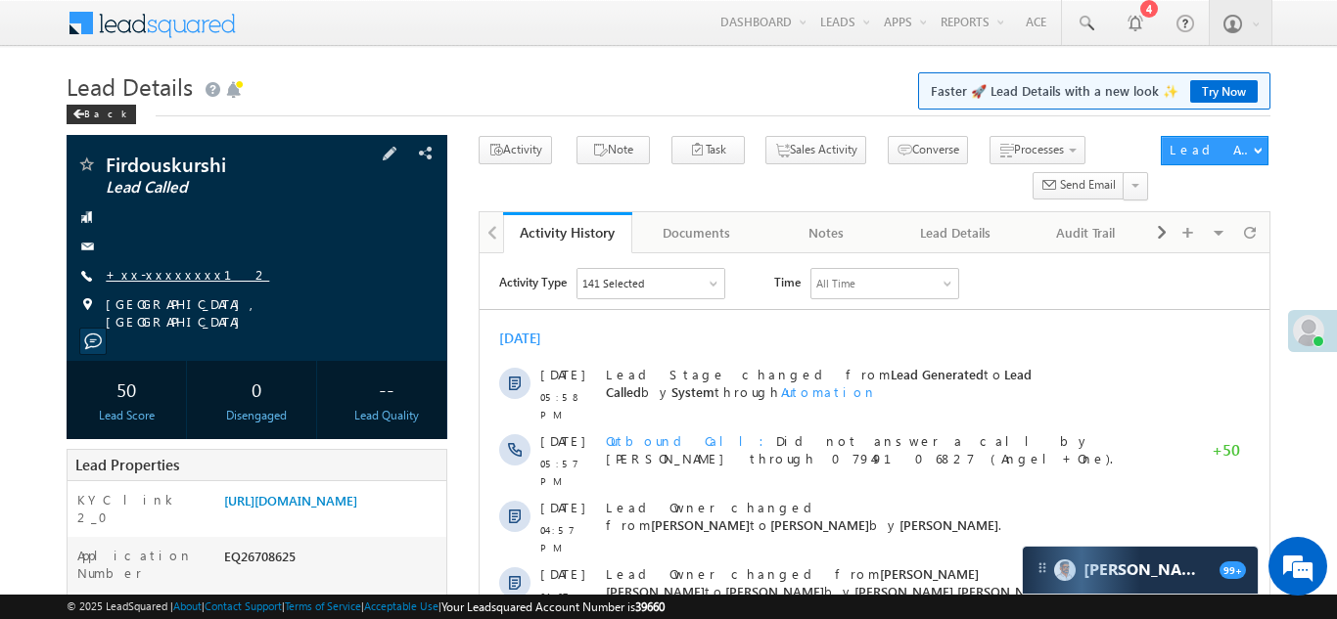
click at [152, 269] on link "+xx-xxxxxxxx12" at bounding box center [187, 274] width 163 height 17
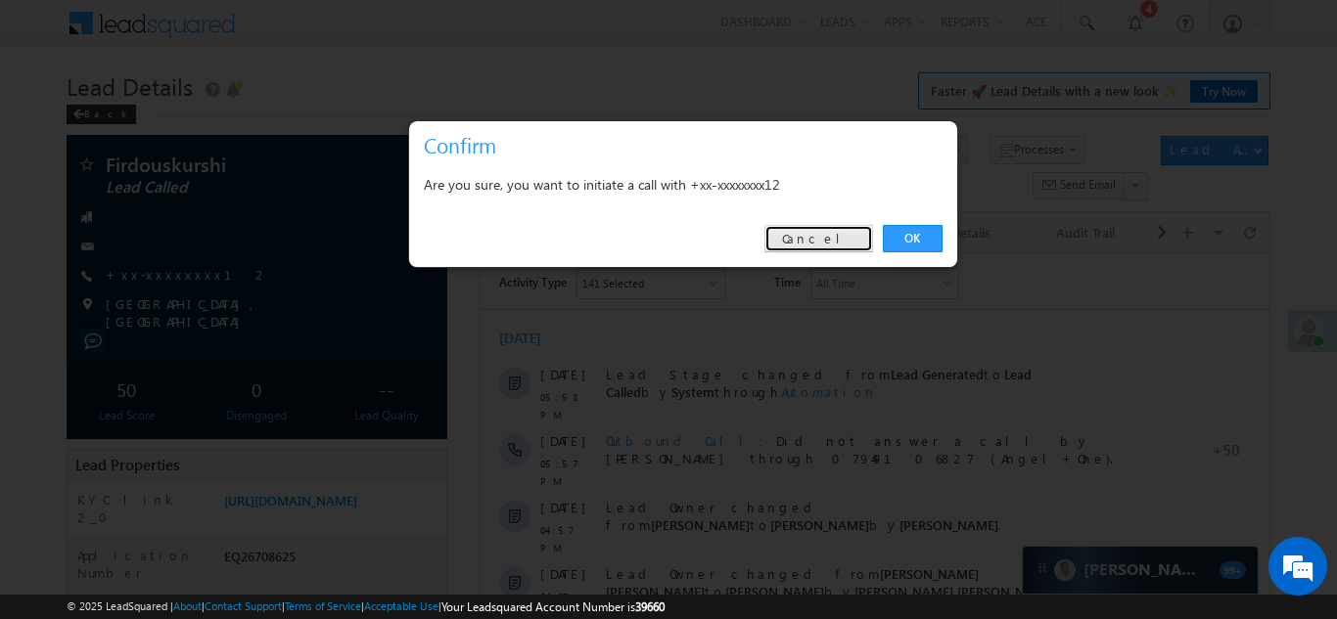
click at [833, 233] on link "Cancel" at bounding box center [818, 238] width 109 height 27
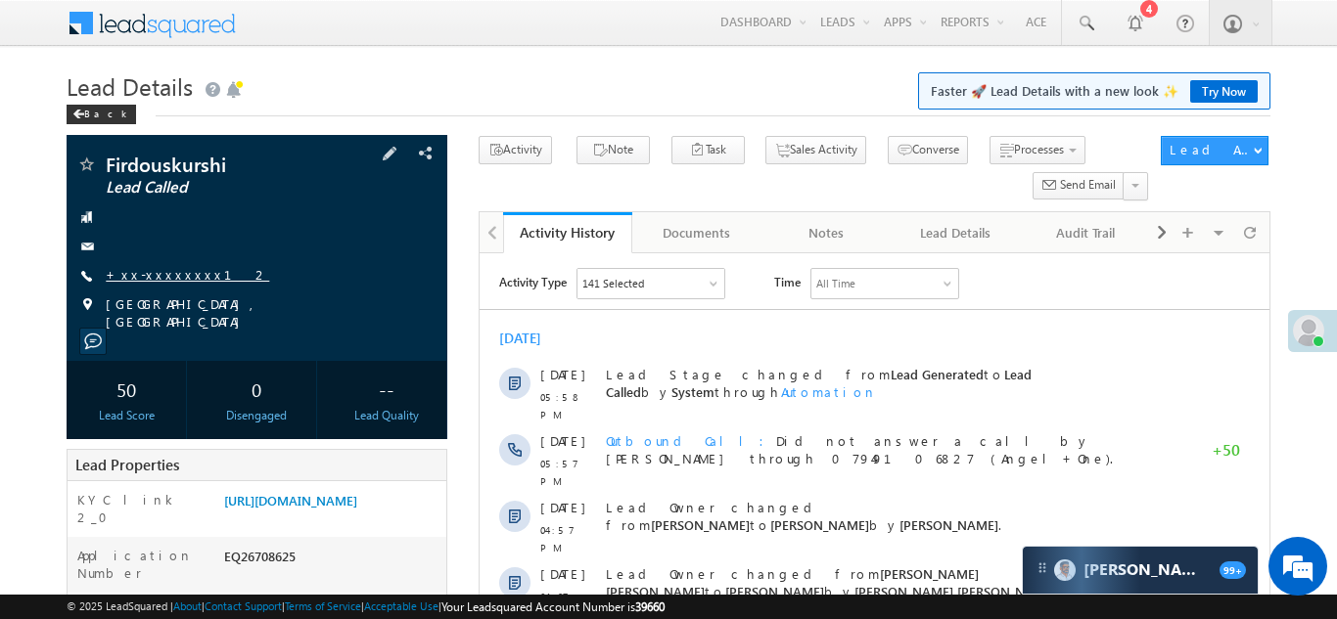
click at [154, 270] on link "+xx-xxxxxxxx12" at bounding box center [187, 274] width 163 height 17
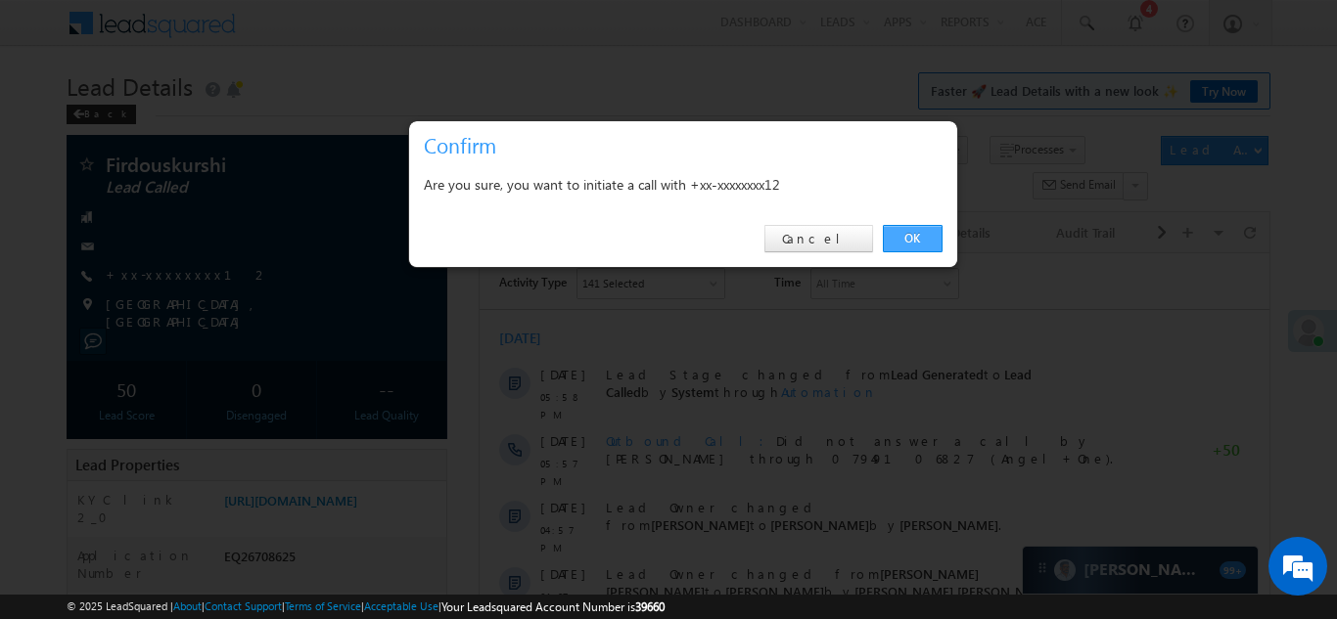
click at [913, 231] on link "OK" at bounding box center [913, 238] width 60 height 27
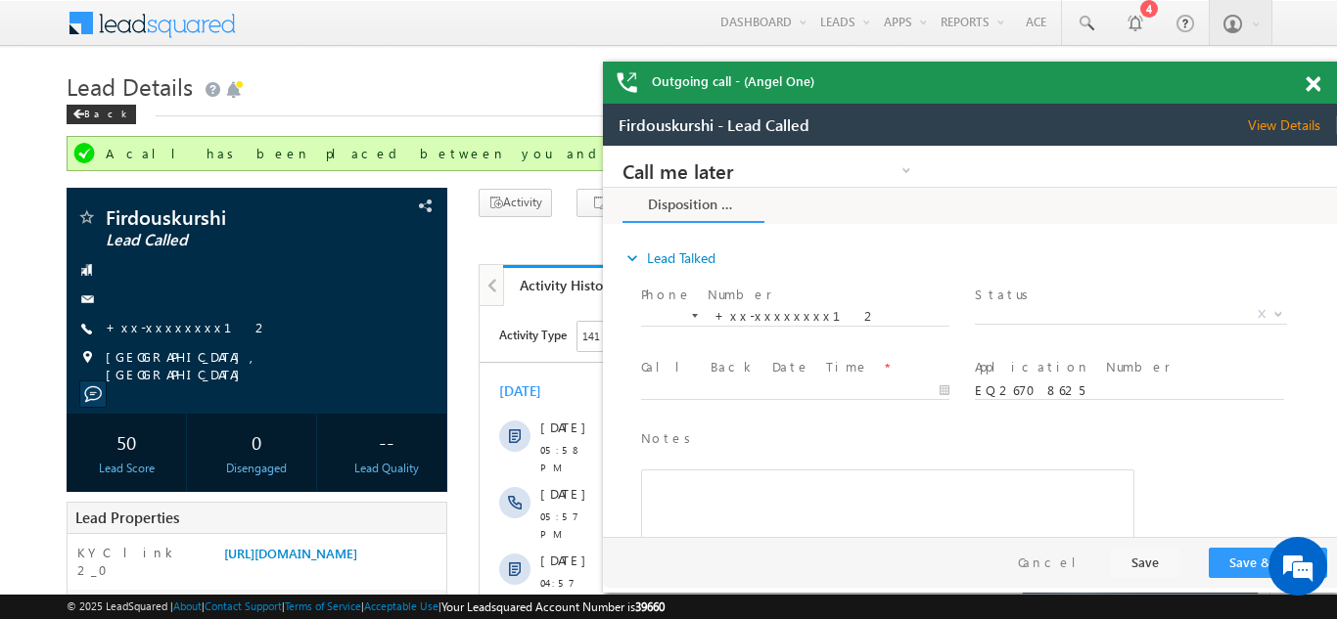
click at [1318, 90] on span at bounding box center [1313, 84] width 15 height 17
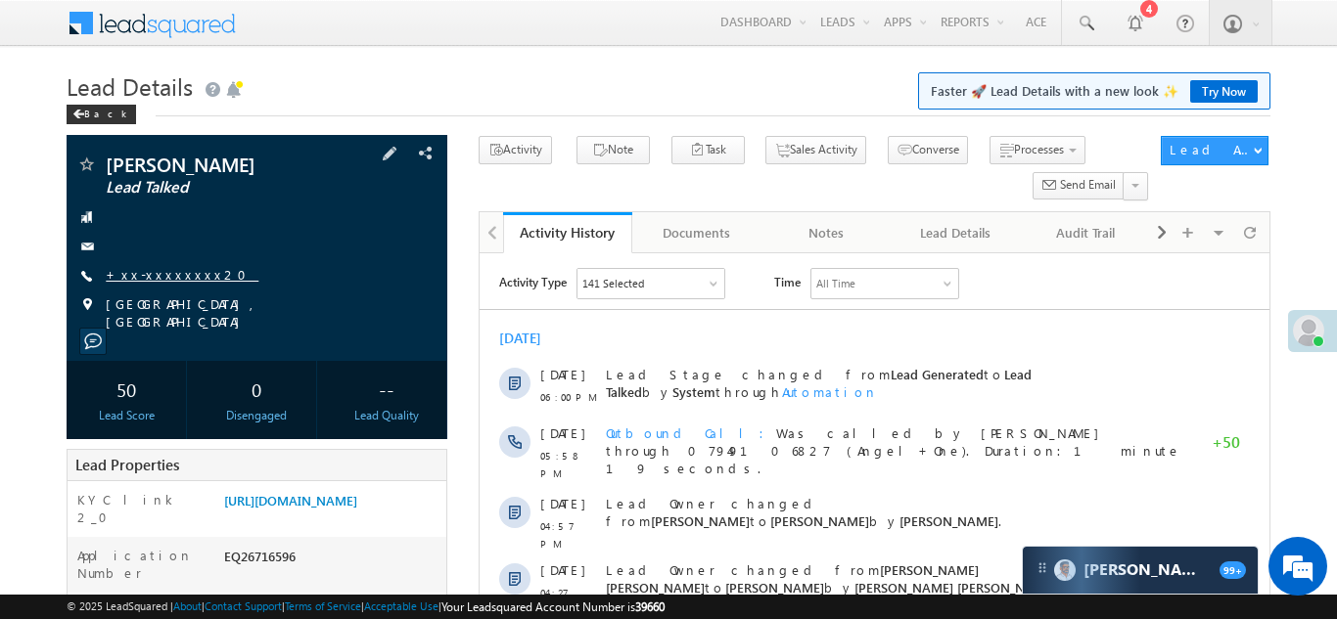
click at [168, 280] on link "+xx-xxxxxxxx20" at bounding box center [182, 274] width 153 height 17
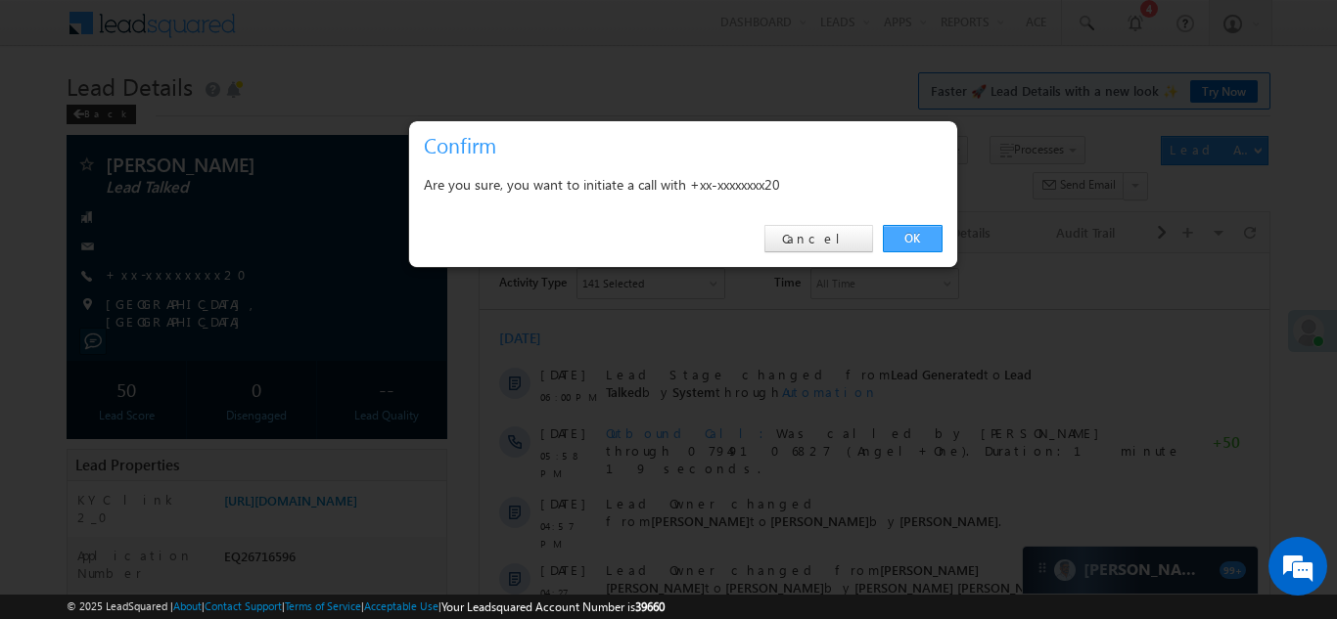
click at [911, 231] on link "OK" at bounding box center [913, 238] width 60 height 27
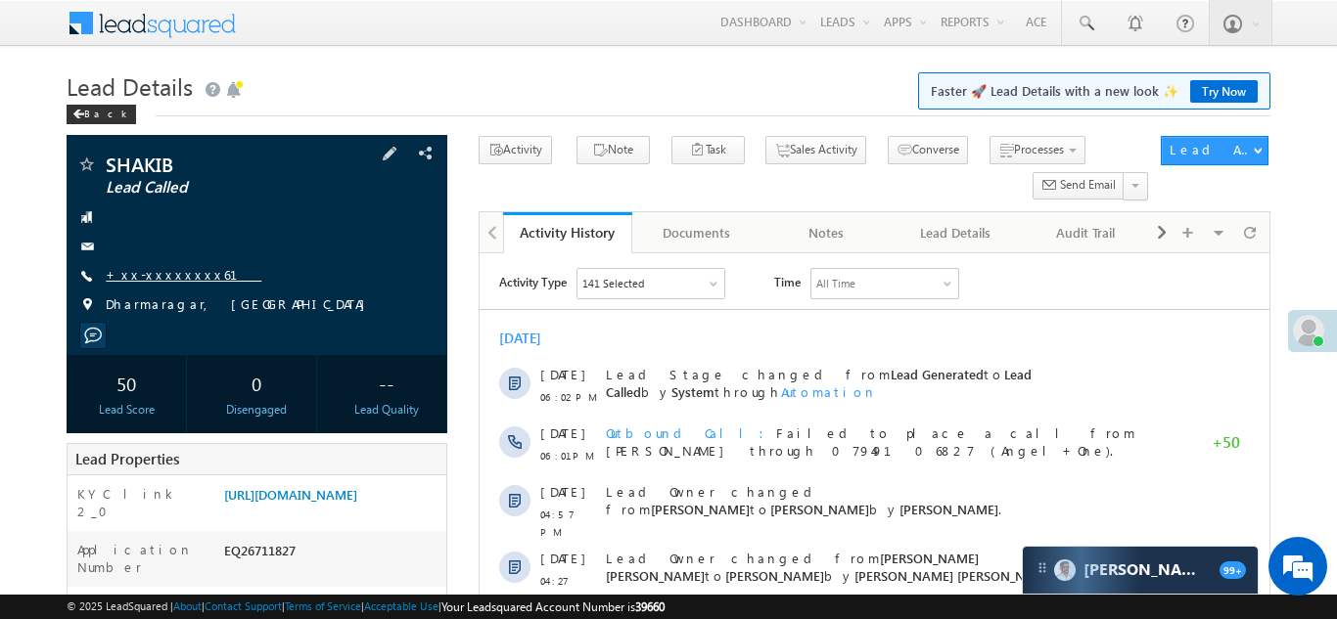
click at [149, 274] on link "+xx-xxxxxxxx61" at bounding box center [184, 274] width 156 height 17
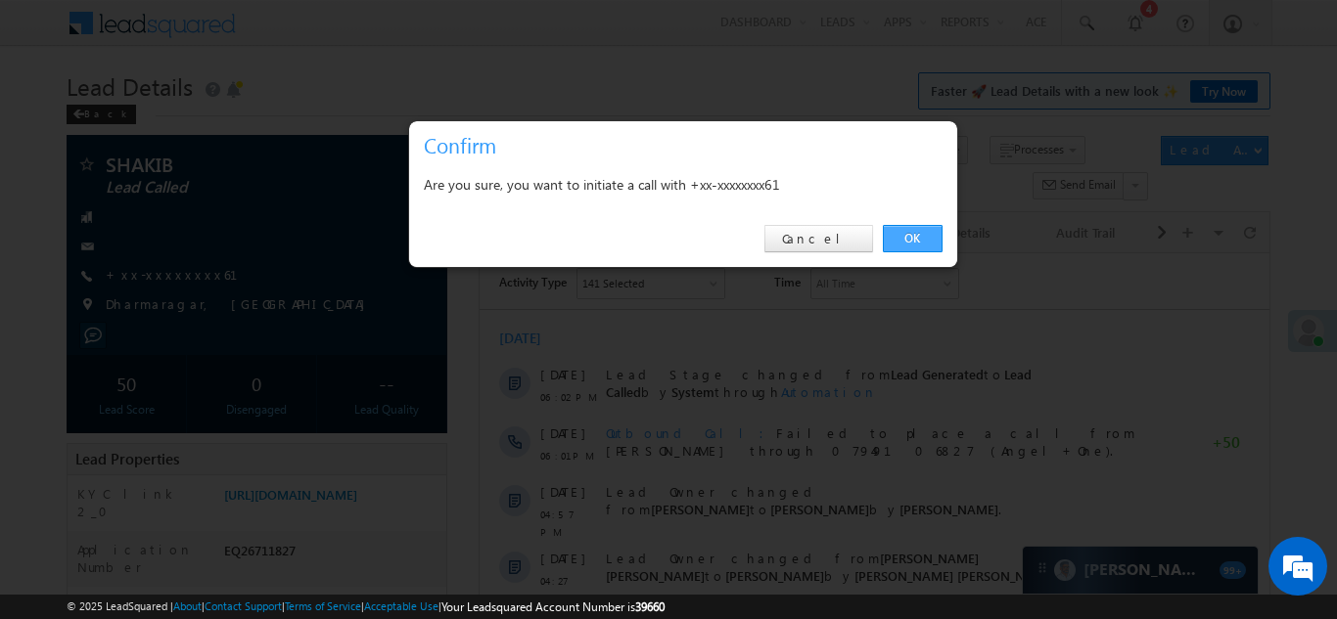
click at [912, 233] on link "OK" at bounding box center [913, 238] width 60 height 27
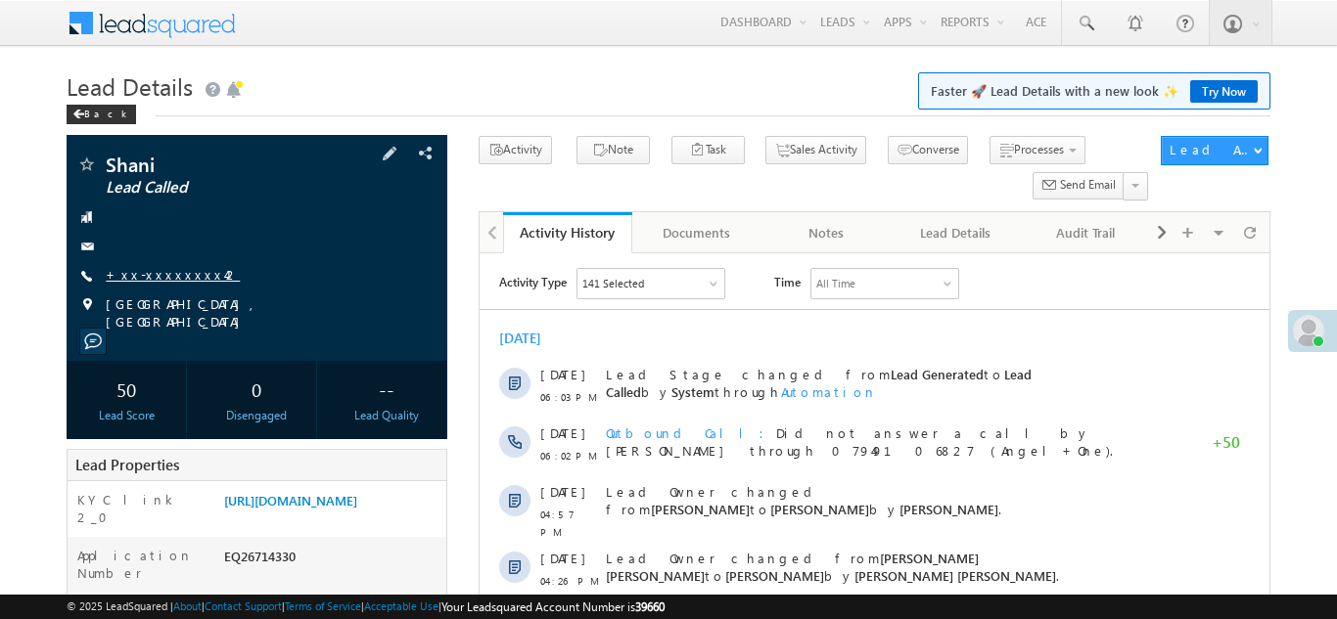
click at [149, 273] on link "+xx-xxxxxxxx42" at bounding box center [173, 274] width 134 height 17
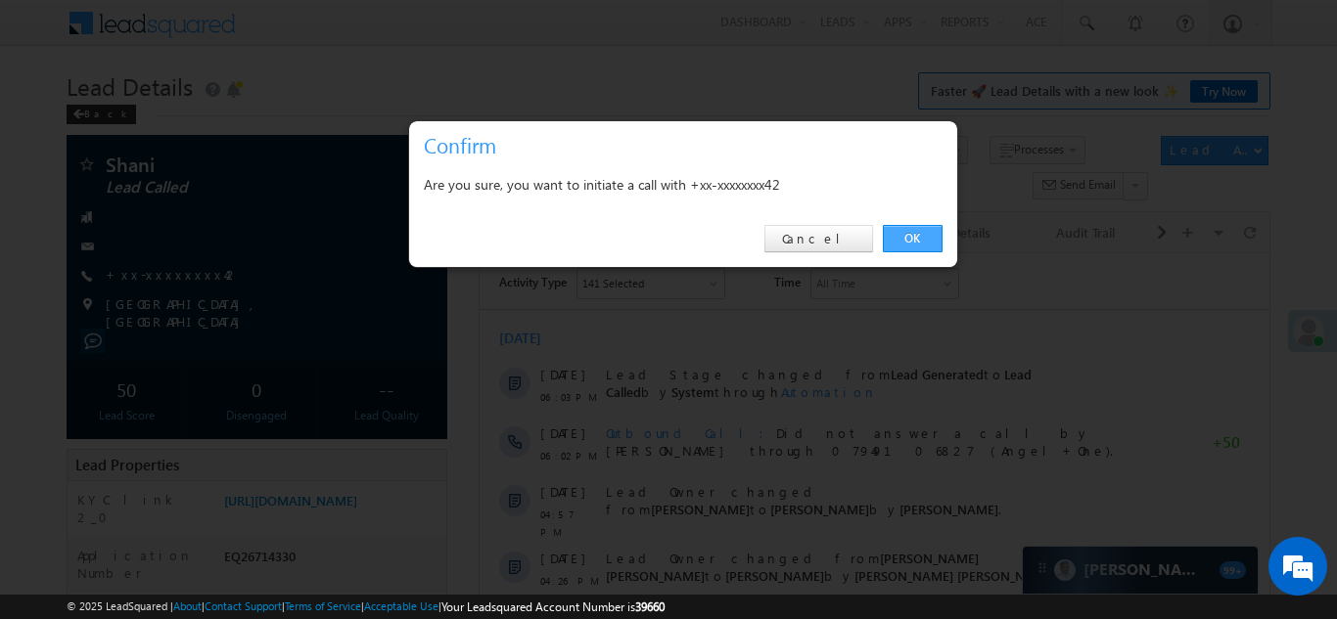
click at [911, 237] on link "OK" at bounding box center [913, 238] width 60 height 27
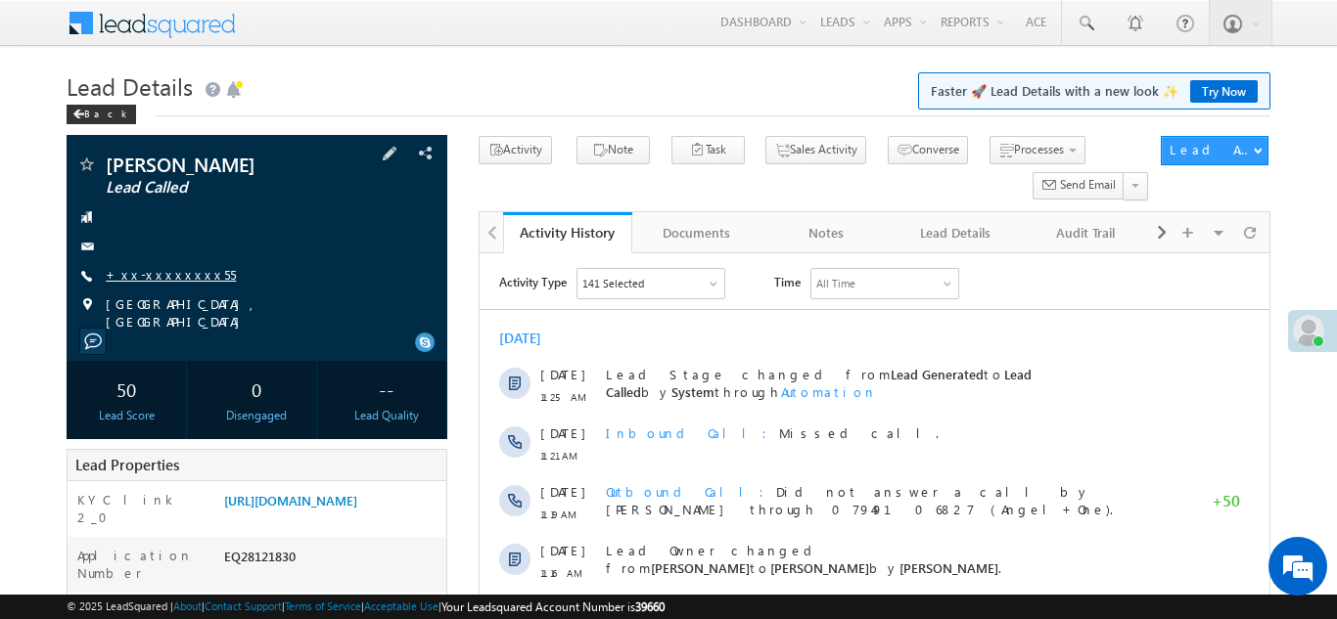
click at [159, 273] on link "+xx-xxxxxxxx55" at bounding box center [171, 274] width 130 height 17
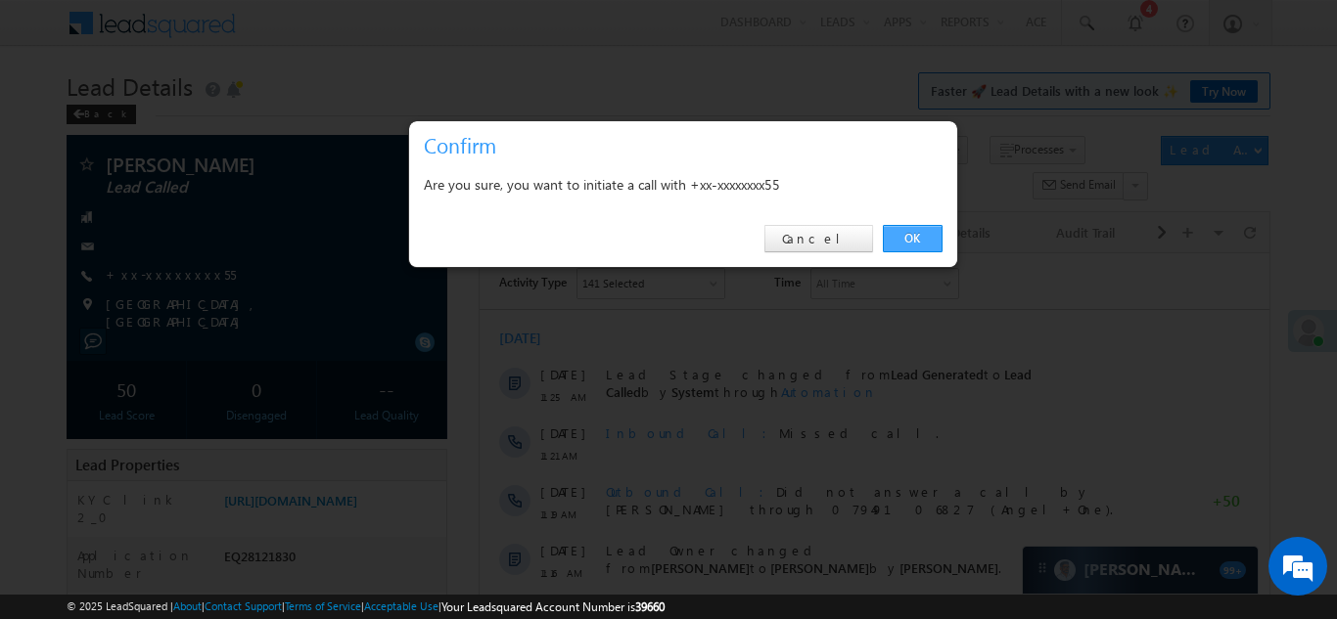
click at [909, 234] on link "OK" at bounding box center [913, 238] width 60 height 27
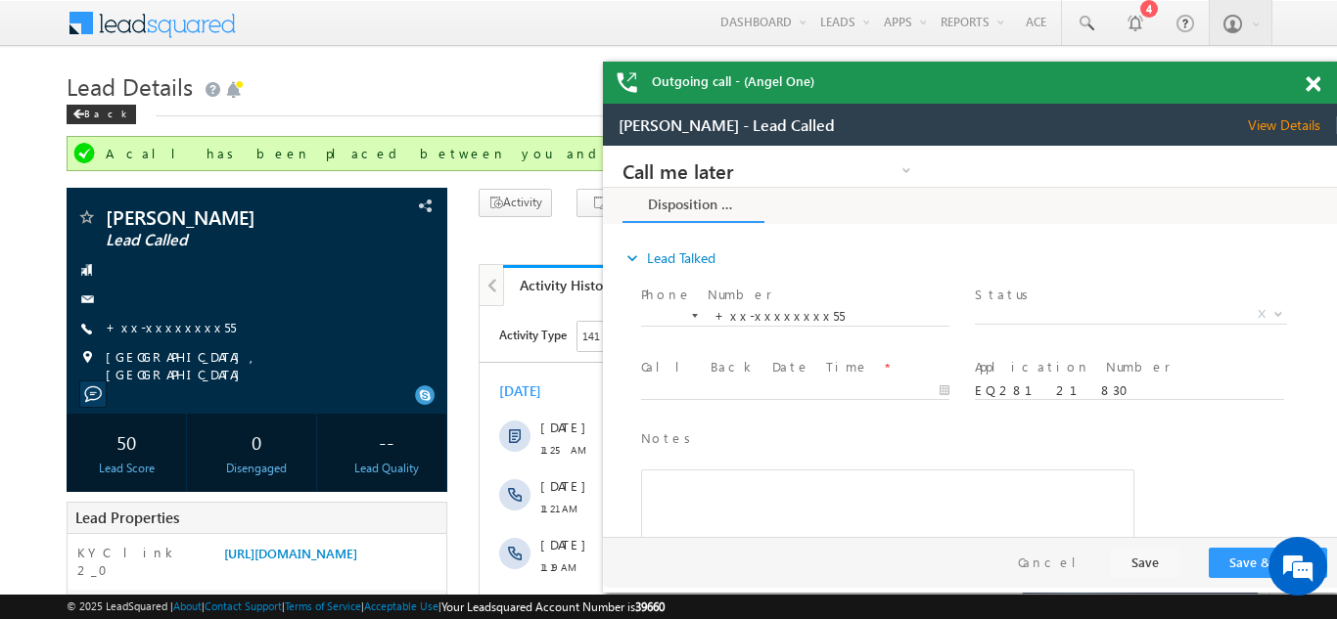
click at [1313, 85] on span at bounding box center [1313, 84] width 15 height 17
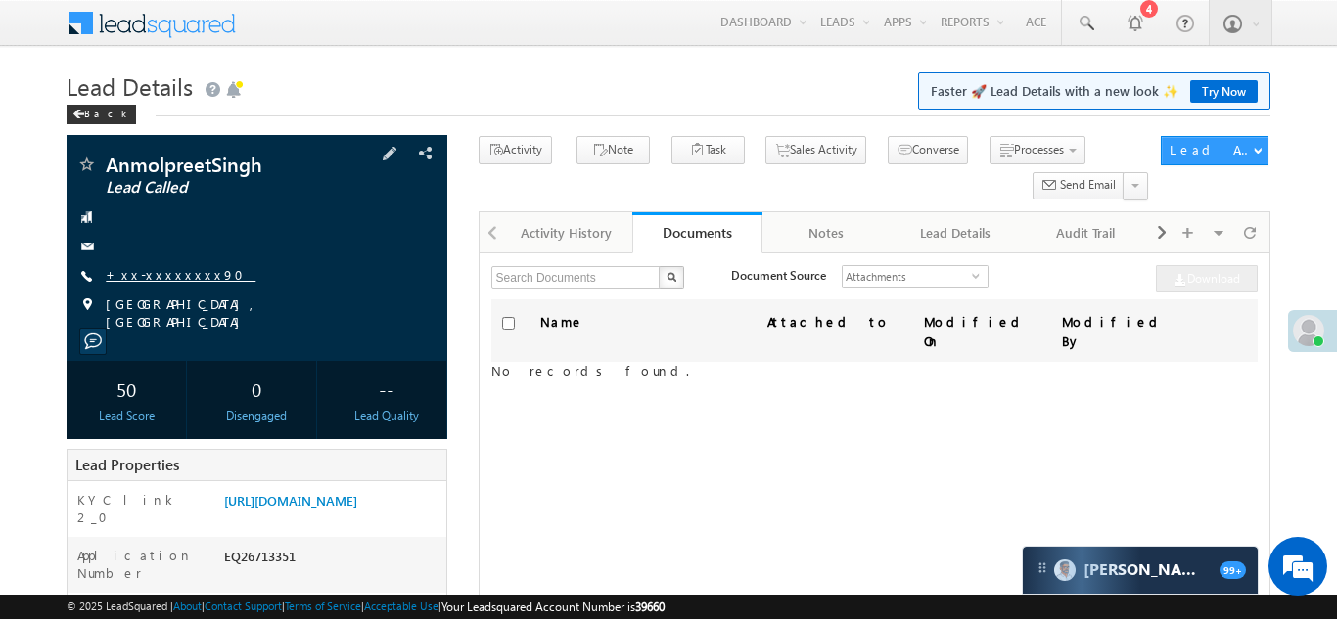
click at [159, 277] on link "+xx-xxxxxxxx90" at bounding box center [181, 274] width 150 height 17
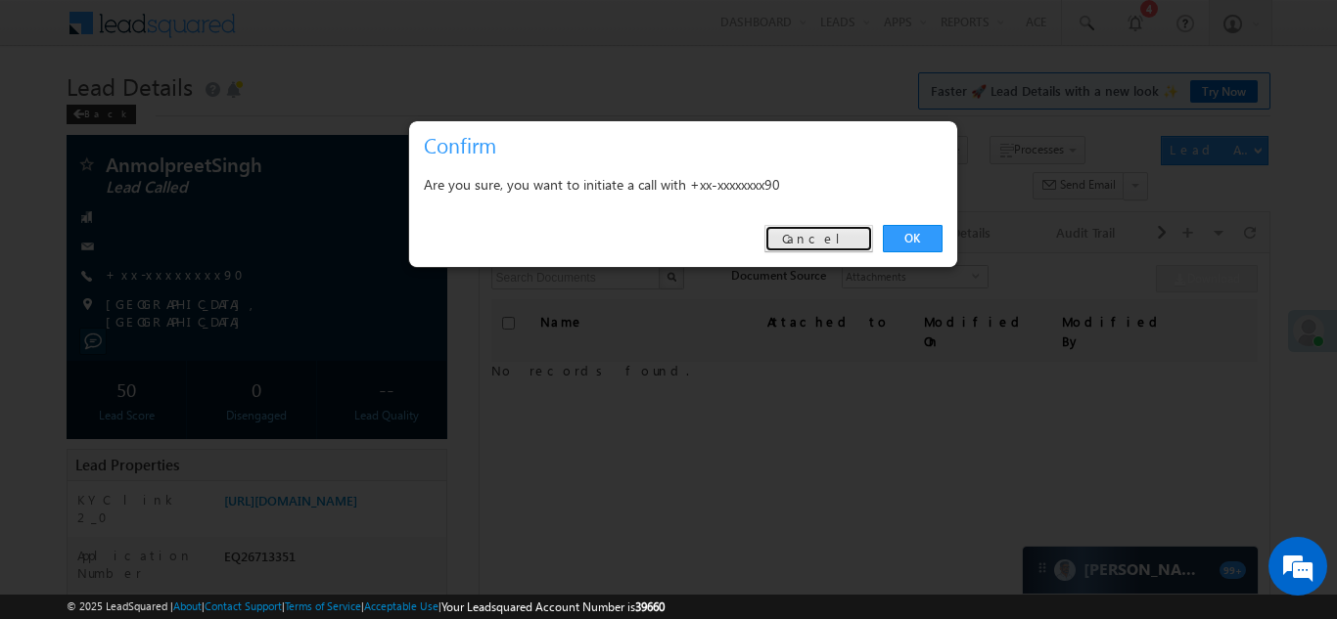
click at [830, 241] on link "Cancel" at bounding box center [818, 238] width 109 height 27
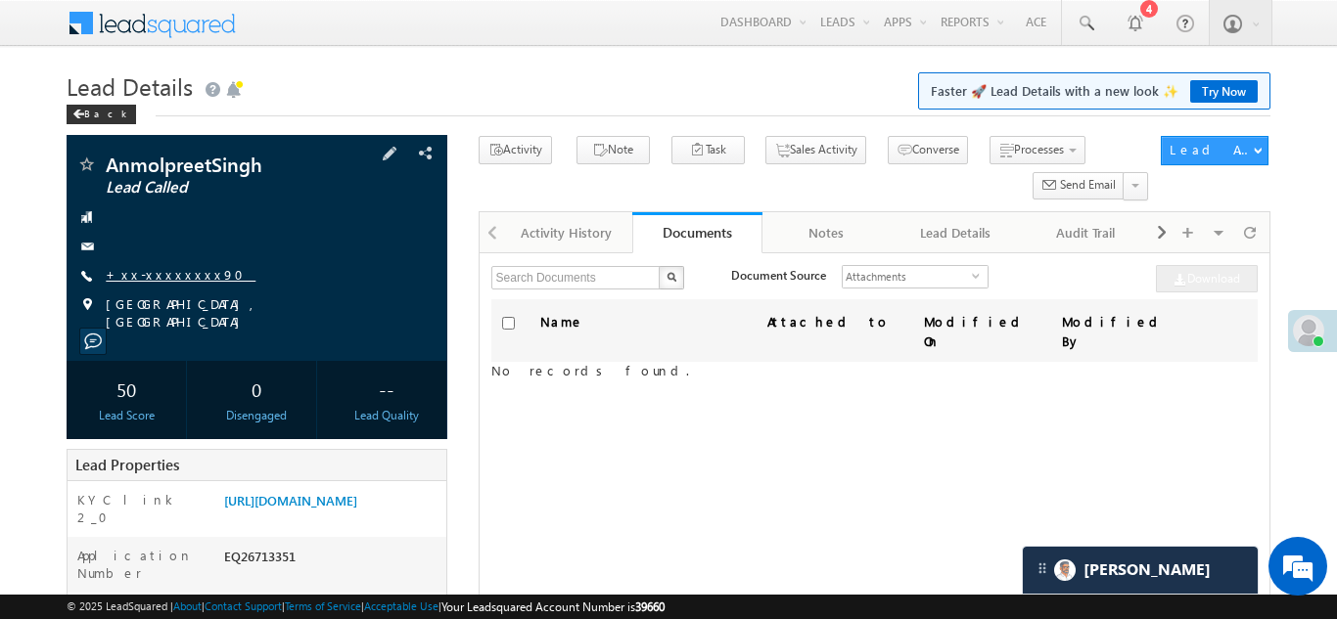
click at [161, 275] on link "+xx-xxxxxxxx90" at bounding box center [181, 274] width 150 height 17
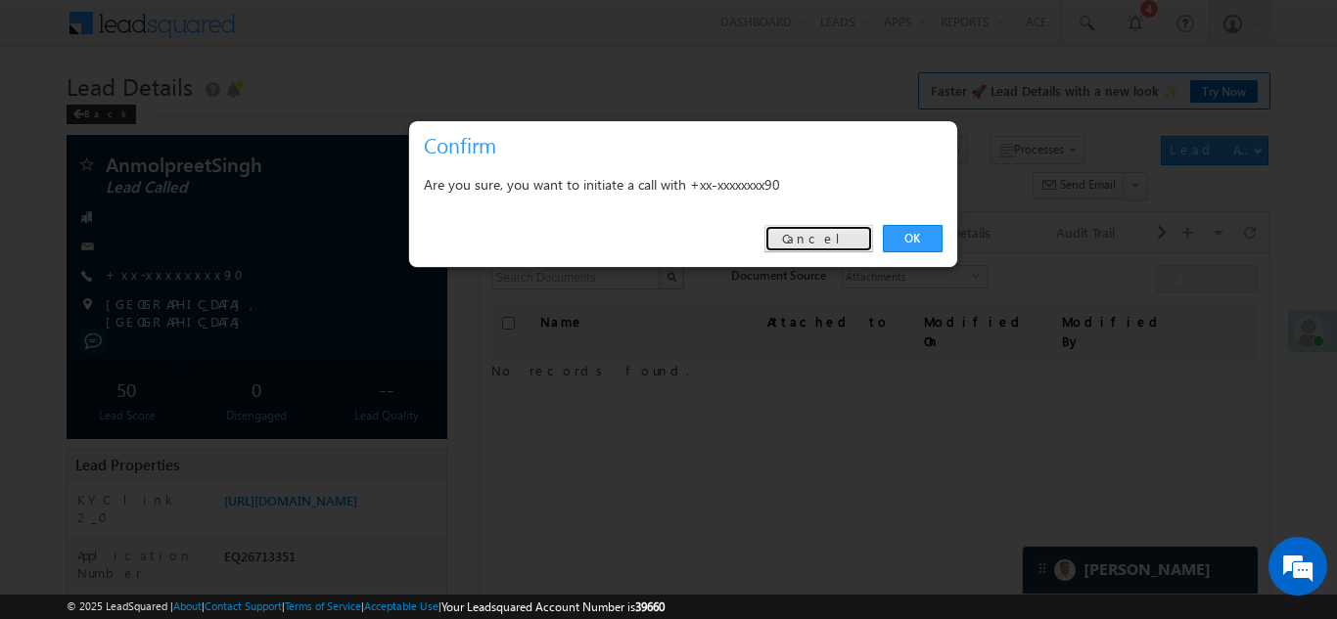
click at [845, 237] on link "Cancel" at bounding box center [818, 238] width 109 height 27
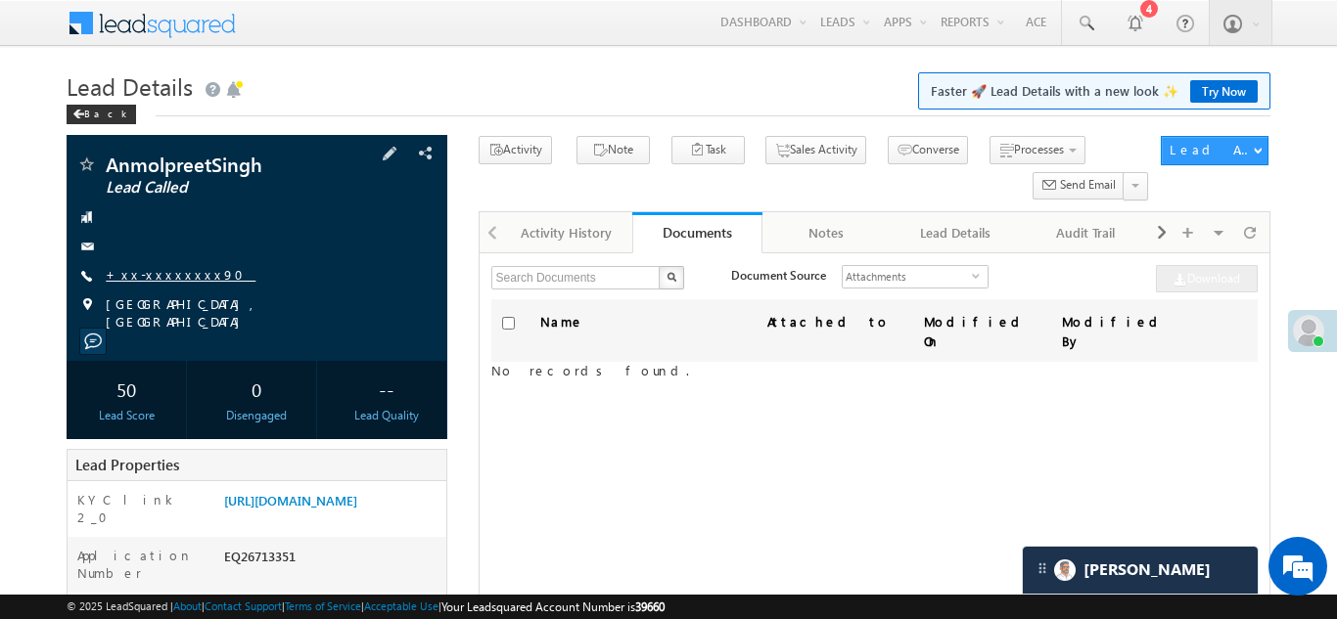
click at [153, 269] on link "+xx-xxxxxxxx90" at bounding box center [181, 274] width 150 height 17
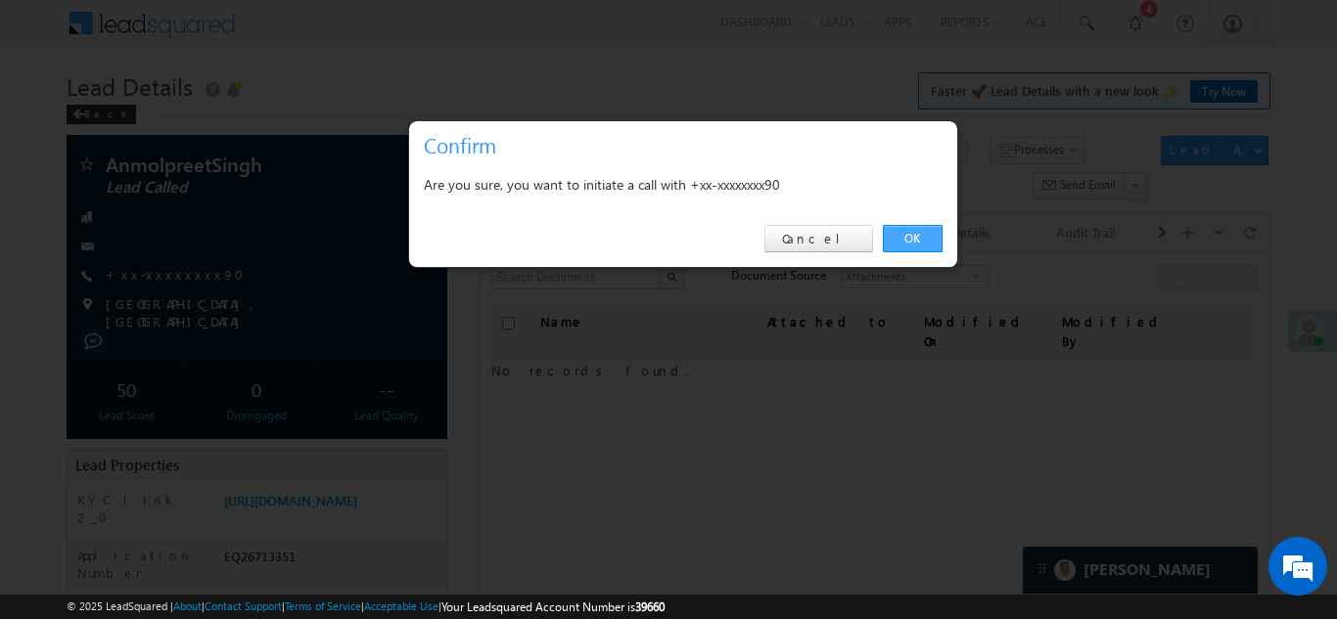
click at [901, 237] on link "OK" at bounding box center [913, 238] width 60 height 27
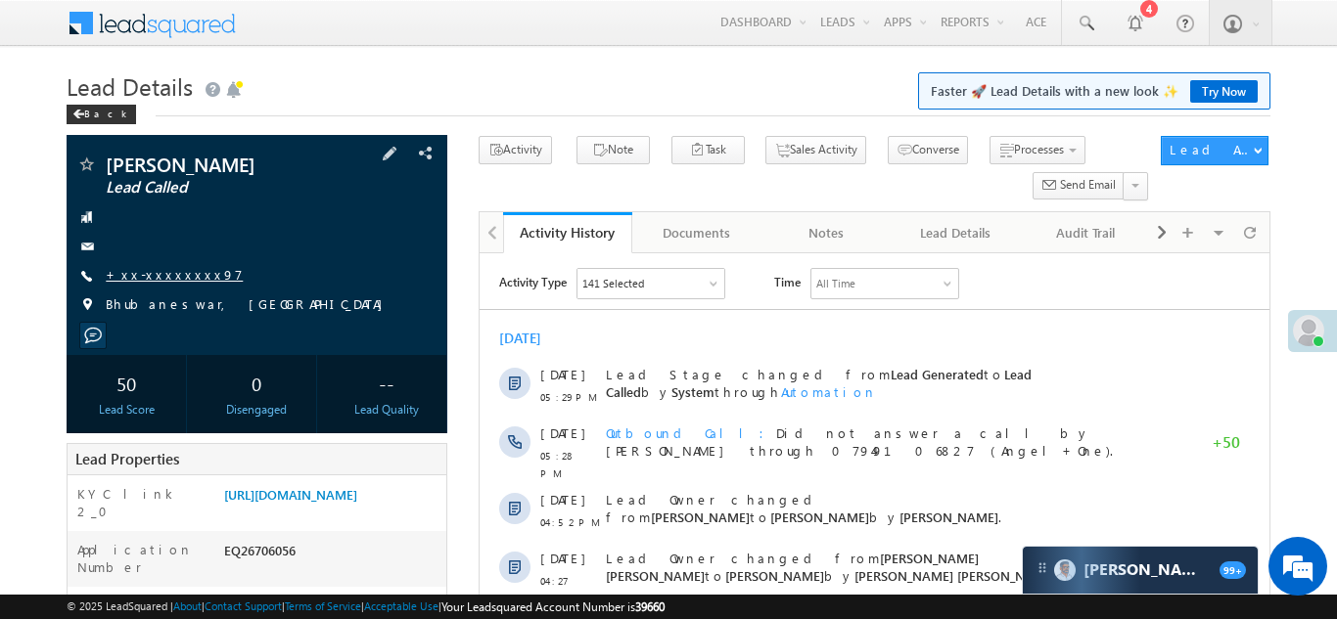
click at [176, 270] on link "+xx-xxxxxxxx97" at bounding box center [174, 274] width 137 height 17
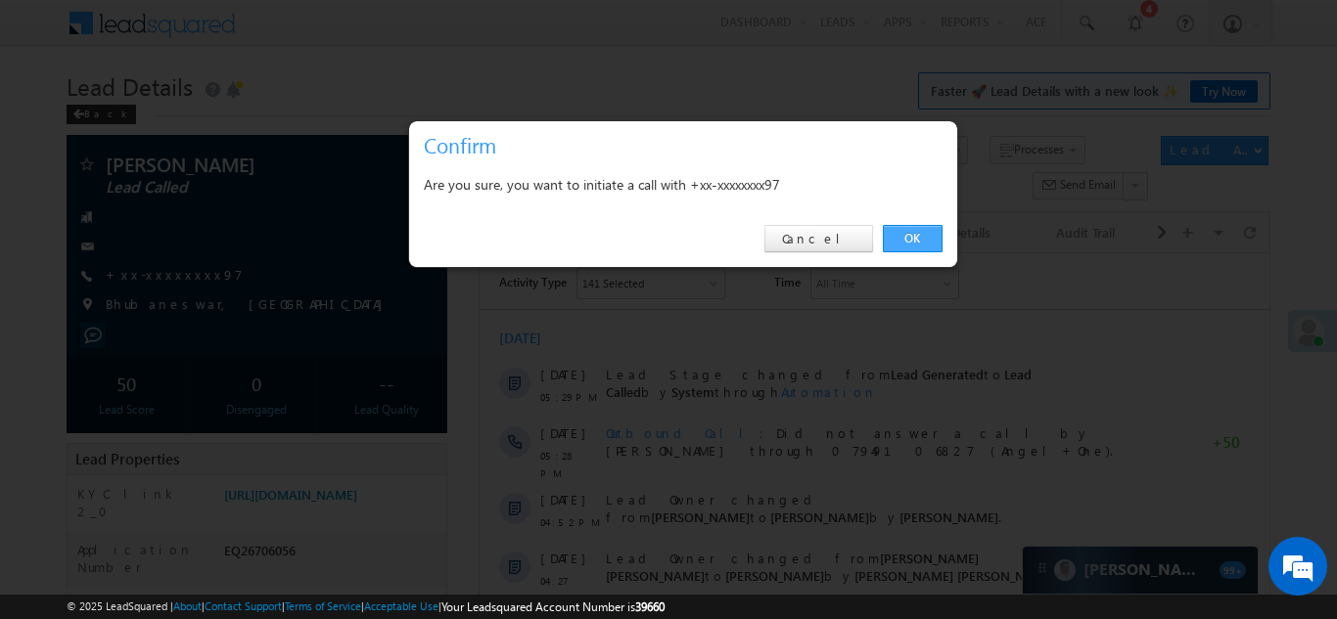
click at [912, 239] on link "OK" at bounding box center [913, 238] width 60 height 27
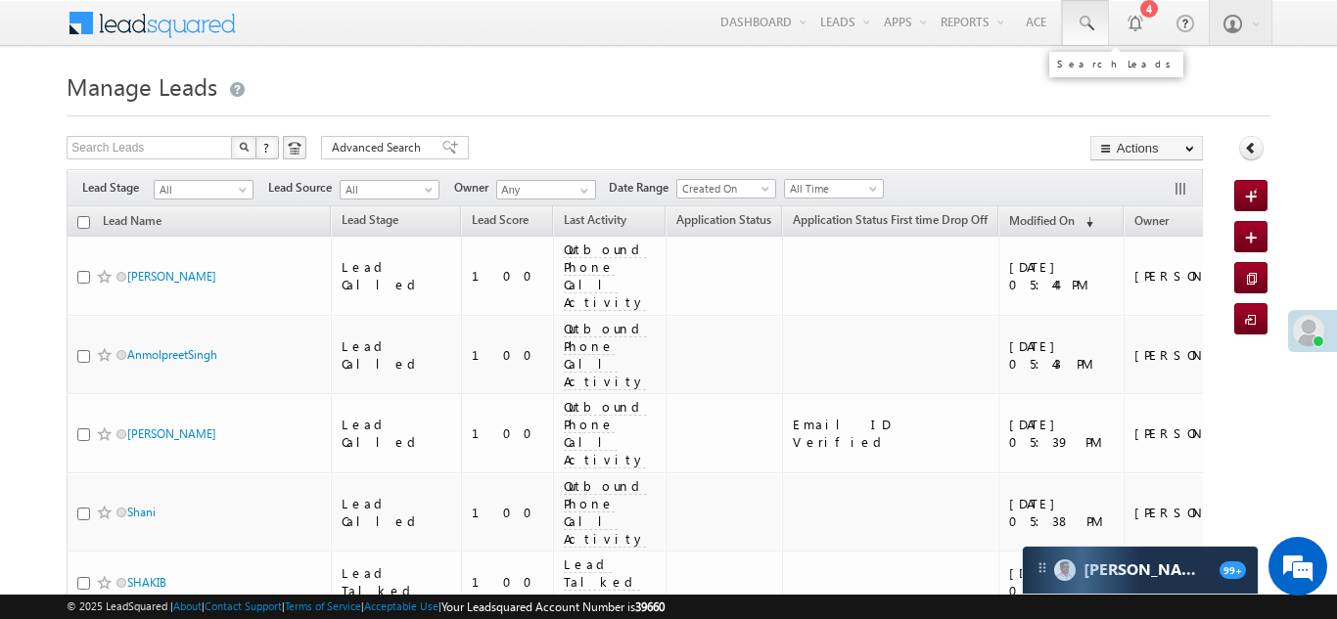
click at [1084, 23] on span at bounding box center [1086, 24] width 20 height 20
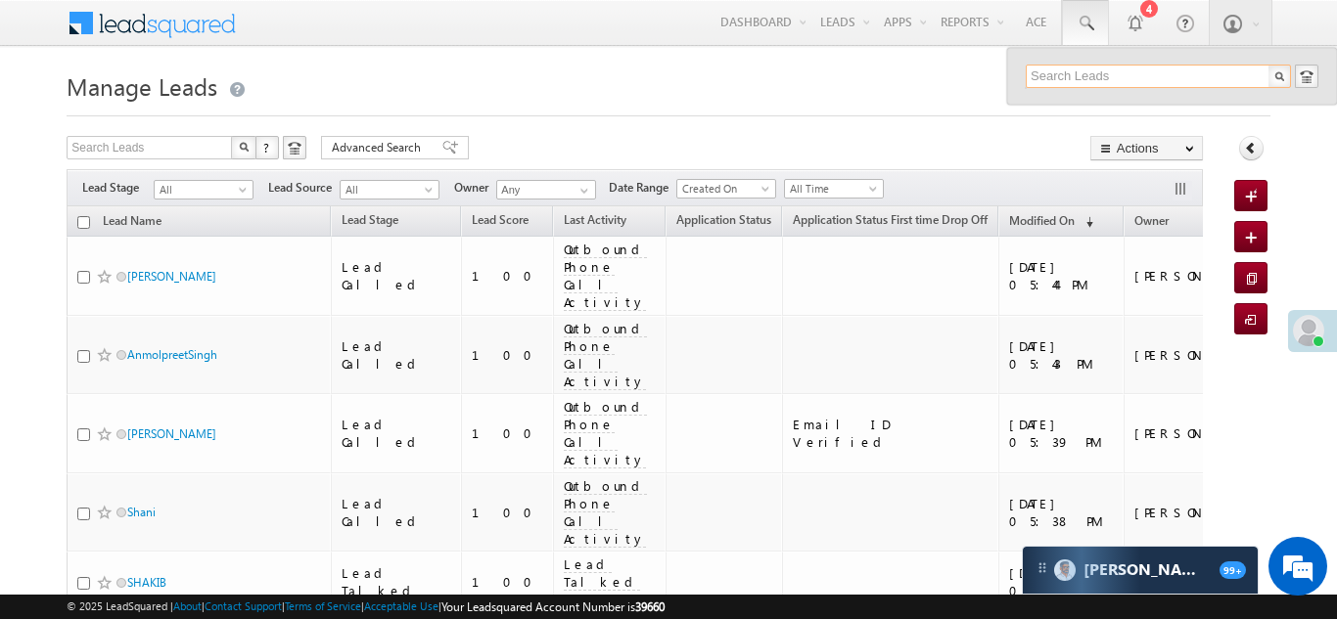
paste input "EQ28143106"
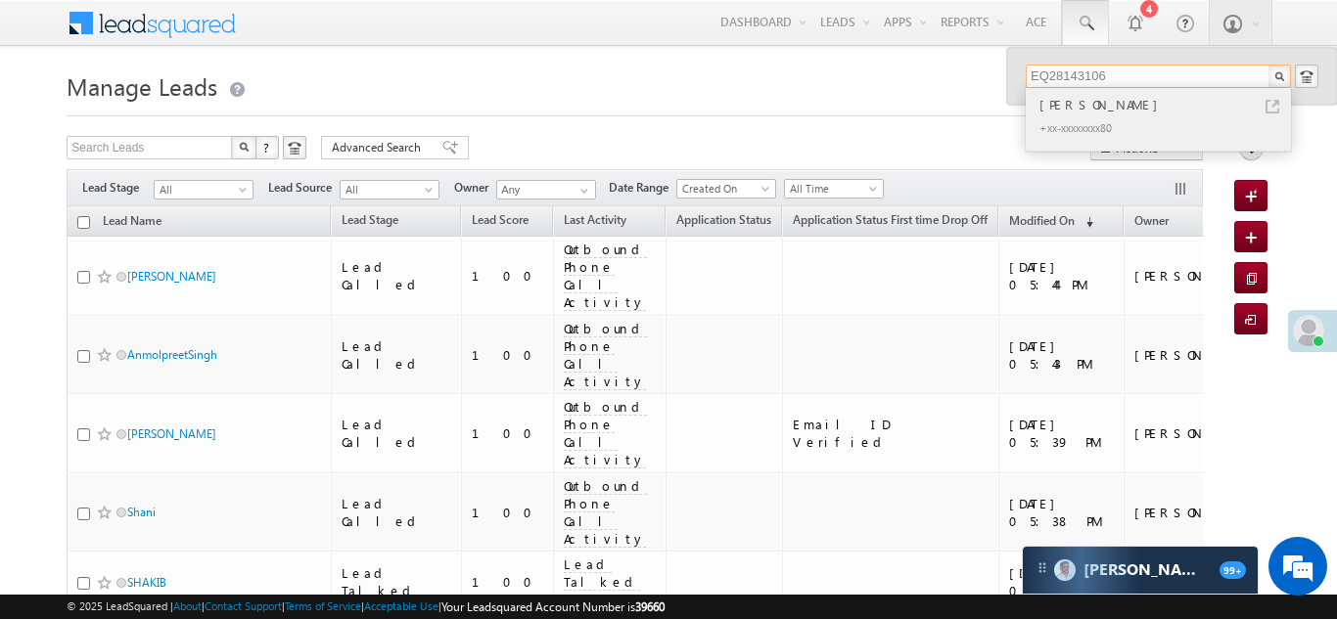
type input "EQ28143106"
click at [1075, 104] on div "Jay pat" at bounding box center [1166, 105] width 262 height 22
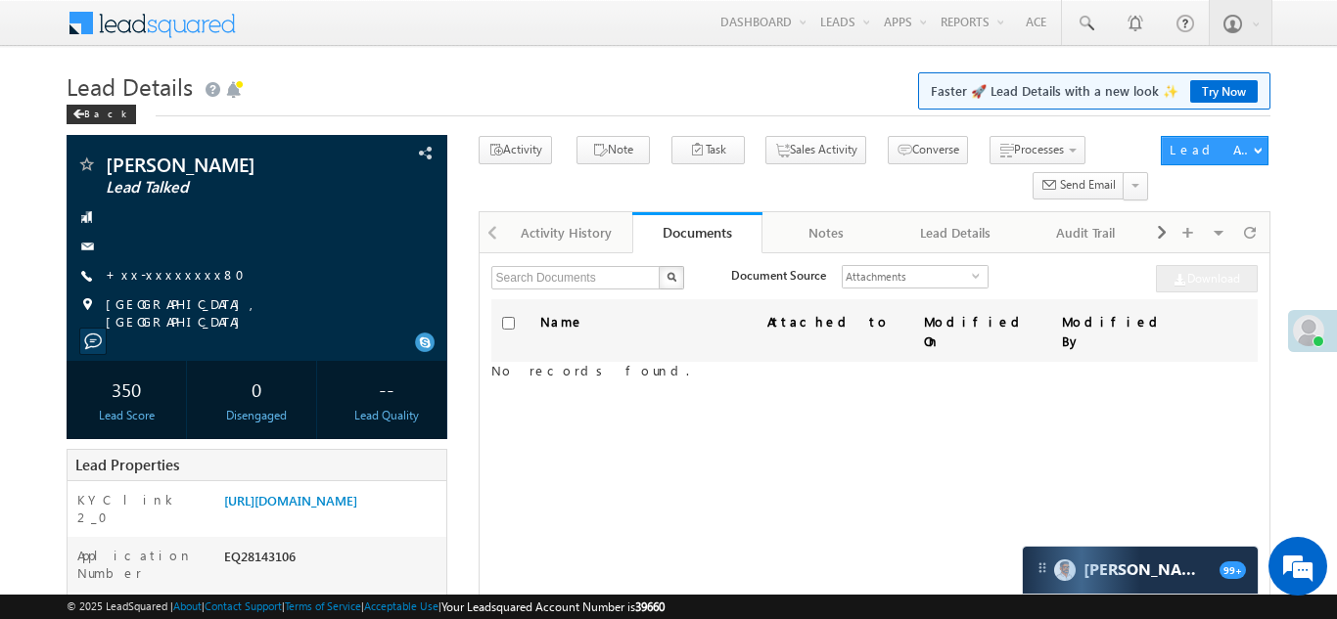
click at [159, 277] on link "+xx-xxxxxxxx80" at bounding box center [181, 274] width 151 height 17
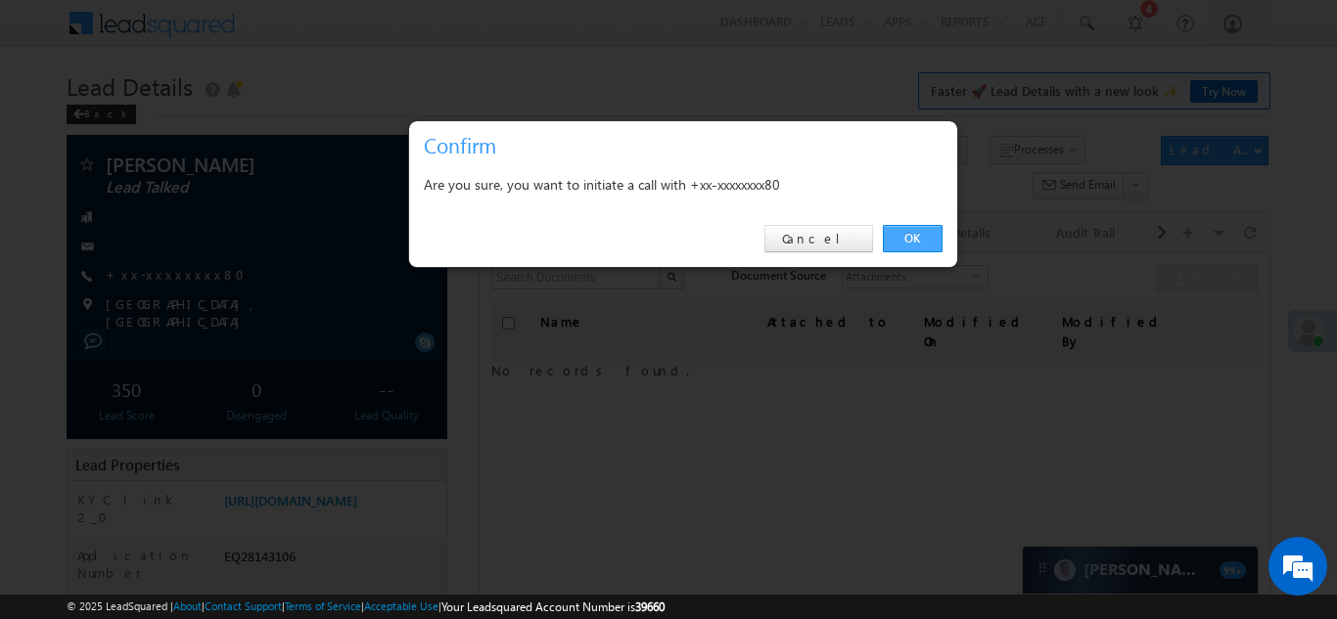
click at [909, 238] on link "OK" at bounding box center [913, 238] width 60 height 27
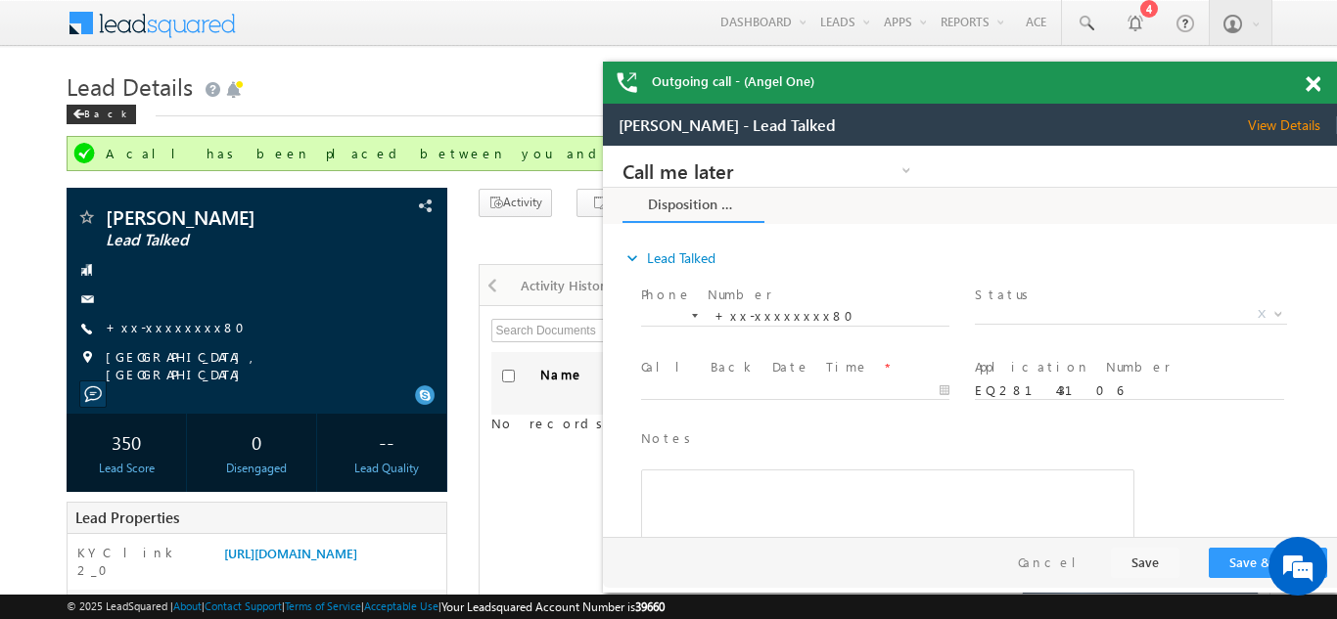
click at [1316, 88] on span at bounding box center [1313, 84] width 15 height 17
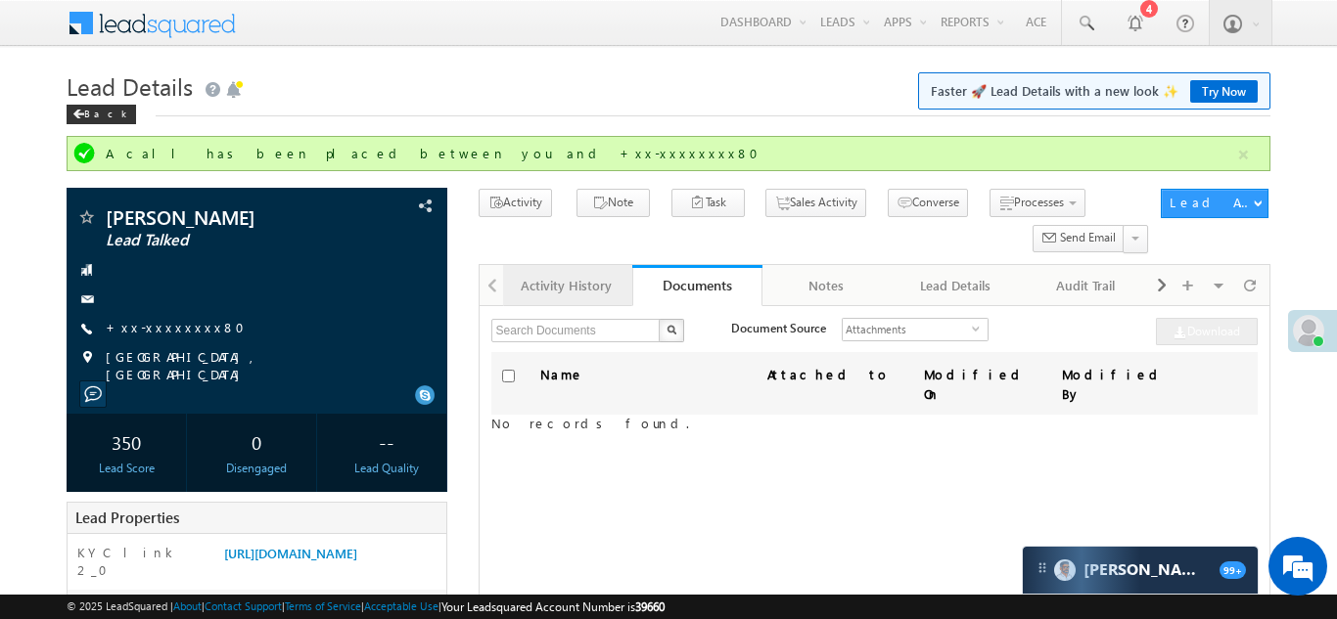
click at [555, 285] on div "Activity History" at bounding box center [567, 285] width 96 height 23
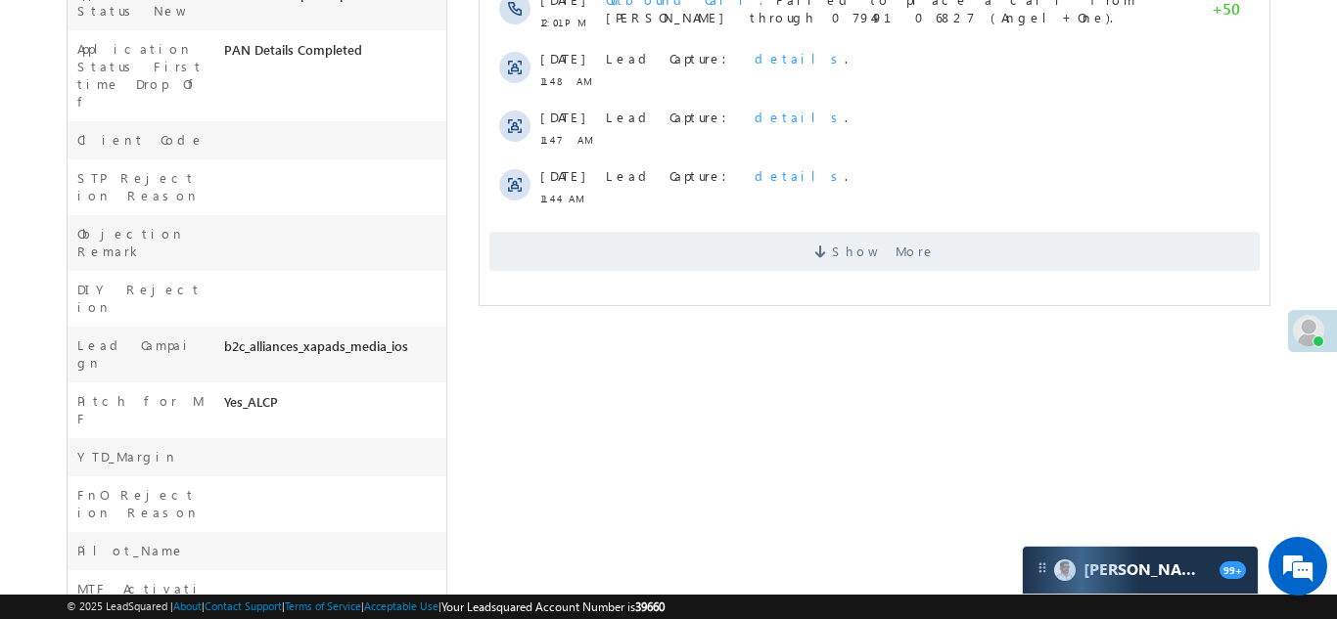
scroll to position [823, 0]
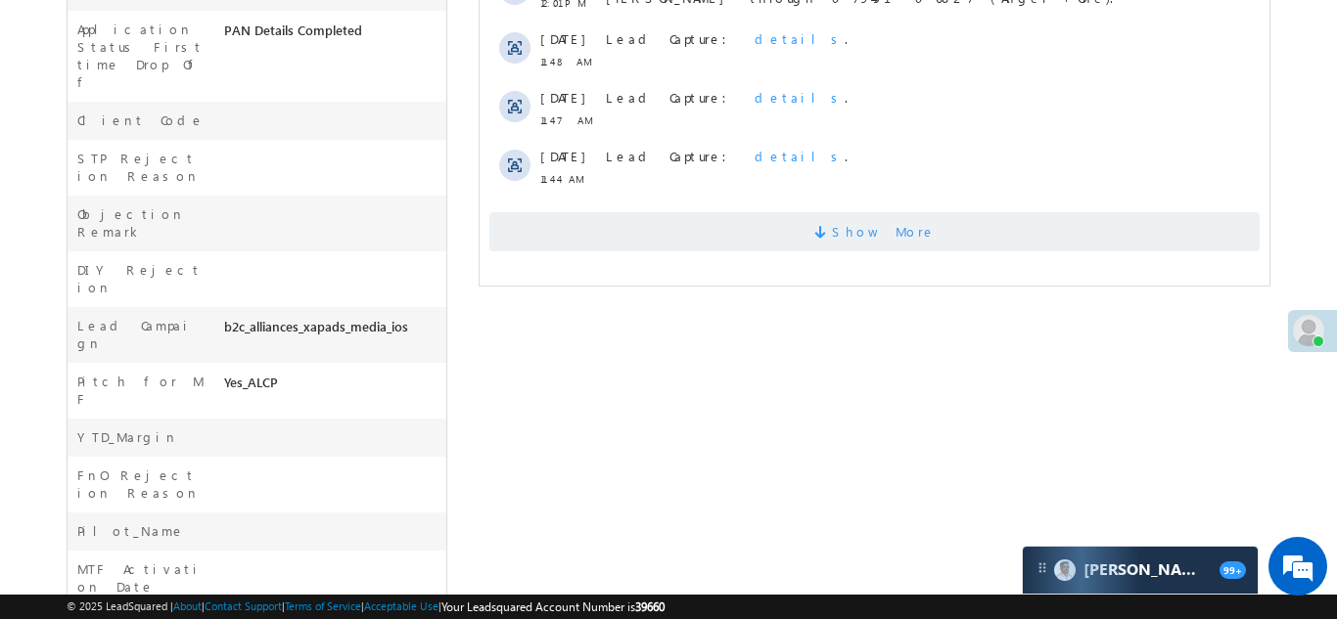
click at [886, 212] on span "Show More" at bounding box center [883, 231] width 104 height 39
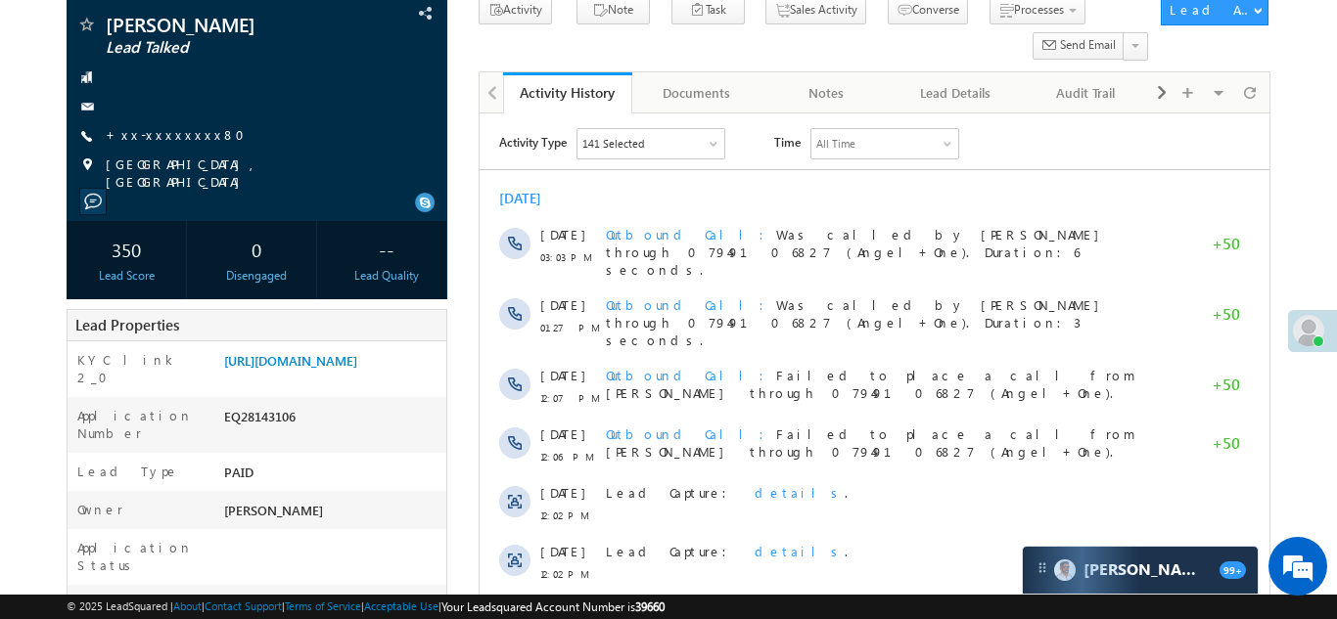
scroll to position [0, 0]
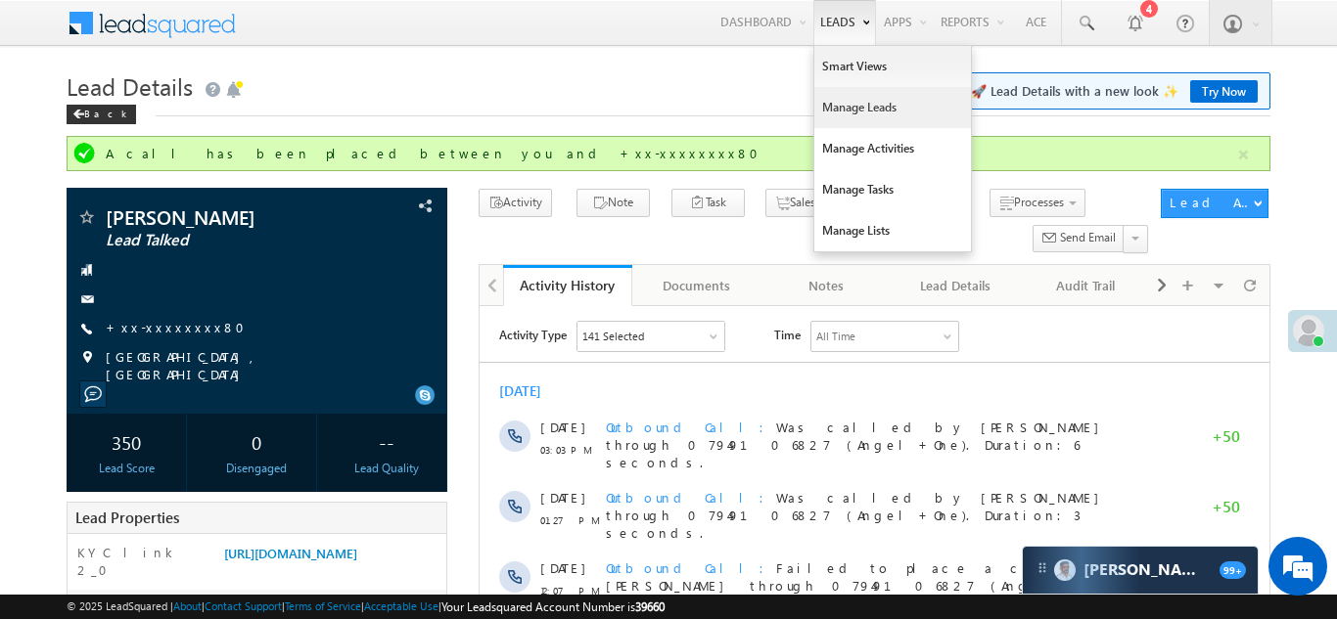
click at [849, 107] on link "Manage Leads" at bounding box center [892, 107] width 157 height 41
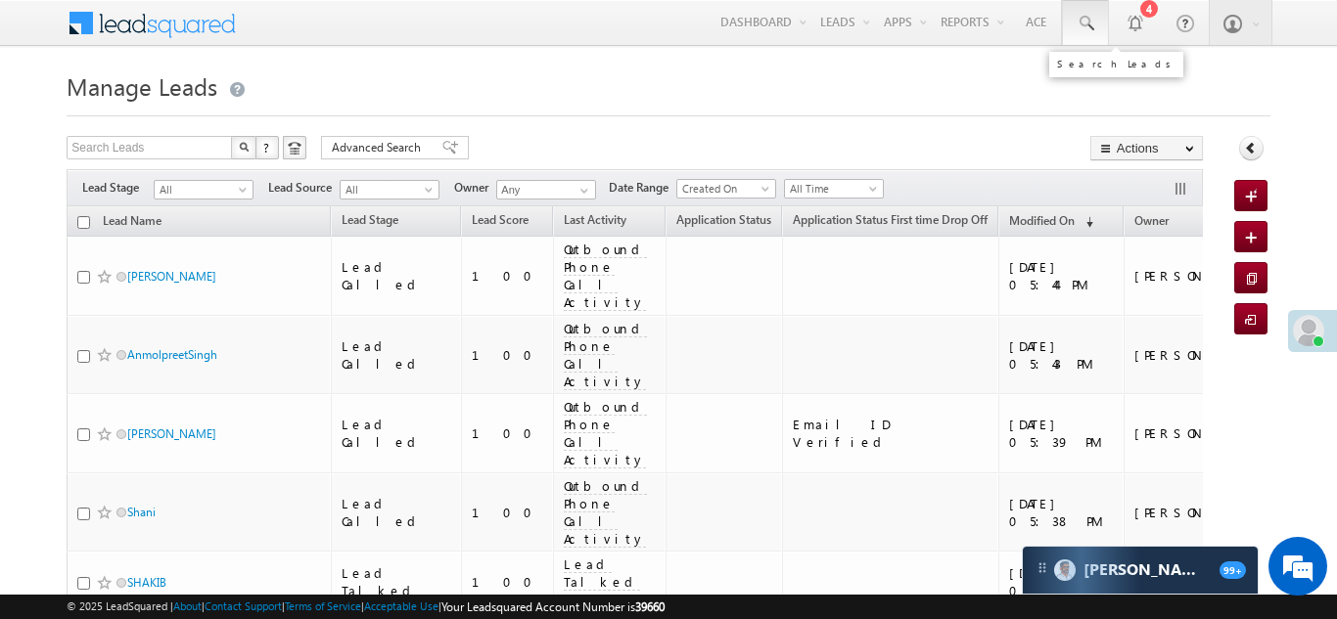
click at [1081, 21] on span at bounding box center [1086, 24] width 20 height 20
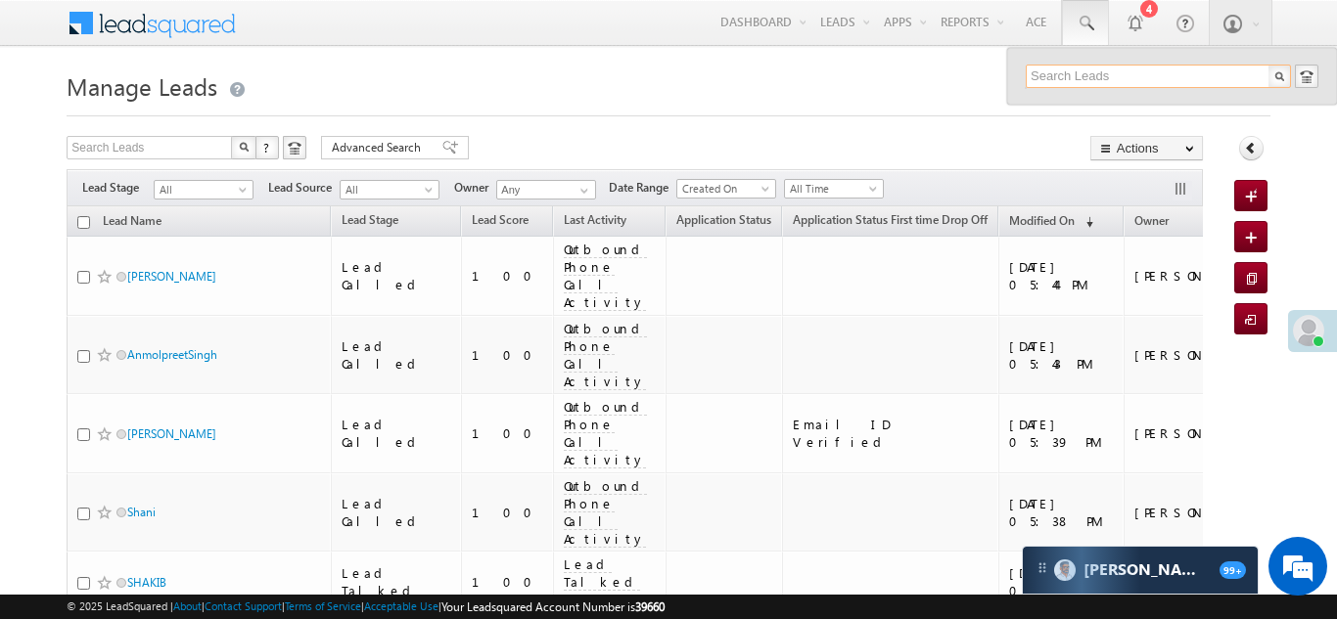
paste input "EQ26161190"
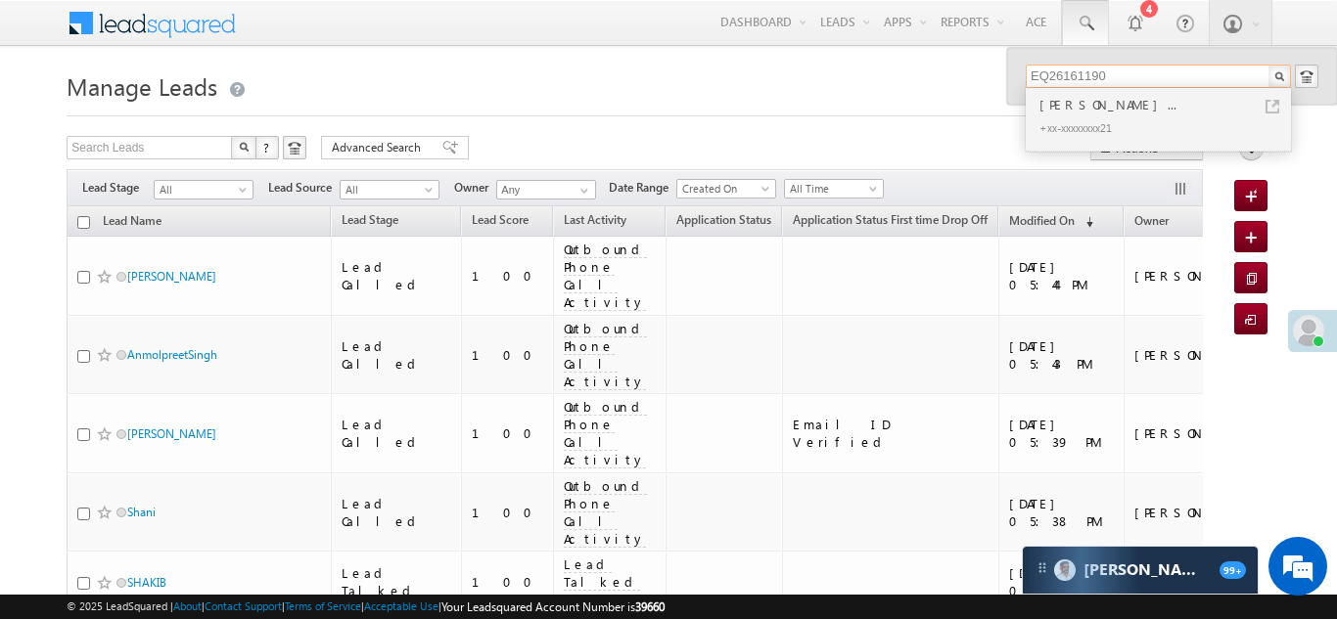
type input "EQ26161190"
click at [1083, 19] on span at bounding box center [1086, 24] width 20 height 20
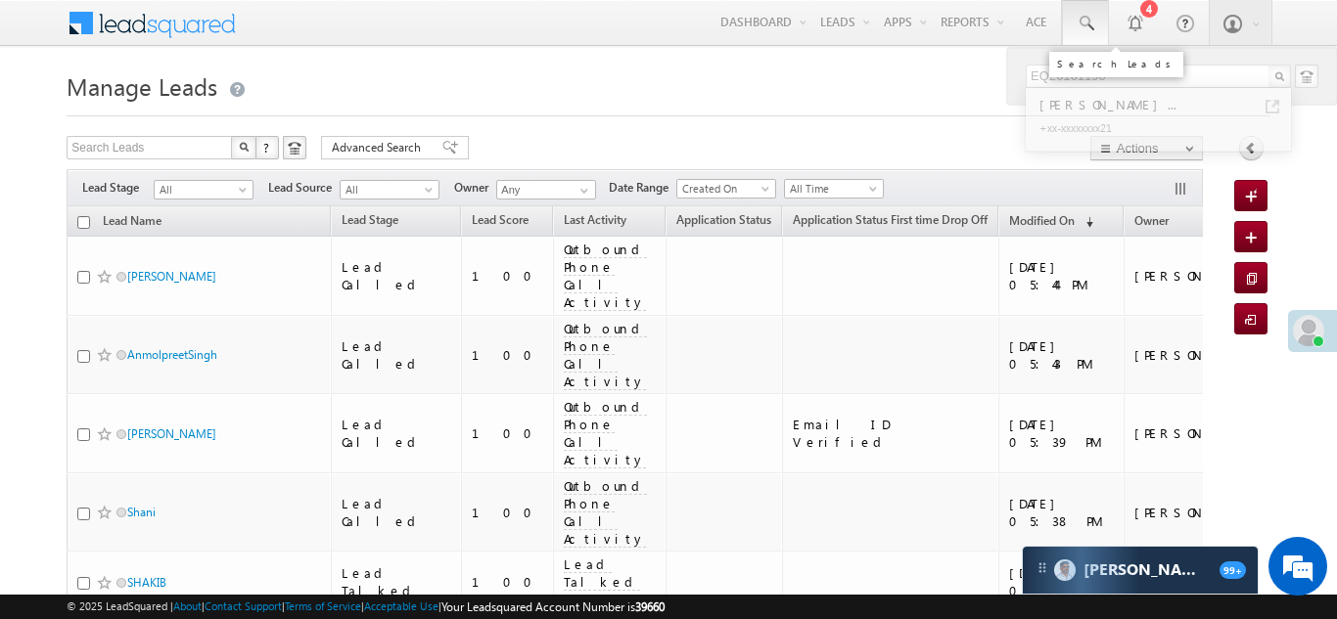
click at [1083, 19] on span at bounding box center [1086, 24] width 20 height 20
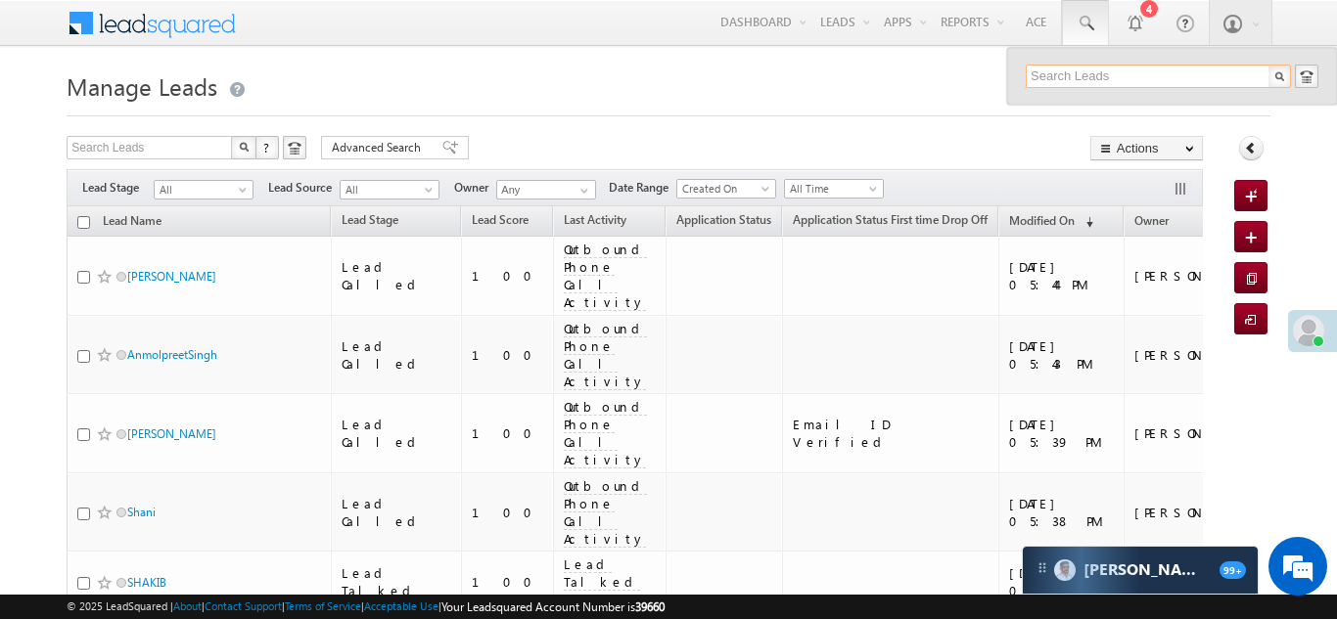
paste input "EQ24289878"
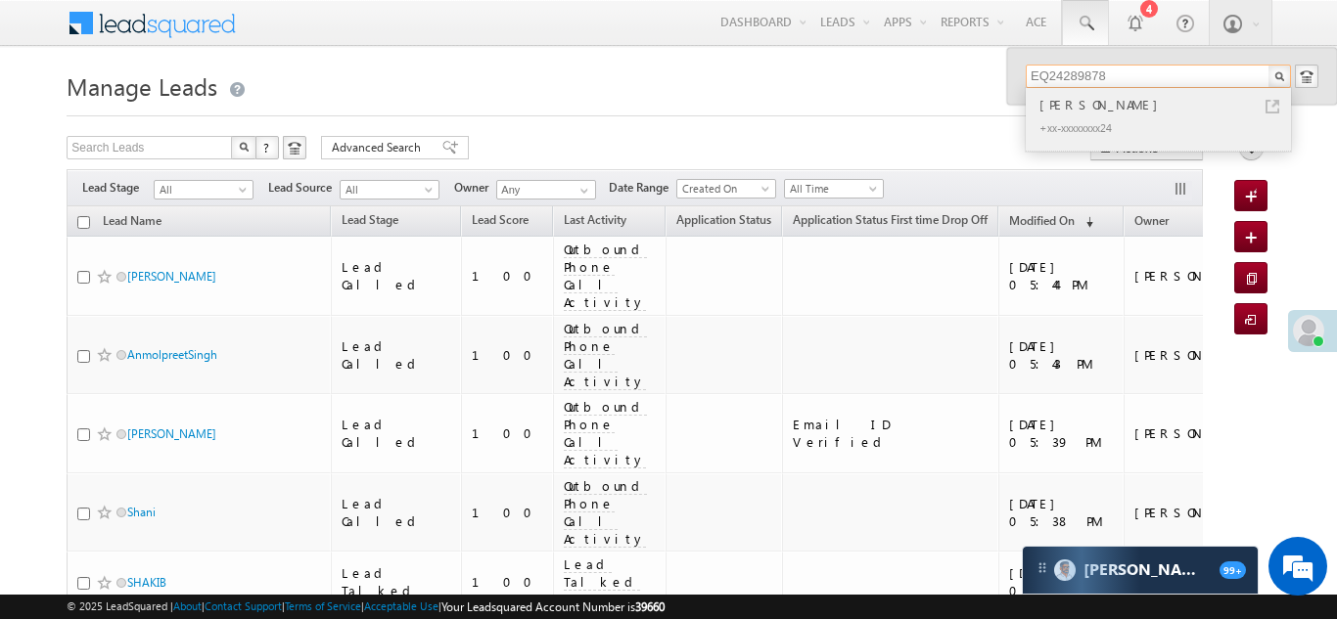
type input "EQ24289878"
click at [1067, 103] on div "Harish Raikwar" at bounding box center [1166, 105] width 262 height 22
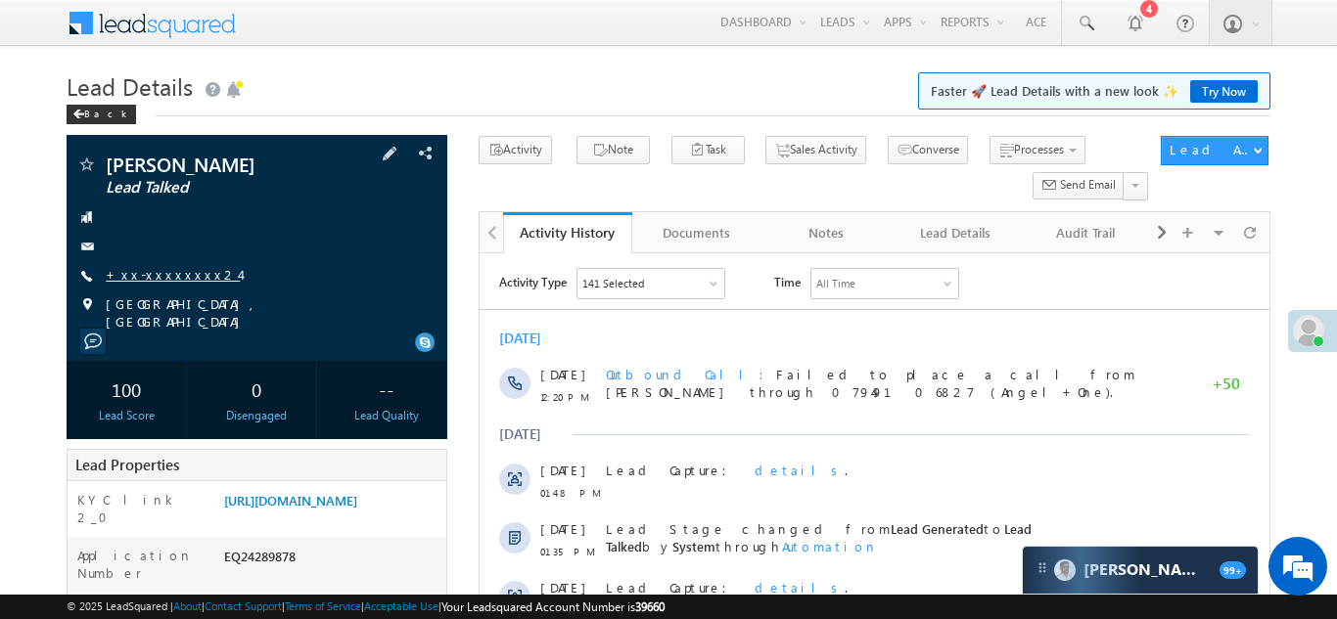
click at [154, 273] on link "+xx-xxxxxxxx24" at bounding box center [173, 274] width 134 height 17
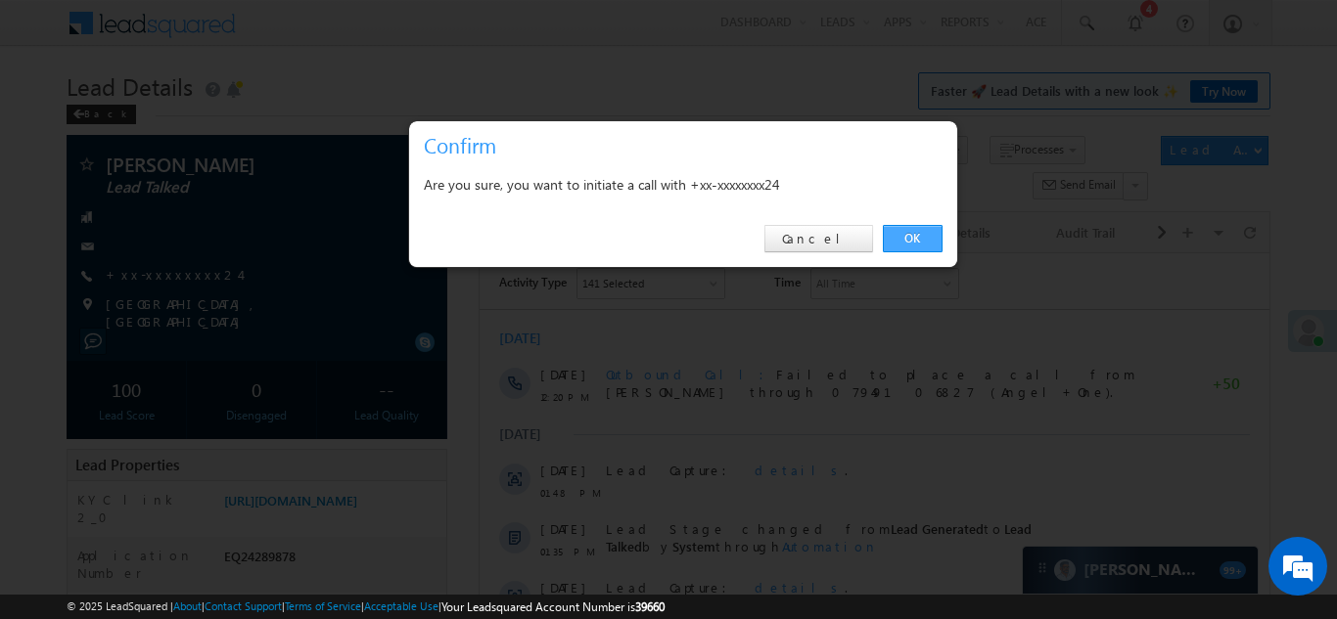
click at [904, 236] on link "OK" at bounding box center [913, 238] width 60 height 27
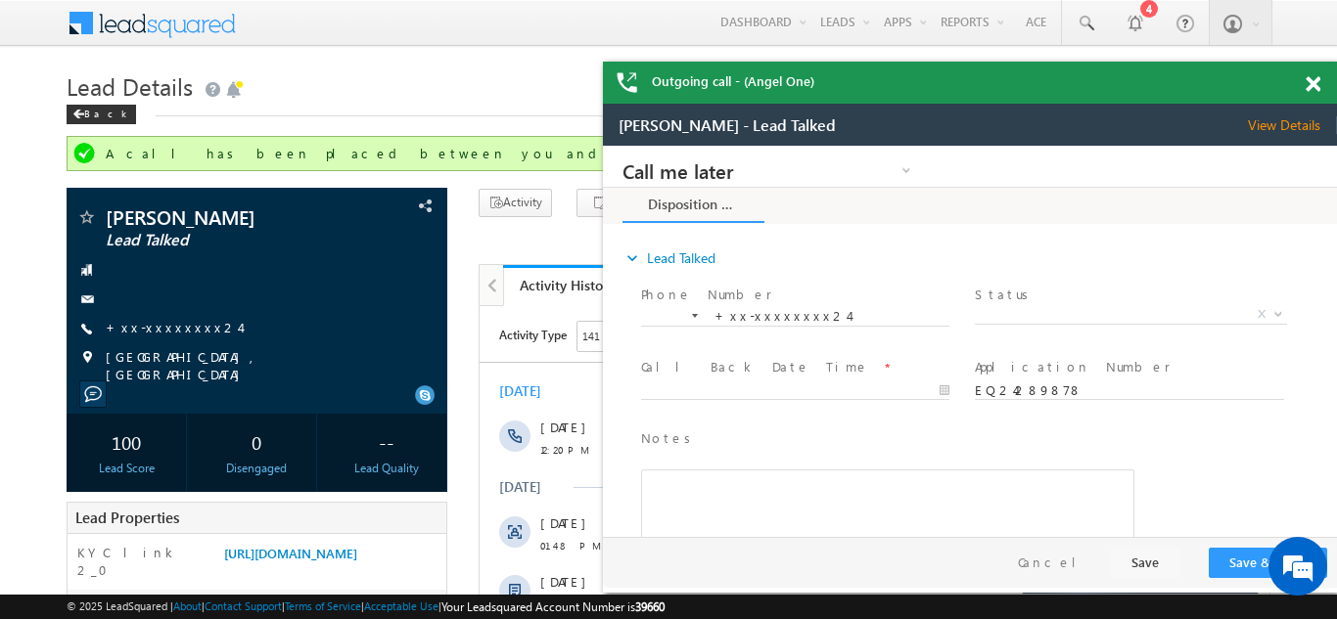
click at [1314, 78] on span at bounding box center [1313, 84] width 15 height 17
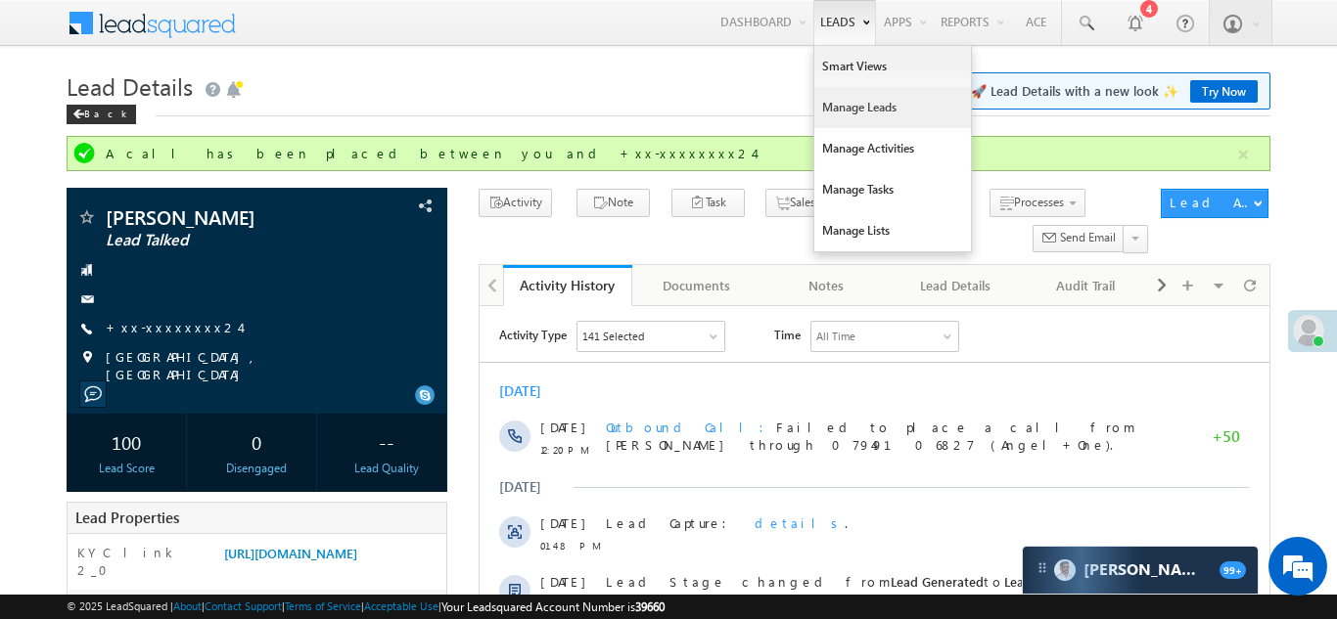
click at [840, 110] on link "Manage Leads" at bounding box center [892, 107] width 157 height 41
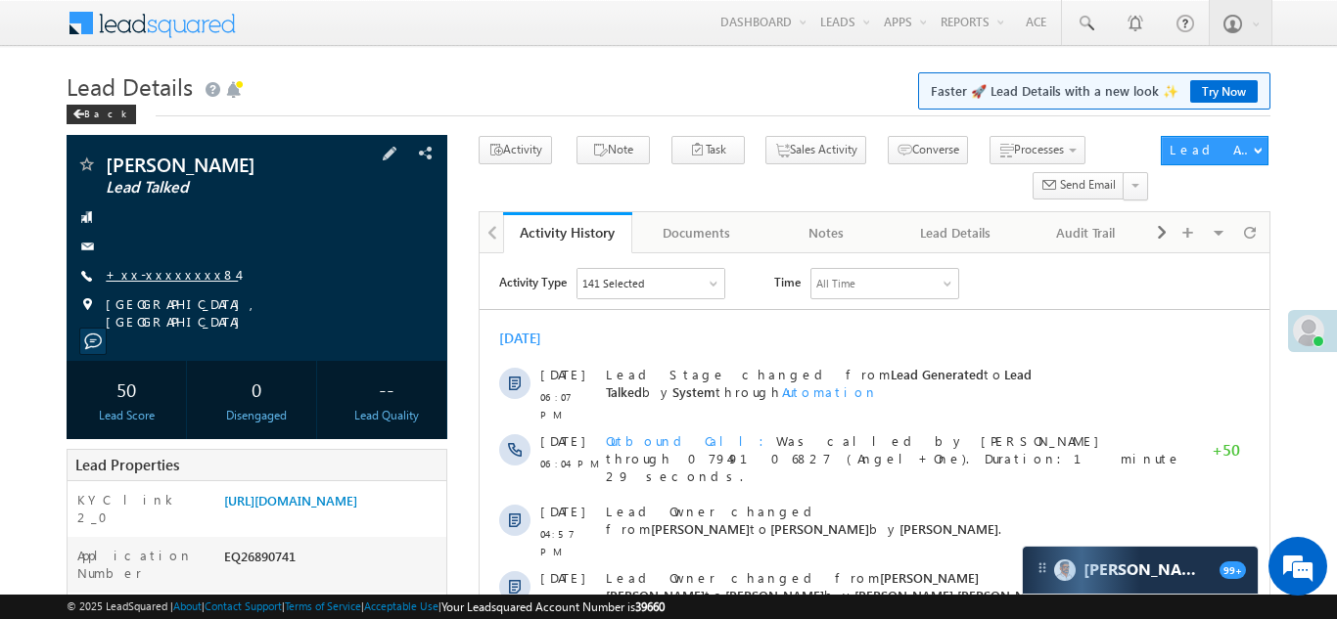
click at [164, 268] on link "+xx-xxxxxxxx84" at bounding box center [172, 274] width 132 height 17
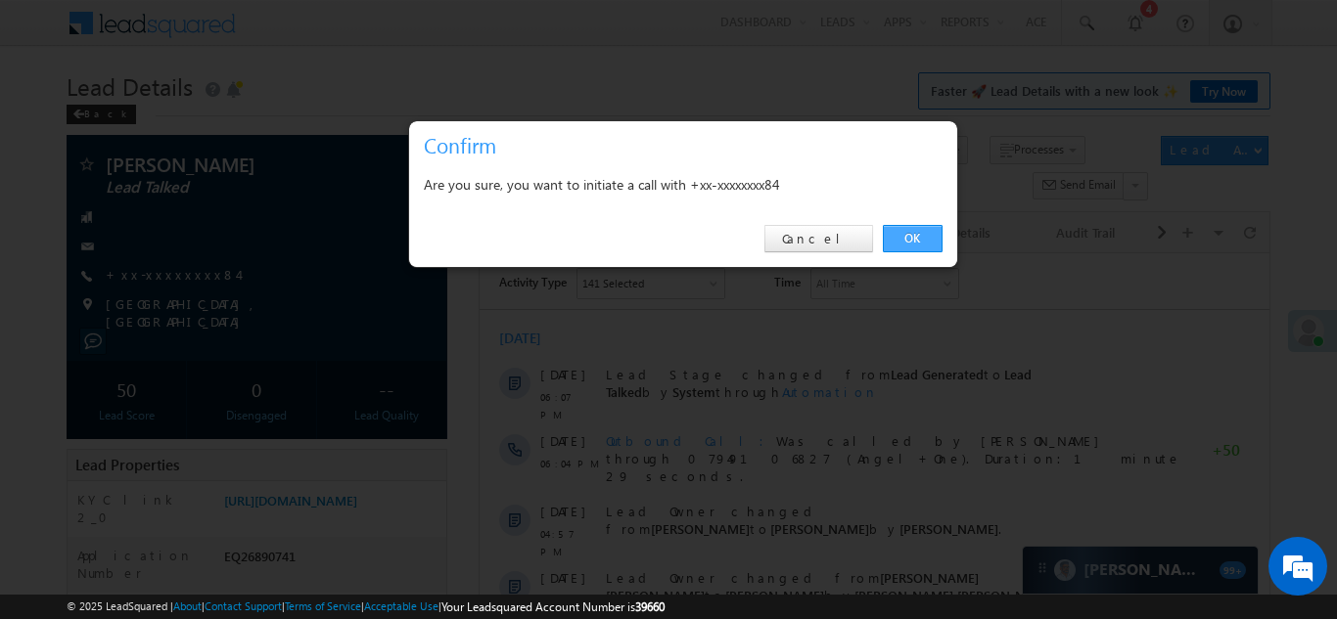
click at [913, 234] on link "OK" at bounding box center [913, 238] width 60 height 27
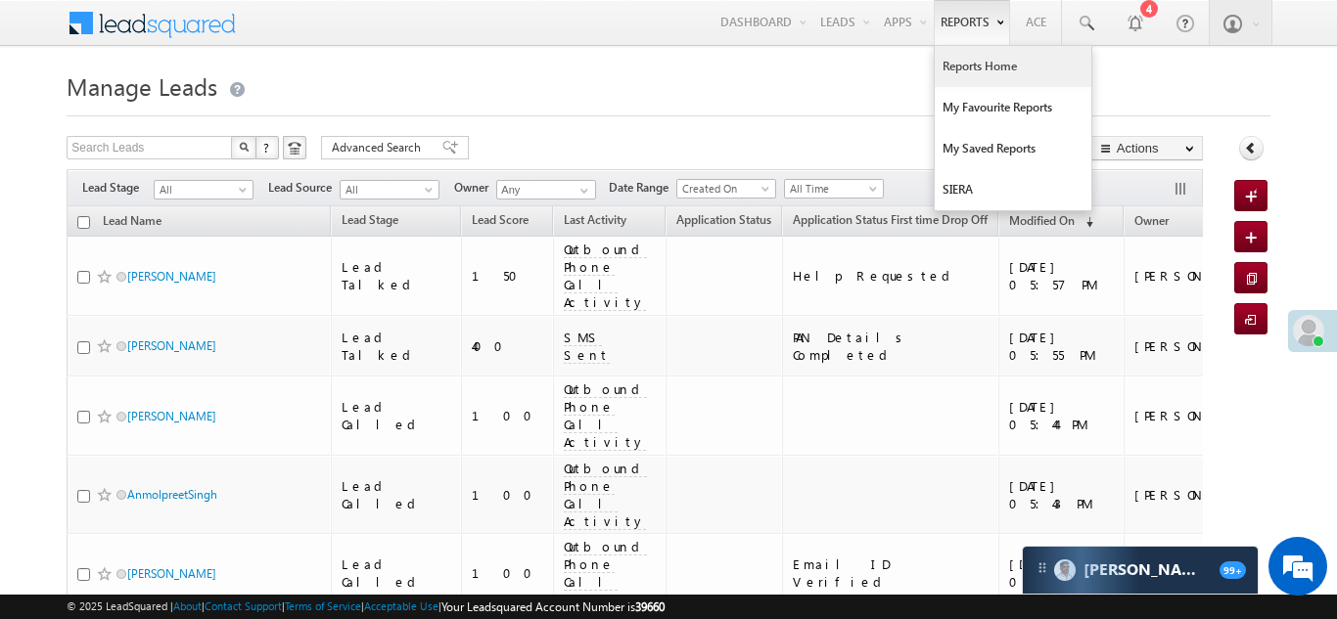
click at [973, 64] on link "Reports Home" at bounding box center [1013, 66] width 157 height 41
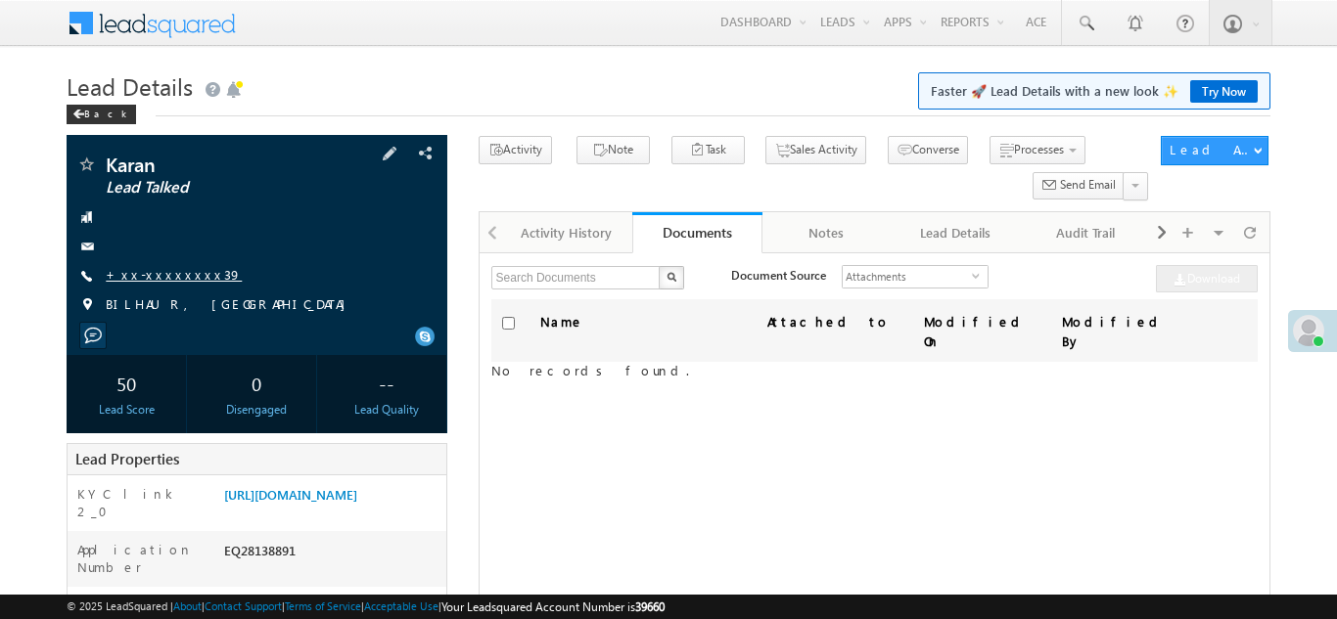
click at [159, 275] on link "+xx-xxxxxxxx39" at bounding box center [174, 274] width 136 height 17
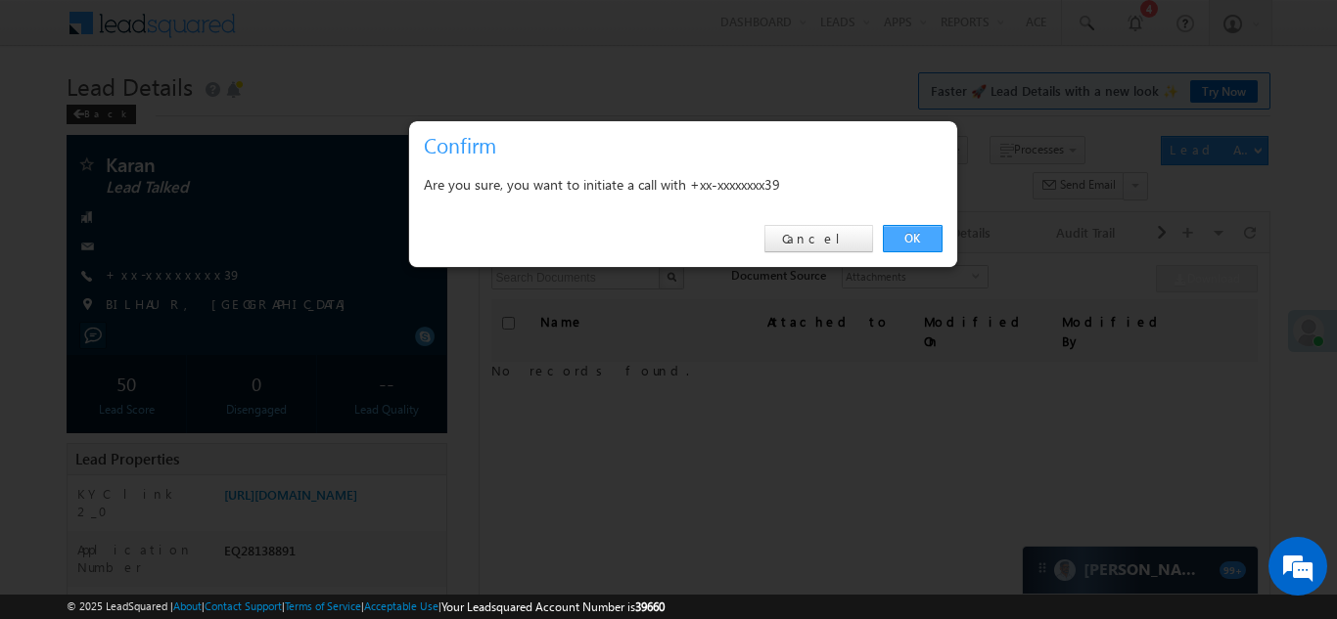
click at [898, 244] on link "OK" at bounding box center [913, 238] width 60 height 27
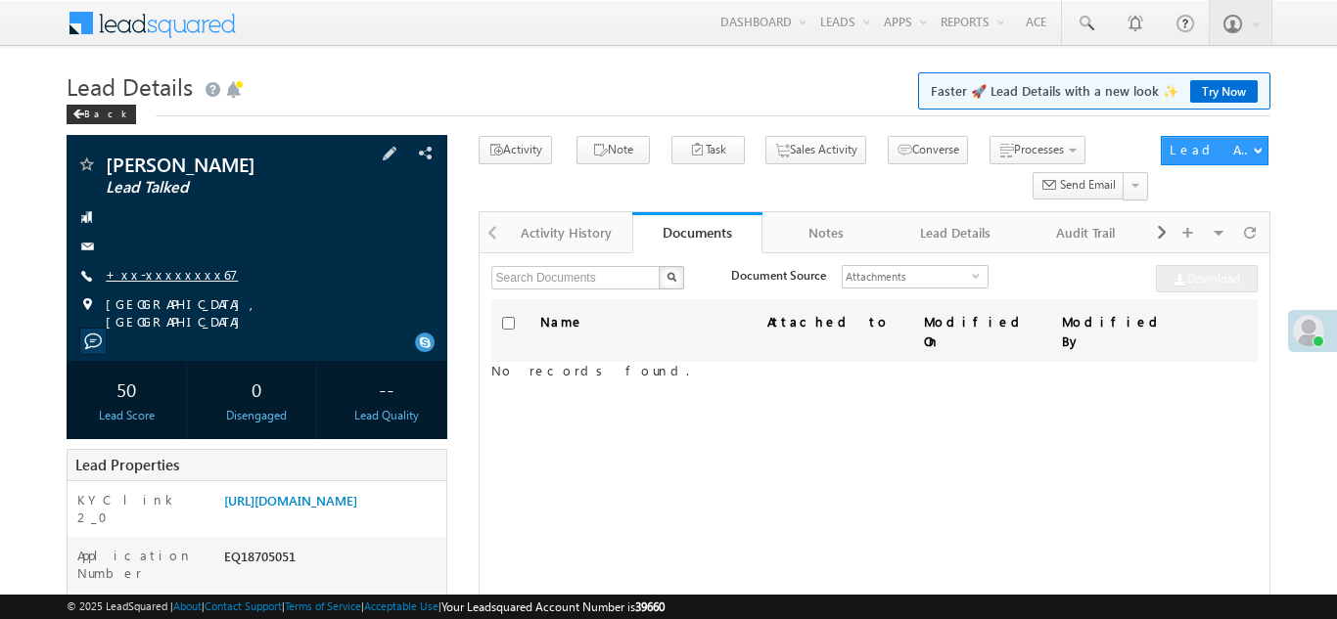
click at [166, 271] on link "+xx-xxxxxxxx67" at bounding box center [172, 274] width 132 height 17
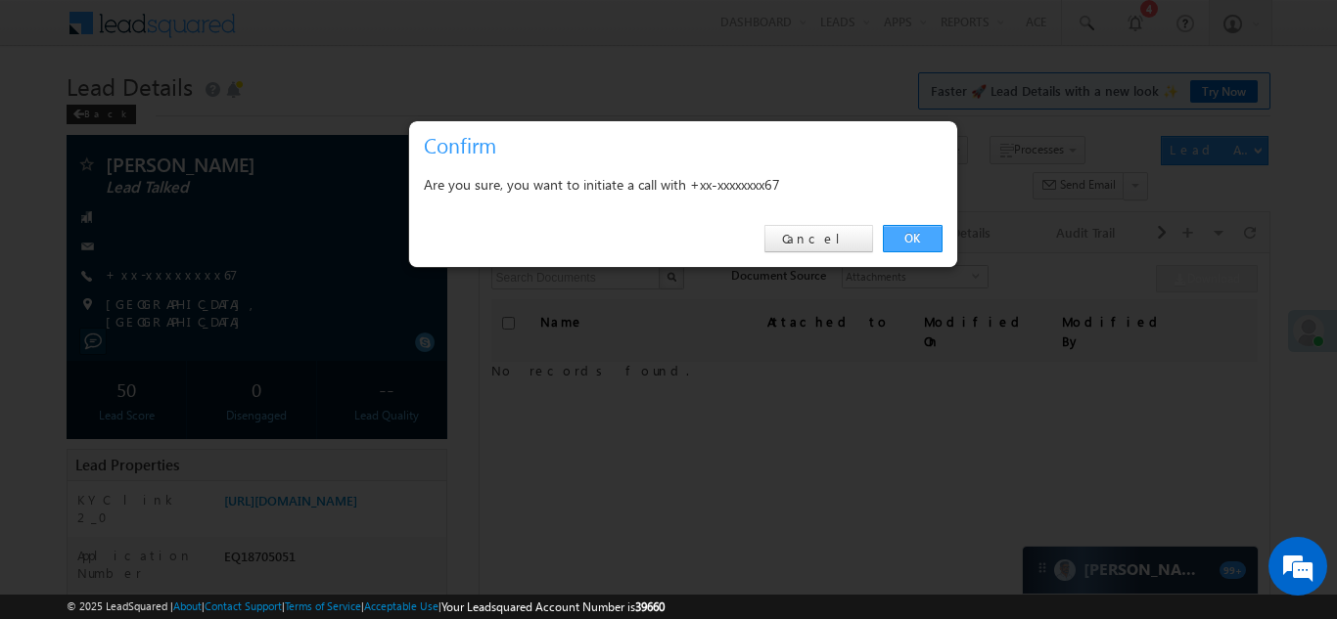
click at [923, 238] on link "OK" at bounding box center [913, 238] width 60 height 27
